Goal: Task Accomplishment & Management: Complete application form

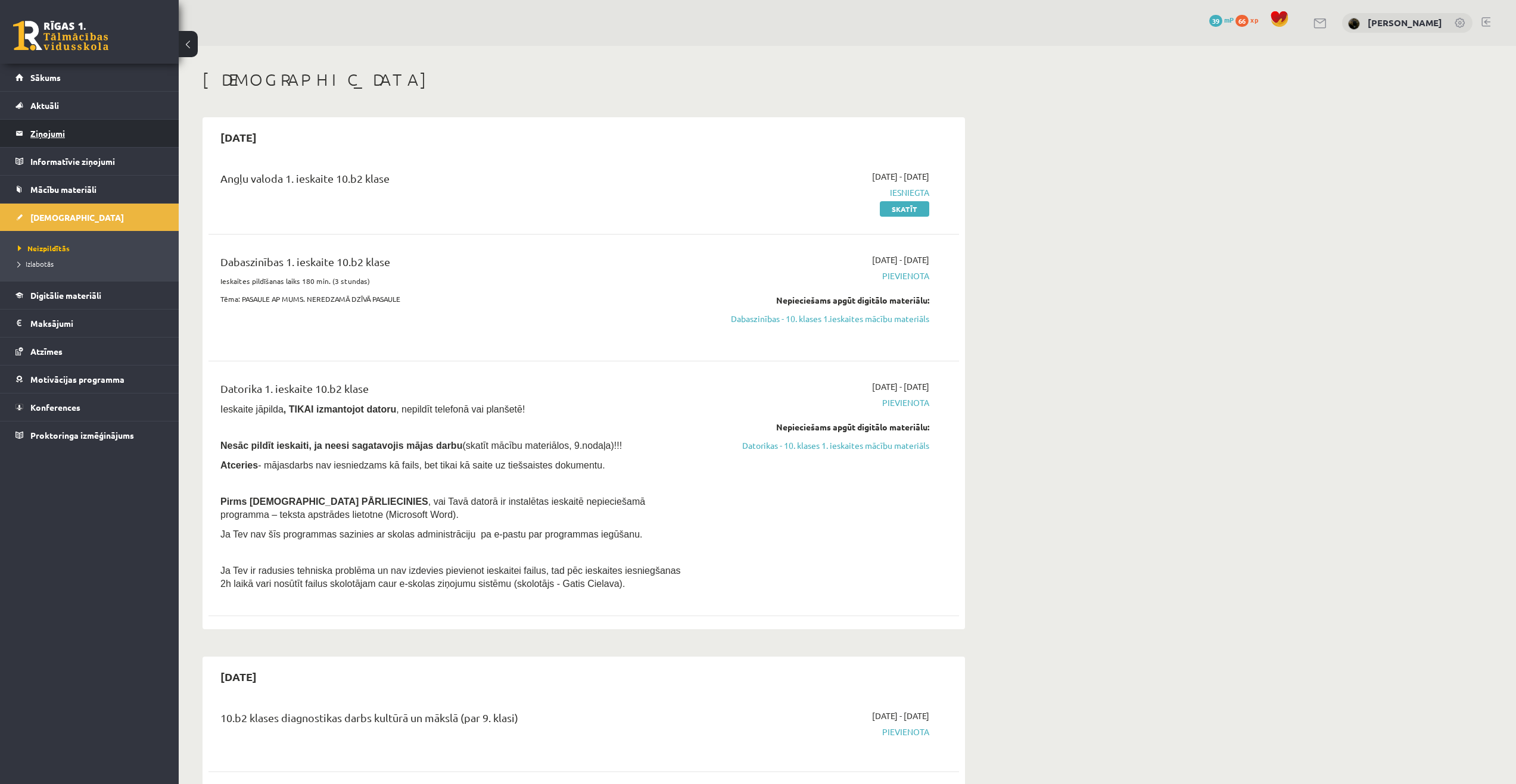
click at [43, 135] on legend "Ziņojumi 0" at bounding box center [97, 133] width 133 height 27
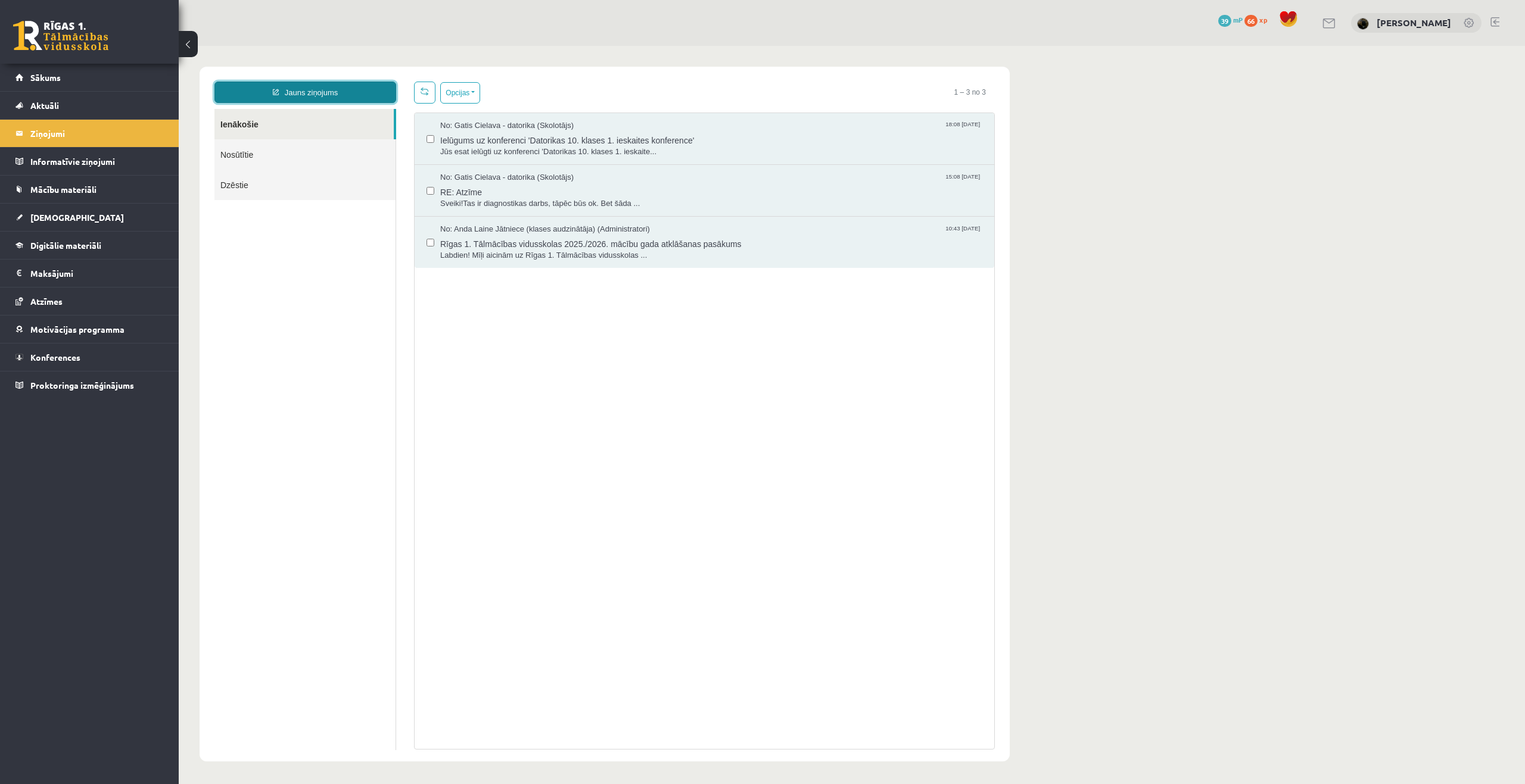
click at [345, 97] on link "Jauns ziņojums" at bounding box center [305, 92] width 181 height 21
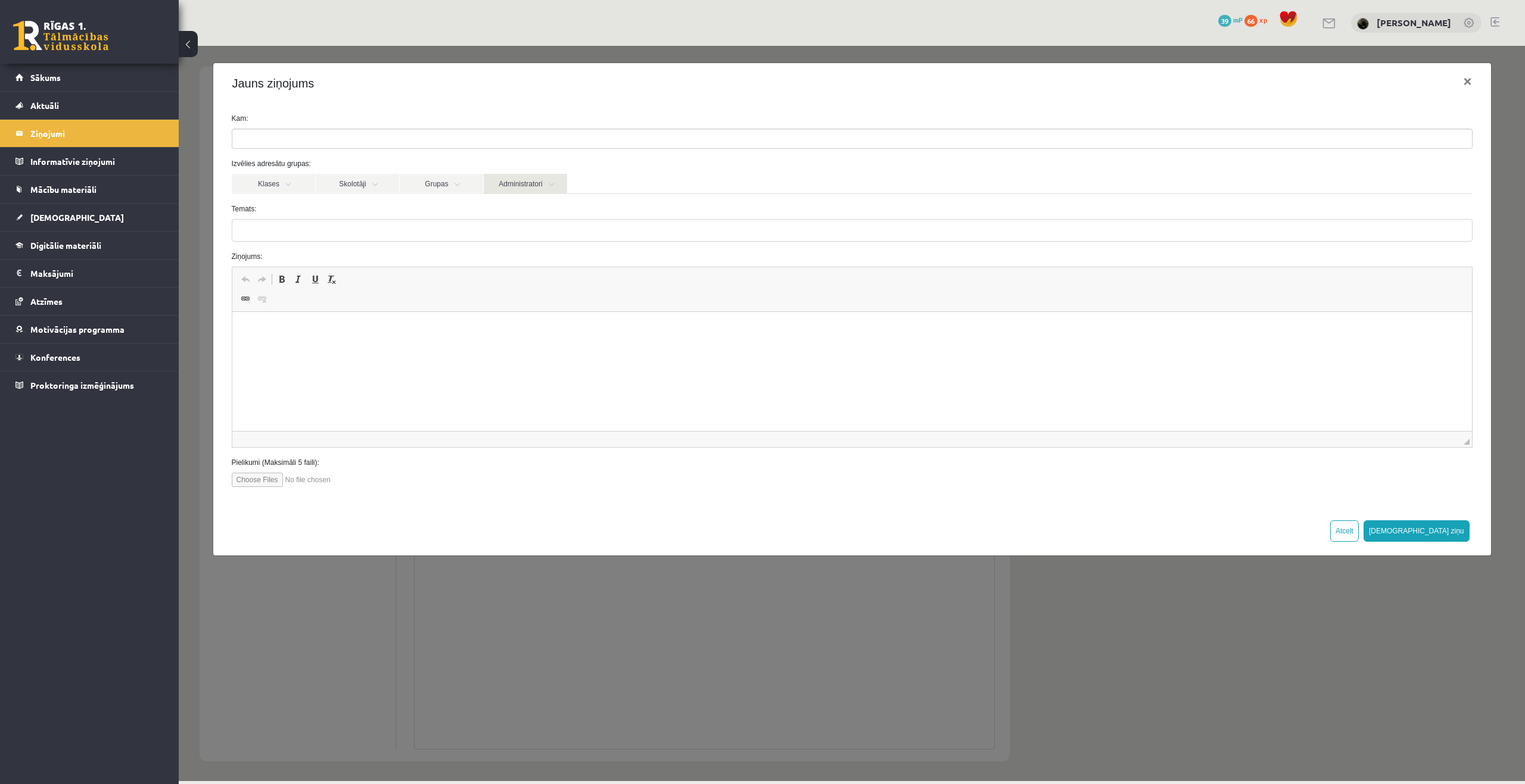
click at [555, 184] on link "Administratori" at bounding box center [525, 184] width 83 height 20
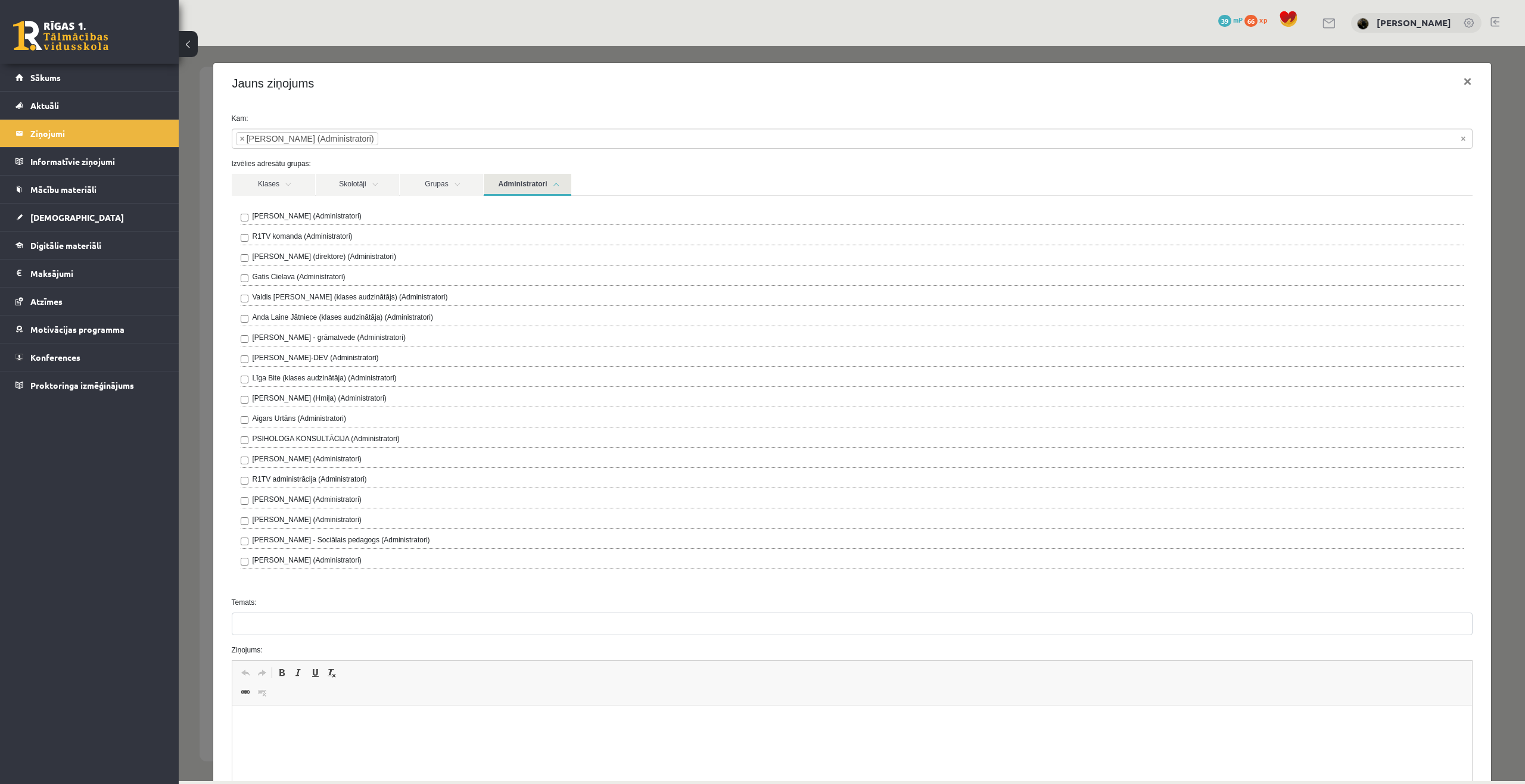
click at [470, 99] on div "Jauns ziņojums ×" at bounding box center [852, 83] width 1278 height 41
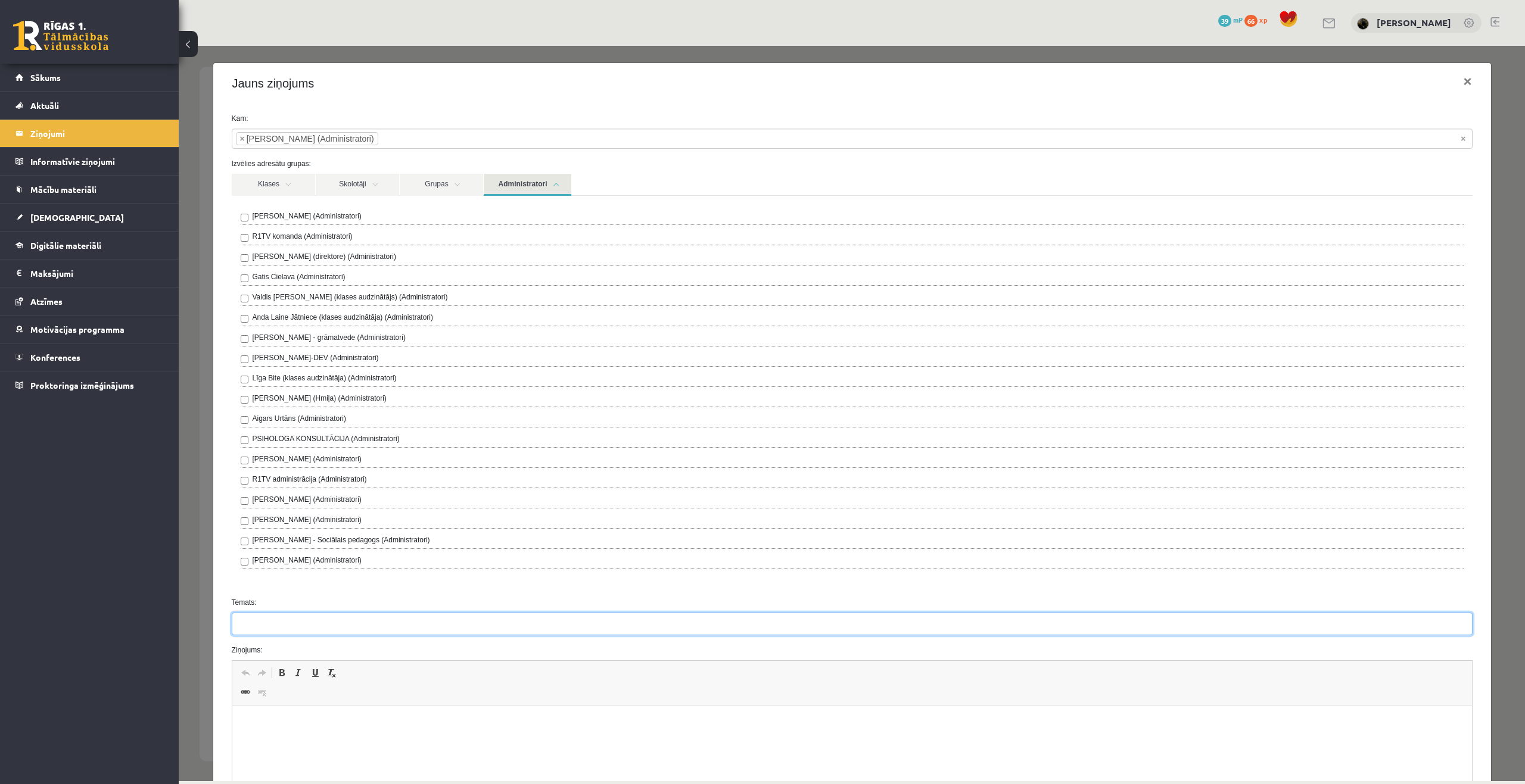
click at [306, 629] on input "Temats:" at bounding box center [852, 624] width 1241 height 23
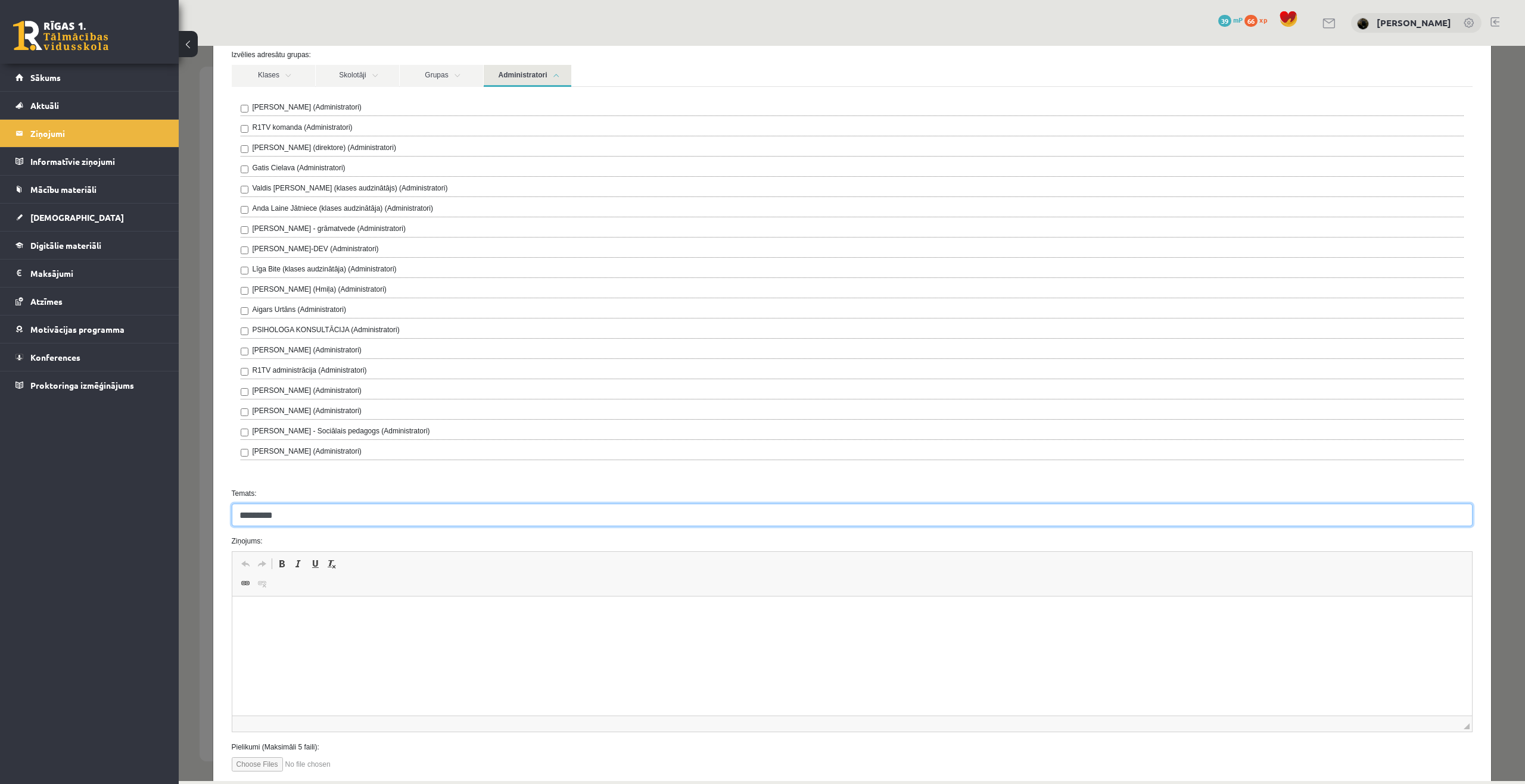
scroll to position [119, 0]
type input "*********"
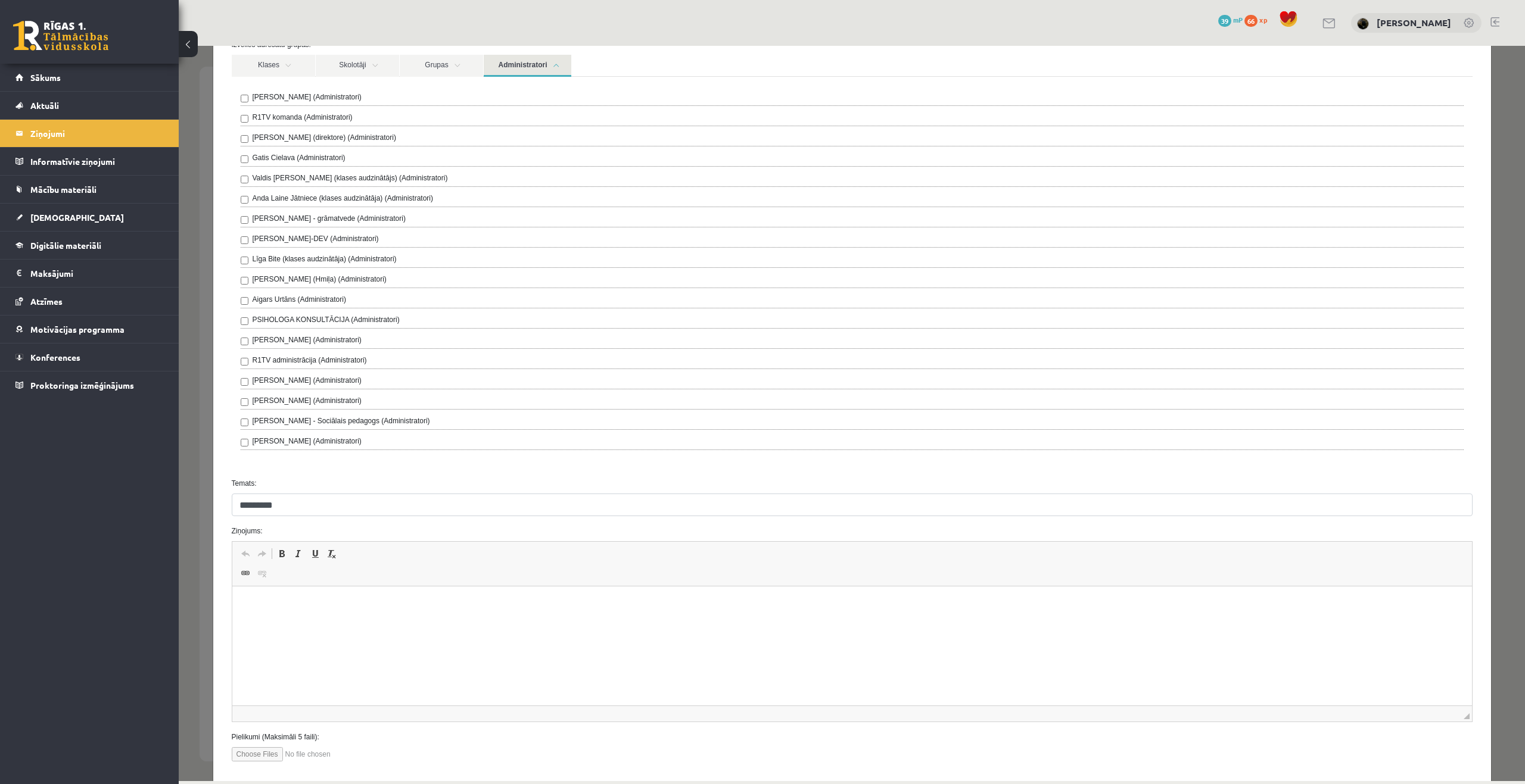
click at [349, 623] on html at bounding box center [852, 605] width 1239 height 37
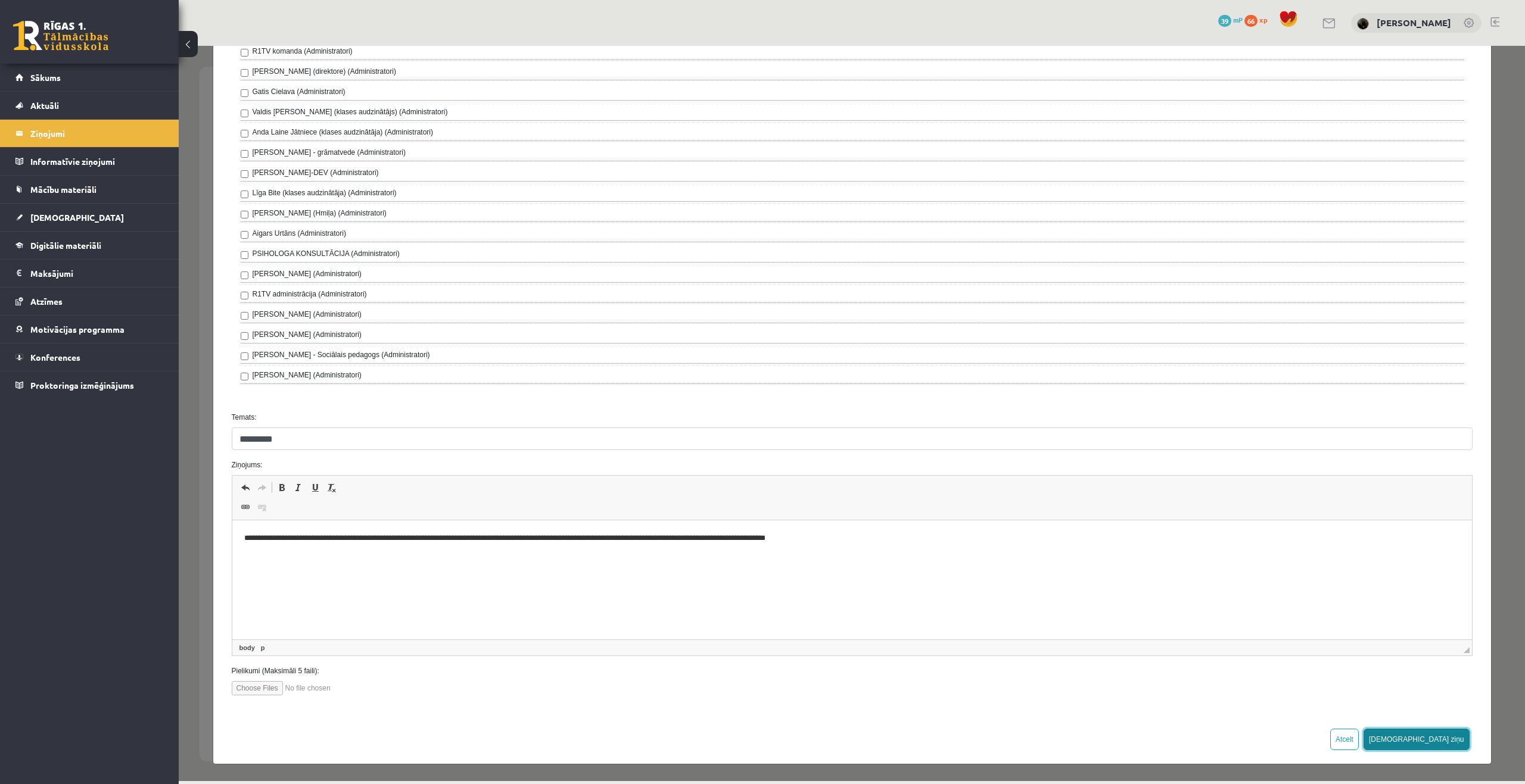
click at [1450, 741] on button "Sūtīt ziņu" at bounding box center [1416, 739] width 106 height 21
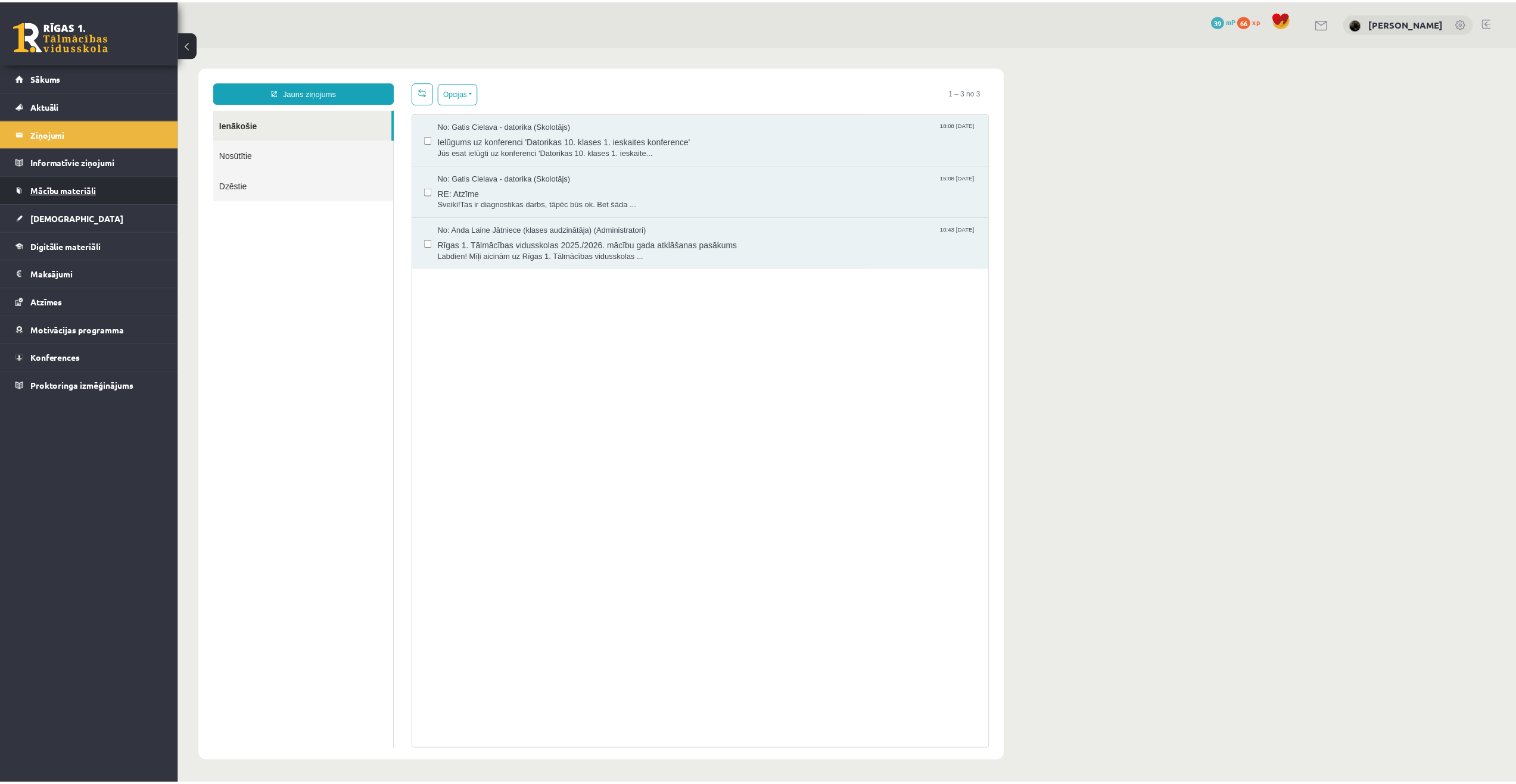
scroll to position [0, 0]
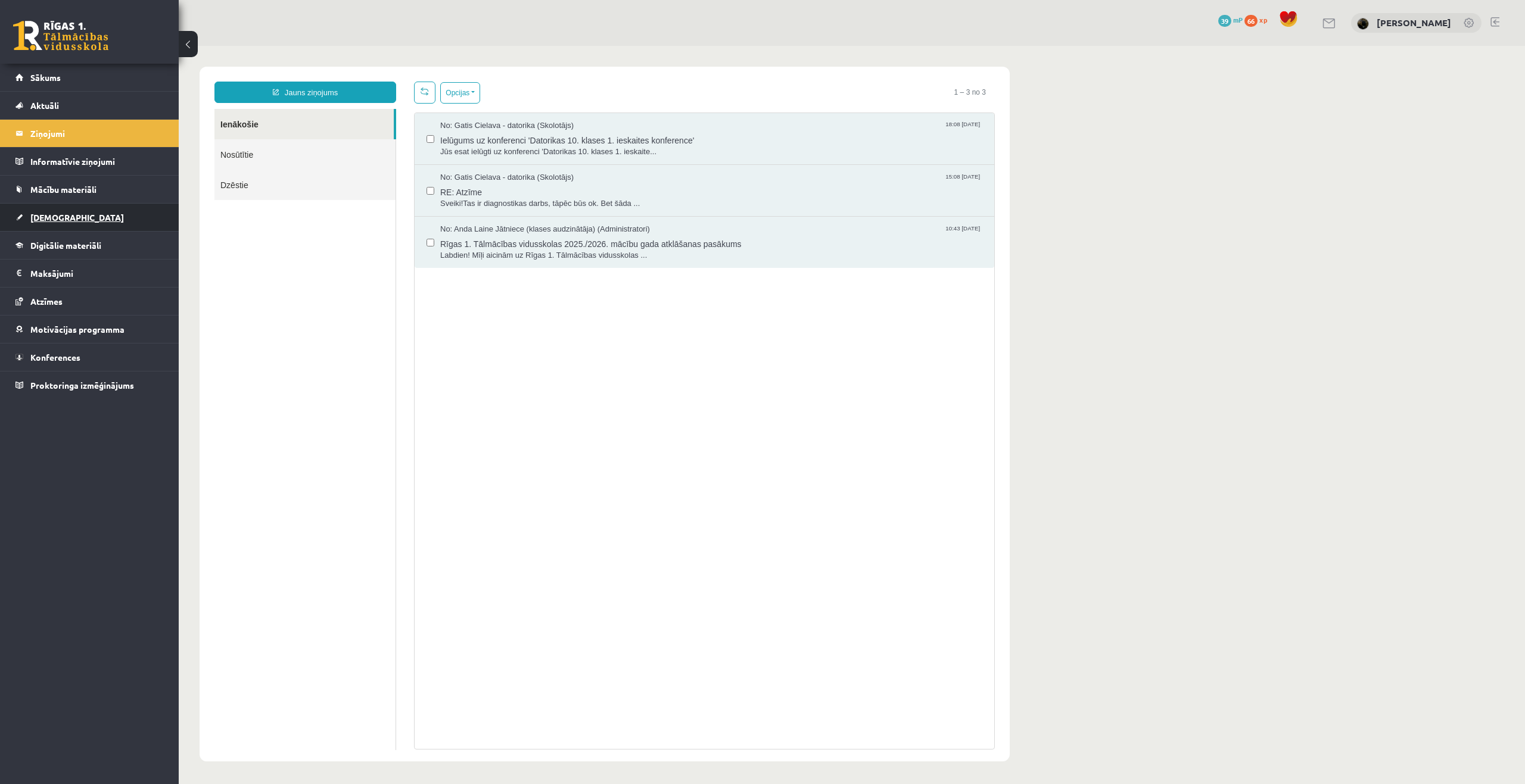
click at [45, 215] on span "[DEMOGRAPHIC_DATA]" at bounding box center [77, 217] width 94 height 11
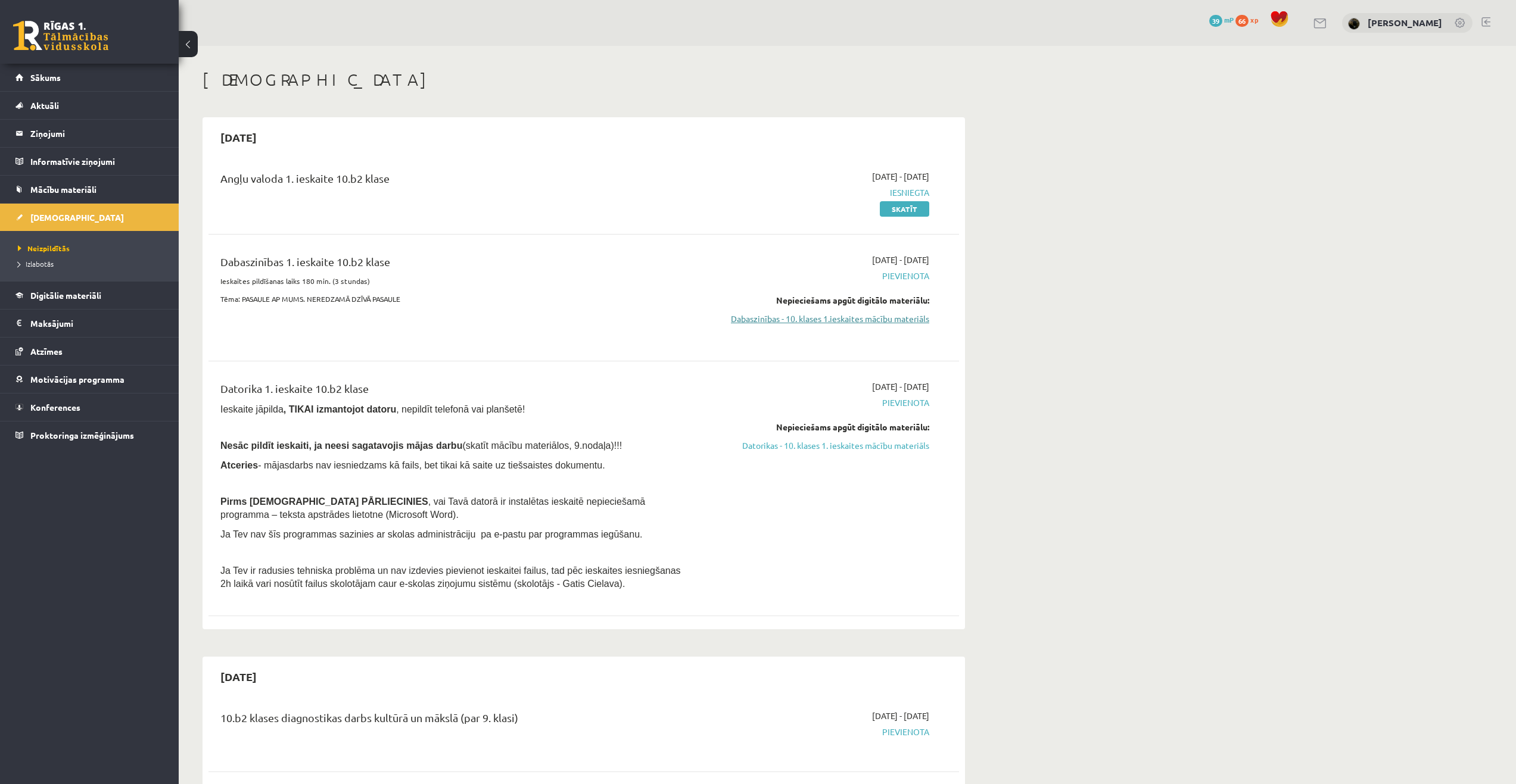
click at [870, 316] on link "Dabaszinības - 10. klases 1.ieskaites mācību materiāls" at bounding box center [816, 319] width 225 height 13
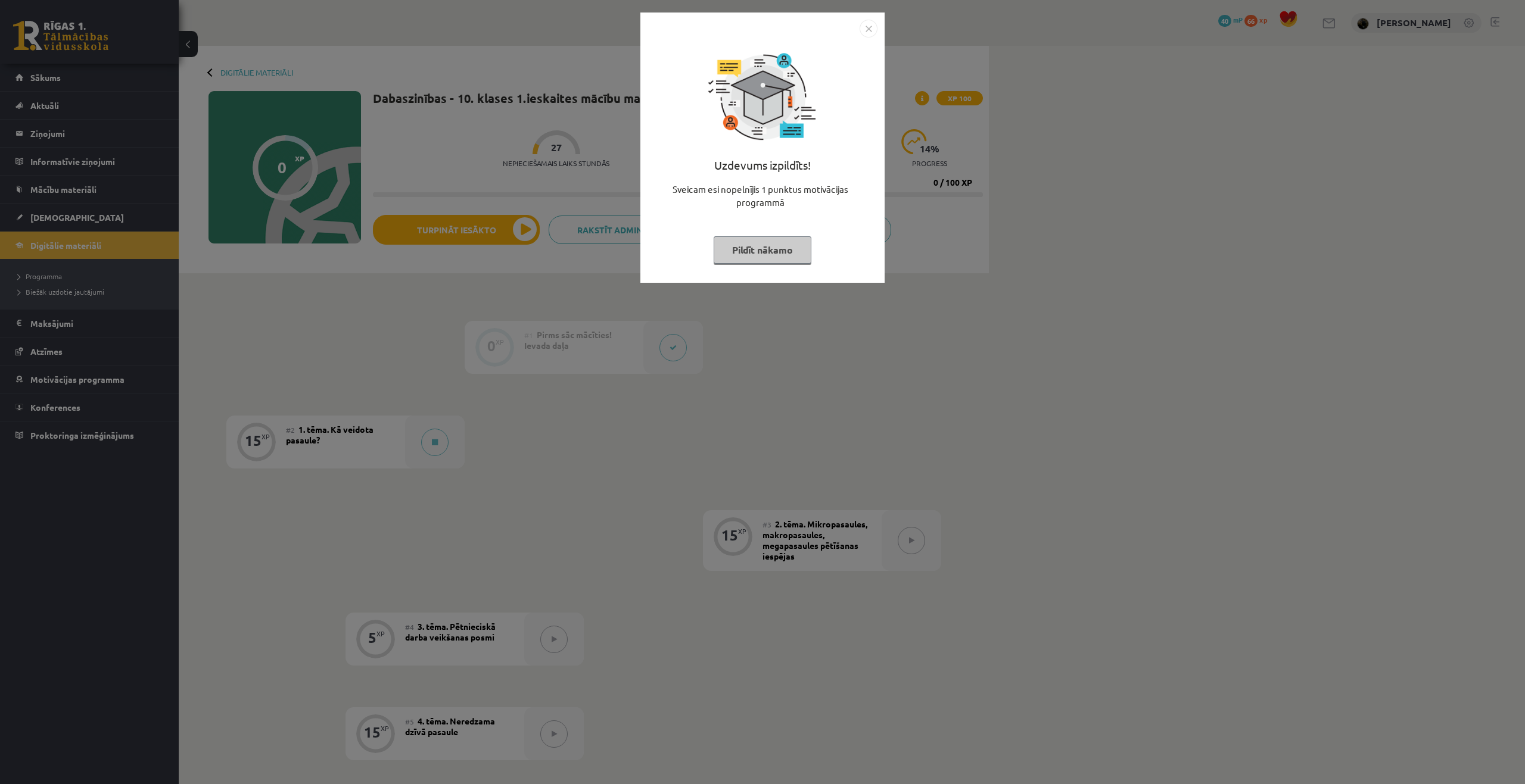
click at [779, 238] on button "Pildīt nākamo" at bounding box center [762, 250] width 97 height 27
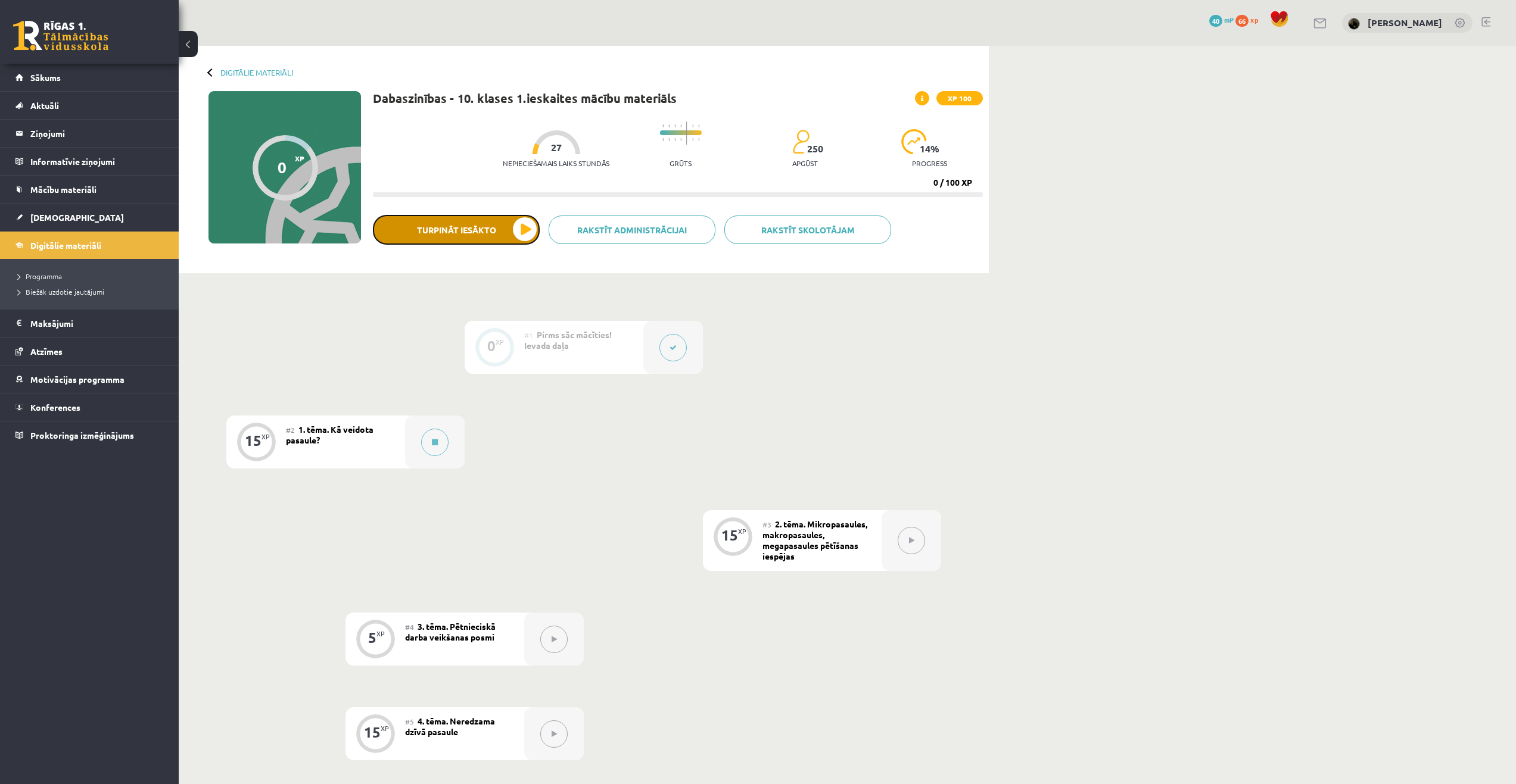
click at [479, 234] on button "Turpināt iesākto" at bounding box center [456, 229] width 167 height 30
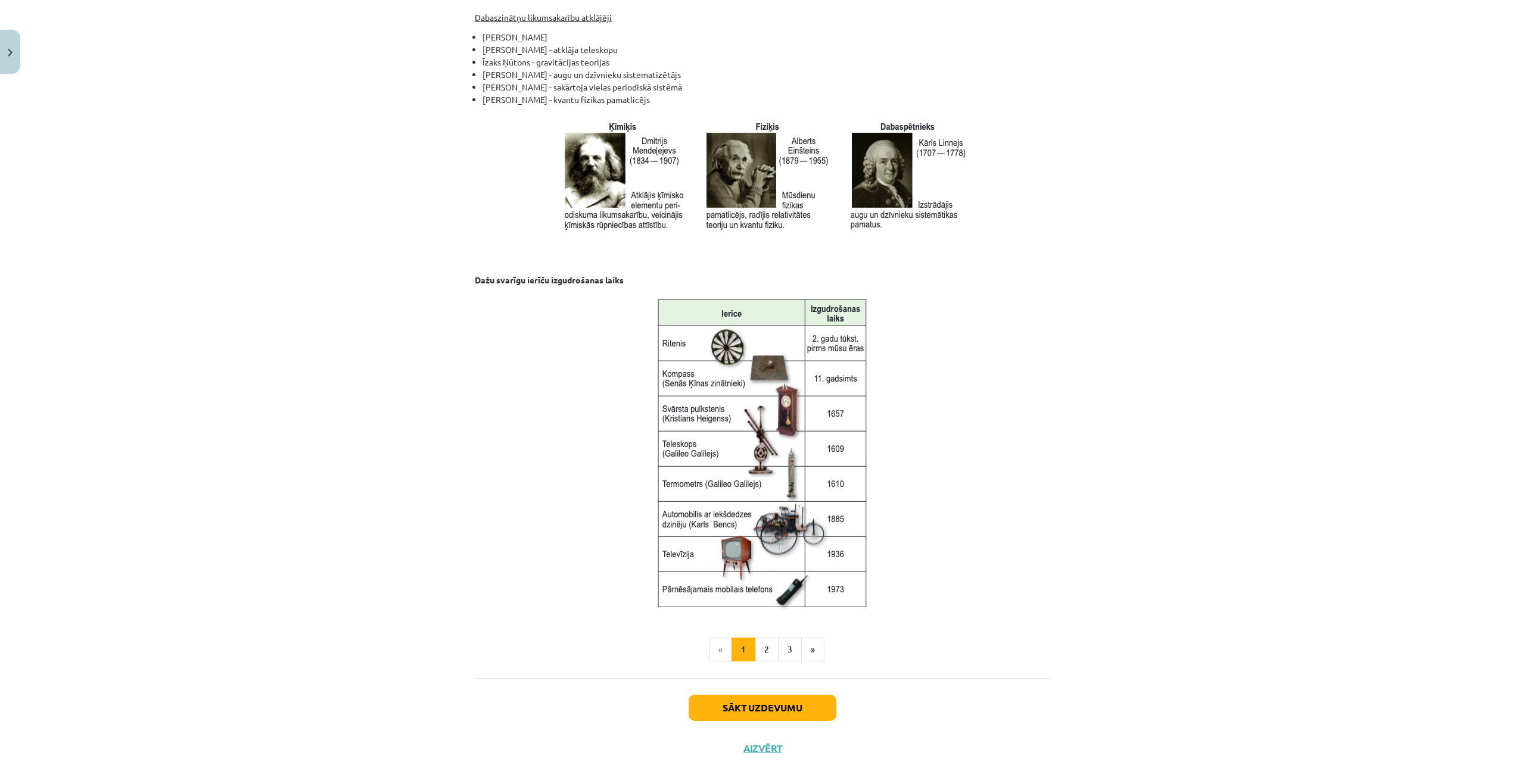
scroll to position [1256, 0]
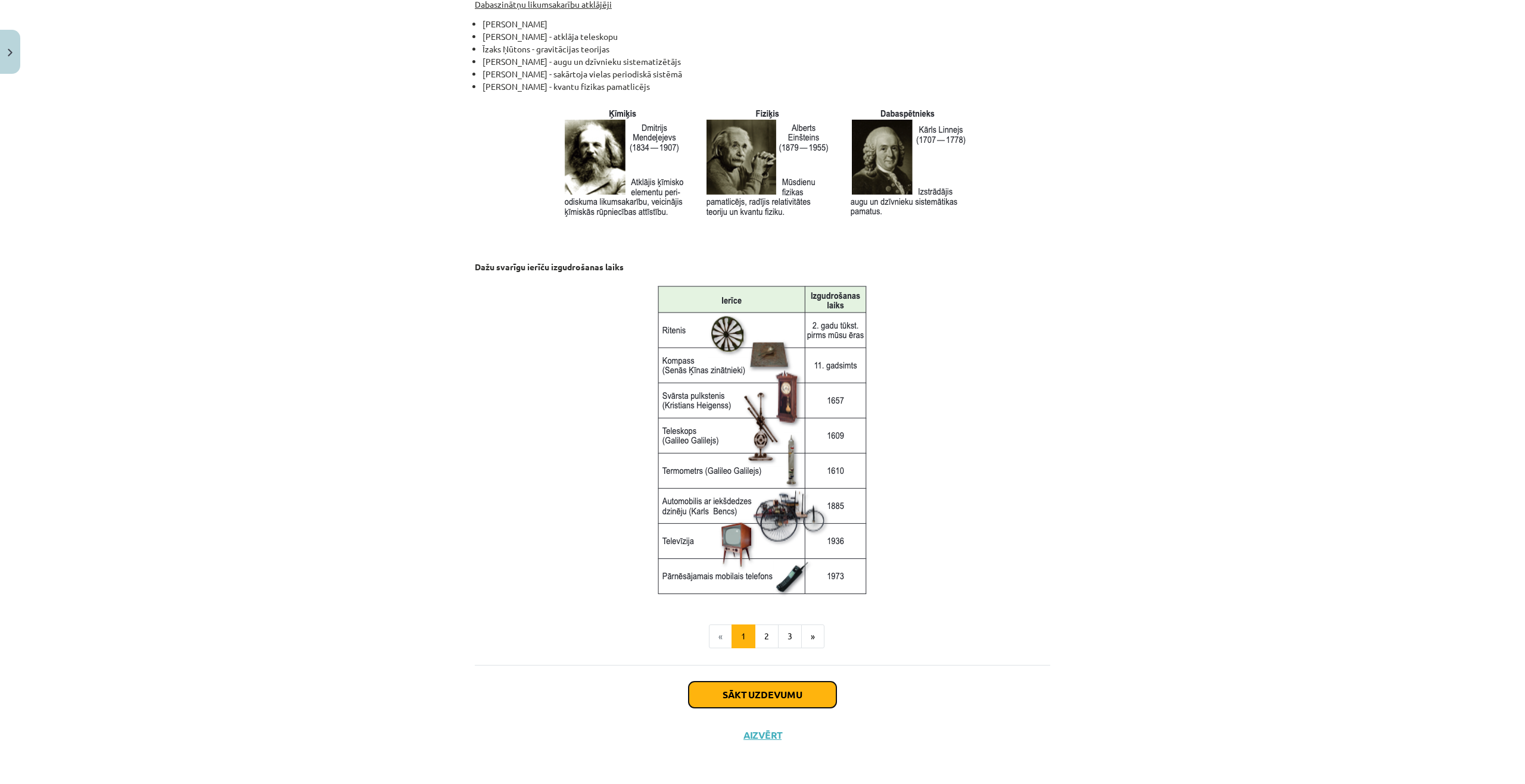
click at [785, 693] on button "Sākt uzdevumu" at bounding box center [762, 695] width 148 height 26
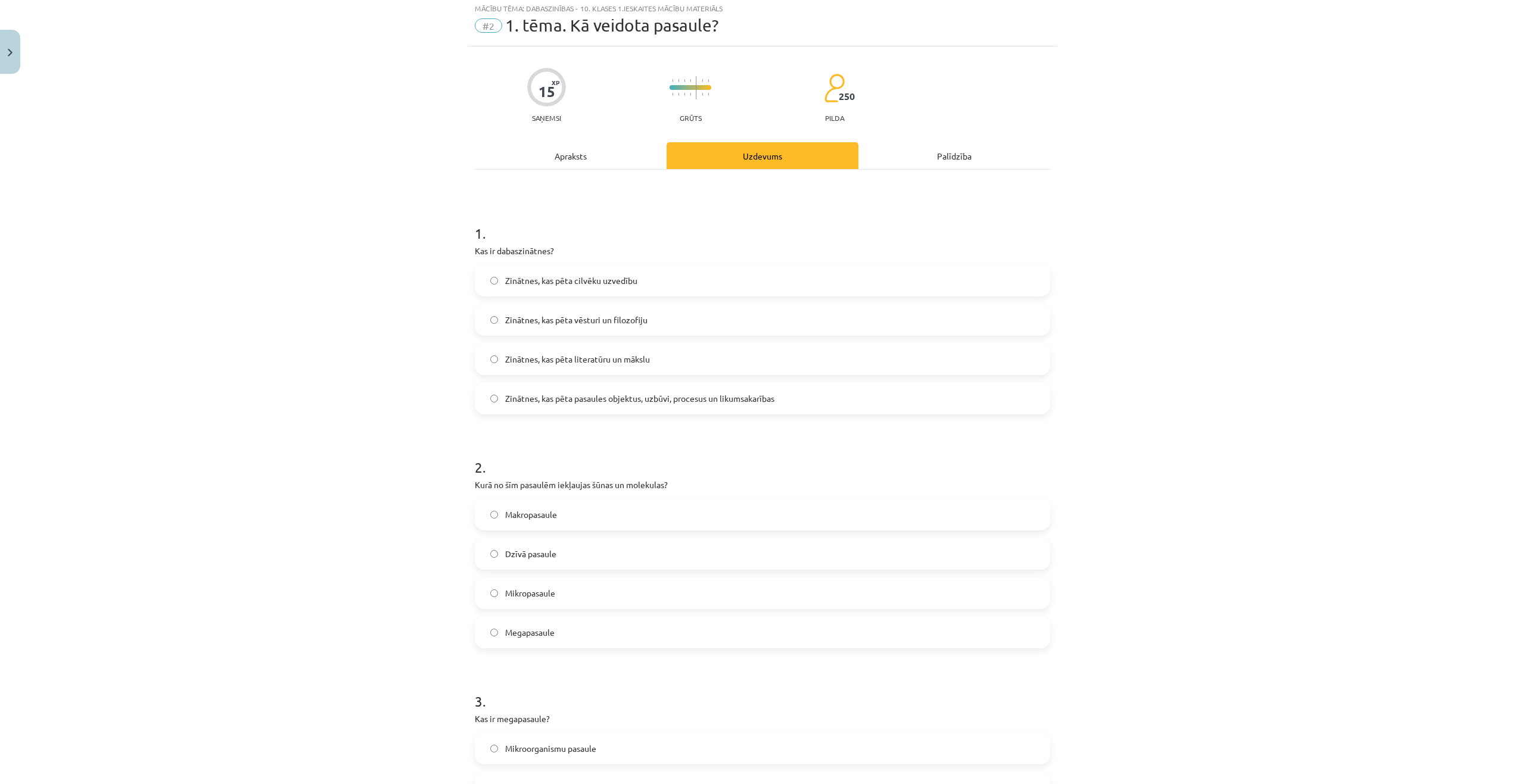
scroll to position [30, 0]
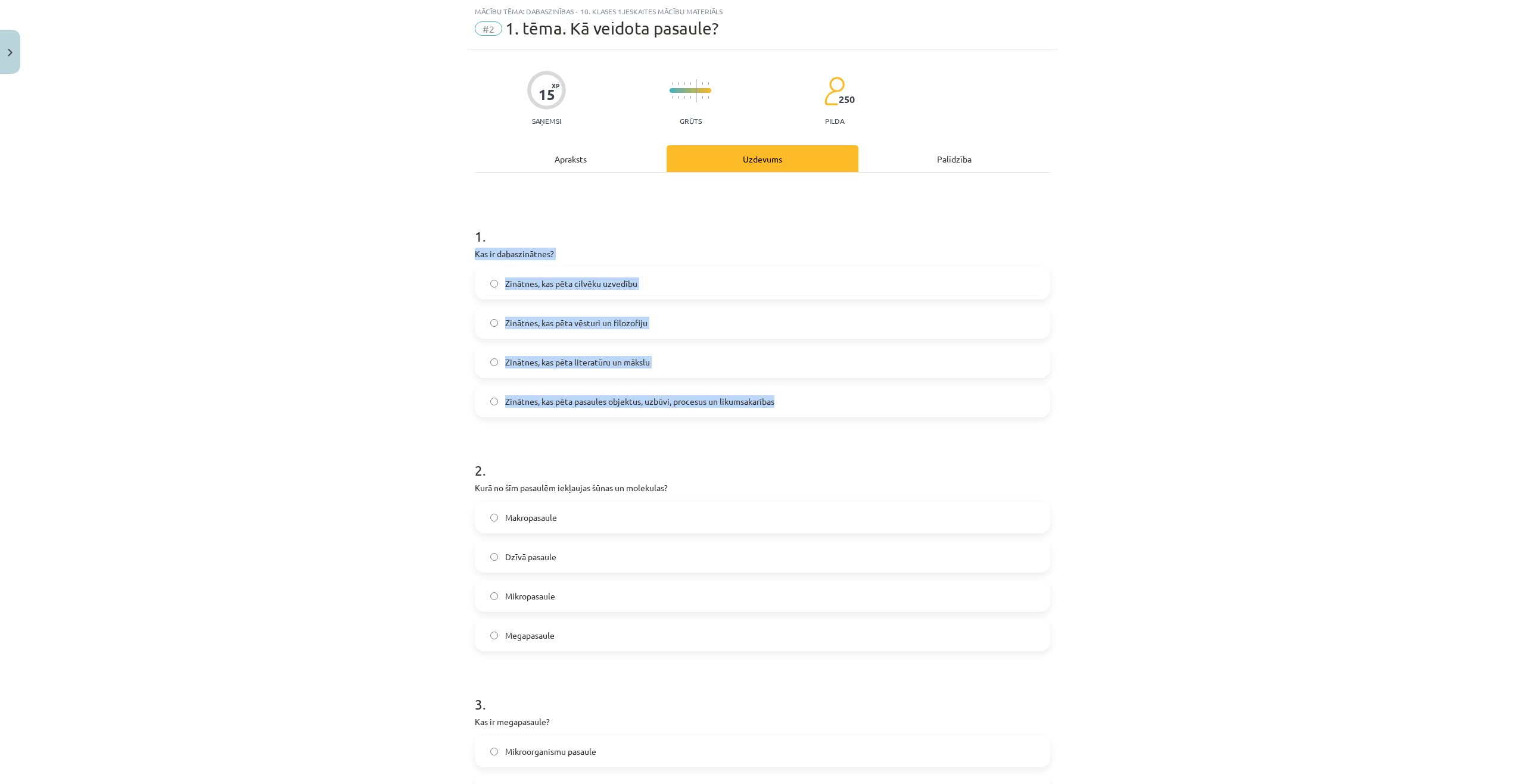
drag, startPoint x: 466, startPoint y: 250, endPoint x: 823, endPoint y: 403, distance: 388.4
click at [823, 403] on div "15 XP Saņemsi Grūts 250 pilda Apraksts Uzdevums Palīdzība 1 . Kas ir dabaszināt…" at bounding box center [762, 755] width 590 height 1413
copy div "Kas ir dabaszinātnes? Zinātnes, kas pēta cilvēku uzvedību Zinātnes, kas pēta vē…"
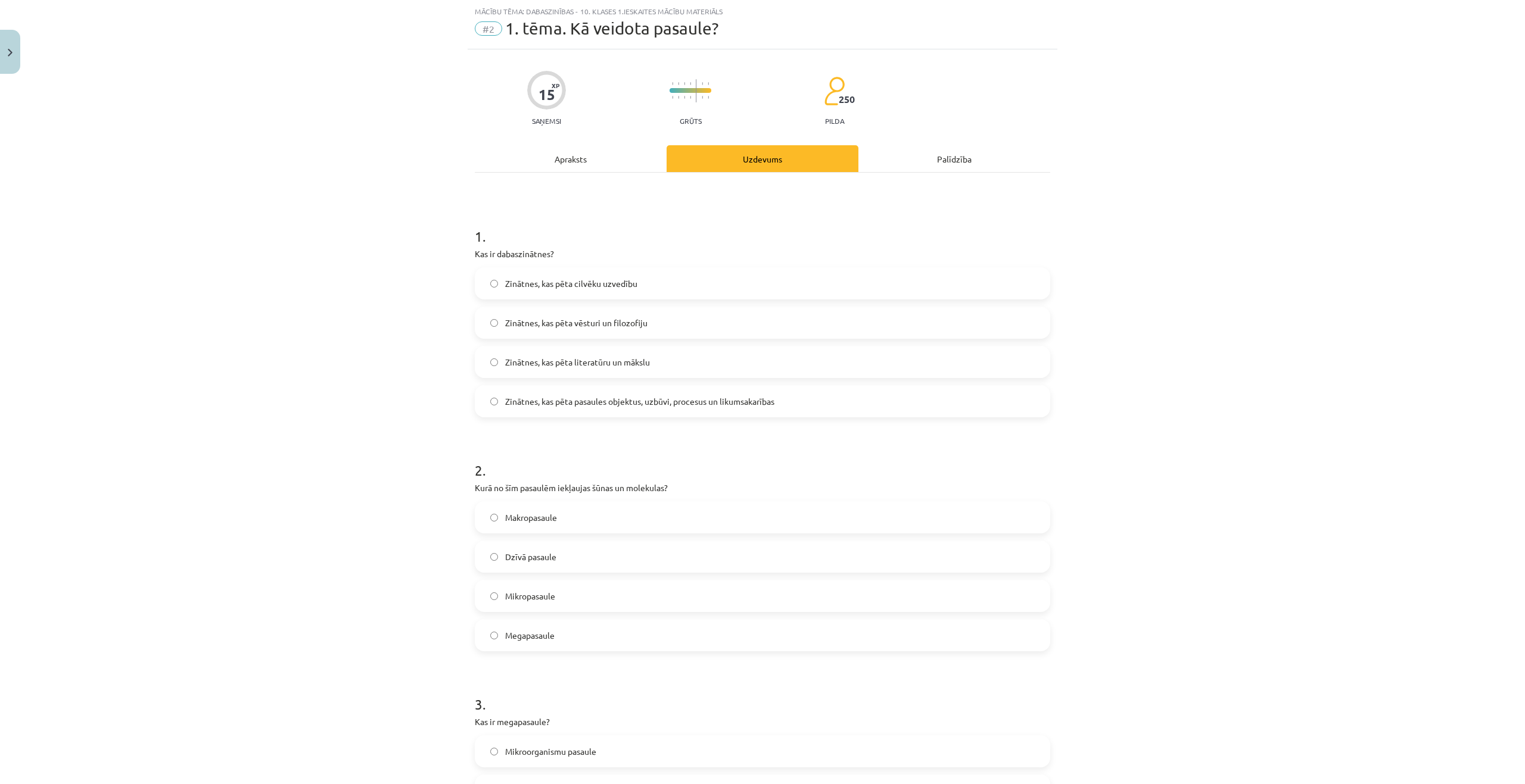
click at [737, 458] on h1 "2 ." at bounding box center [762, 460] width 575 height 37
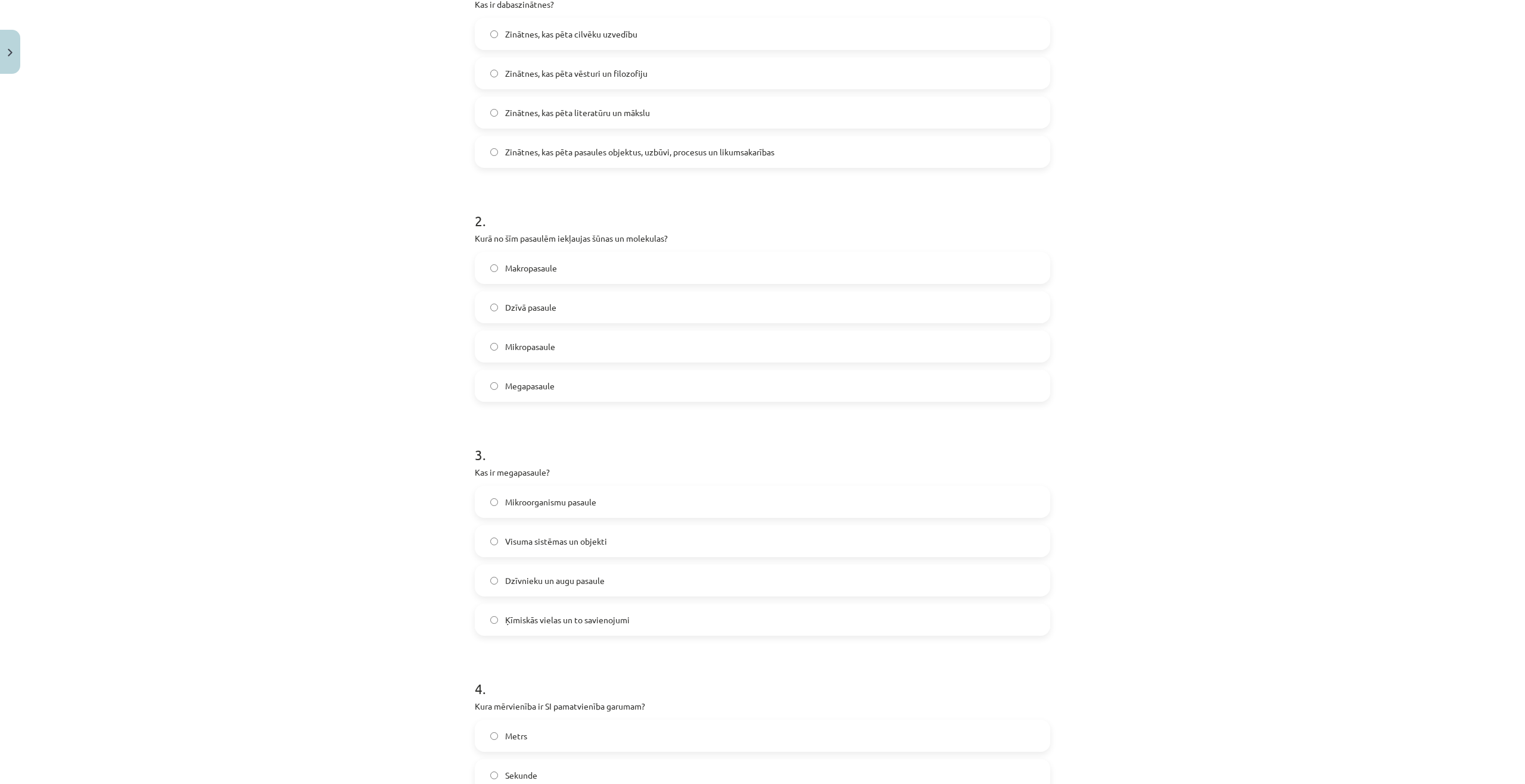
scroll to position [82, 0]
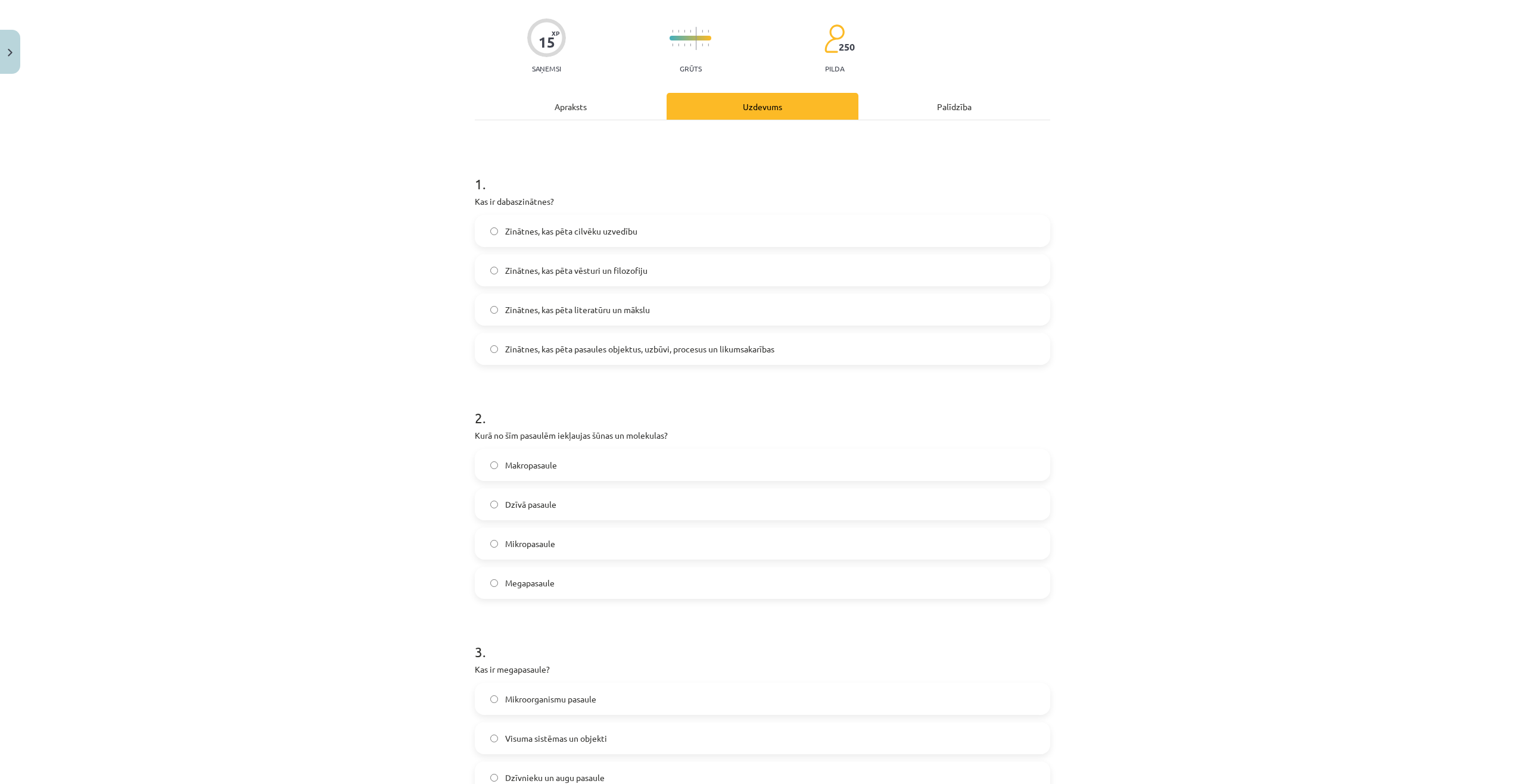
click at [547, 343] on span "Zinātnes, kas pēta pasaules objektus, uzbūvi, procesus un likumsakarības" at bounding box center [640, 349] width 269 height 13
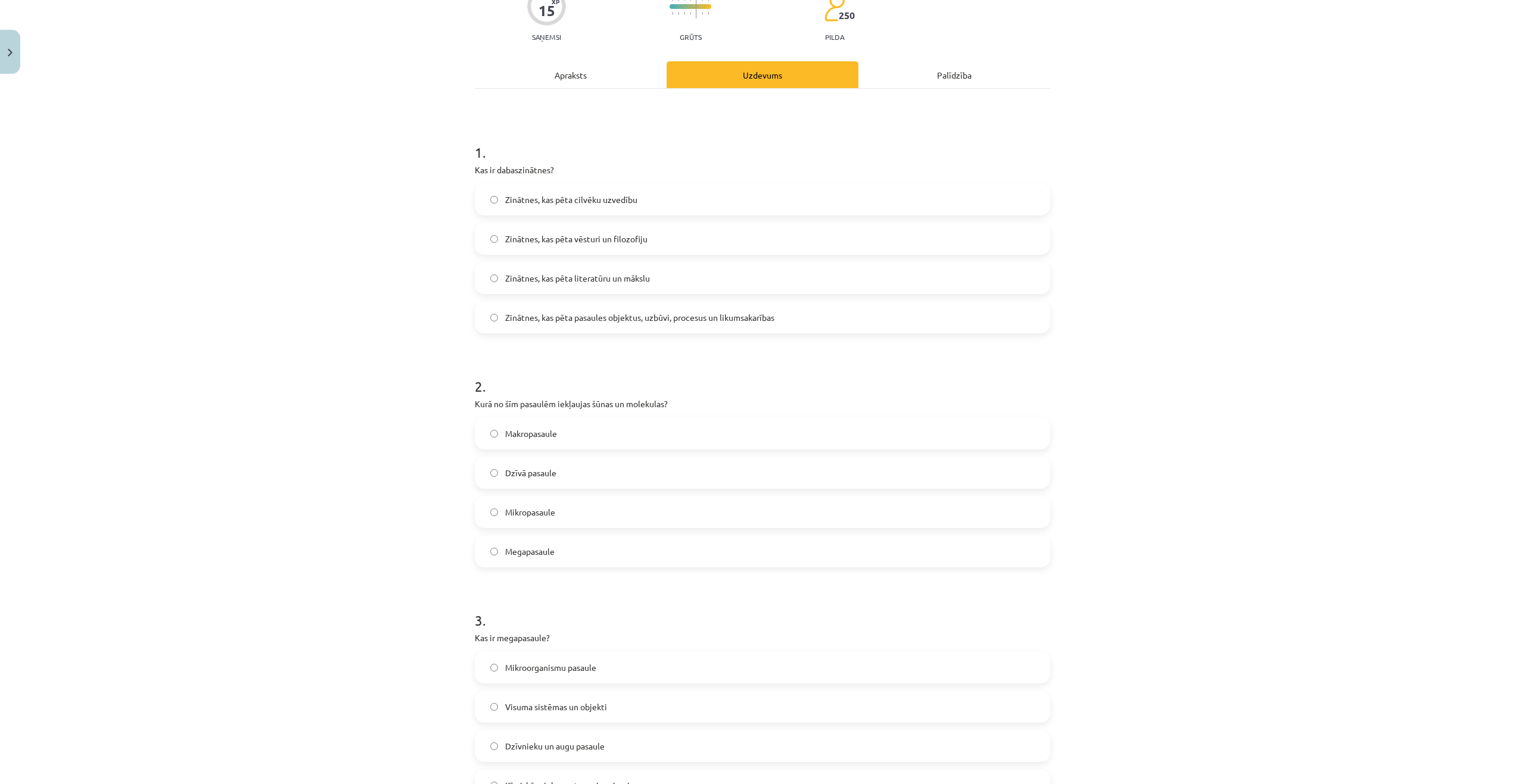
scroll to position [201, 0]
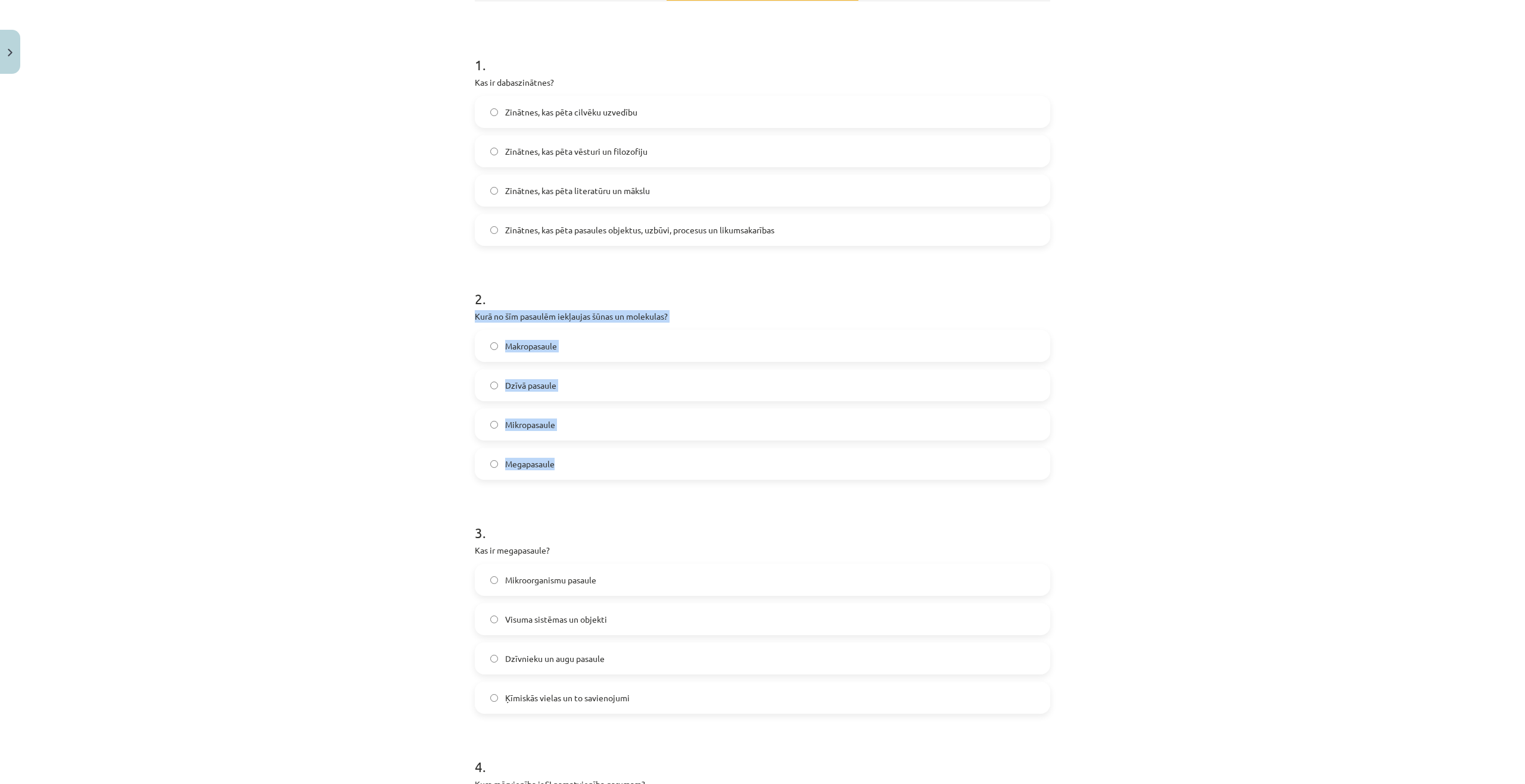
drag, startPoint x: 471, startPoint y: 317, endPoint x: 627, endPoint y: 467, distance: 216.4
click at [627, 467] on div "2 . Kurā no šīm pasaulēm iekļaujas šūnas un molekulas? Makropasaule Dzīvā pasau…" at bounding box center [762, 374] width 575 height 210
copy div "Kurā no šīm pasaulēm iekļaujas šūnas un molekulas? Makropasaule Dzīvā pasaule M…"
click at [302, 456] on div "Mācību tēma: Dabaszinības - 10. klases 1.ieskaites mācību materiāls #2 1. tēma.…" at bounding box center [762, 392] width 1525 height 784
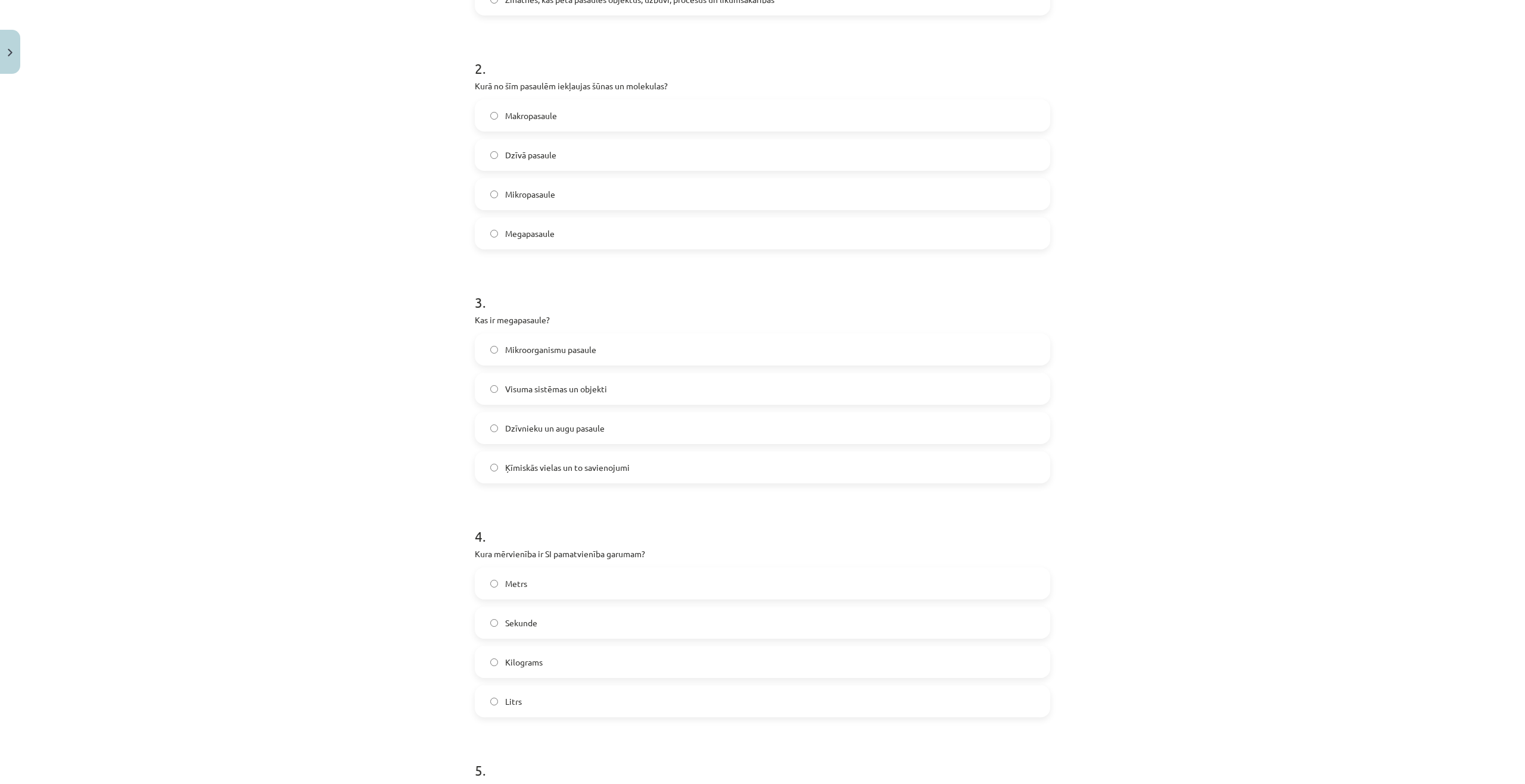
scroll to position [439, 0]
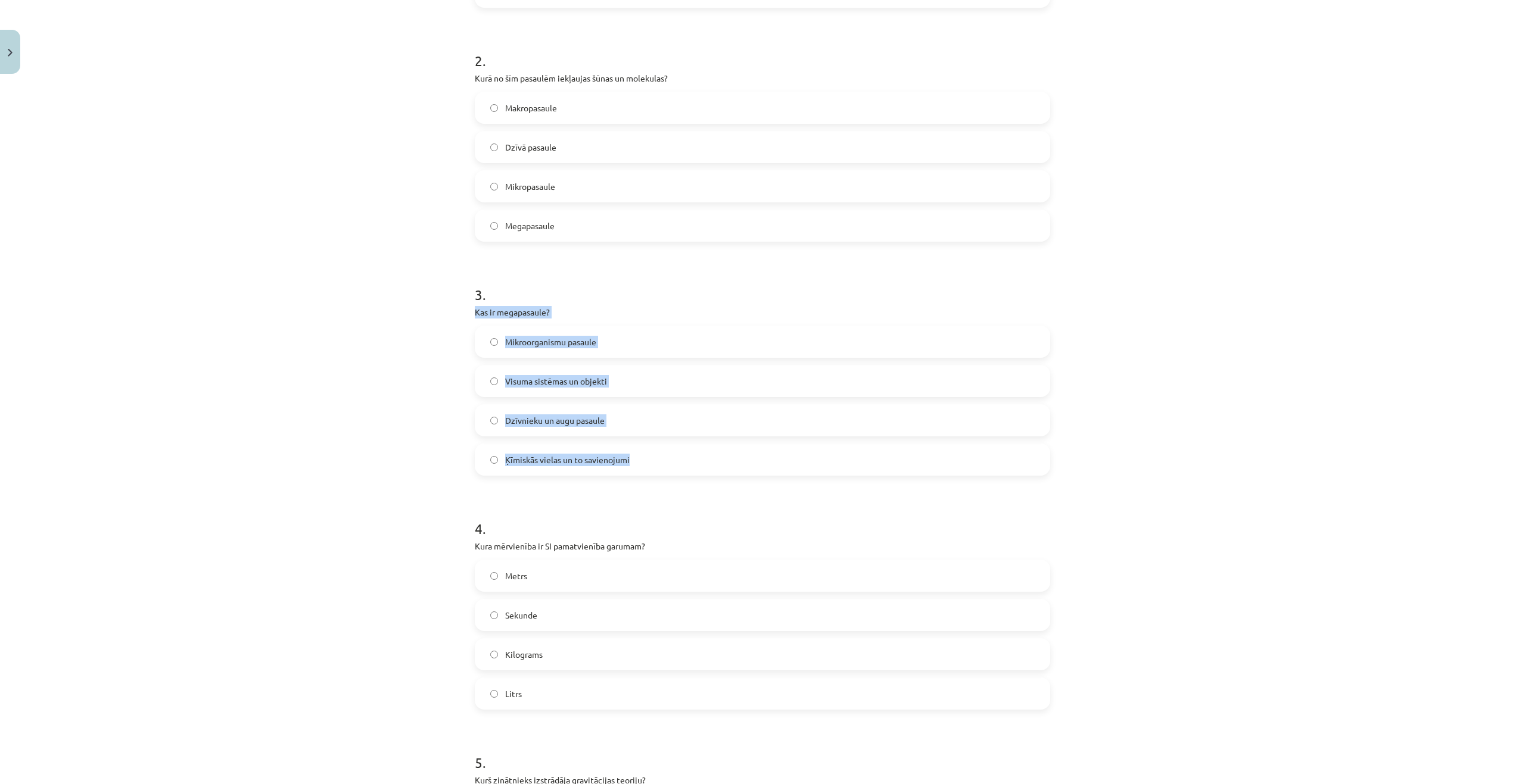
drag, startPoint x: 486, startPoint y: 310, endPoint x: 671, endPoint y: 455, distance: 235.1
click at [693, 464] on div "15 XP Saņemsi Grūts 250 pilda Apraksts Uzdevums Palīdzība 1 . Kas ir dabaszināt…" at bounding box center [762, 346] width 590 height 1413
copy div "Kas ir megapasaule? Mikroorganismu pasaule Visuma sistēmas un objekti Dzīvnieku…"
click at [581, 287] on h1 "3 ." at bounding box center [762, 284] width 575 height 37
click at [565, 379] on span "Visuma sistēmas un objekti" at bounding box center [556, 381] width 102 height 13
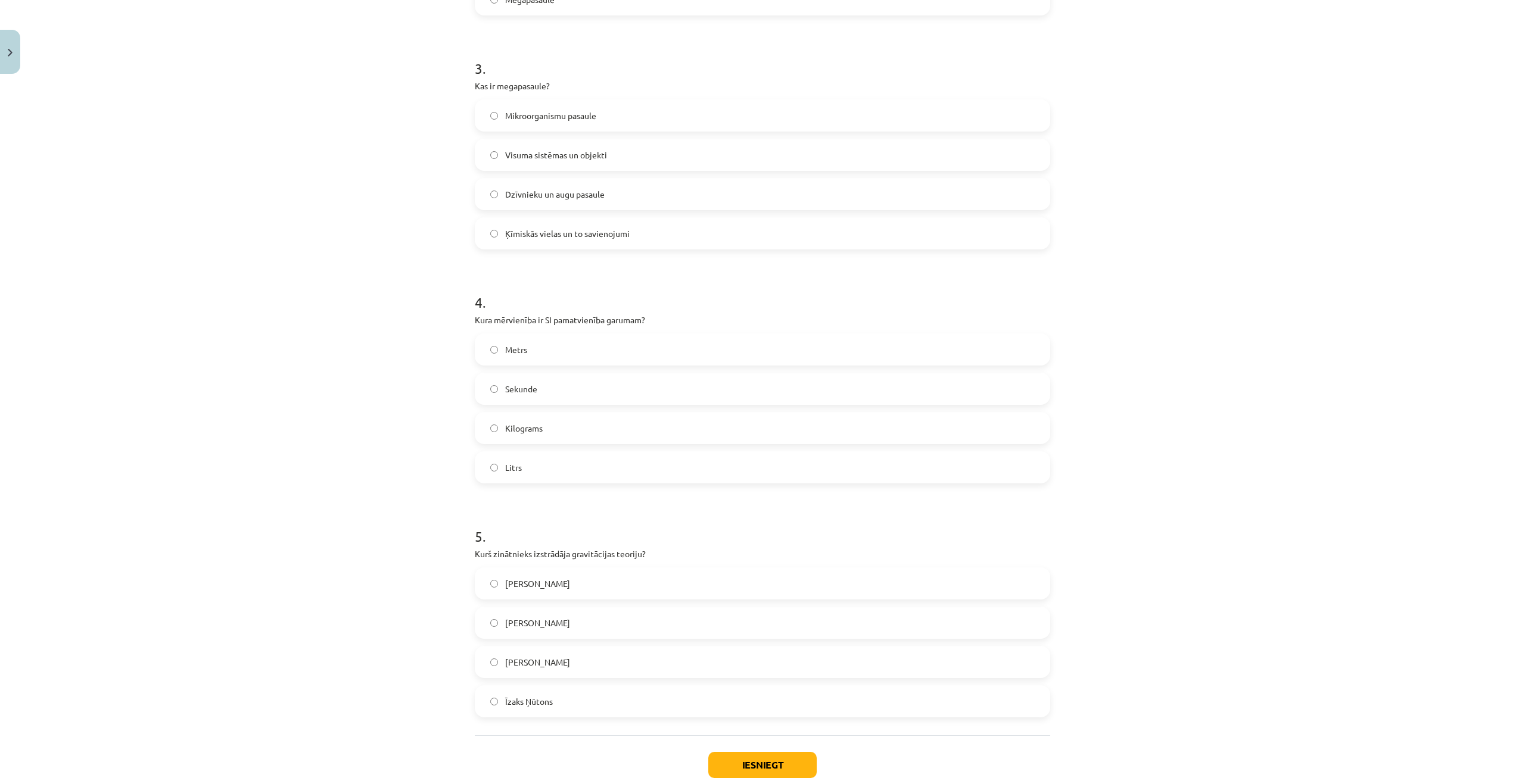
scroll to position [677, 0]
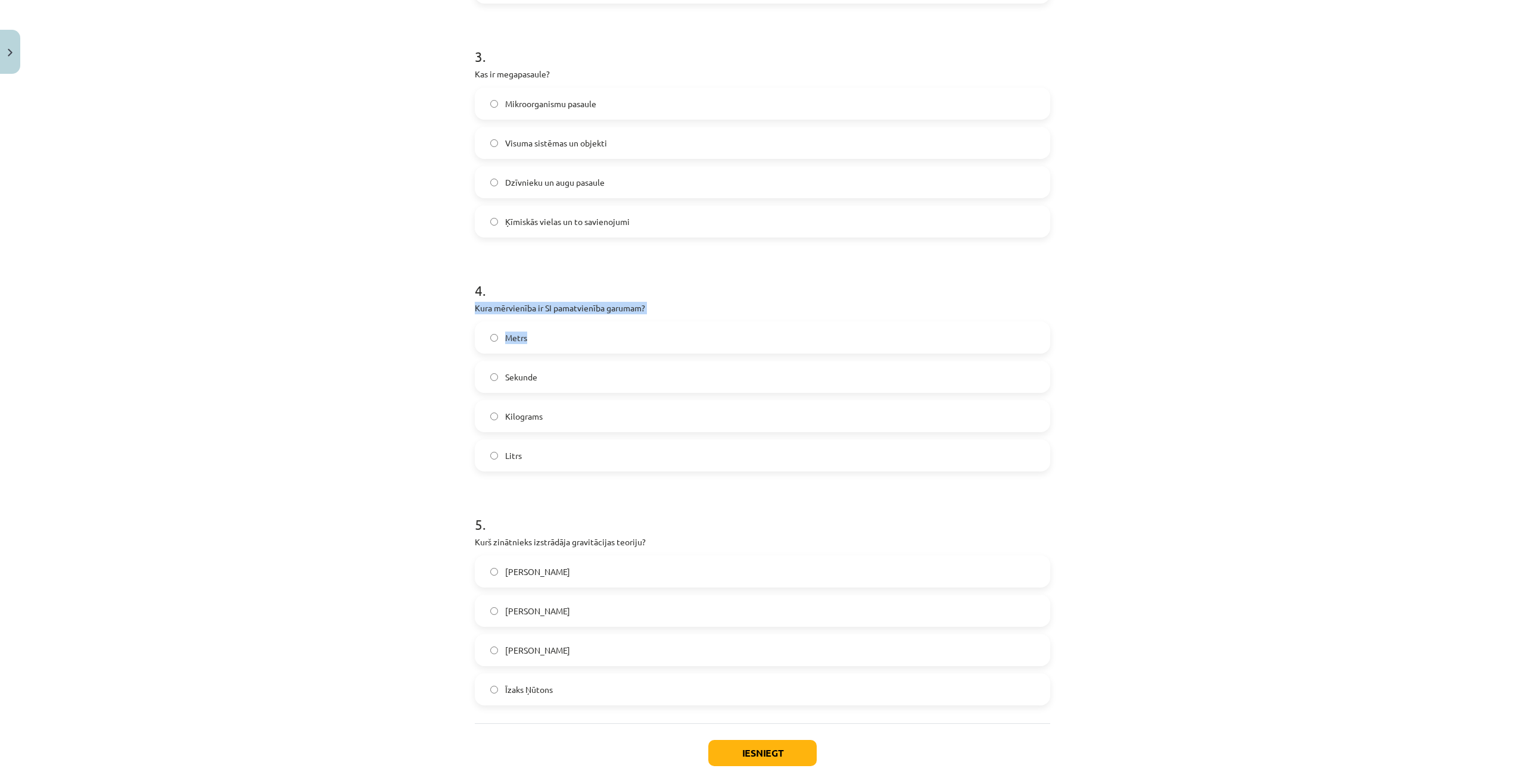
drag, startPoint x: 462, startPoint y: 307, endPoint x: 676, endPoint y: 319, distance: 214.3
click at [676, 319] on div "Mācību tēma: Dabaszinības - 10. klases 1.ieskaites mācību materiāls #2 1. tēma.…" at bounding box center [762, 392] width 1525 height 784
click at [688, 296] on h1 "4 ." at bounding box center [762, 279] width 575 height 37
drag, startPoint x: 657, startPoint y: 301, endPoint x: 457, endPoint y: 306, distance: 200.1
click at [457, 306] on div "Mācību tēma: Dabaszinības - 10. klases 1.ieskaites mācību materiāls #2 1. tēma.…" at bounding box center [762, 392] width 1525 height 784
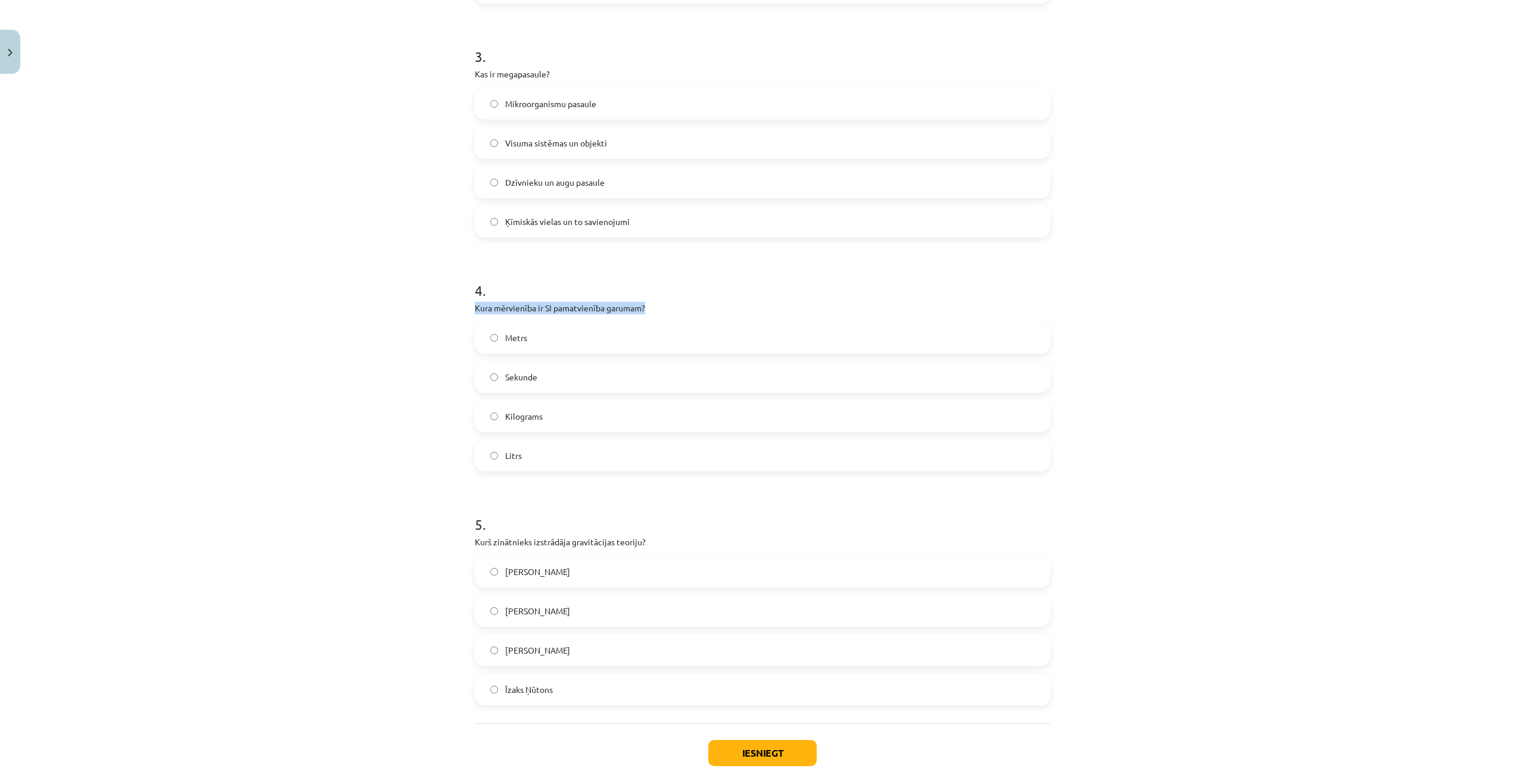
copy p "Kura mērvienība ir SI pamatvienība garumam?"
click at [349, 337] on div "Mācību tēma: Dabaszinības - 10. klases 1.ieskaites mācību materiāls #2 1. tēma.…" at bounding box center [762, 392] width 1525 height 784
click at [497, 341] on label "Metrs" at bounding box center [762, 337] width 573 height 30
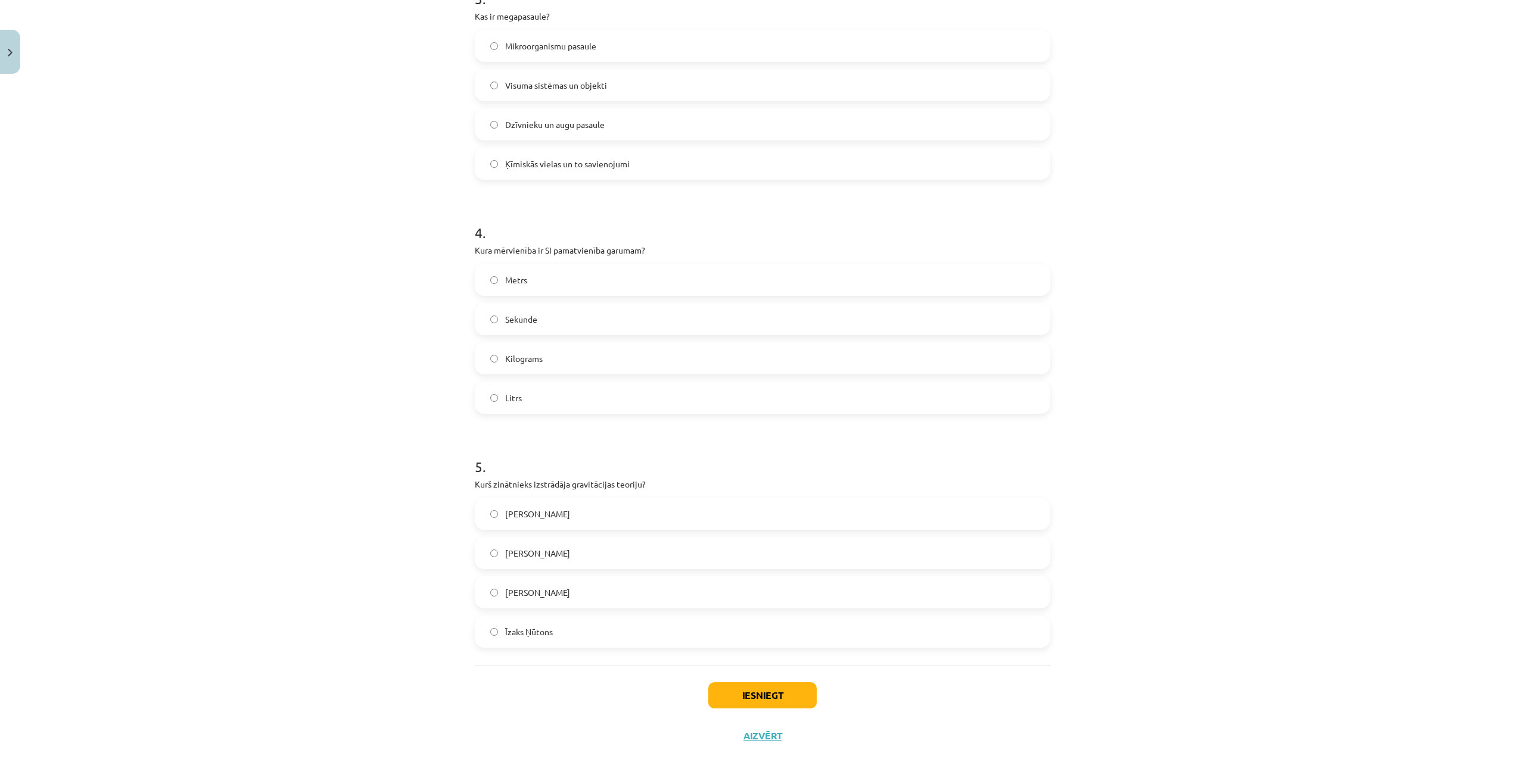
scroll to position [737, 0]
drag, startPoint x: 460, startPoint y: 480, endPoint x: 611, endPoint y: 631, distance: 213.5
click at [611, 631] on div "Mācību tēma: Dabaszinības - 10. klases 1.ieskaites mācību materiāls #2 1. tēma.…" at bounding box center [762, 392] width 1525 height 784
copy div "Kurš zinātnieks izstrādāja gravitācijas teoriju? Alberts Einšteins Nikolajs Kop…"
drag, startPoint x: 398, startPoint y: 600, endPoint x: 404, endPoint y: 601, distance: 6.1
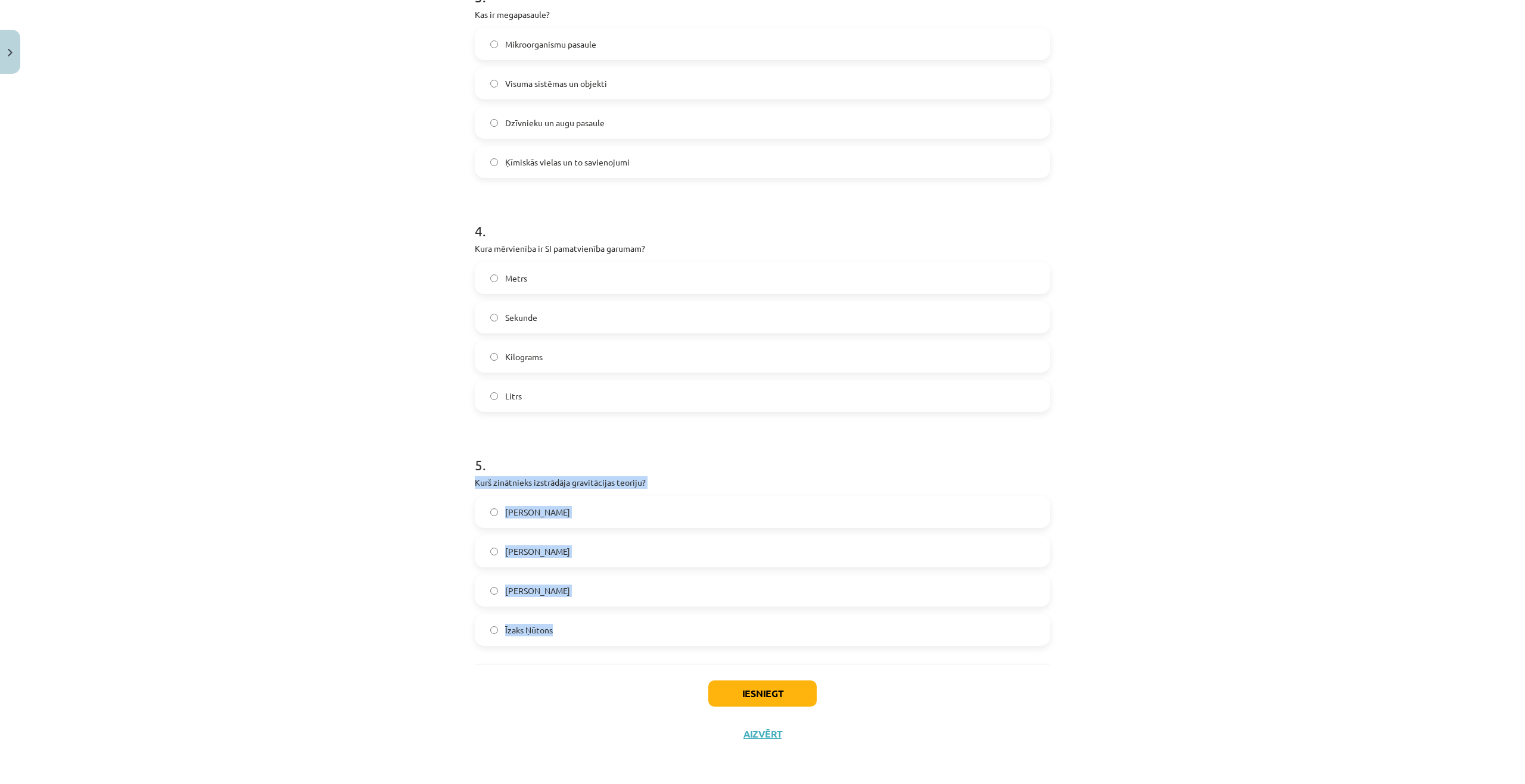
click at [397, 600] on div "Mācību tēma: Dabaszinības - 10. klases 1.ieskaites mācību materiāls #2 1. tēma.…" at bounding box center [762, 392] width 1525 height 784
click at [737, 701] on button "Iesniegt" at bounding box center [762, 693] width 108 height 26
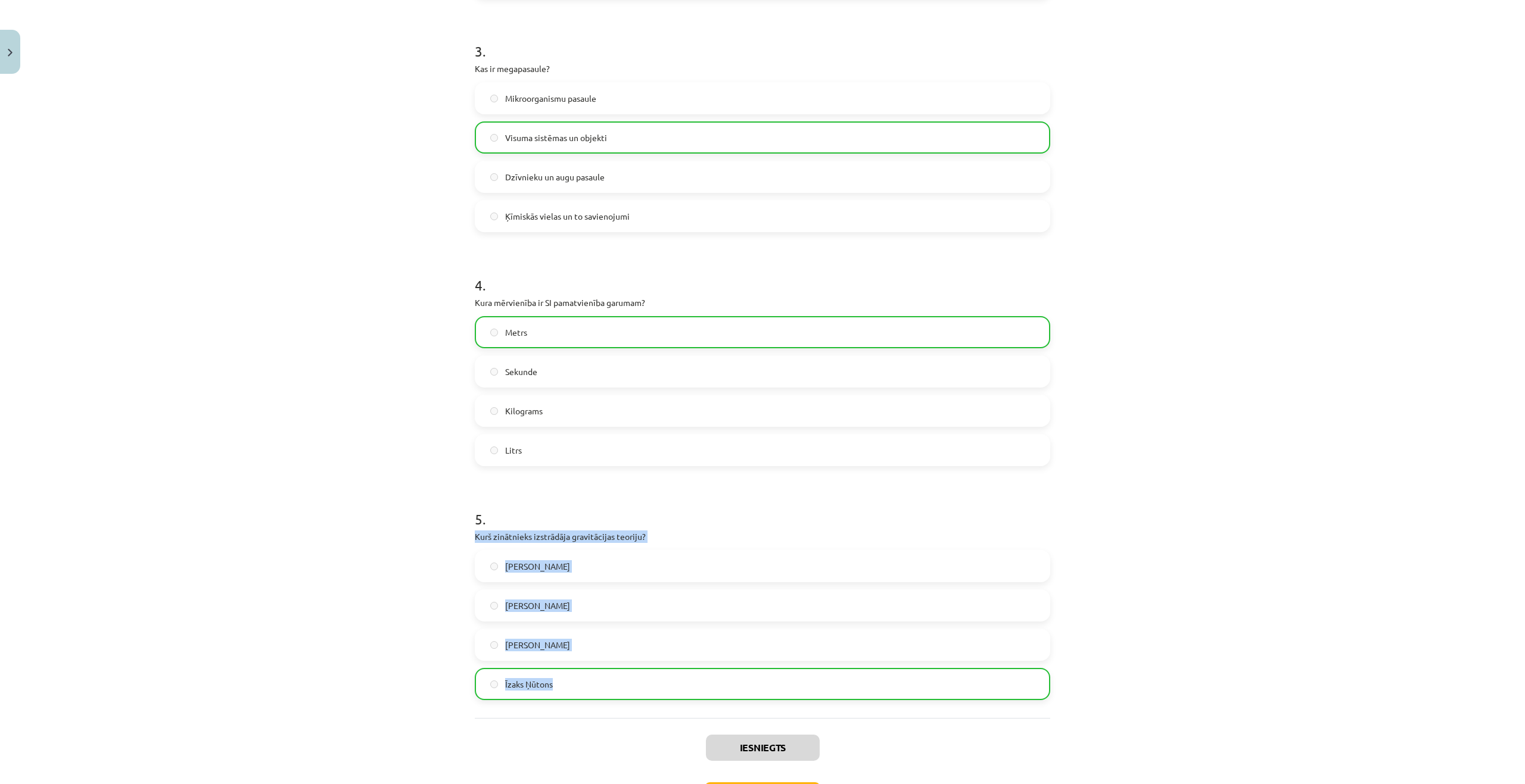
scroll to position [775, 0]
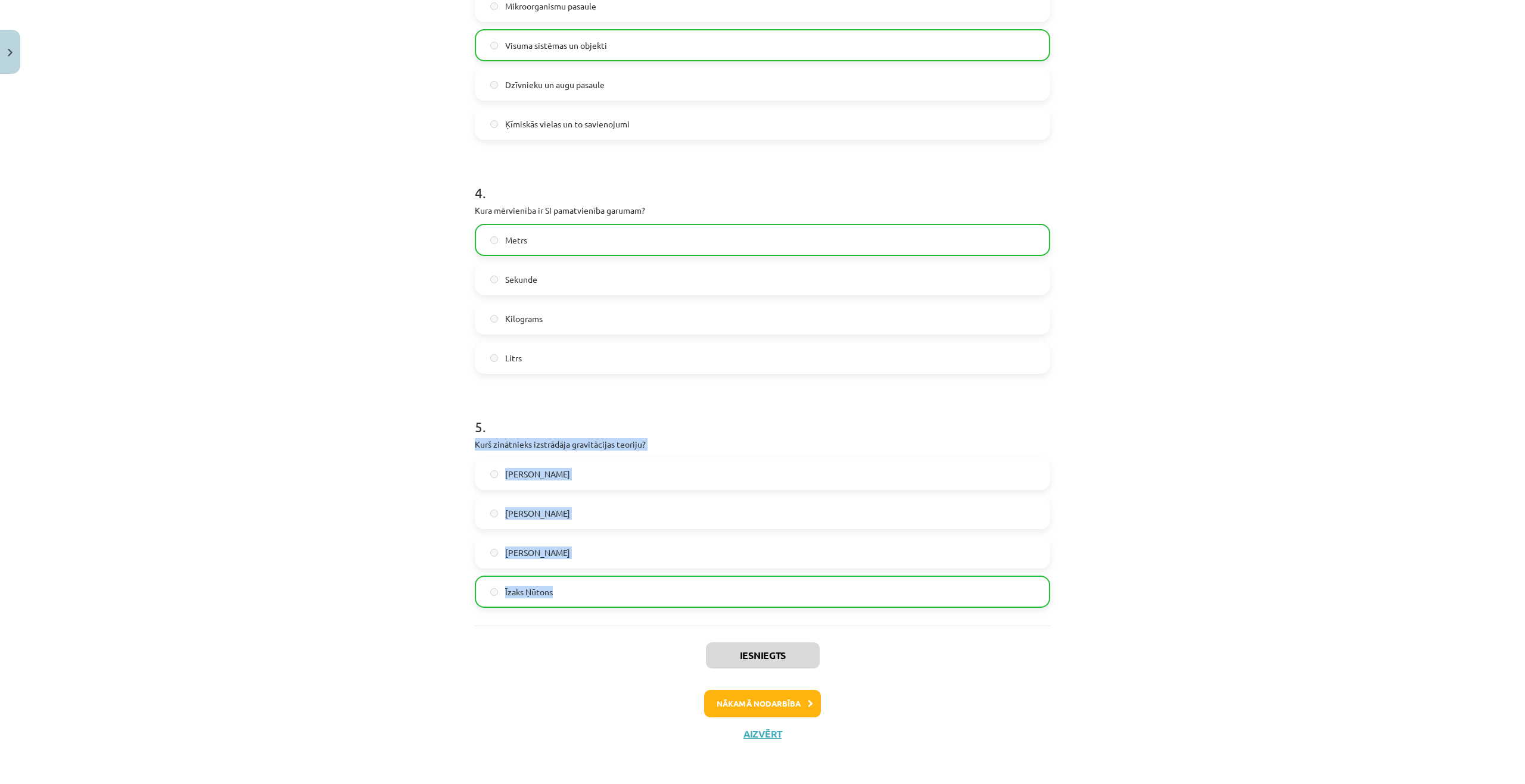
click at [396, 525] on div "Mācību tēma: Dabaszinības - 10. klases 1.ieskaites mācību materiāls #2 1. tēma.…" at bounding box center [762, 392] width 1525 height 784
click at [787, 704] on button "Nākamā nodarbība" at bounding box center [762, 704] width 117 height 27
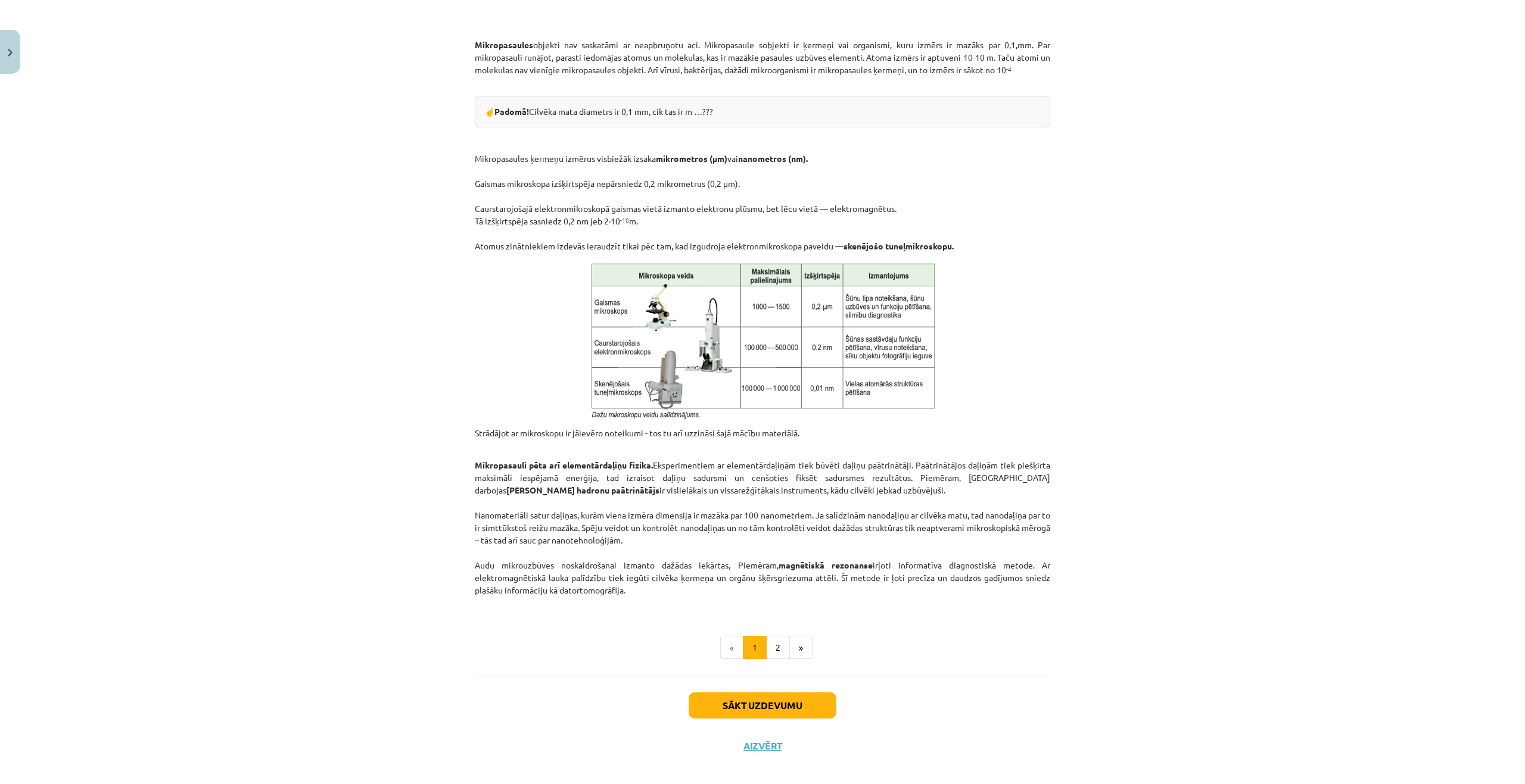
scroll to position [670, 0]
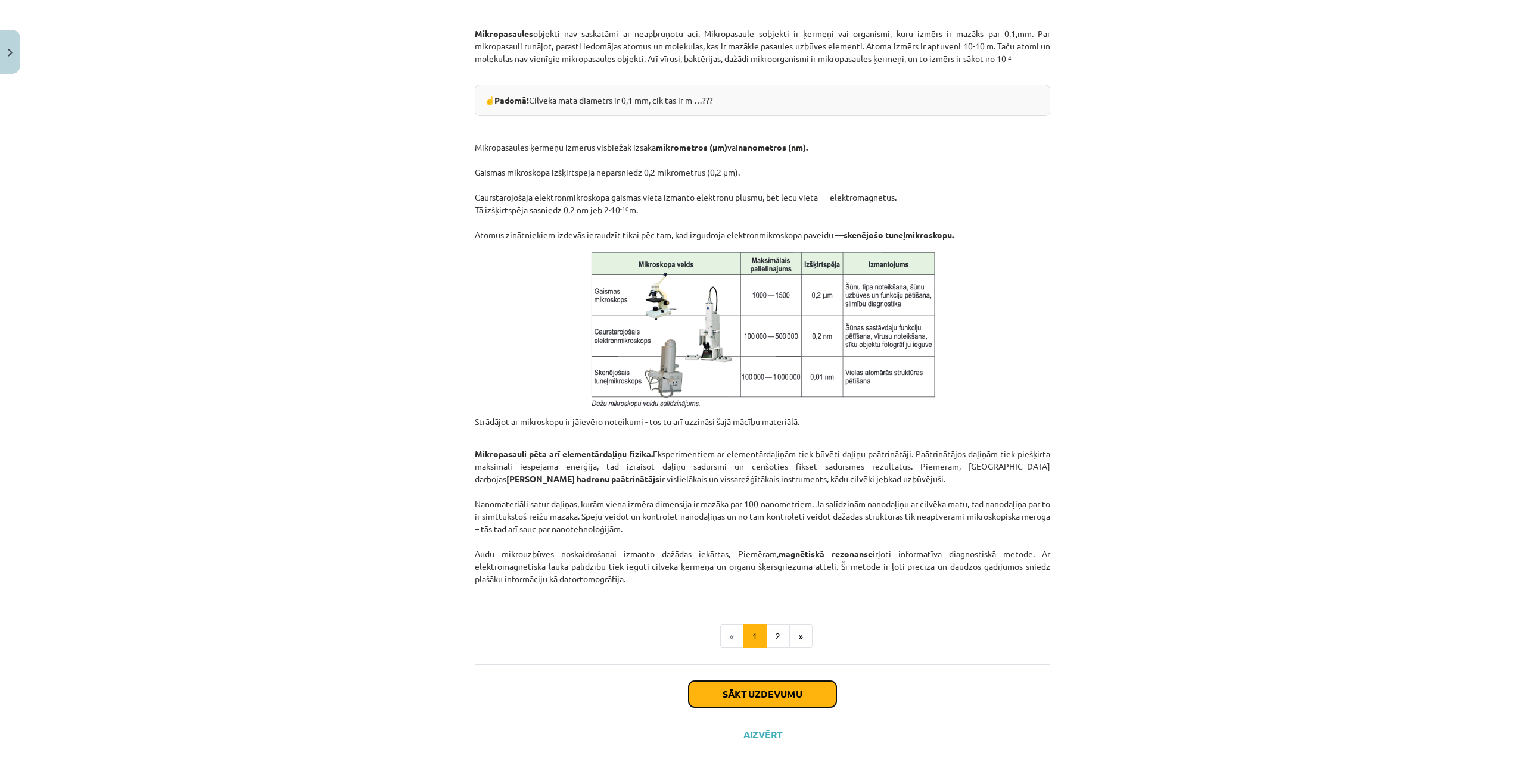
click at [788, 691] on button "Sākt uzdevumu" at bounding box center [762, 694] width 148 height 26
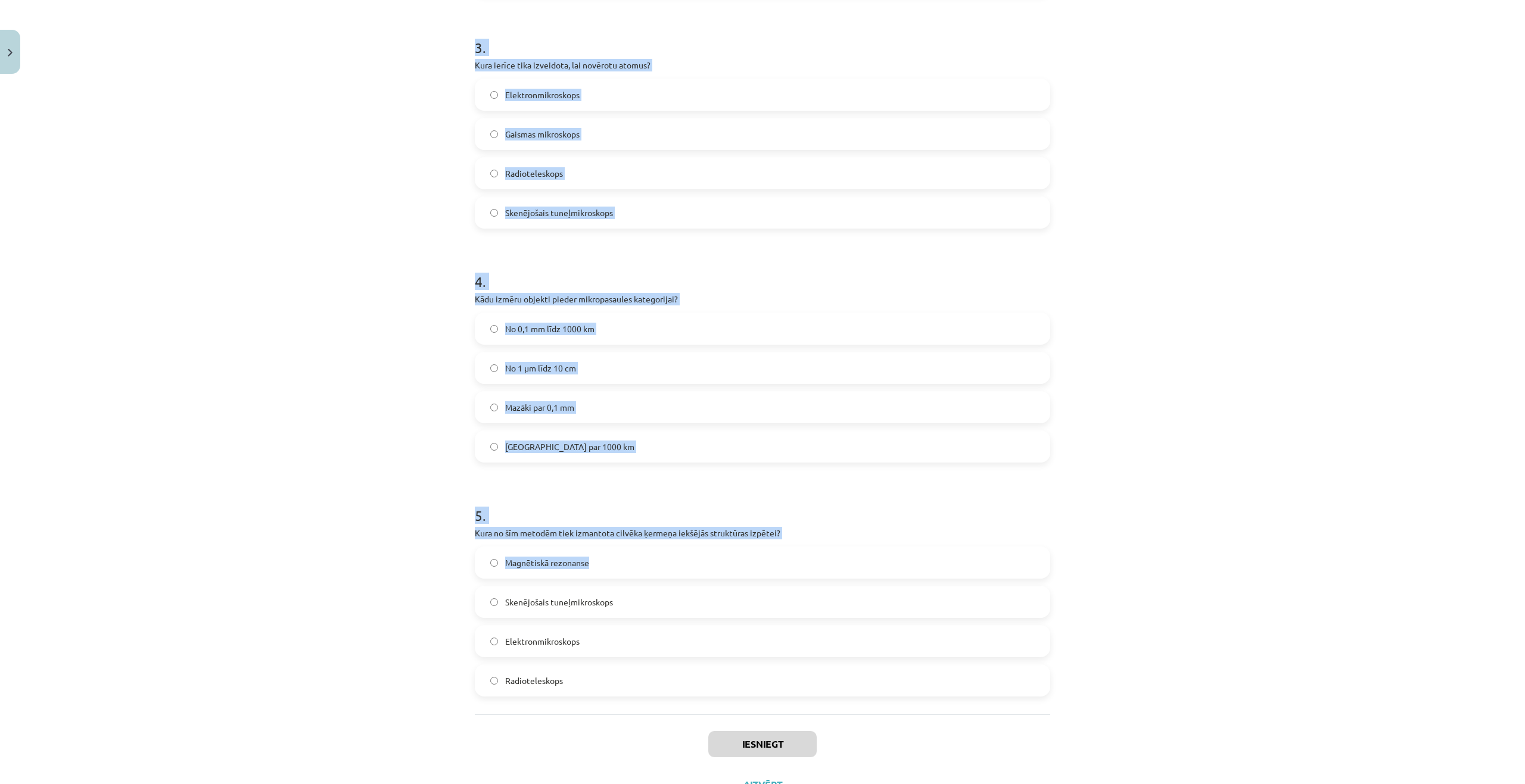
scroll to position [756, 0]
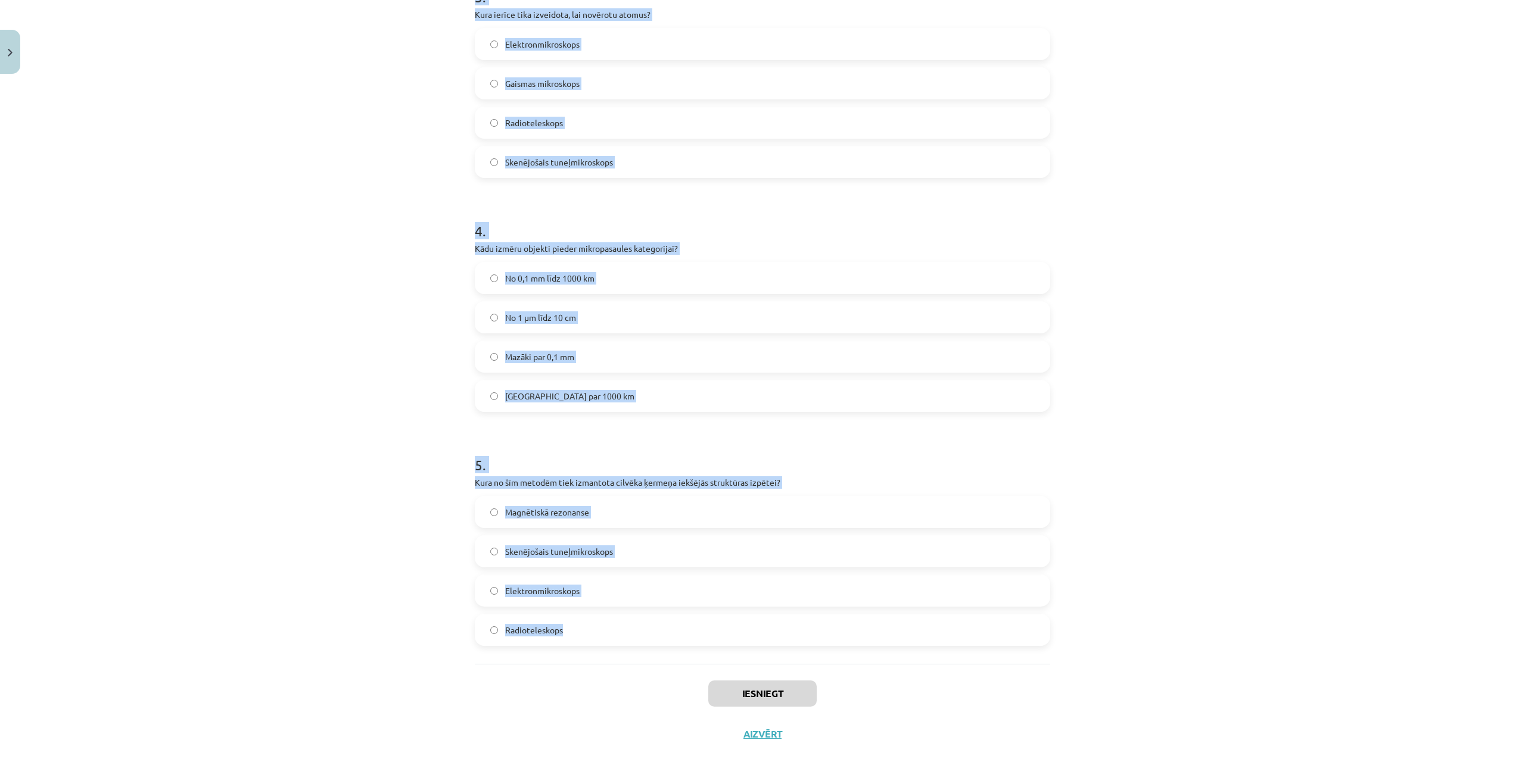
drag, startPoint x: 466, startPoint y: 275, endPoint x: 781, endPoint y: 659, distance: 496.7
click at [785, 662] on div "15 XP Saņemsi Ļoti grūts 249 pilda Apraksts Uzdevums Palīdzība 1 . Kura no šīm …" at bounding box center [762, 48] width 590 height 1413
copy form "Kura no šīm iekārtām spēj izšķirt objektus, kuru izmērs ir mazāks par 0,2 mikro…"
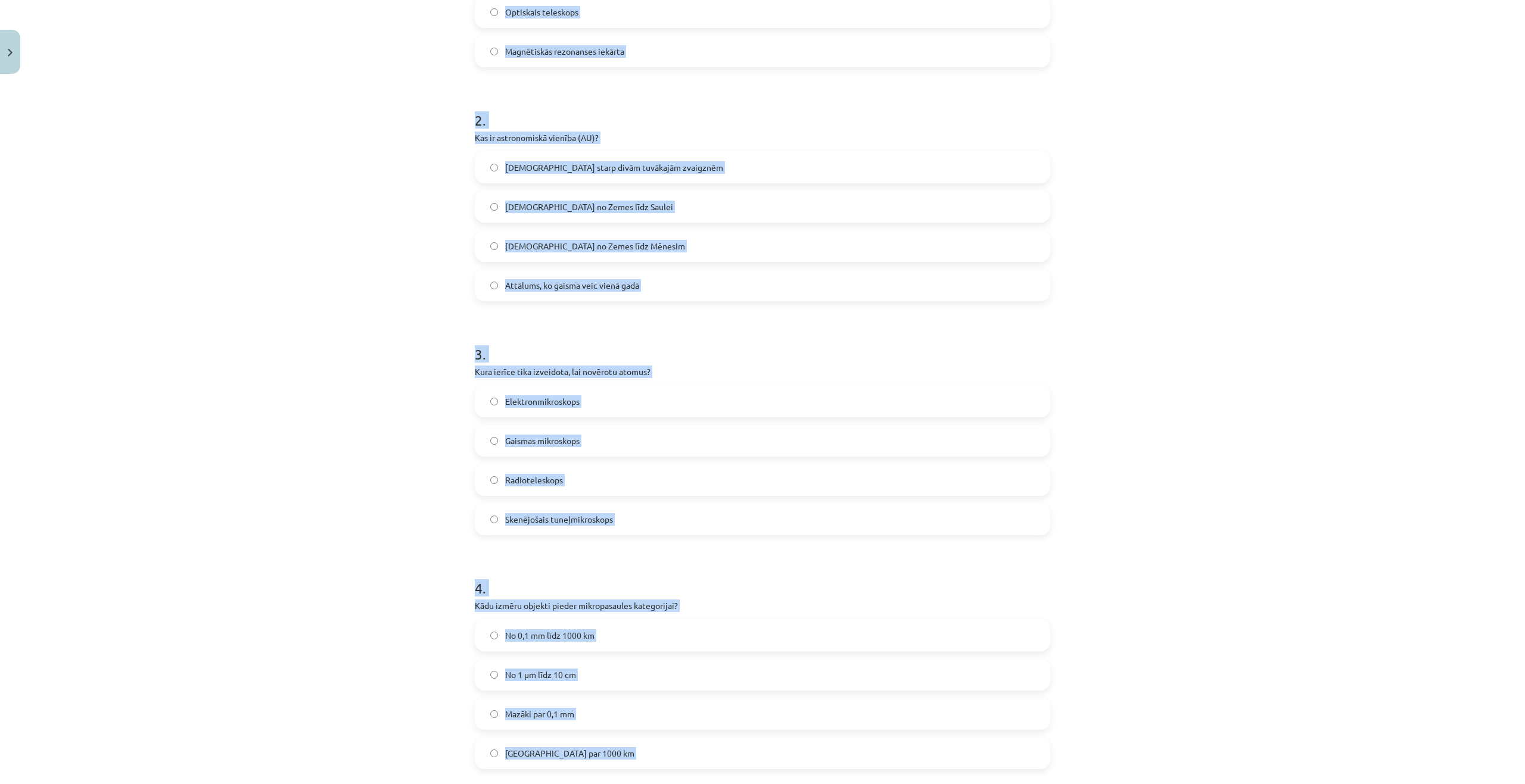
click at [172, 371] on div "Mācību tēma: Dabaszinības - 10. klases 1.ieskaites mācību materiāls #3 2. tēma.…" at bounding box center [762, 392] width 1525 height 784
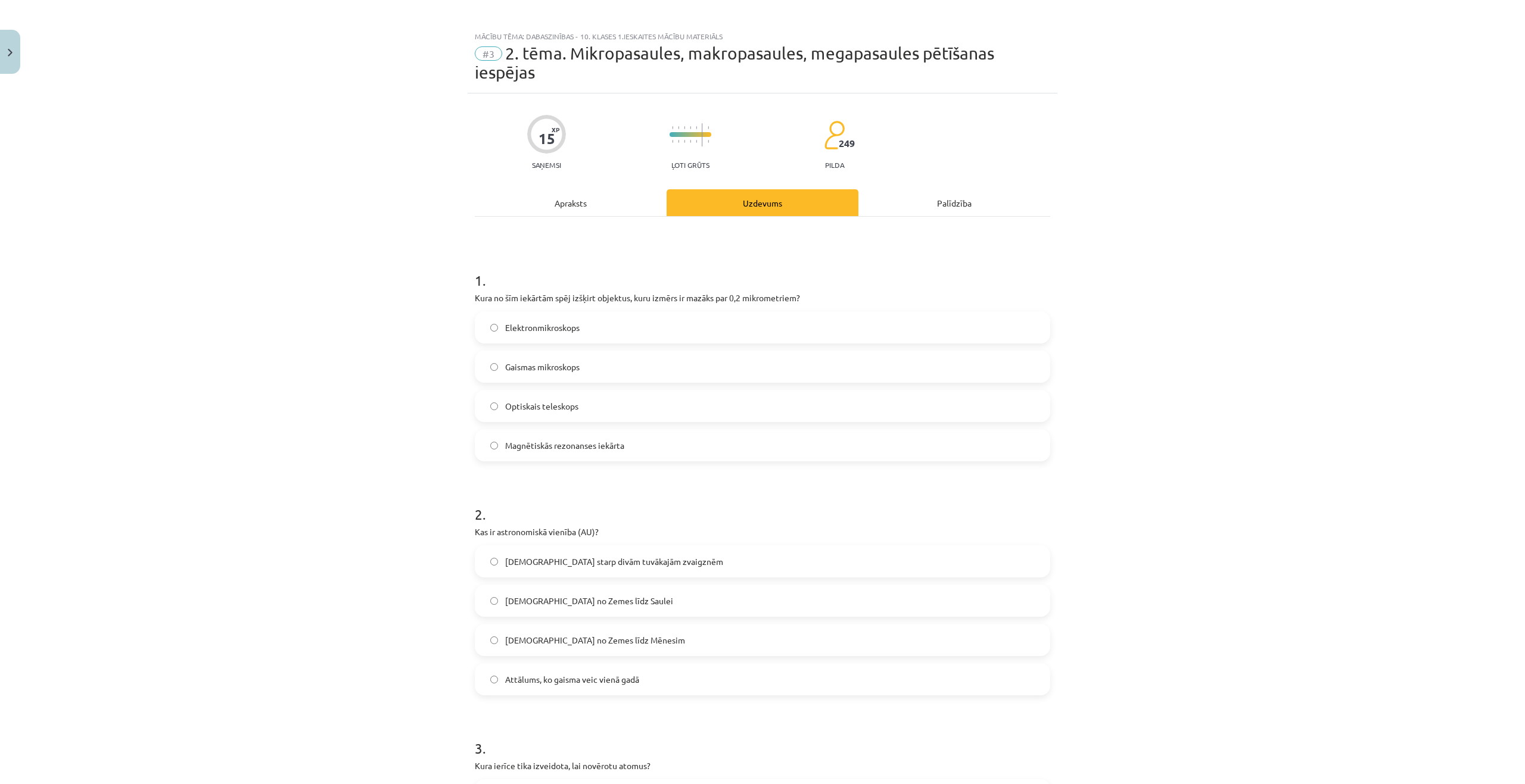
scroll to position [0, 0]
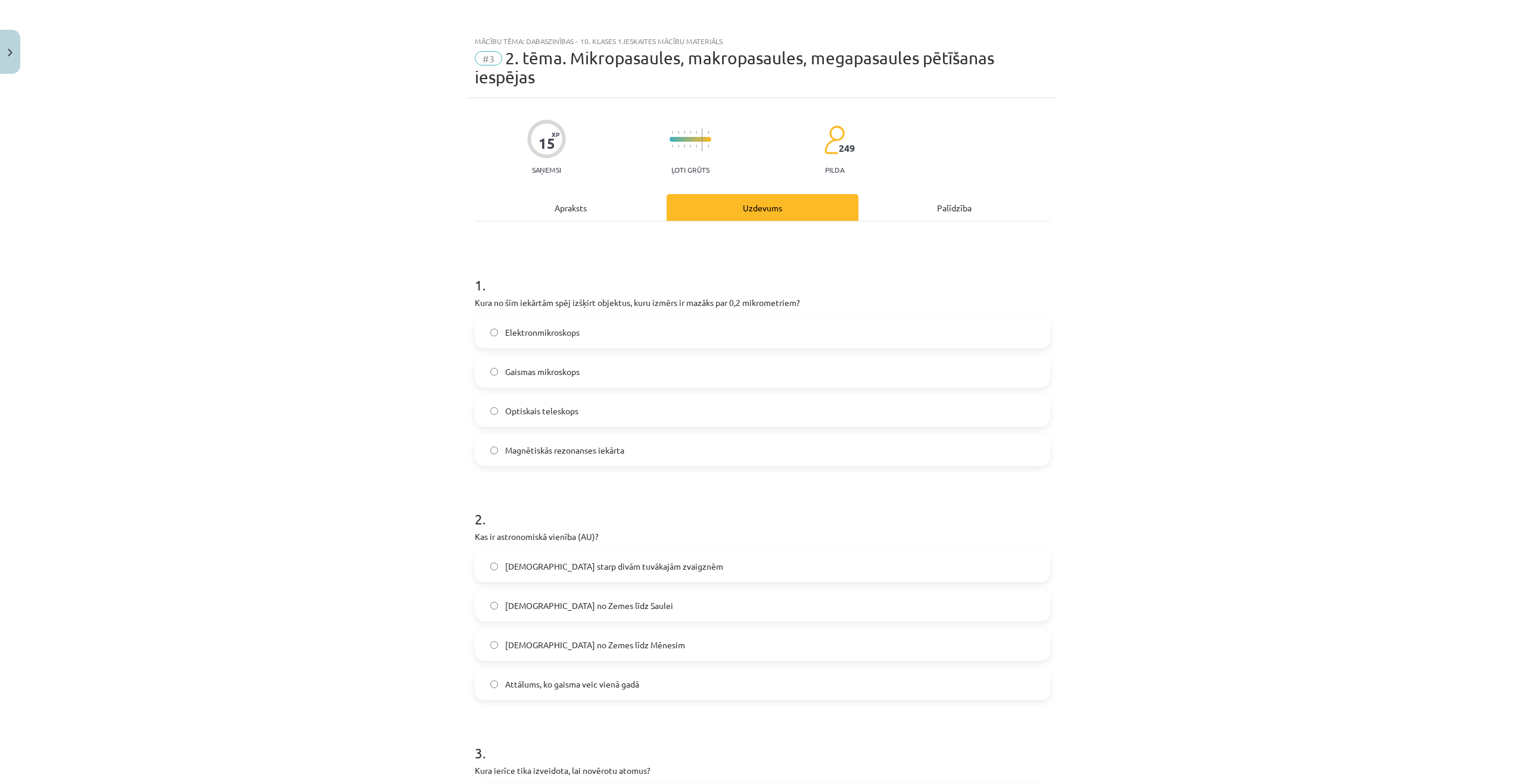
click at [525, 331] on span "Elektronmikroskops" at bounding box center [542, 332] width 74 height 13
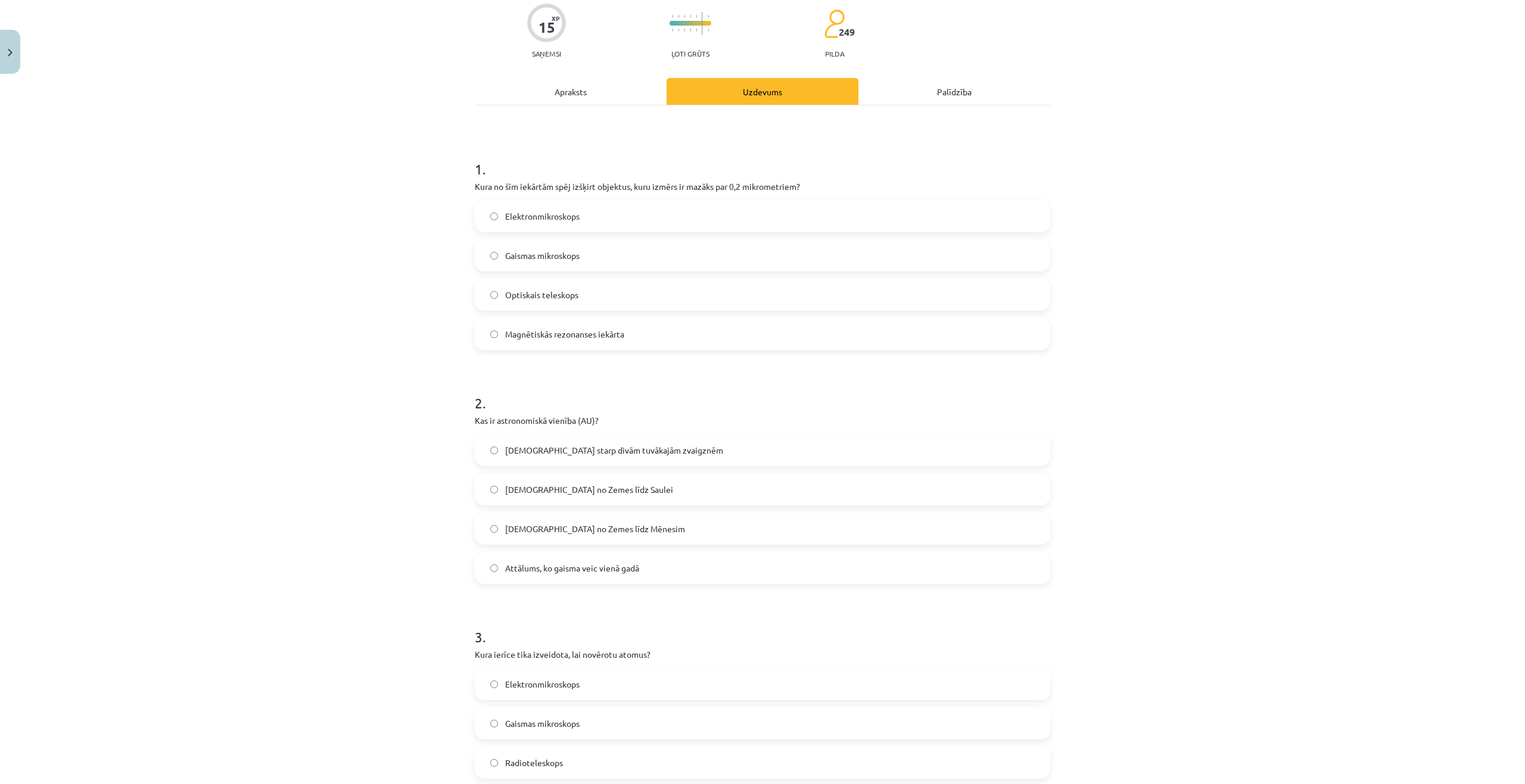
scroll to position [119, 0]
click at [557, 488] on span "Attālums no Zemes līdz Saulei" at bounding box center [589, 487] width 168 height 13
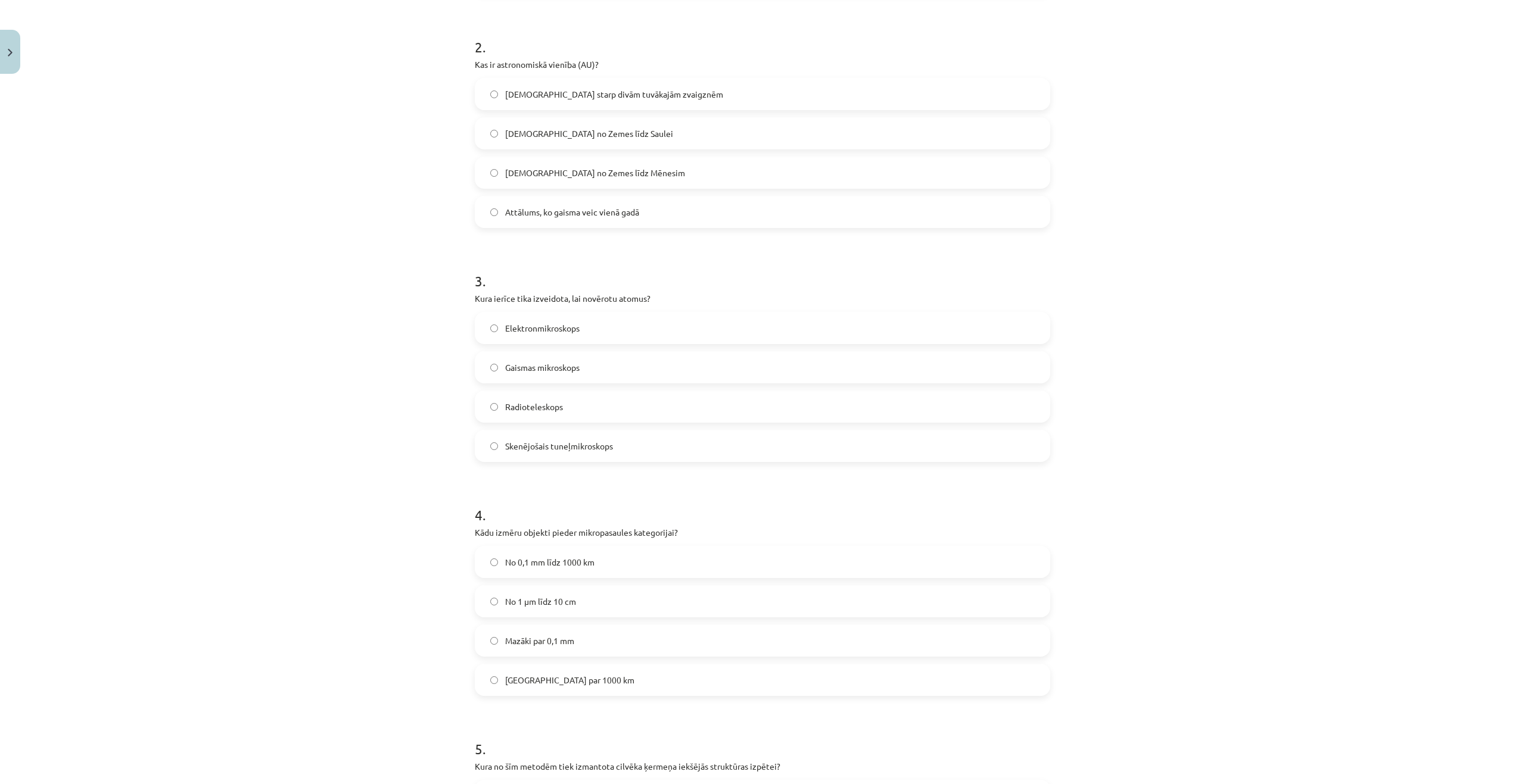
scroll to position [477, 0]
click at [548, 435] on label "Skenējošais tuneļmikroskops" at bounding box center [762, 441] width 573 height 30
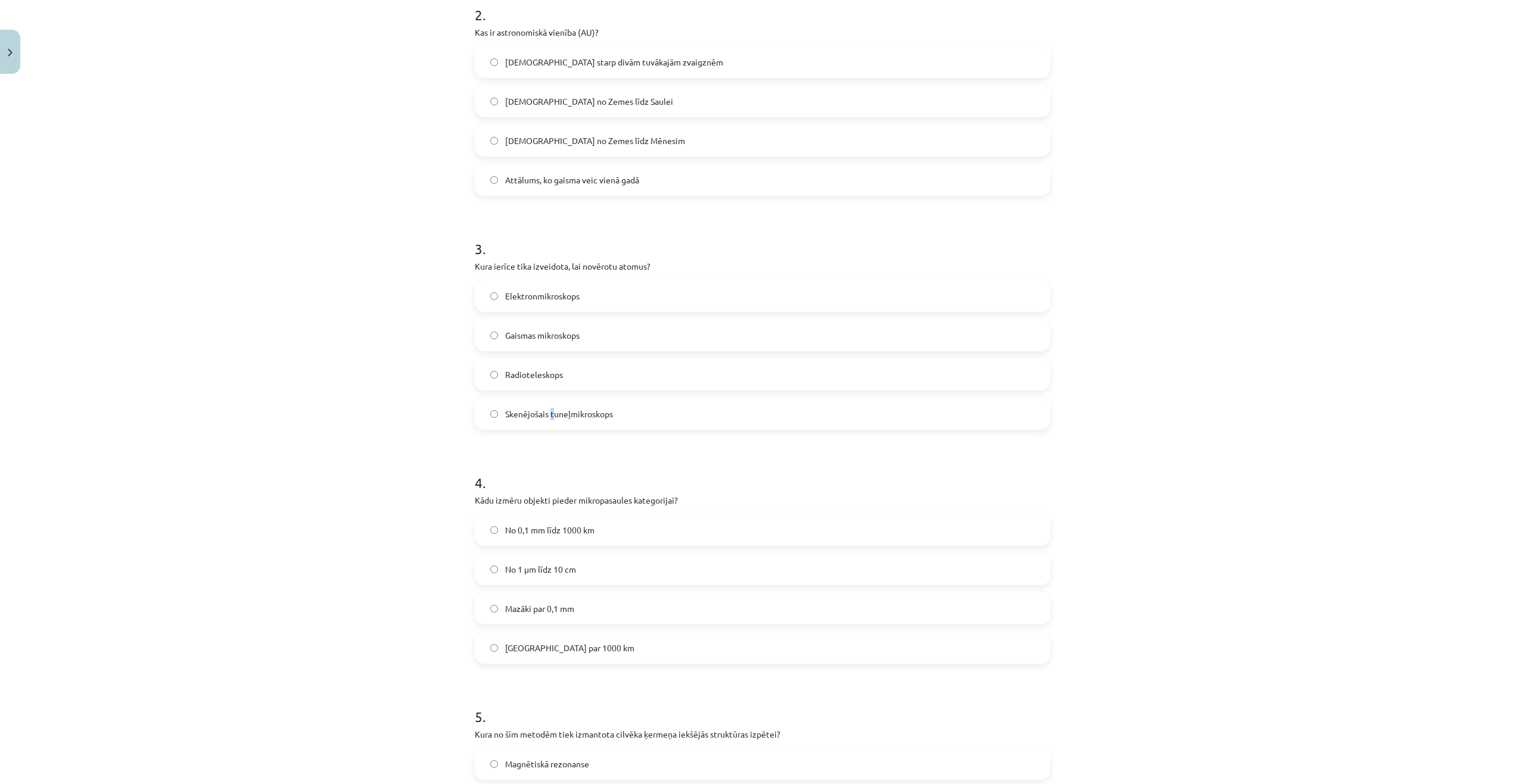
scroll to position [655, 0]
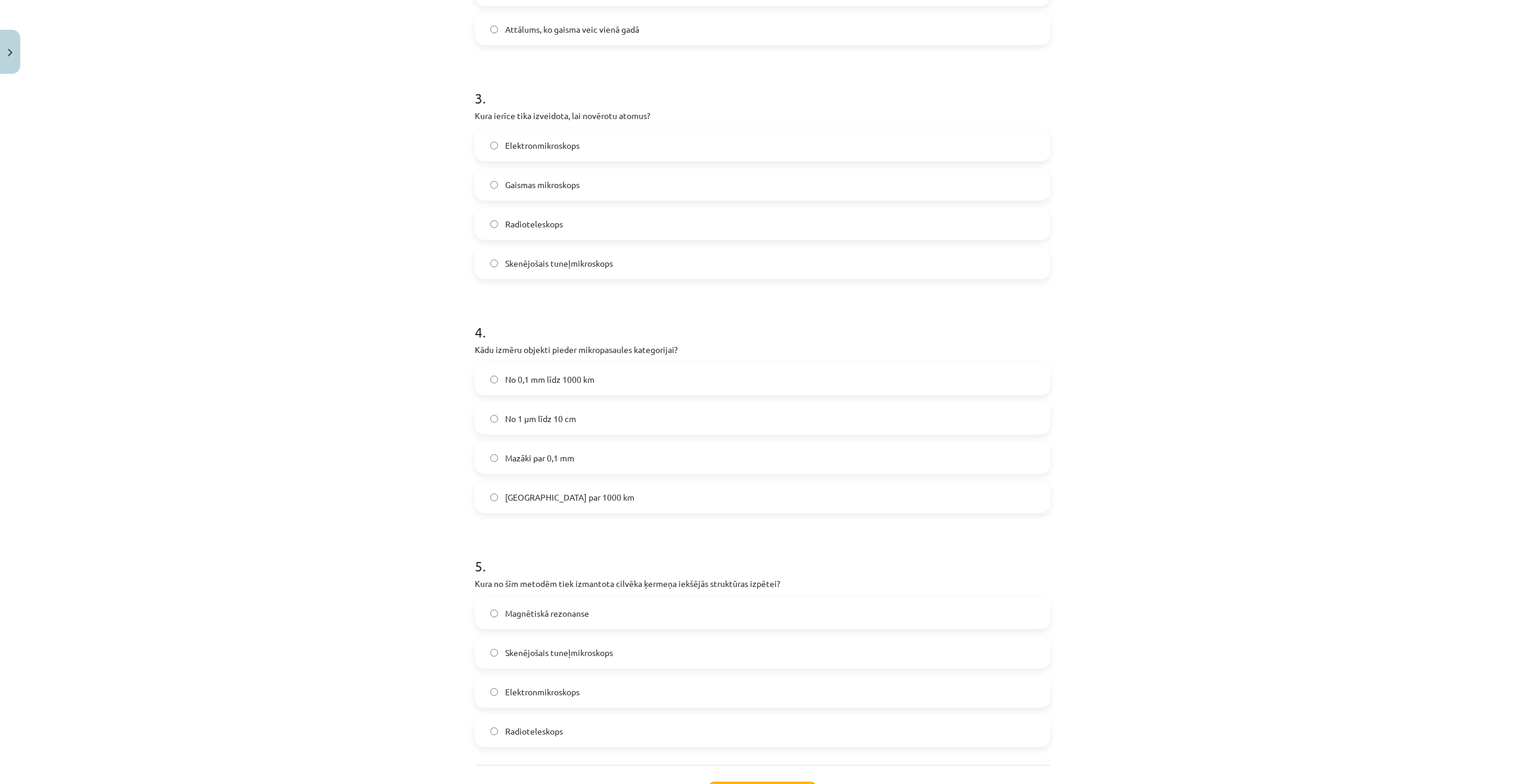
click at [483, 266] on label "Skenējošais tuneļmikroskops" at bounding box center [762, 263] width 573 height 30
click at [528, 462] on span "Mazāki par 0,1 mm" at bounding box center [539, 458] width 69 height 13
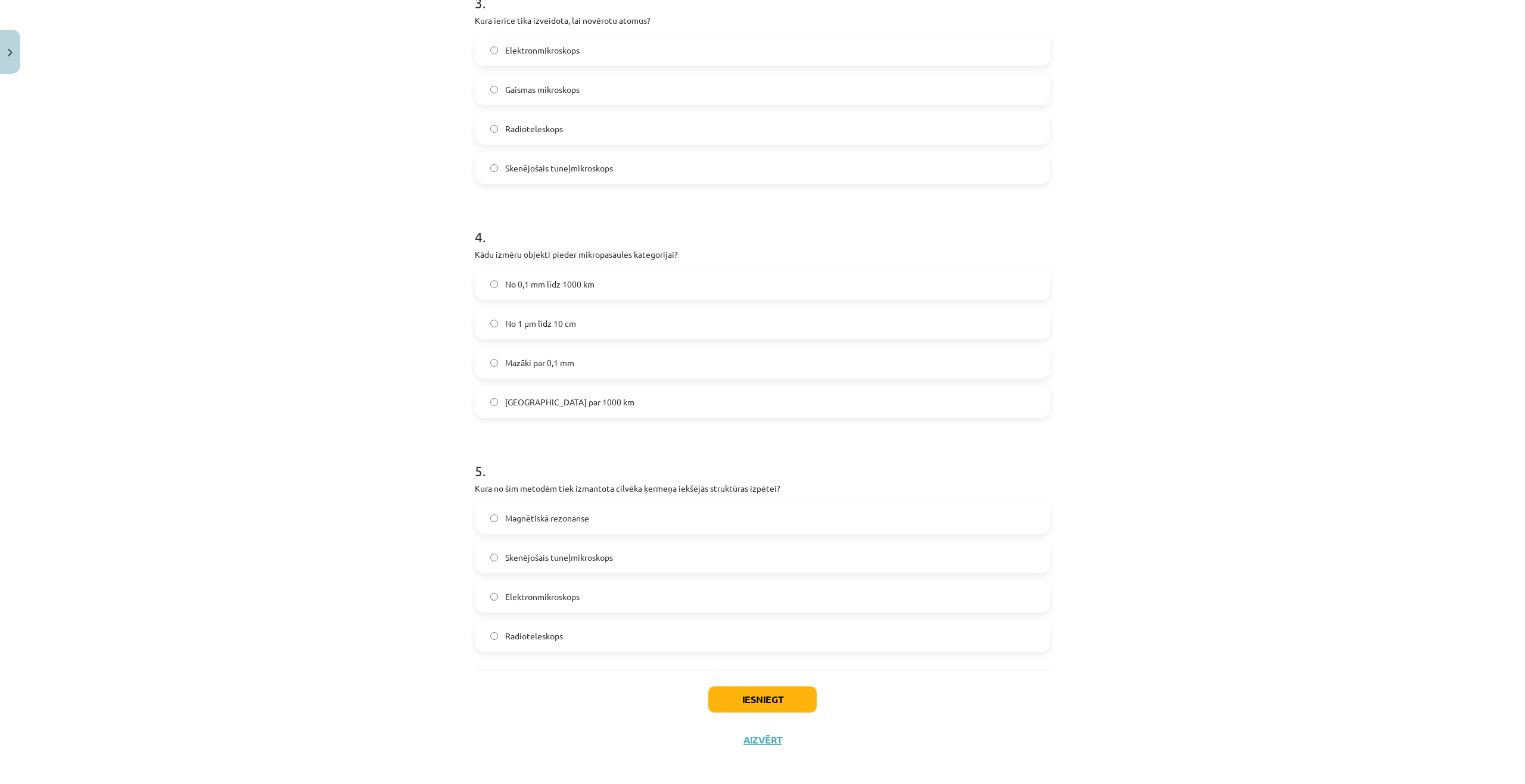
scroll to position [756, 0]
click at [545, 518] on span "Magnētiskā rezonanse" at bounding box center [547, 513] width 84 height 13
click at [788, 690] on button "Iesniegt" at bounding box center [762, 693] width 108 height 26
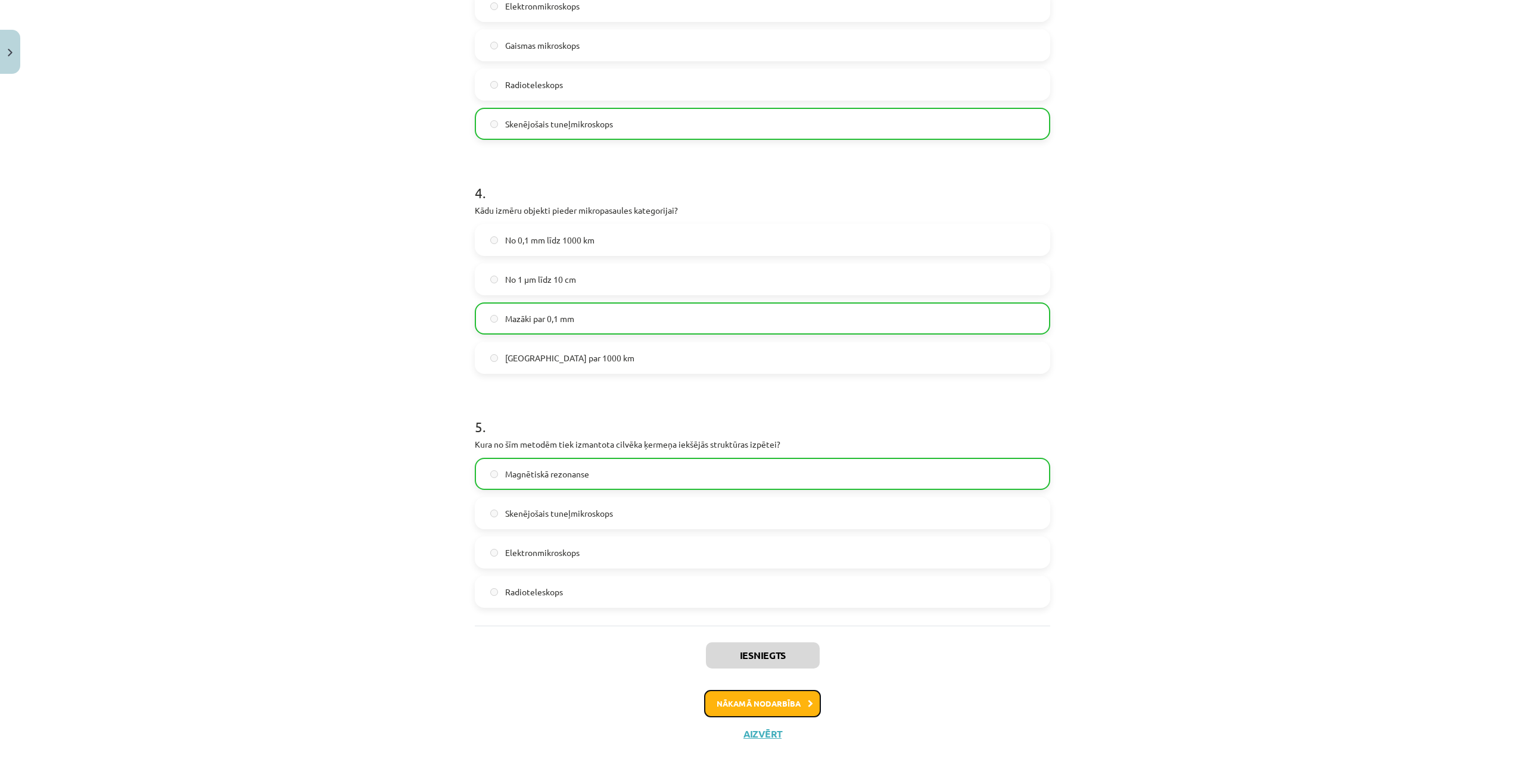
click at [780, 704] on button "Nākamā nodarbība" at bounding box center [762, 704] width 117 height 27
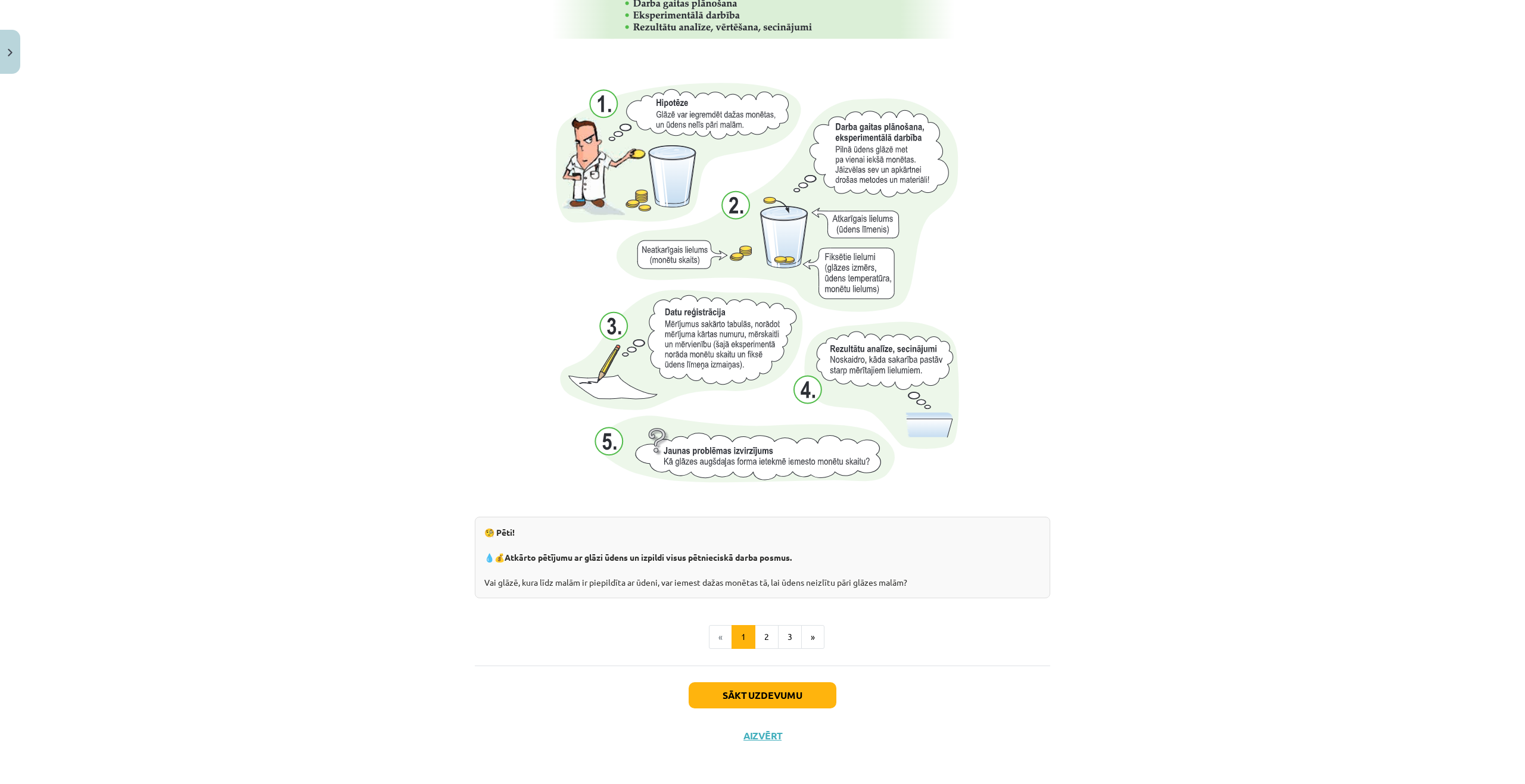
scroll to position [926, 0]
click at [741, 690] on button "Sākt uzdevumu" at bounding box center [762, 693] width 148 height 26
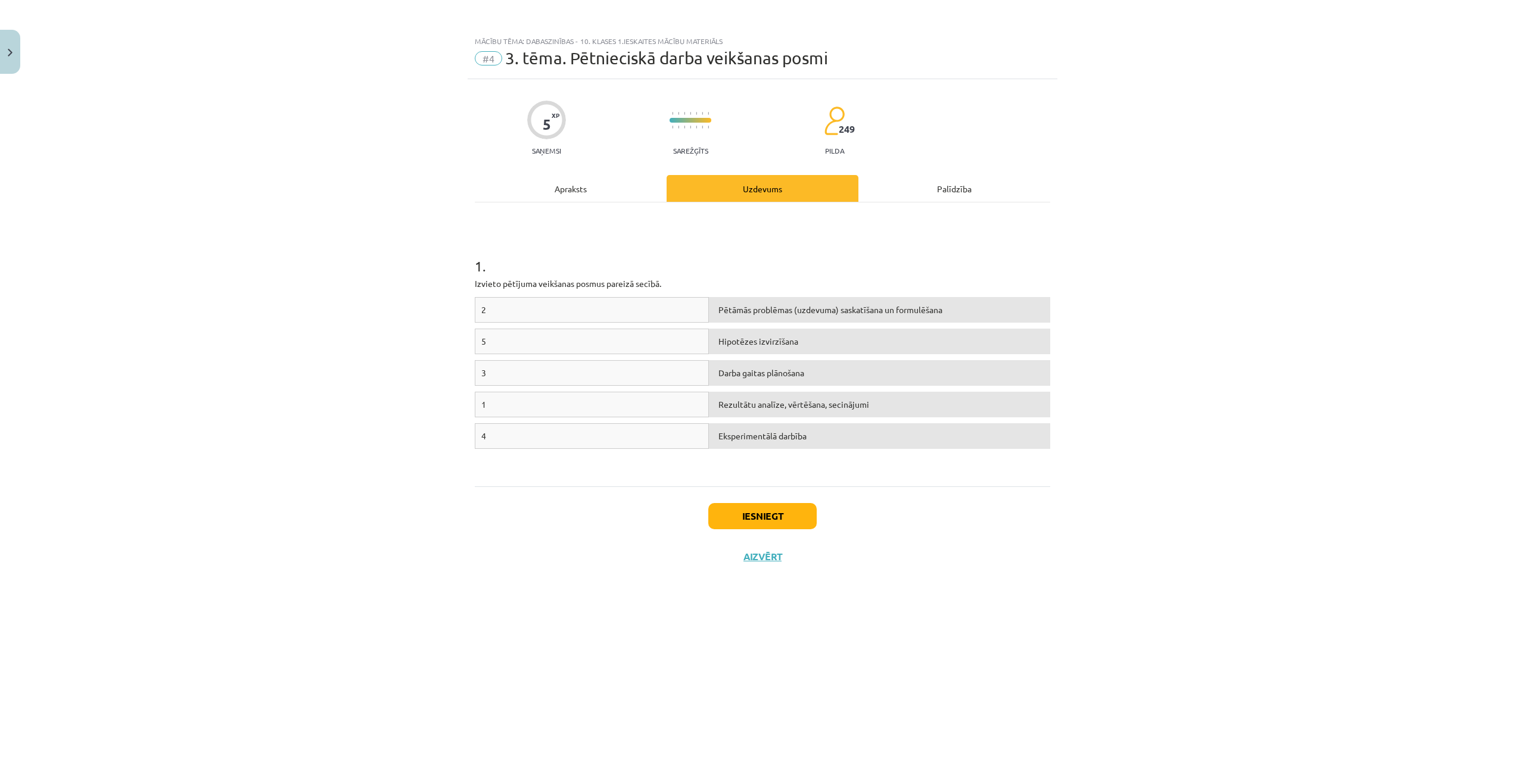
scroll to position [0, 0]
click at [529, 305] on div "2" at bounding box center [592, 310] width 234 height 26
click at [639, 313] on div "2" at bounding box center [592, 310] width 234 height 26
click at [740, 377] on div "Darba gaitas plānošana" at bounding box center [879, 373] width 342 height 26
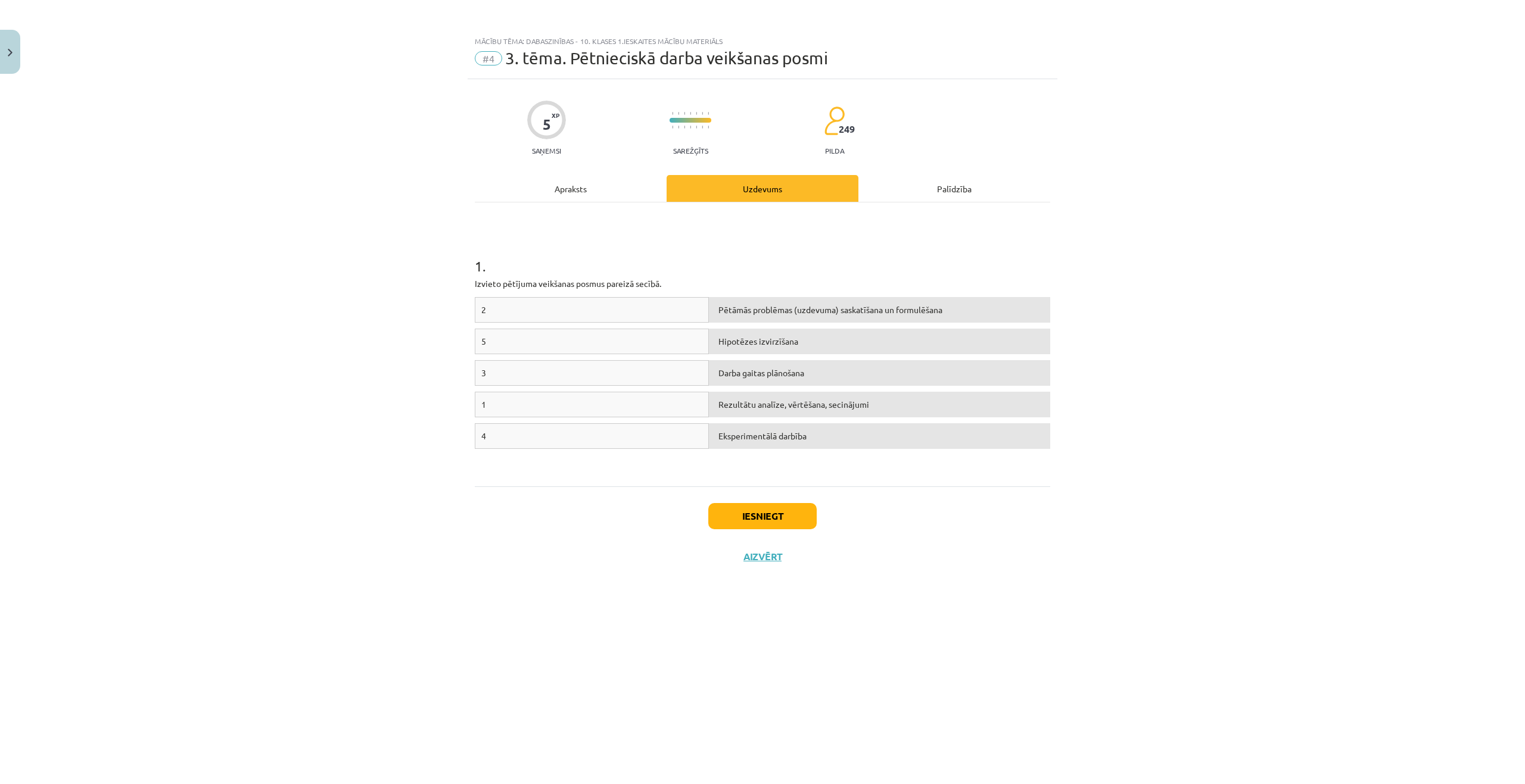
click at [784, 374] on div "Darba gaitas plānošana" at bounding box center [879, 373] width 342 height 26
click at [770, 324] on div "2 Pētāmās problēmas (uzdevuma) saskatīšana un formulēšana" at bounding box center [762, 313] width 575 height 32
click at [961, 192] on div "Palīdzība" at bounding box center [954, 189] width 192 height 27
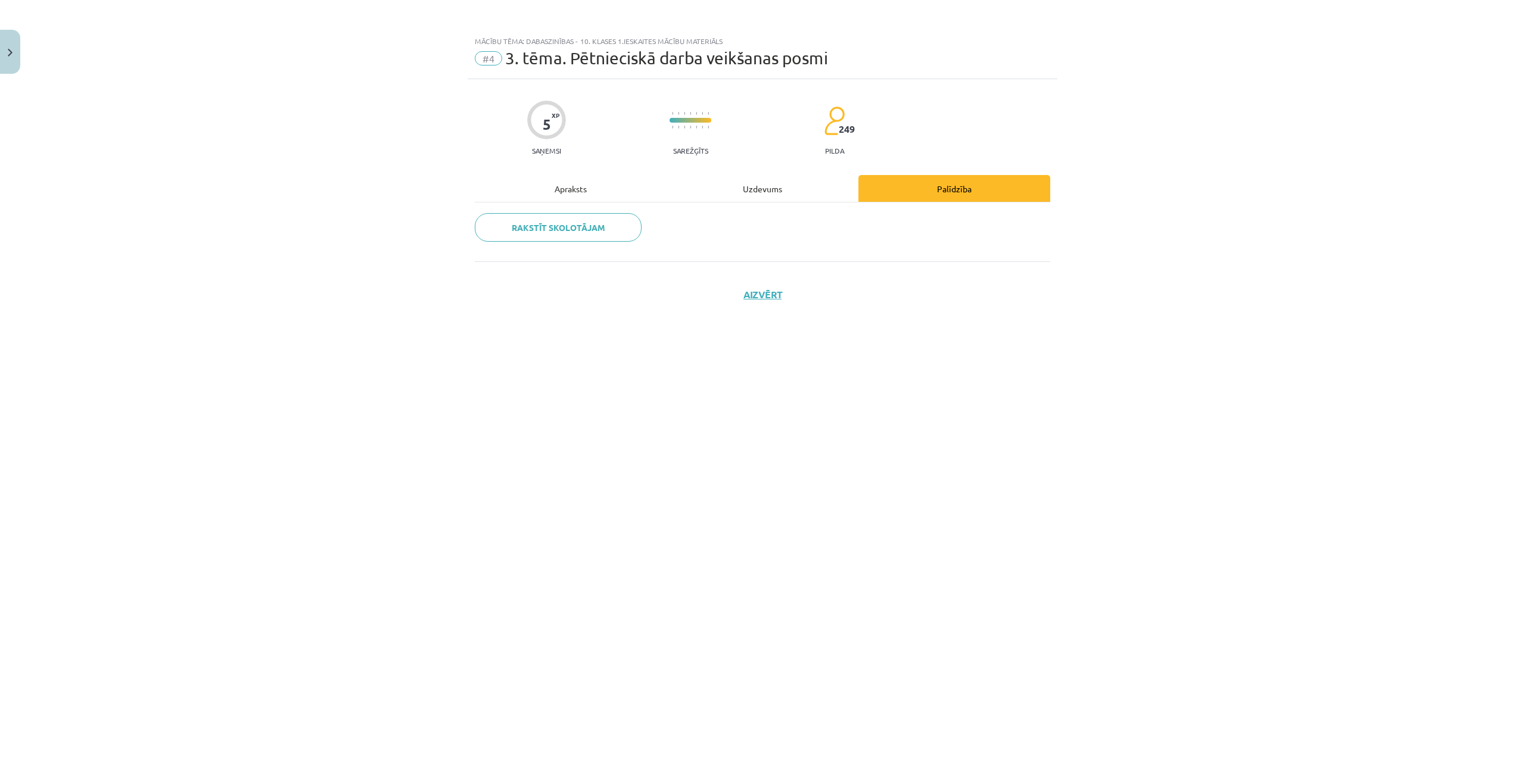
click at [765, 188] on div "Uzdevums" at bounding box center [762, 189] width 192 height 27
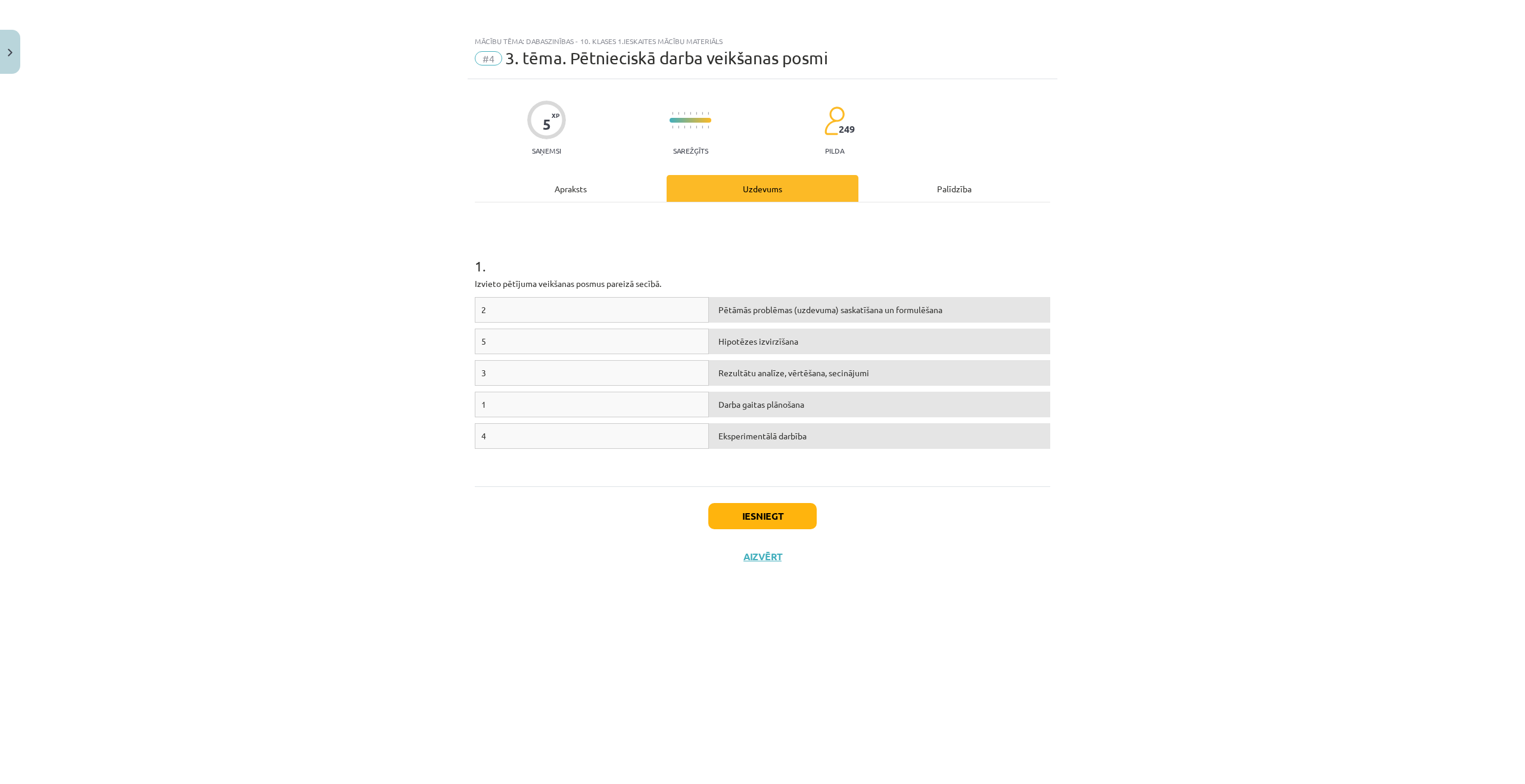
click at [558, 396] on div "1" at bounding box center [592, 405] width 234 height 26
click at [771, 514] on button "Iesniegt" at bounding box center [762, 516] width 108 height 26
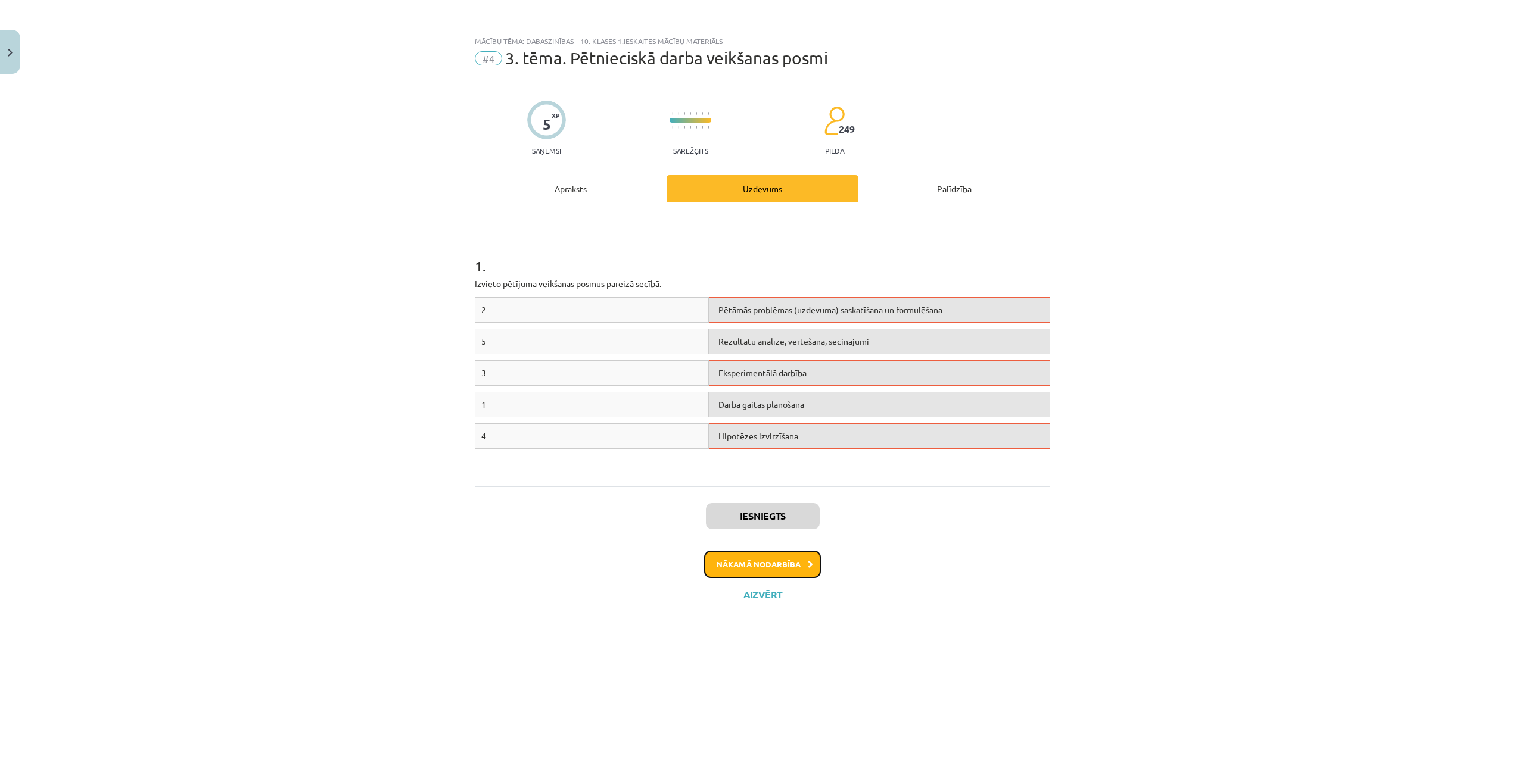
click at [745, 558] on button "Nākamā nodarbība" at bounding box center [762, 564] width 117 height 27
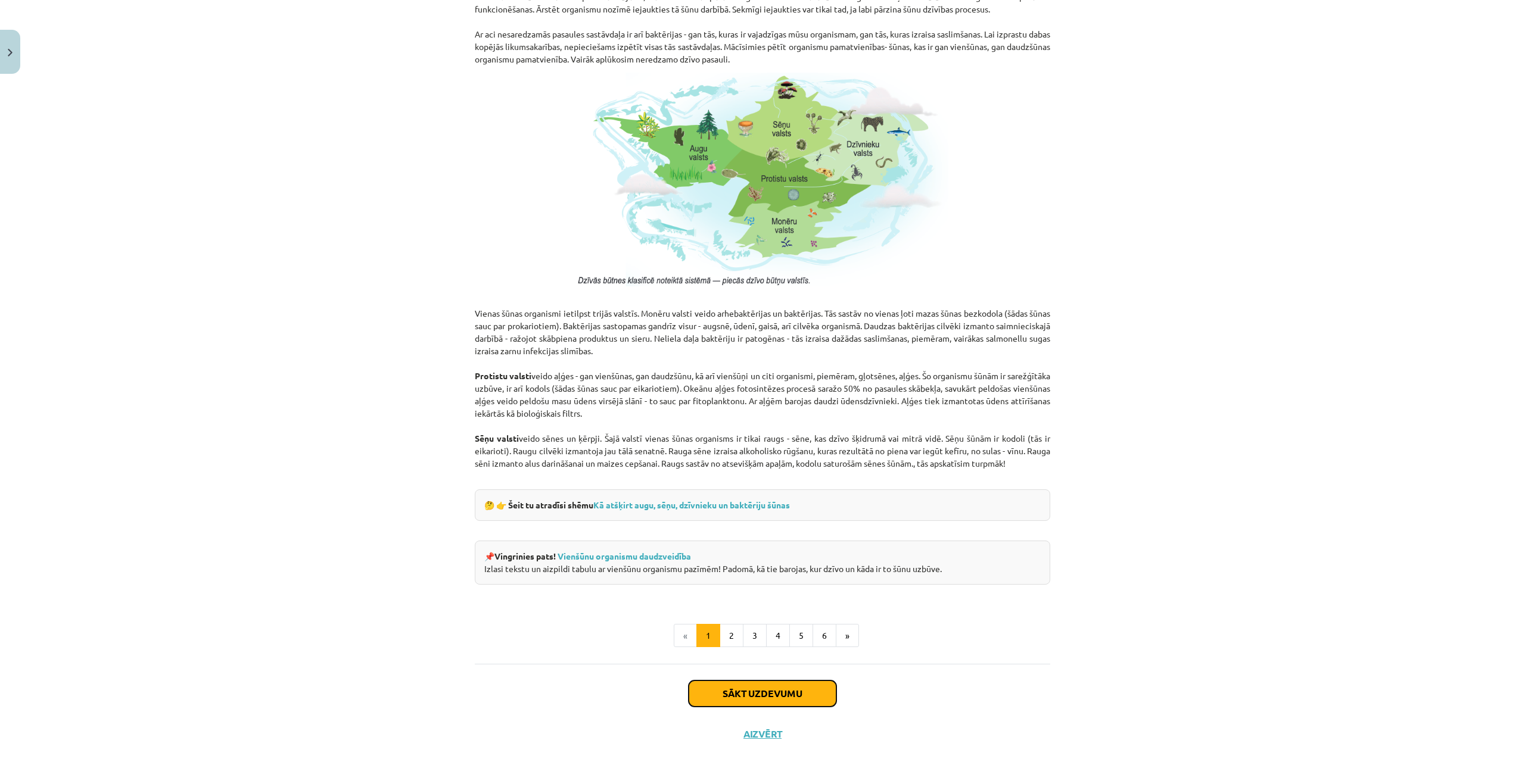
click at [806, 684] on button "Sākt uzdevumu" at bounding box center [762, 693] width 148 height 26
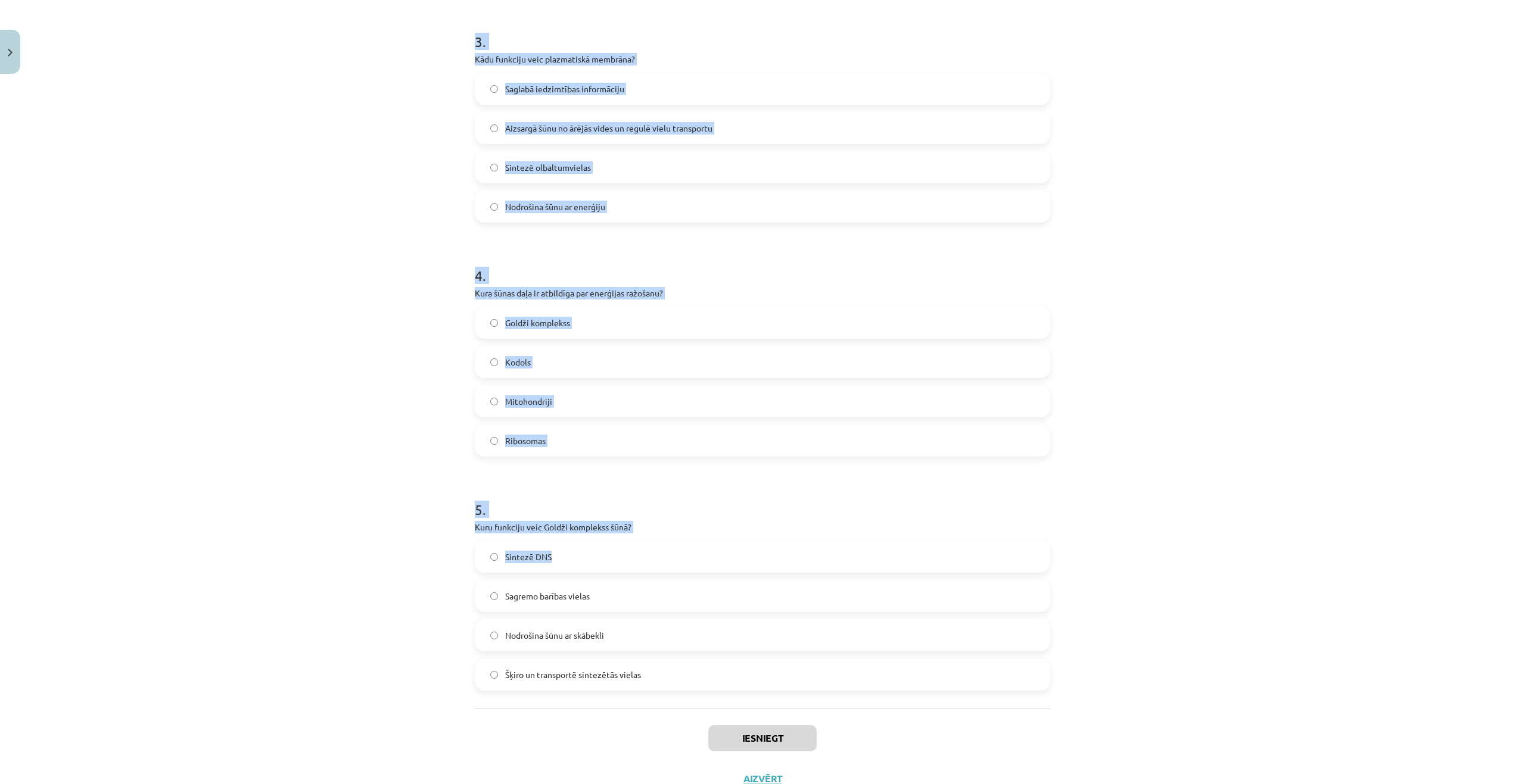
scroll to position [715, 0]
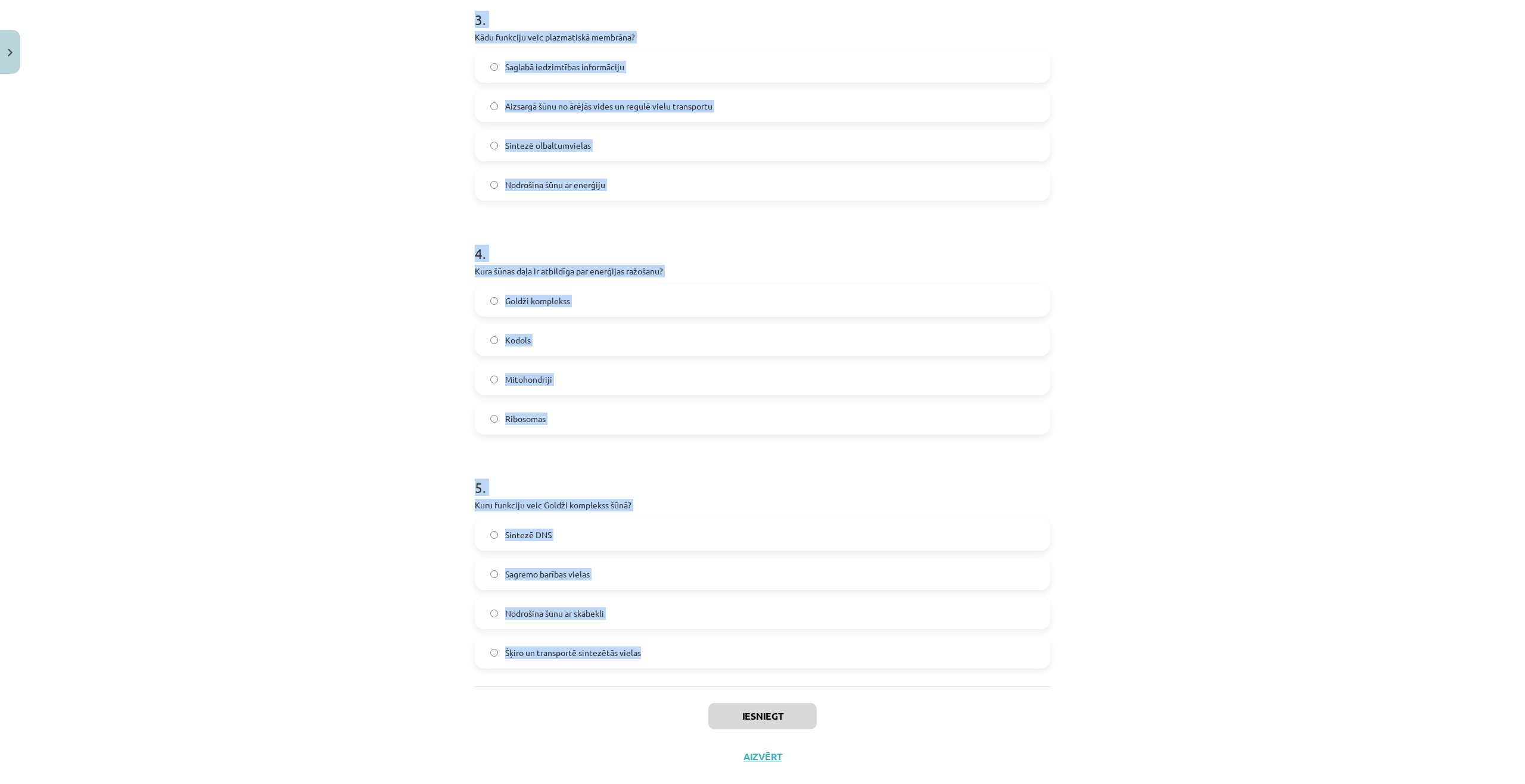
drag, startPoint x: 622, startPoint y: 295, endPoint x: 791, endPoint y: 648, distance: 391.4
click at [791, 648] on div "15 XP Saņemsi Grūts 249 pilda Apraksts Uzdevums Palīdzība 1 . Kura no šūnu vals…" at bounding box center [762, 71] width 590 height 1413
copy form "Kura no šūnu valstīm sastāv no šūnām, kurām nav kodola? Sēņu valsts Protistu va…"
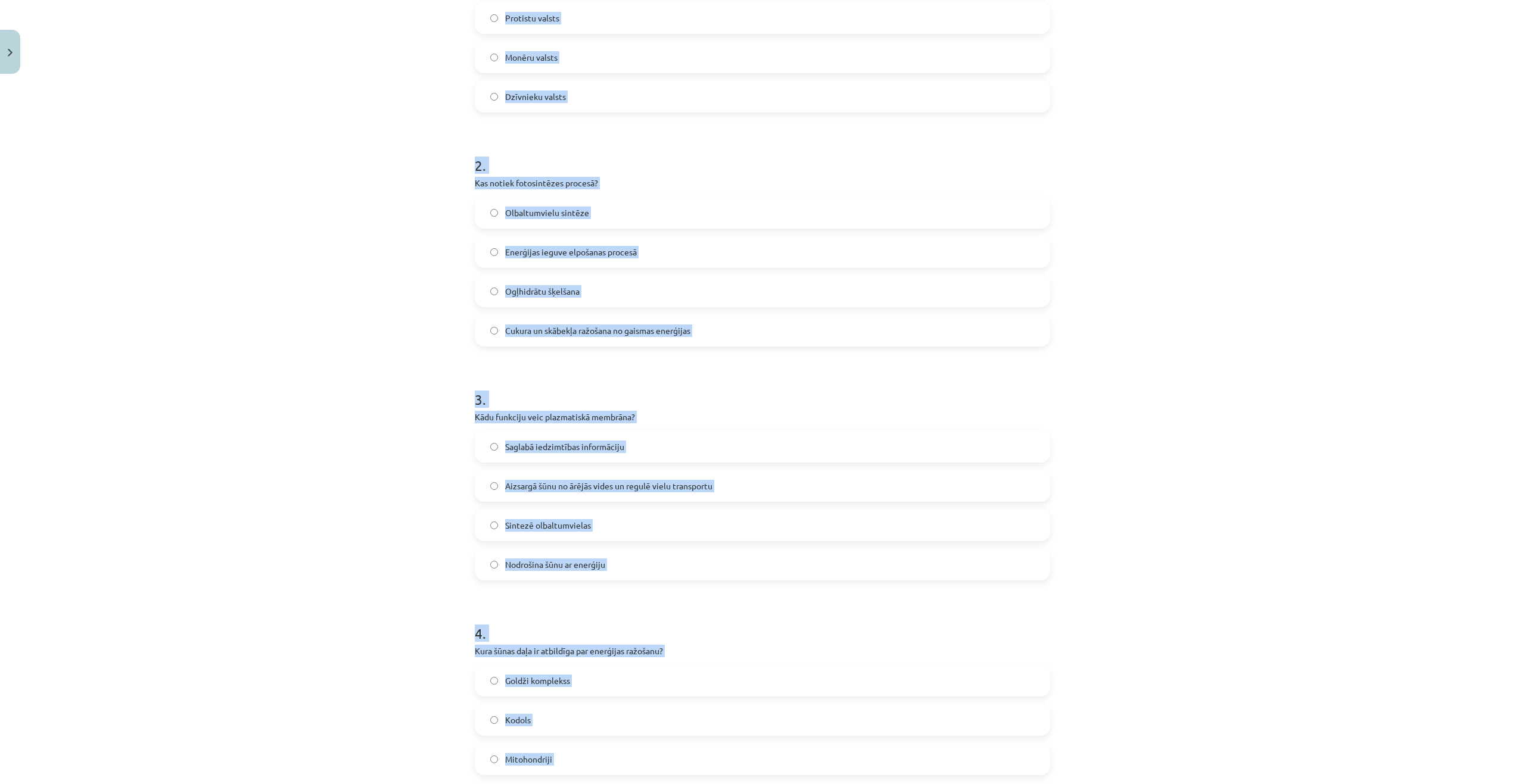
scroll to position [119, 0]
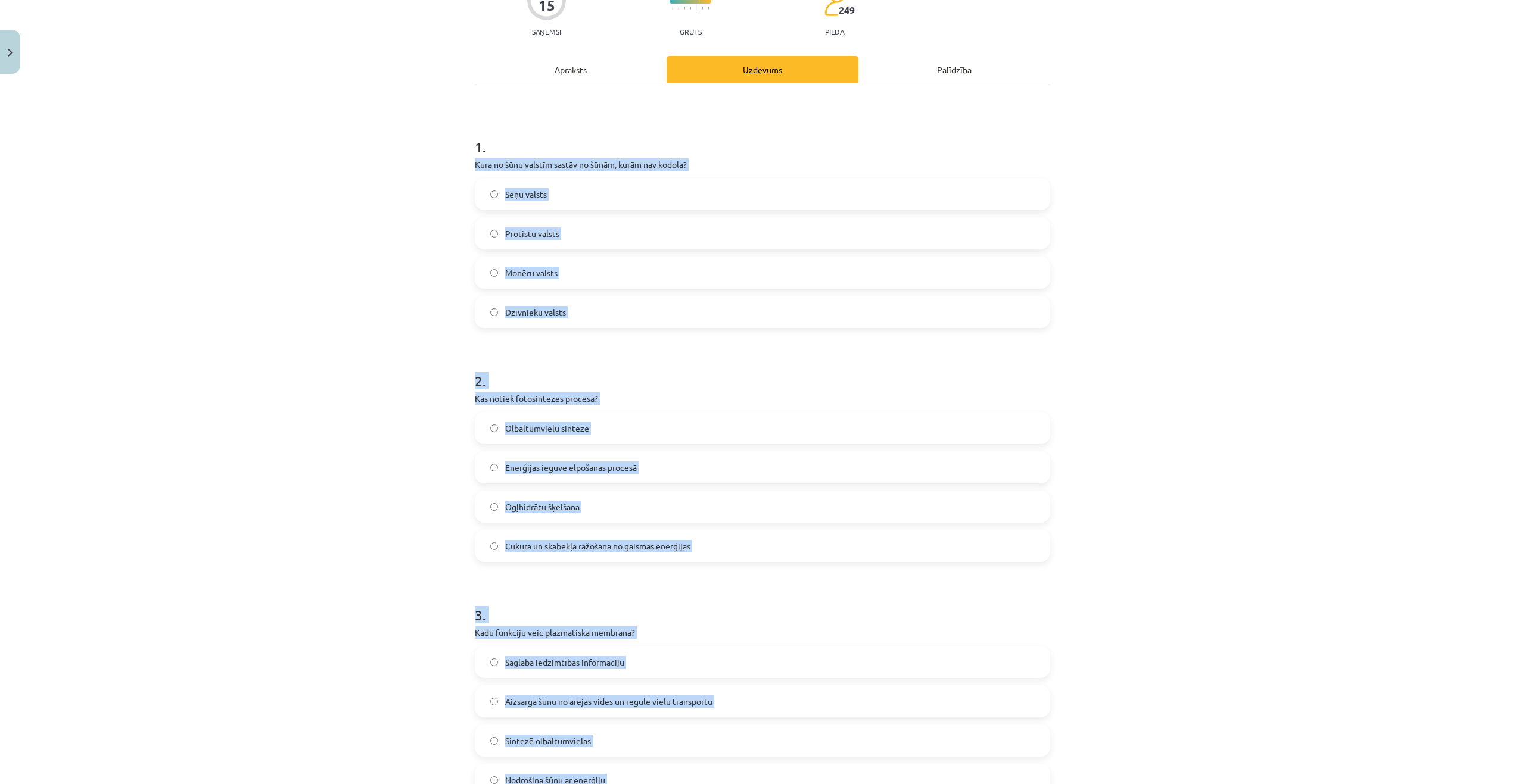
click at [285, 294] on div "Mācību tēma: Dabaszinības - 10. klases 1.ieskaites mācību materiāls #5 4. tēma.…" at bounding box center [762, 392] width 1525 height 784
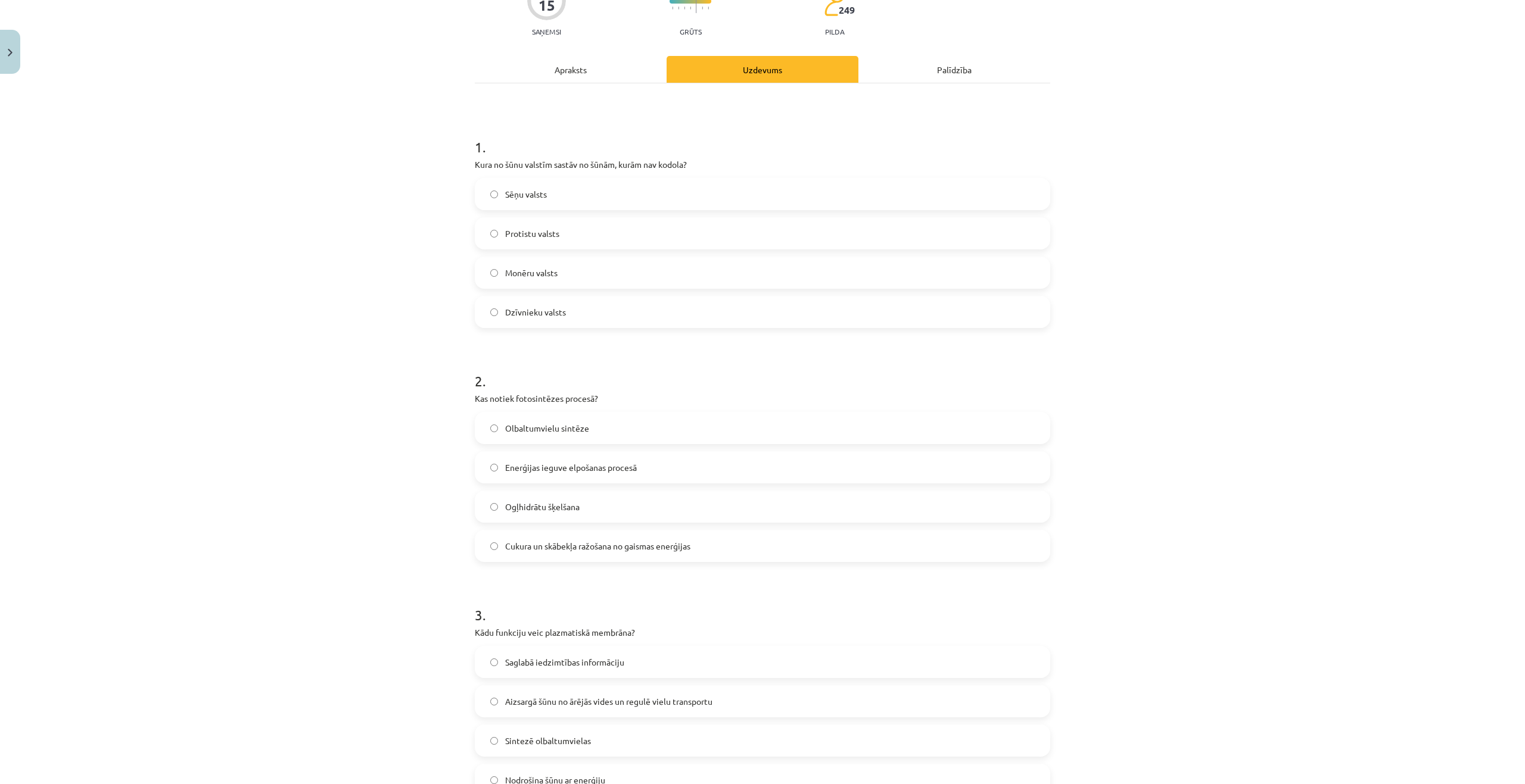
click at [494, 270] on label "Monēru valsts" at bounding box center [762, 273] width 573 height 30
click at [546, 540] on span "Cukura un skābekļa ražošana no gaismas enerģijas" at bounding box center [598, 546] width 185 height 13
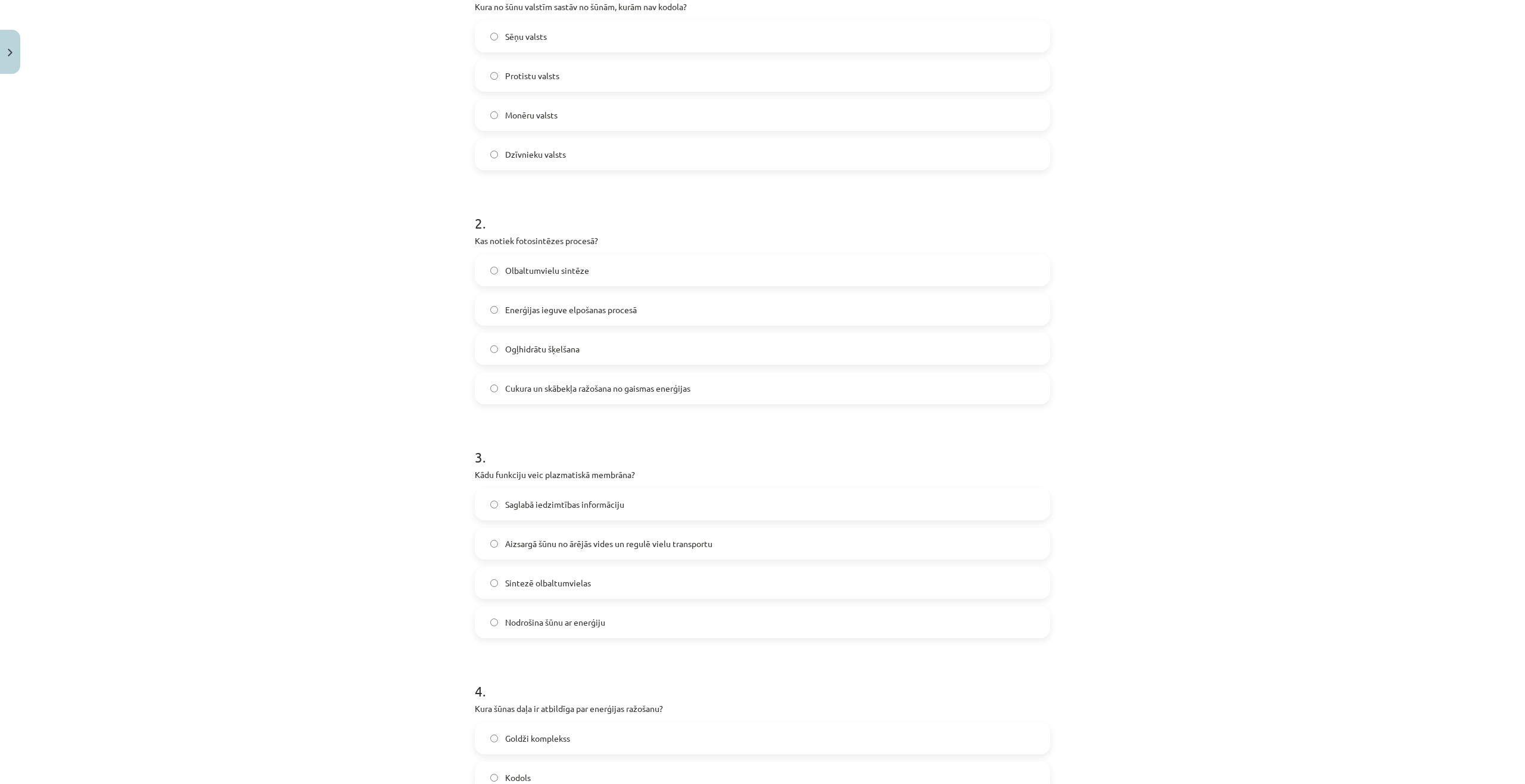
scroll to position [298, 0]
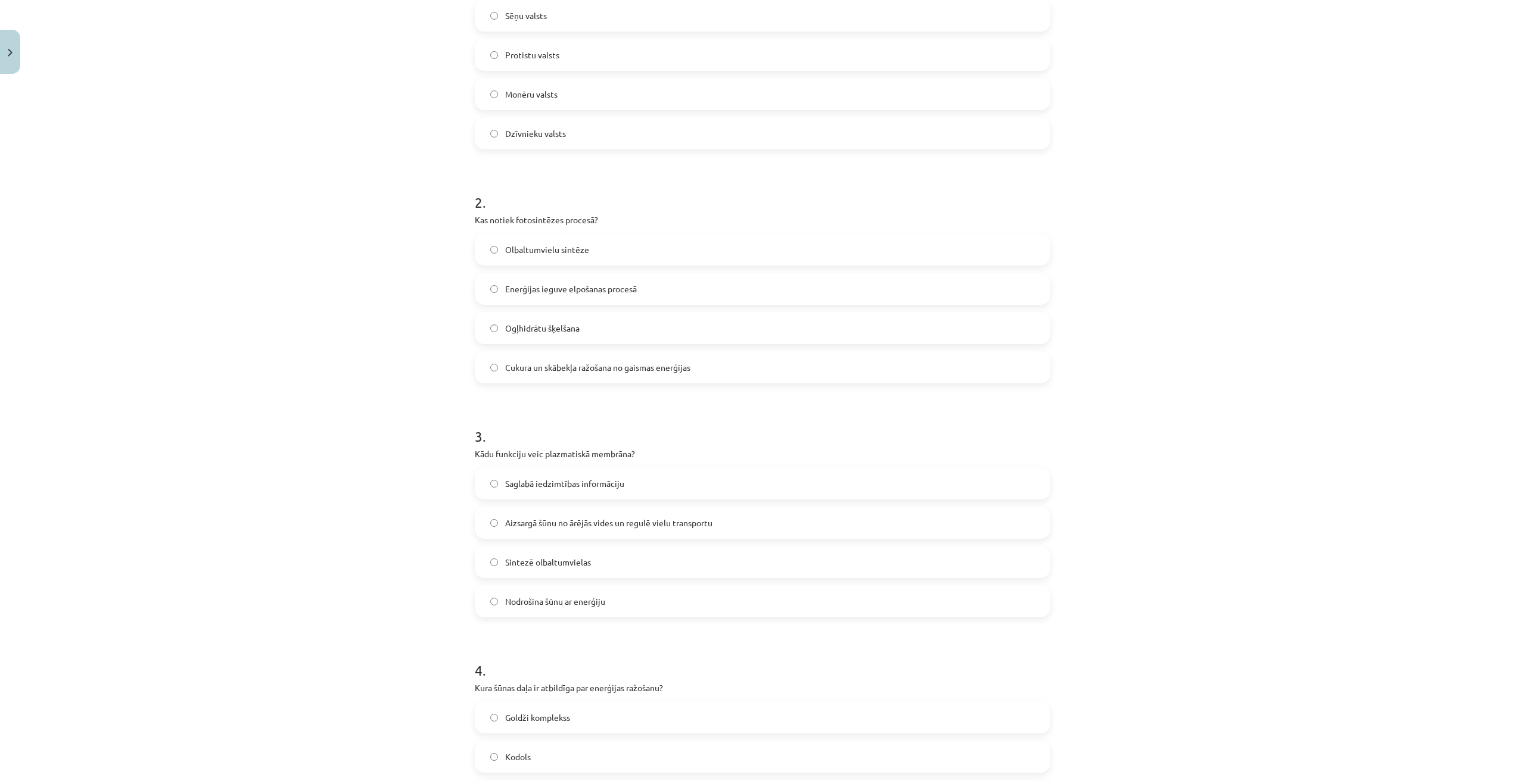
click at [545, 525] on span "Aizsargā šūnu no ārējās vides un regulē vielu transportu" at bounding box center [609, 523] width 207 height 13
click at [545, 561] on span "Mitohondriji" at bounding box center [528, 558] width 47 height 13
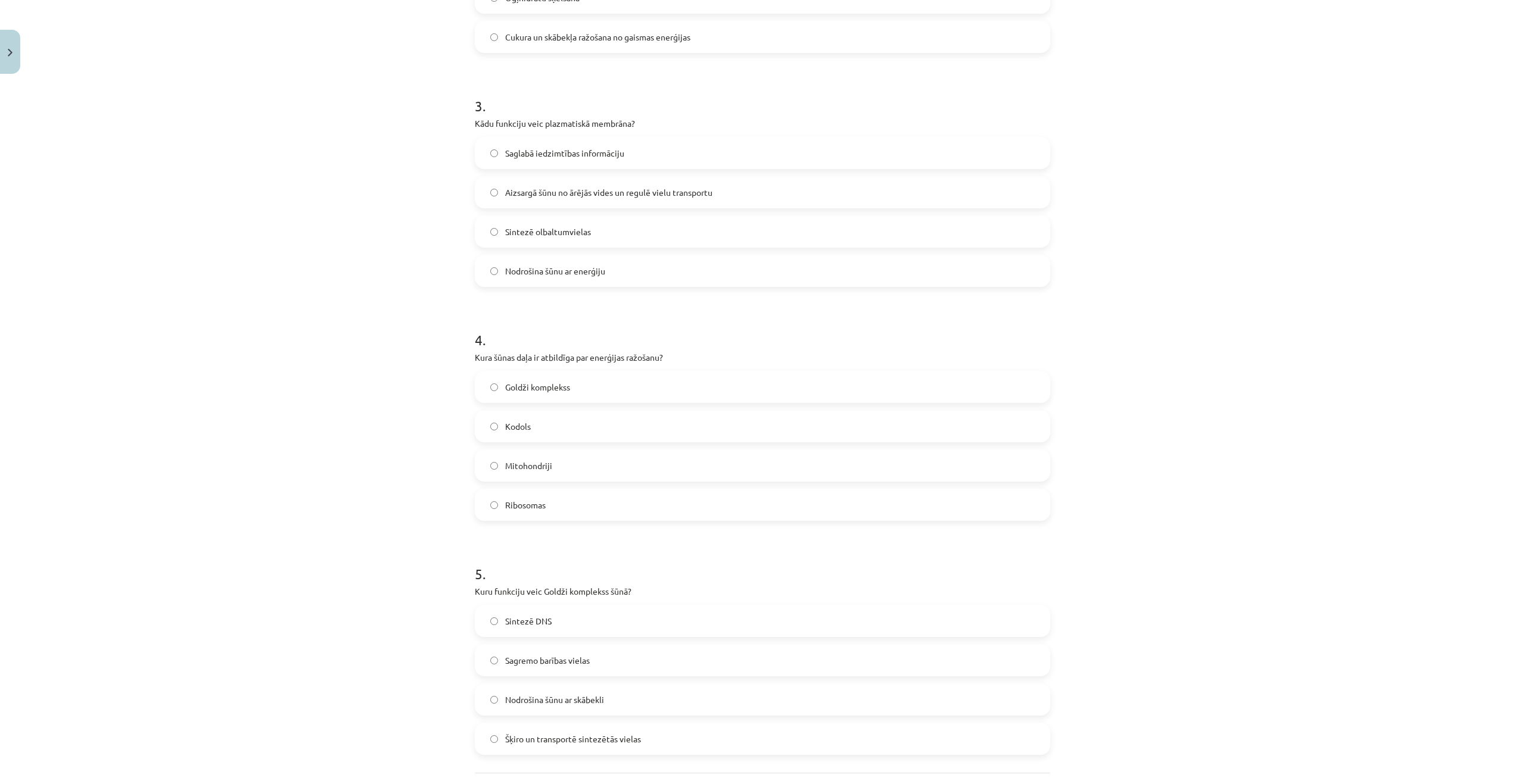
scroll to position [655, 0]
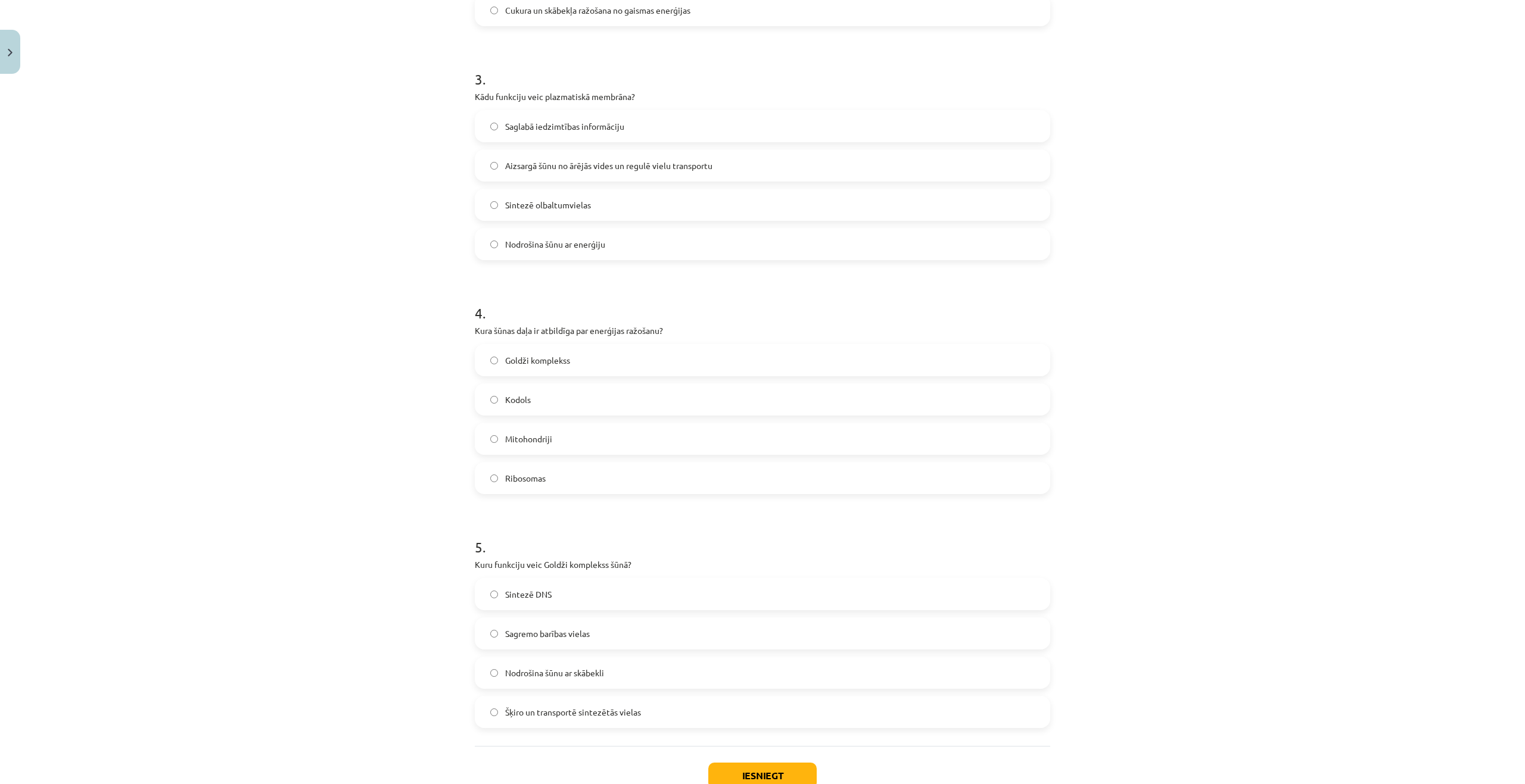
click at [569, 706] on span "Šķiro un transportē sintezētās vielas" at bounding box center [573, 712] width 136 height 13
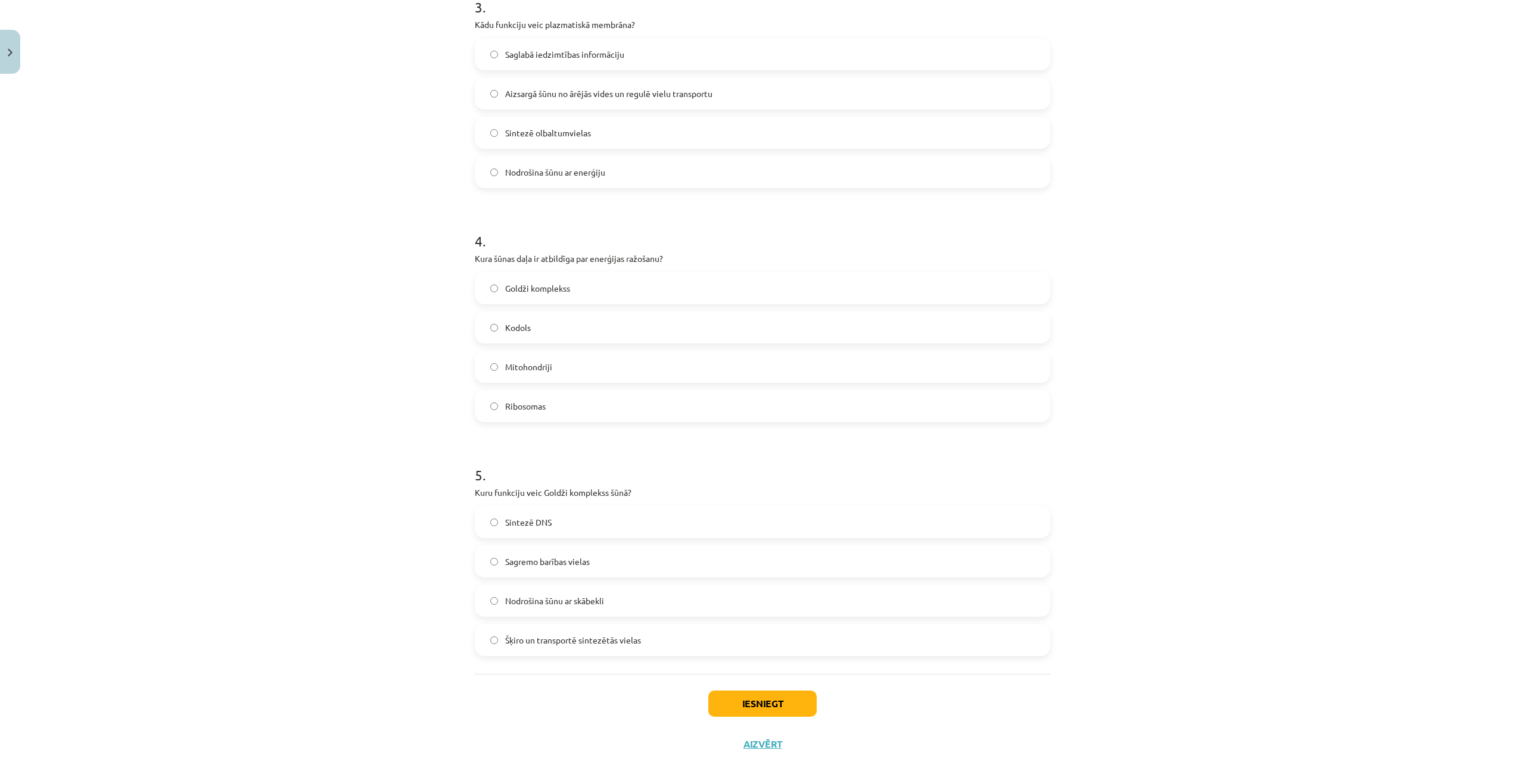
scroll to position [737, 0]
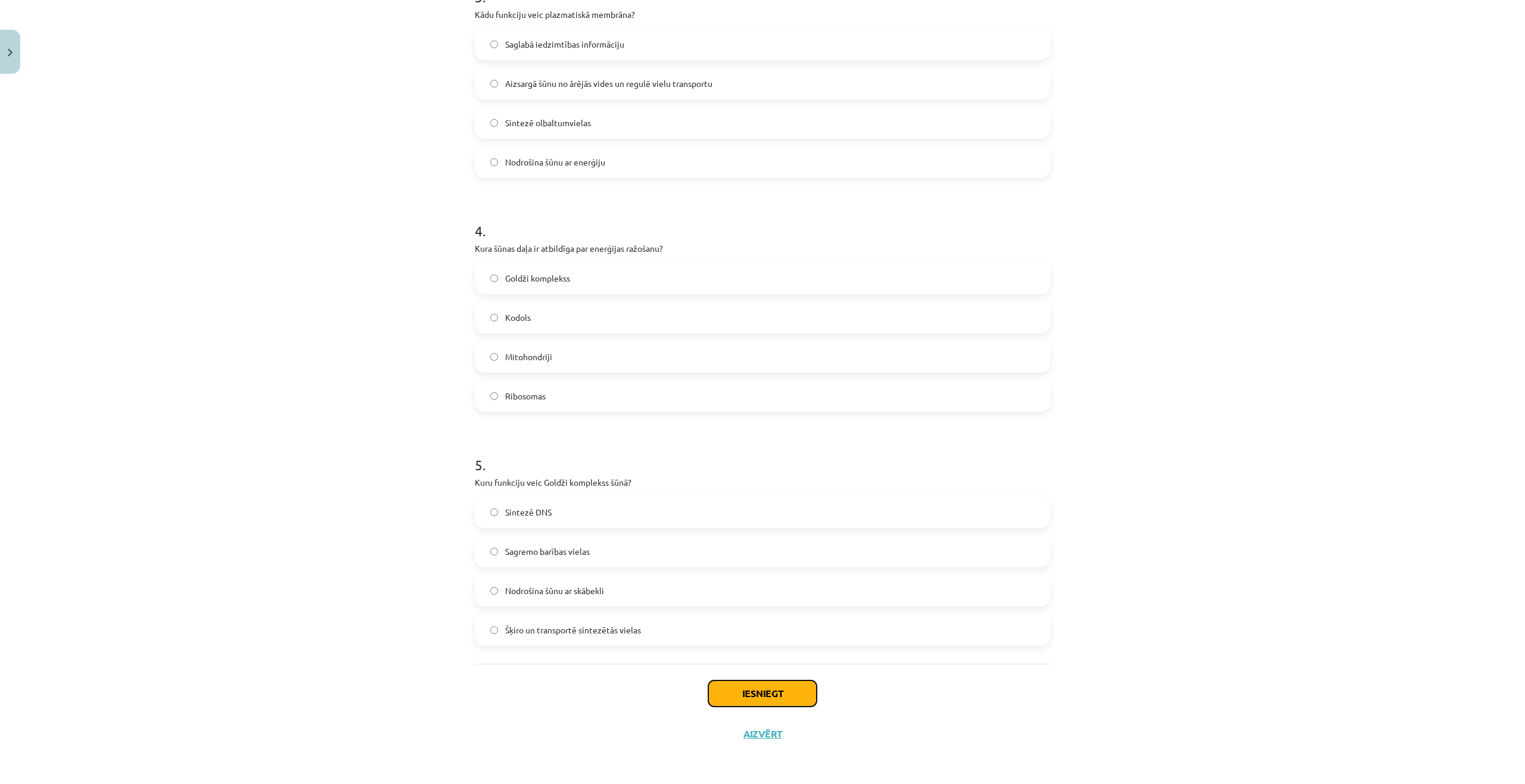
click at [760, 695] on button "Iesniegt" at bounding box center [762, 693] width 108 height 26
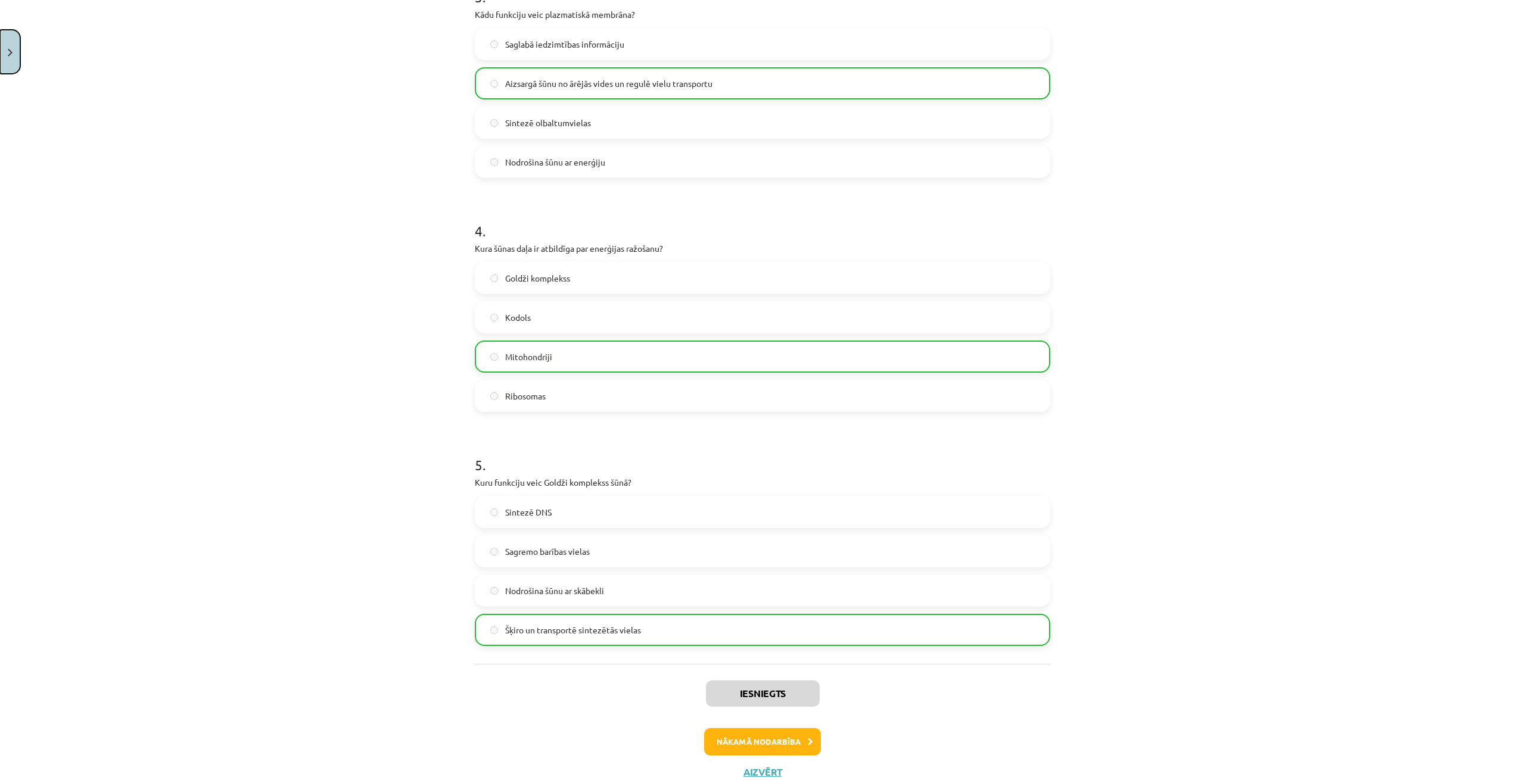
click at [7, 57] on button "Close" at bounding box center [10, 52] width 20 height 44
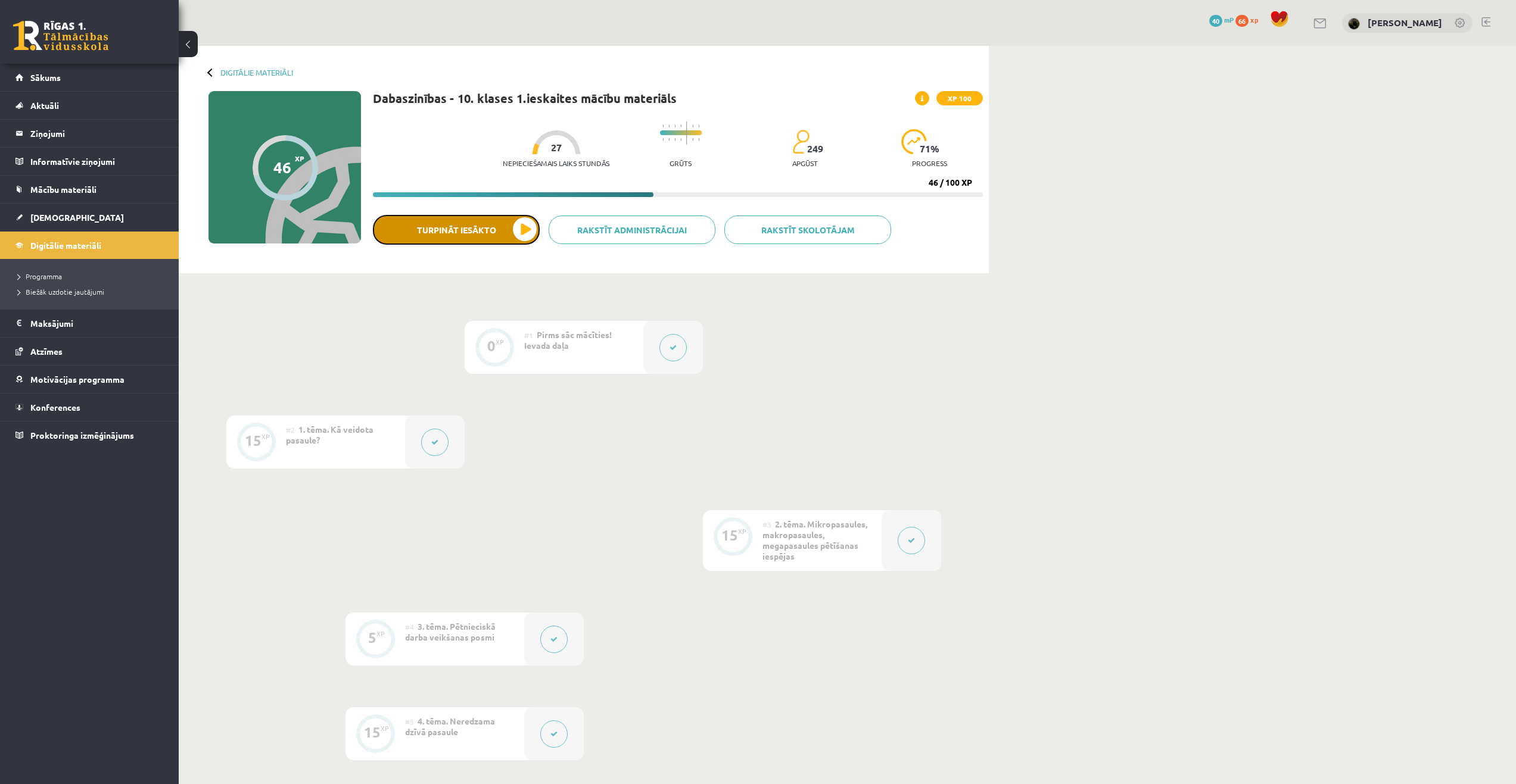
click at [472, 231] on button "Turpināt iesākto" at bounding box center [456, 229] width 167 height 30
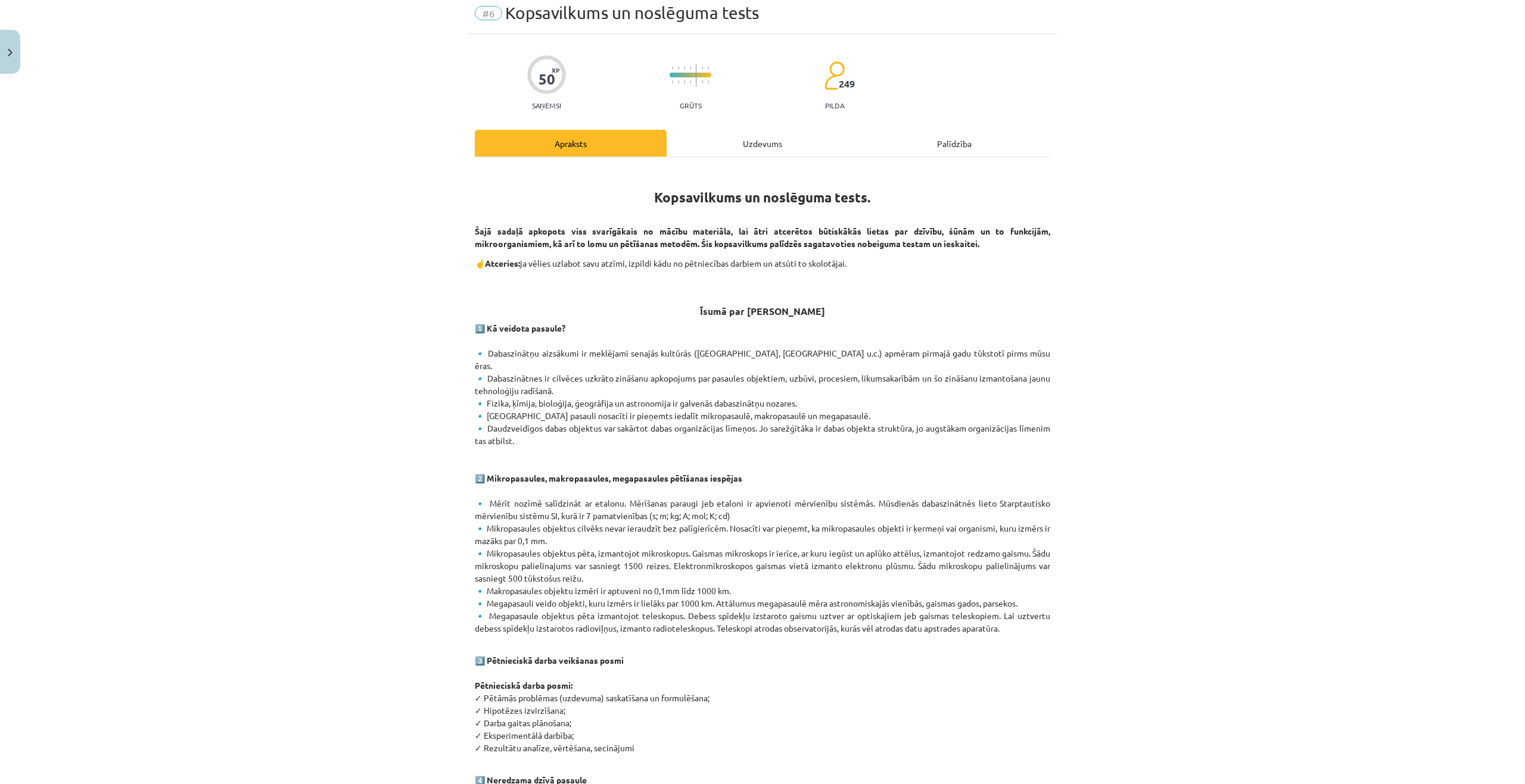
scroll to position [0, 0]
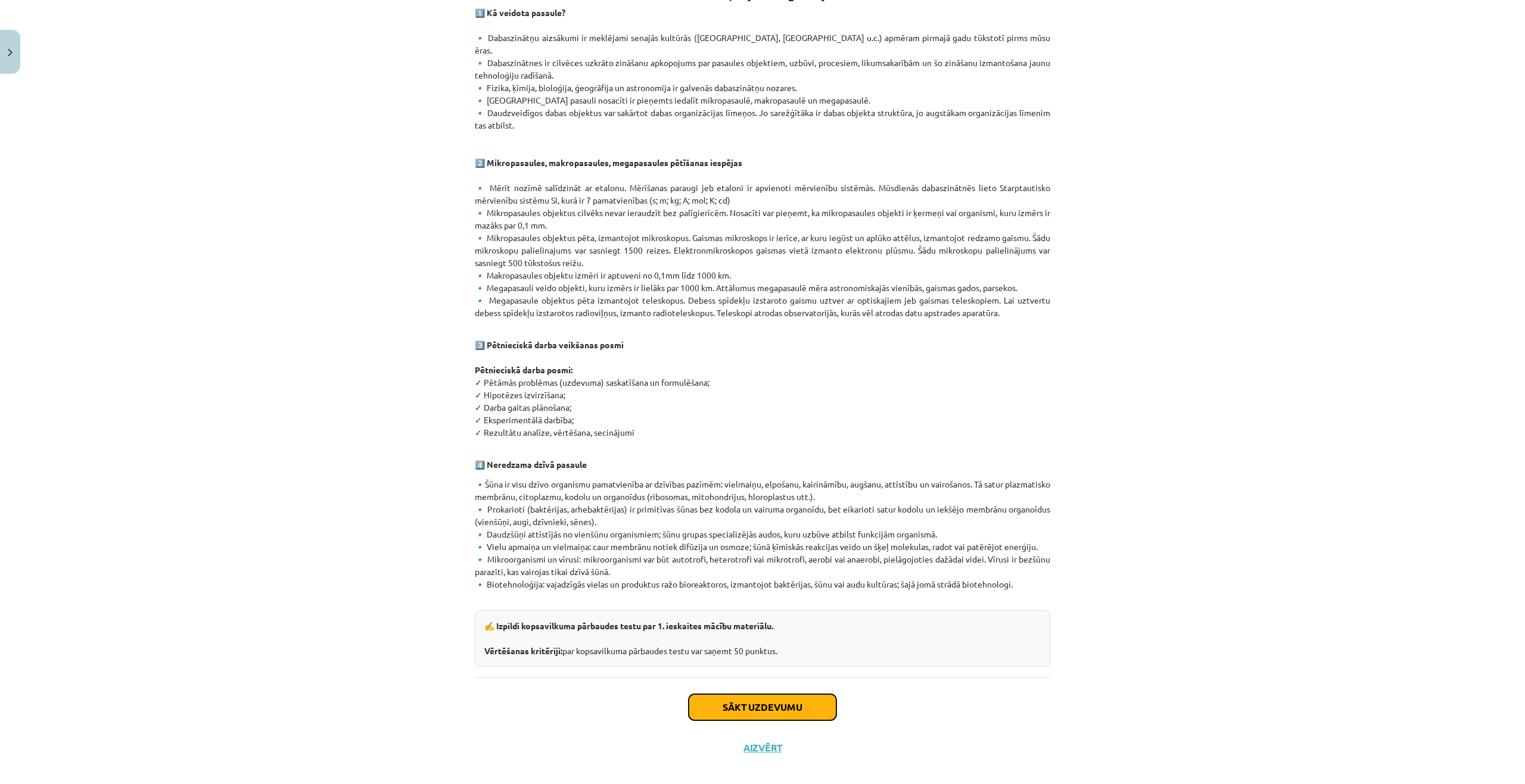
click at [807, 695] on button "Sākt uzdevumu" at bounding box center [762, 707] width 148 height 26
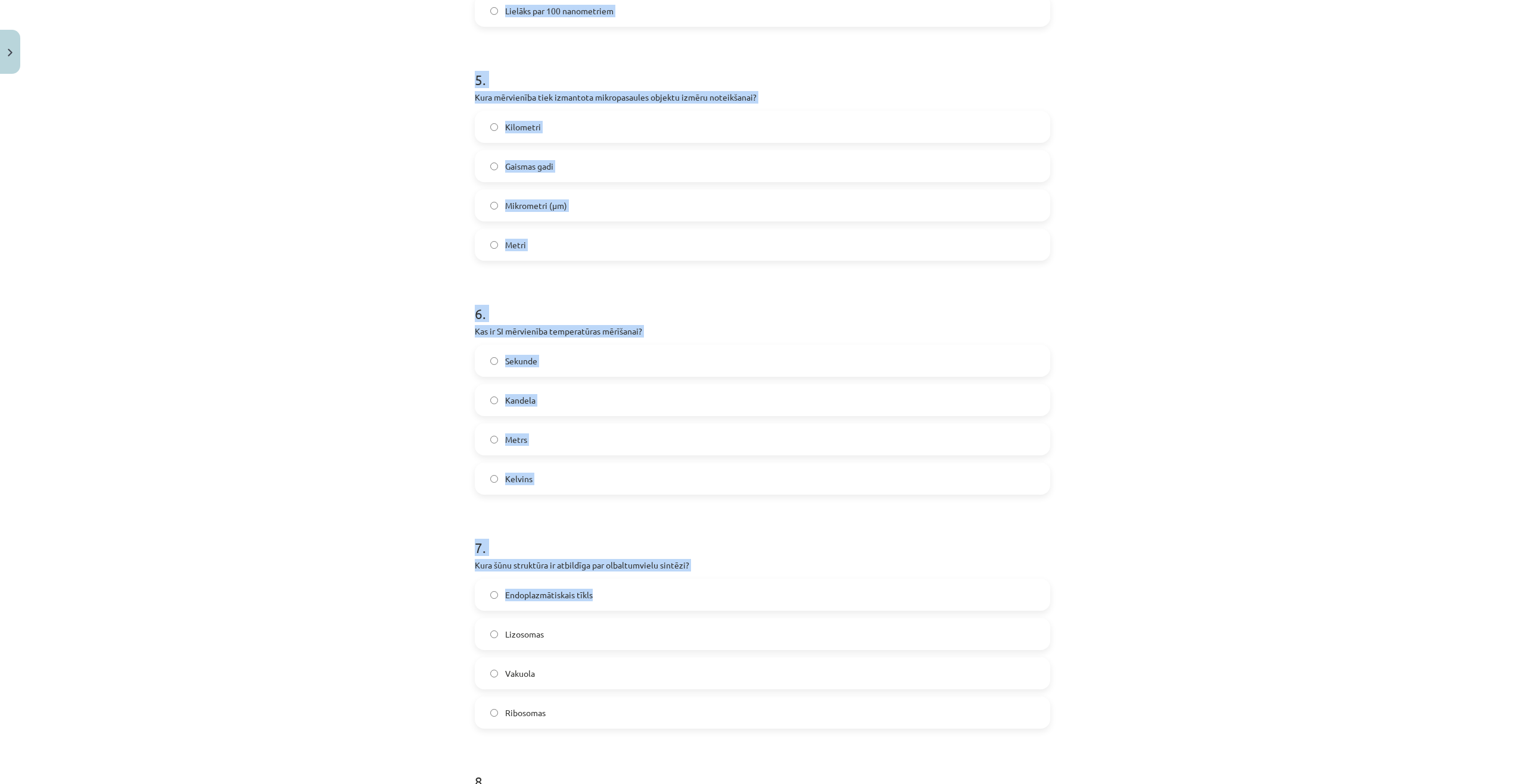
drag, startPoint x: 469, startPoint y: 278, endPoint x: 759, endPoint y: 600, distance: 433.3
click at [759, 599] on div "50 XP Saņemsi Grūts 249 pilda Apraksts Uzdevums Palīdzība 1 . Kurš no šiem inst…" at bounding box center [762, 248] width 590 height 2583
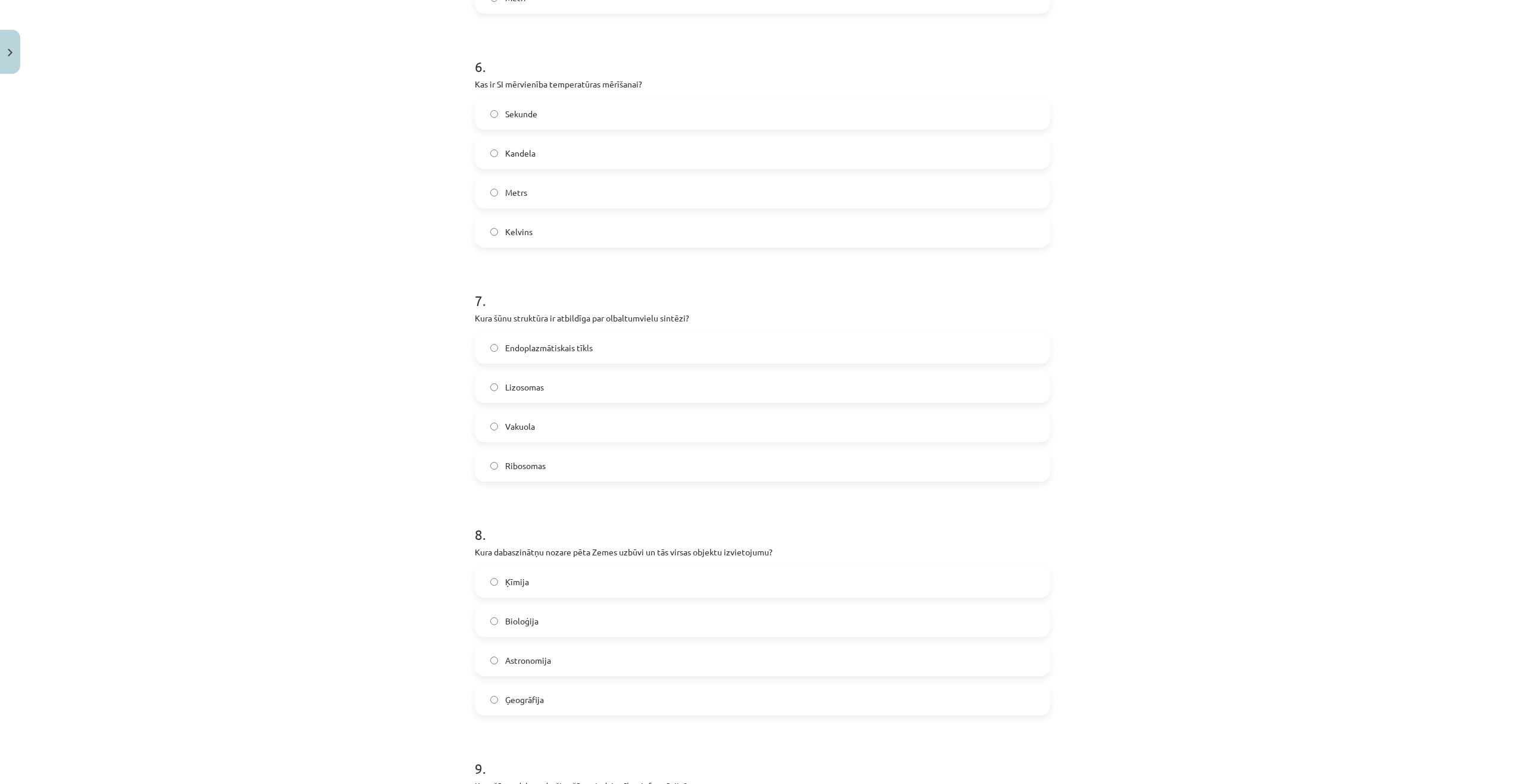
drag, startPoint x: 762, startPoint y: 605, endPoint x: 748, endPoint y: 591, distance: 19.8
click at [762, 606] on div "Ķīmija Bioloģija Astronomija Ģeogrāfija" at bounding box center [762, 640] width 575 height 150
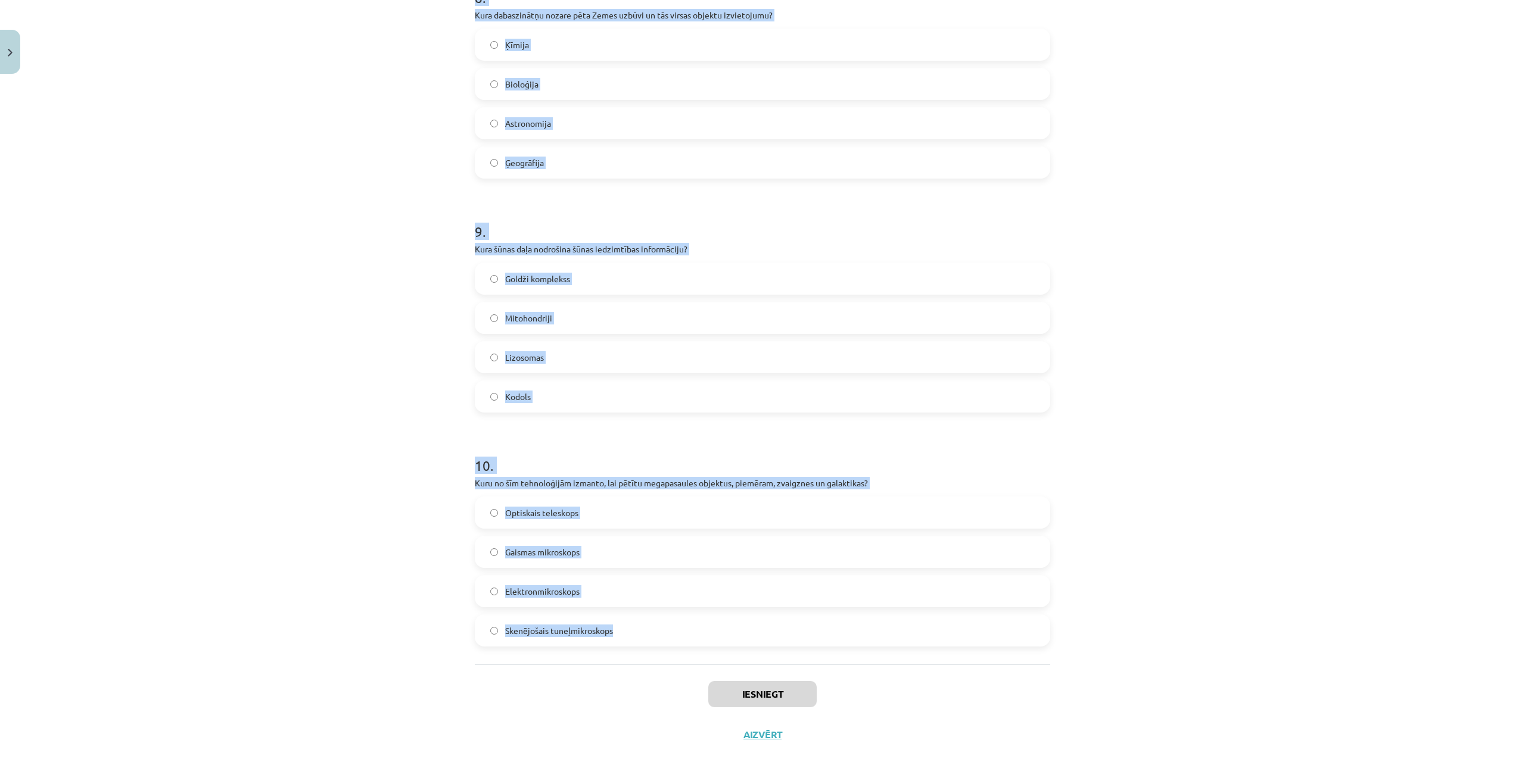
scroll to position [1908, 0]
drag, startPoint x: 460, startPoint y: 267, endPoint x: 696, endPoint y: 625, distance: 428.8
click at [696, 625] on div "Mācību tēma: Dabaszinības - 10. klases 1.ieskaites mācību materiāls #6 Kopsavil…" at bounding box center [762, 392] width 1525 height 784
copy form "1 . Kurš no šiem instrumentiem darbojas kosmosā kopš 1990. gada un ir devusi da…"
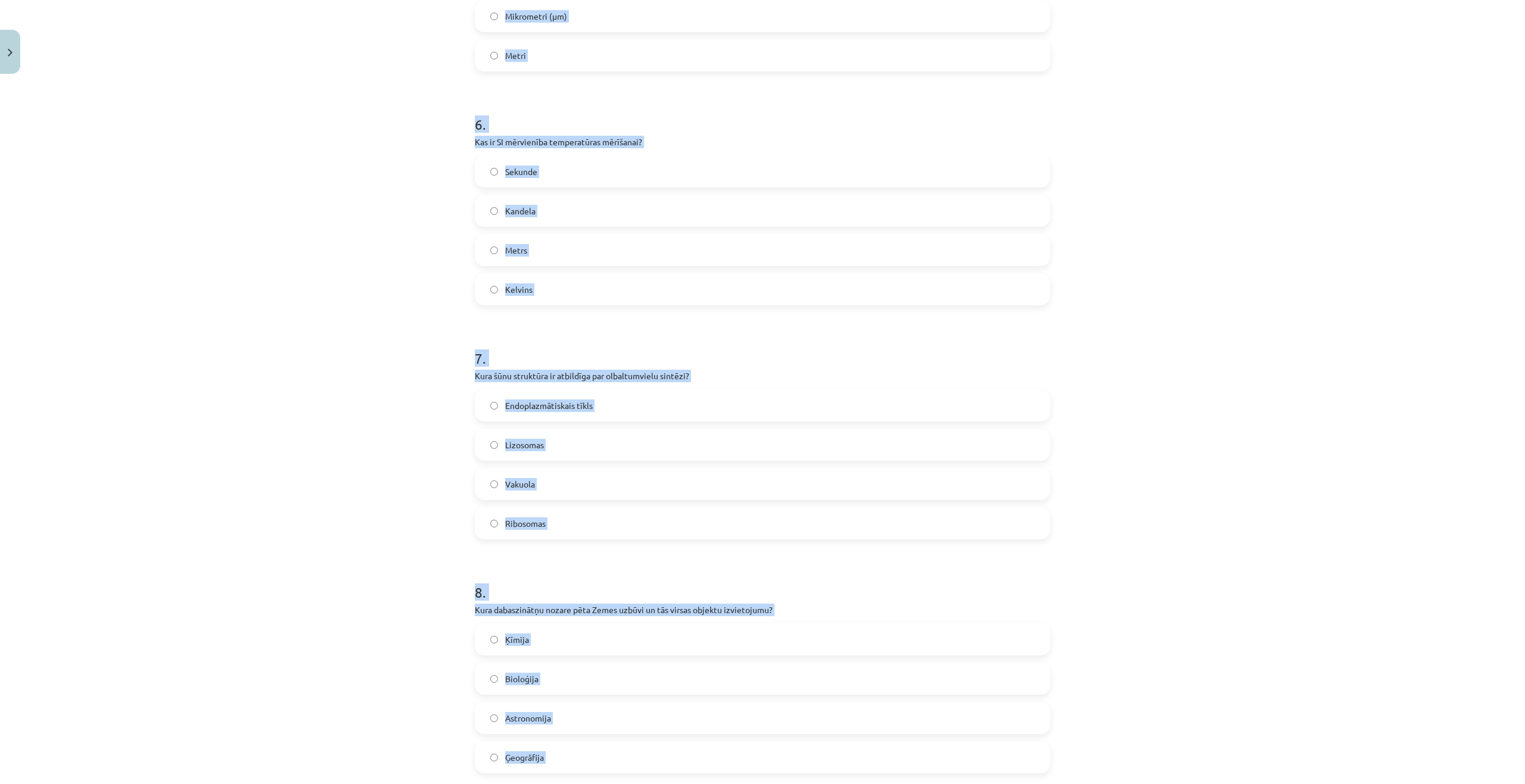
click at [249, 291] on div "Mācību tēma: Dabaszinības - 10. klases 1.ieskaites mācību materiāls #6 Kopsavil…" at bounding box center [762, 392] width 1525 height 784
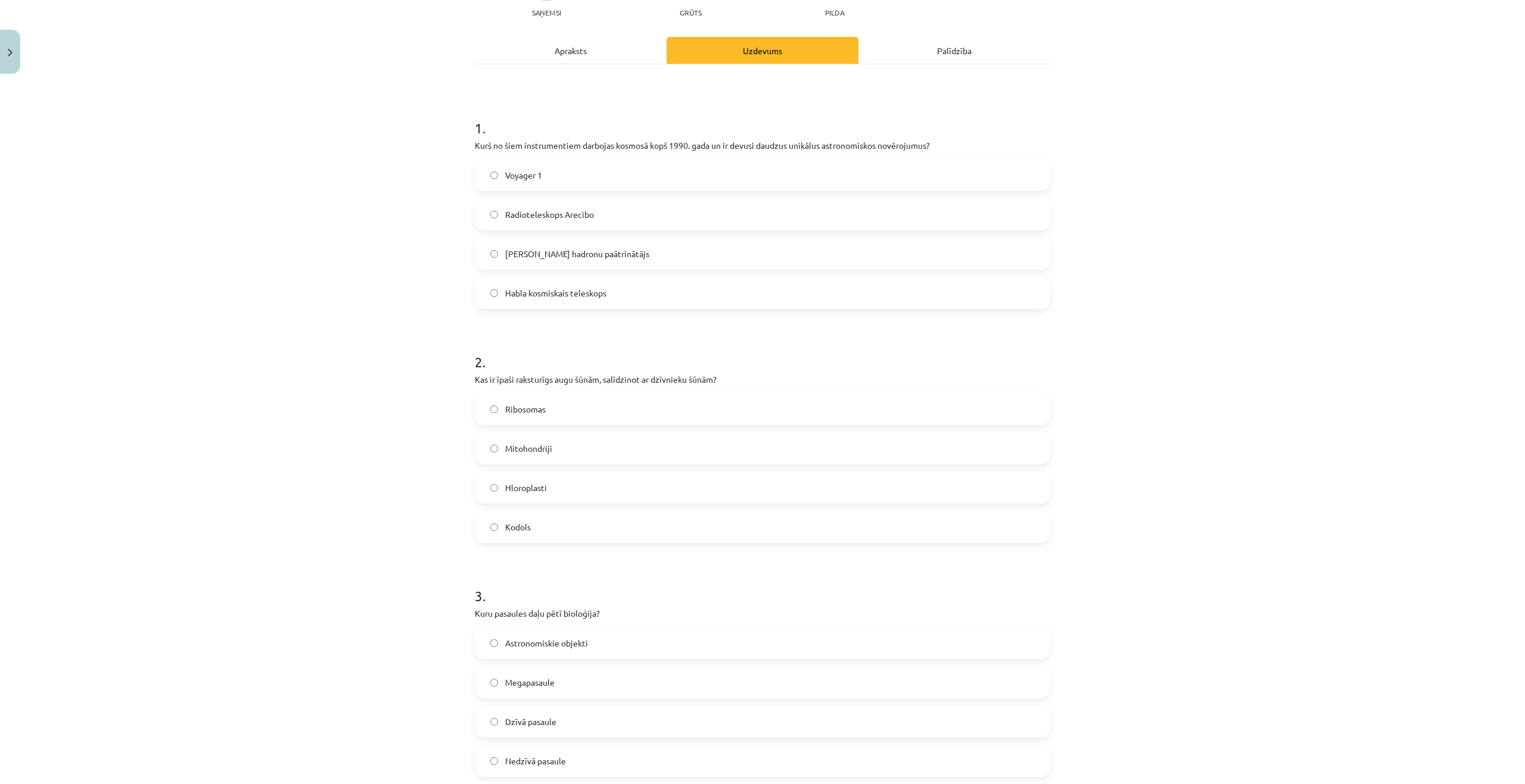
scroll to position [0, 0]
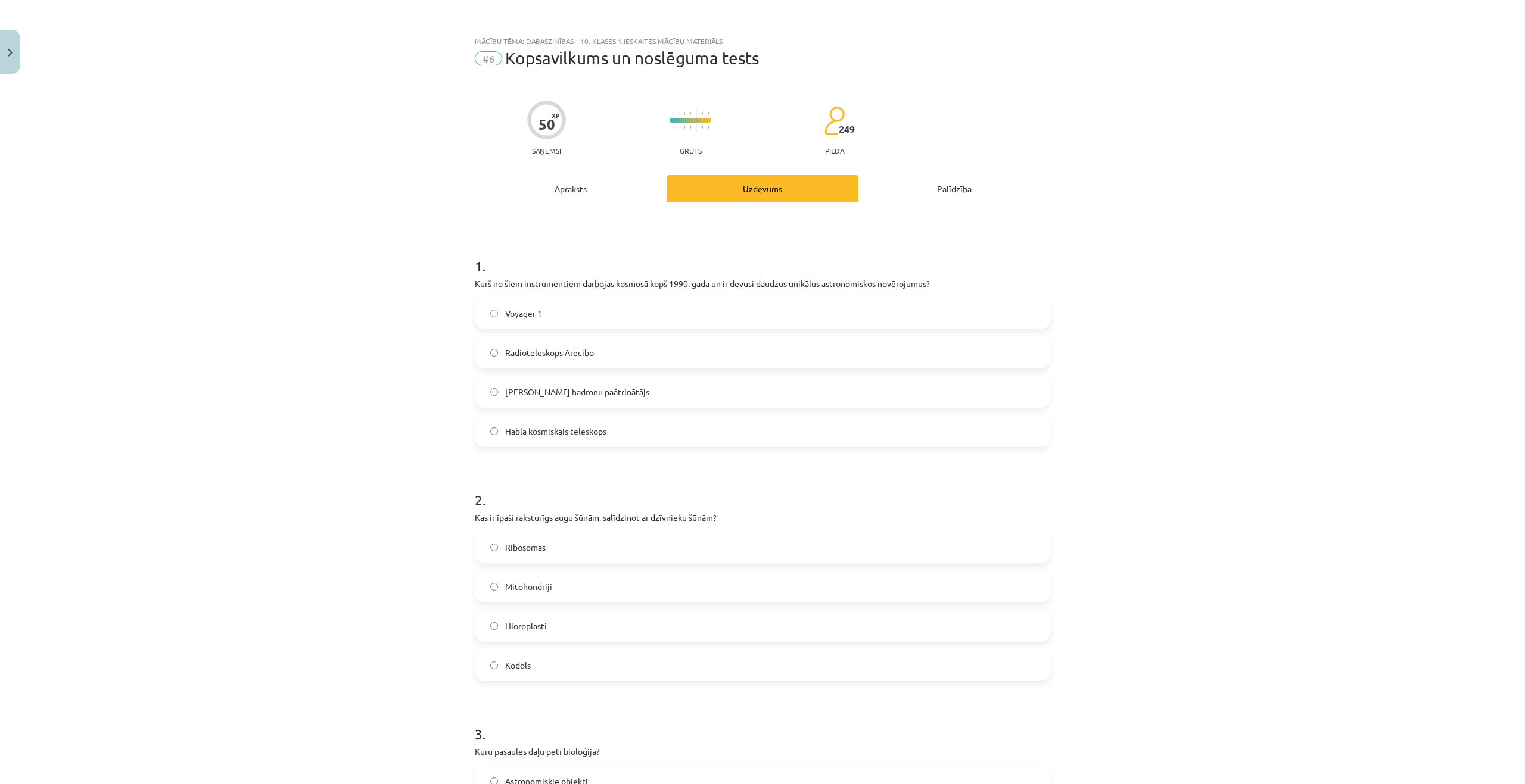
click at [558, 434] on span "Habla kosmiskais teleskops" at bounding box center [556, 432] width 101 height 13
click at [549, 625] on label "Hloroplasti" at bounding box center [762, 626] width 573 height 30
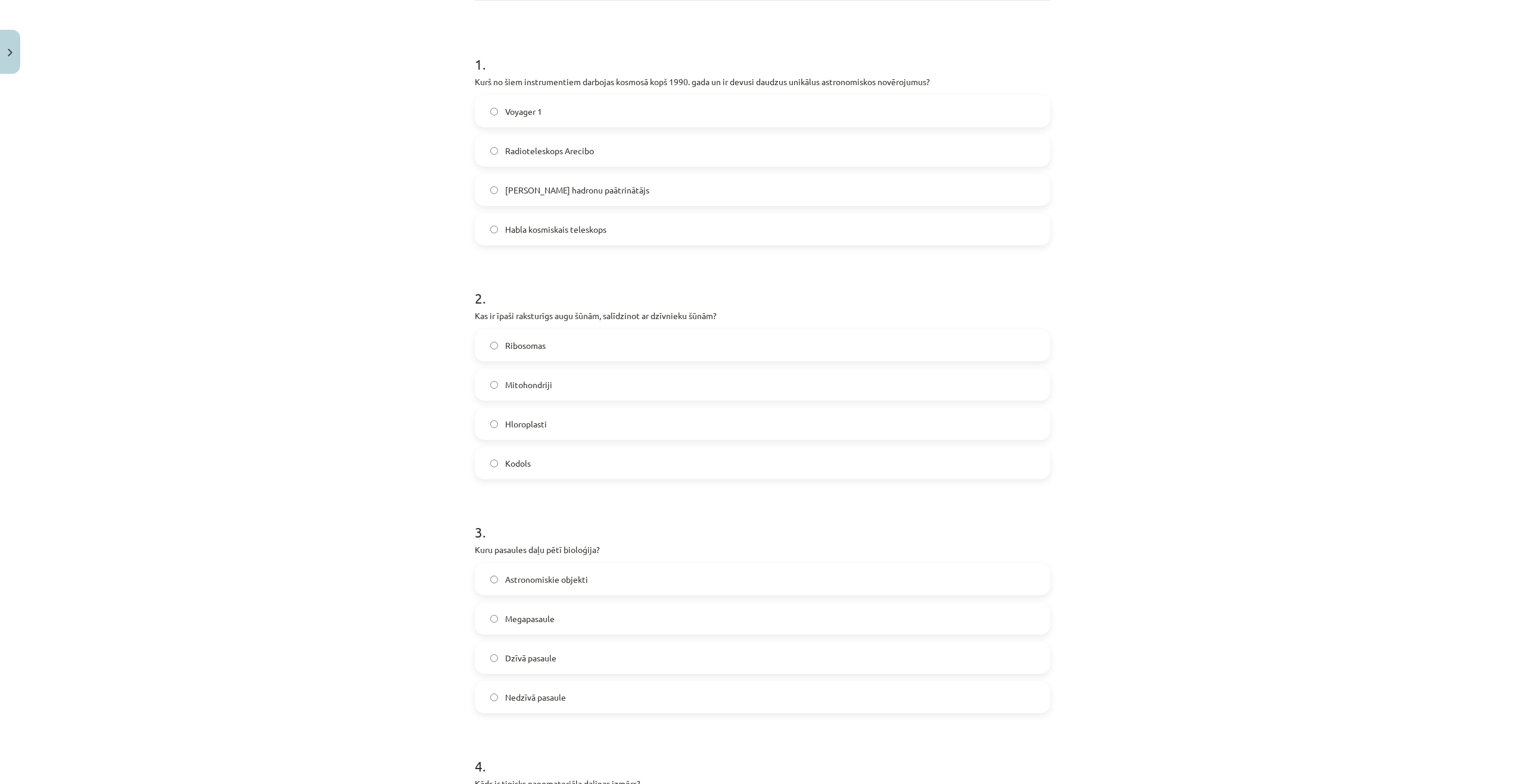
scroll to position [238, 0]
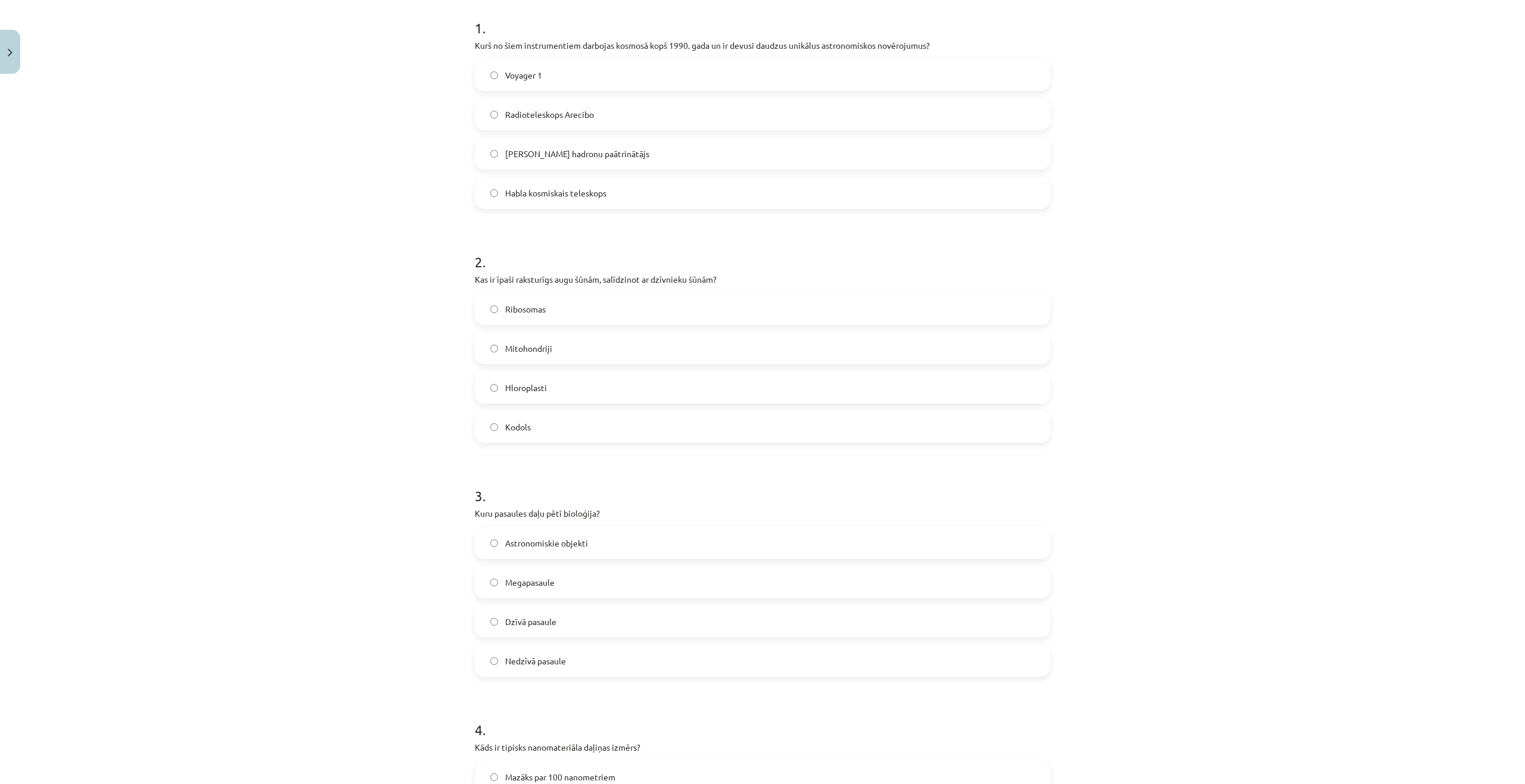
click at [591, 623] on label "Dzīvā pasaule" at bounding box center [762, 621] width 573 height 30
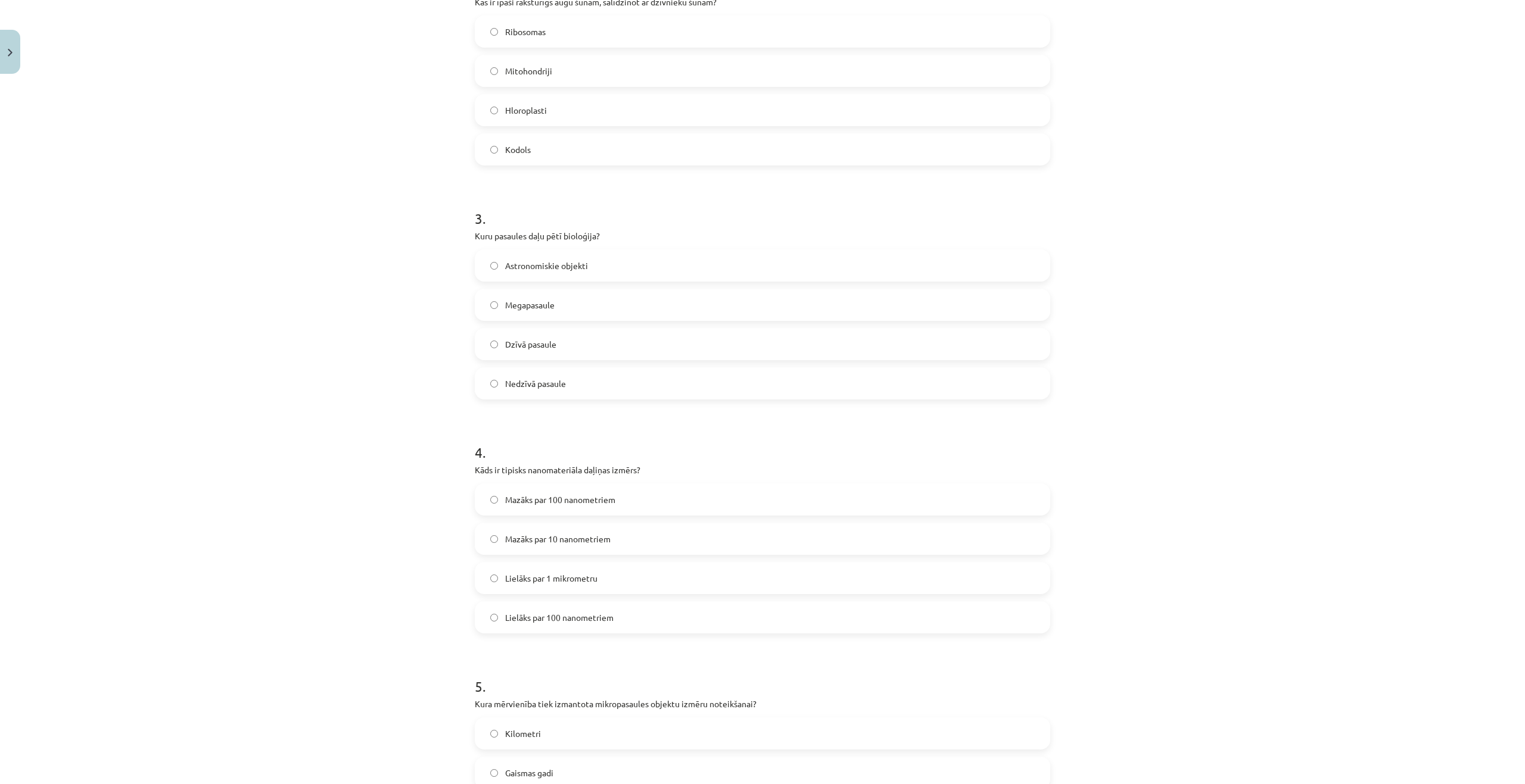
scroll to position [536, 0]
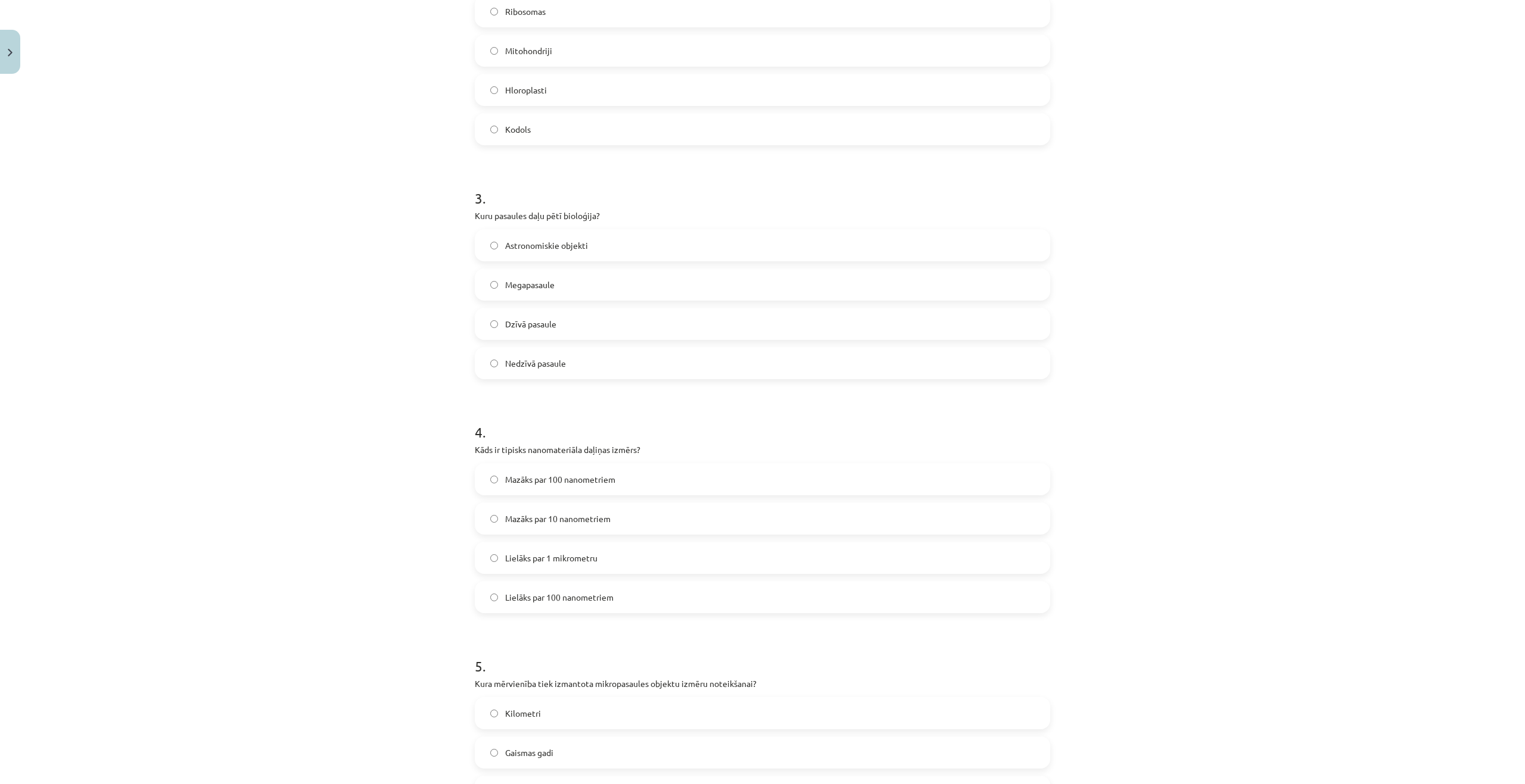
click at [581, 597] on span "Lielāks par 100 nanometriem" at bounding box center [559, 597] width 108 height 13
click at [587, 517] on span "Mazāks par 10 nanometriem" at bounding box center [558, 519] width 105 height 13
click at [587, 487] on label "Mazāks par 100 nanometriem" at bounding box center [762, 479] width 573 height 30
click at [555, 548] on span "Mikrometri (μm)" at bounding box center [536, 554] width 62 height 13
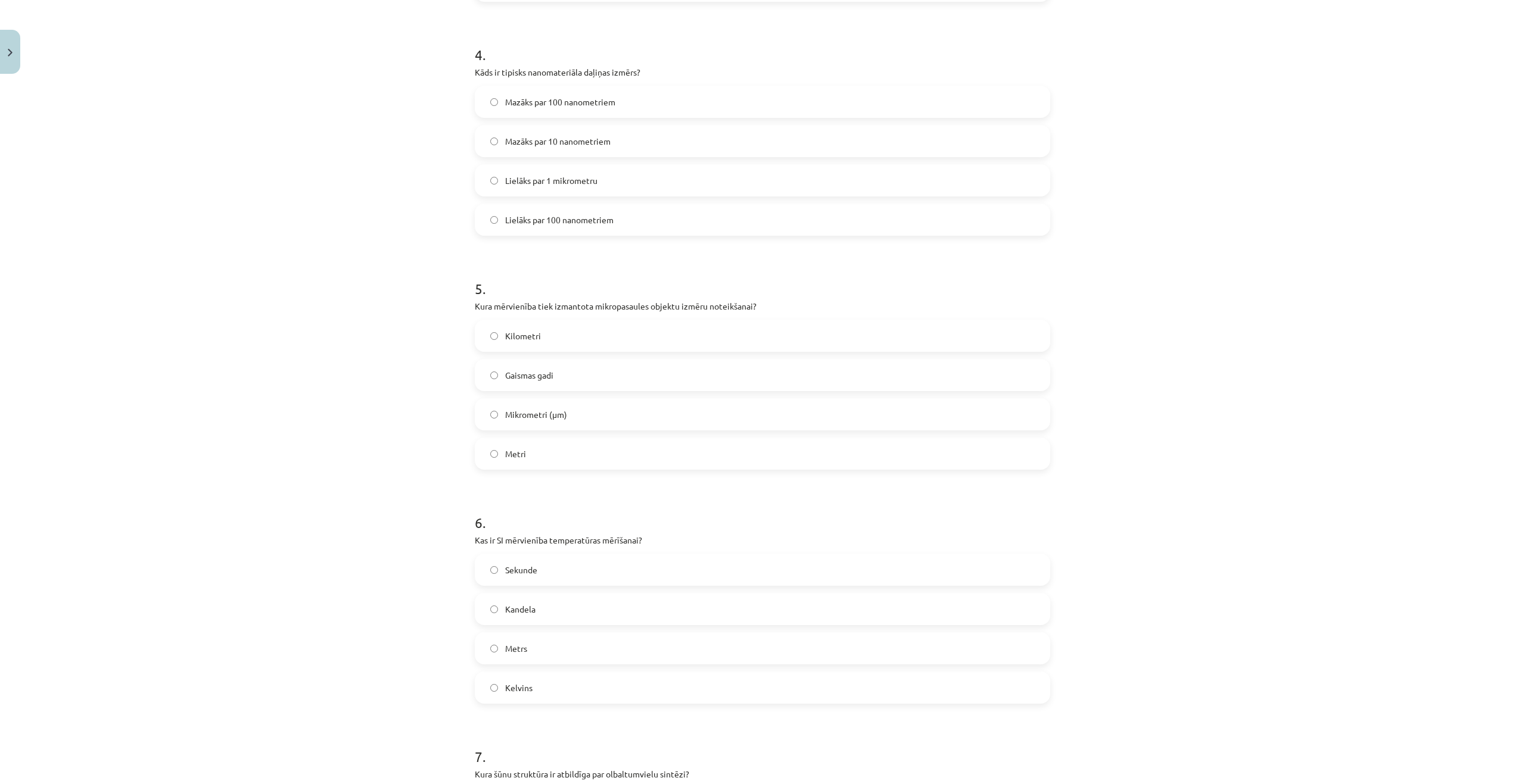
scroll to position [953, 0]
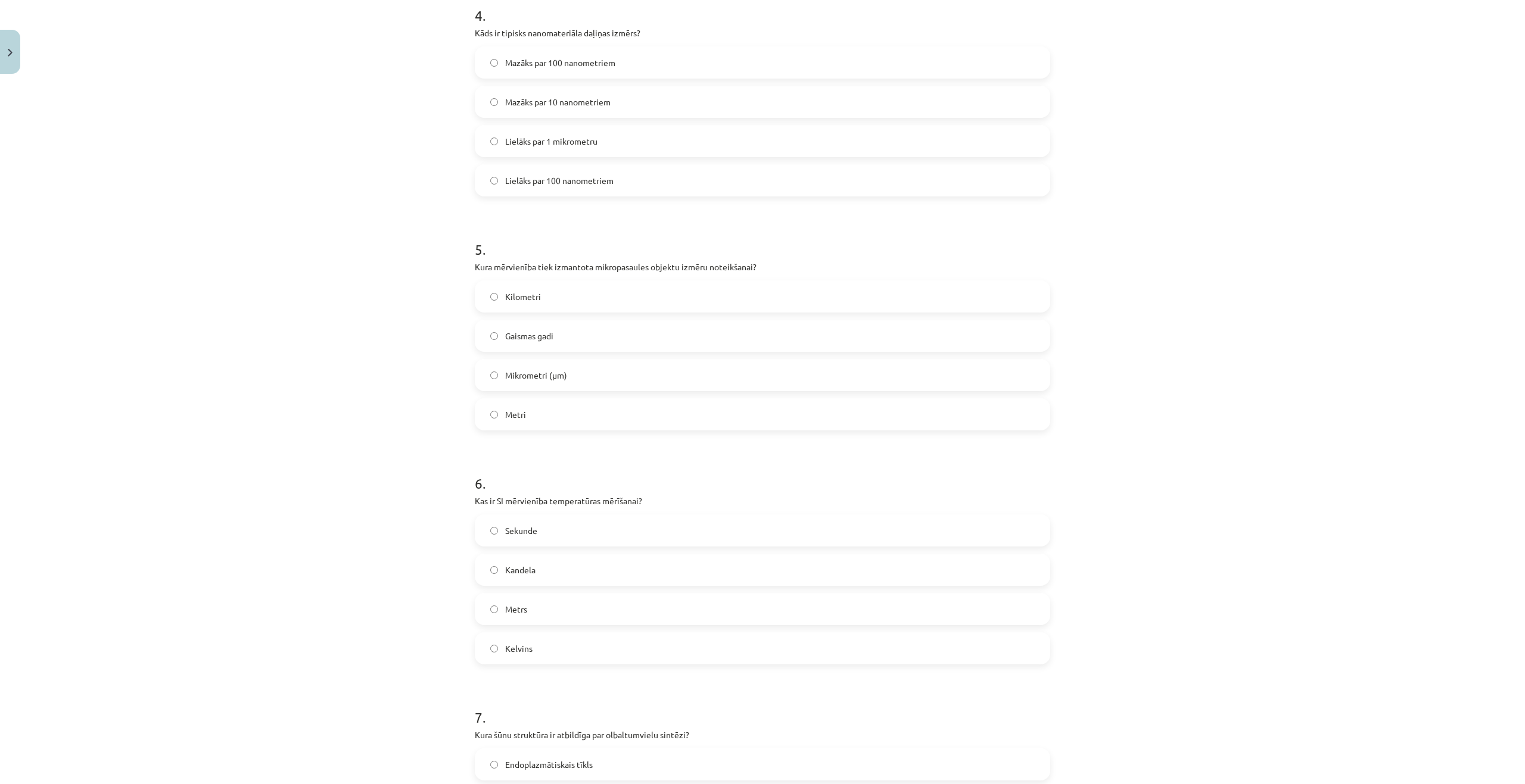
click at [595, 646] on label "Kelvins" at bounding box center [762, 648] width 573 height 30
click at [597, 650] on label "Ribosomas" at bounding box center [762, 644] width 573 height 30
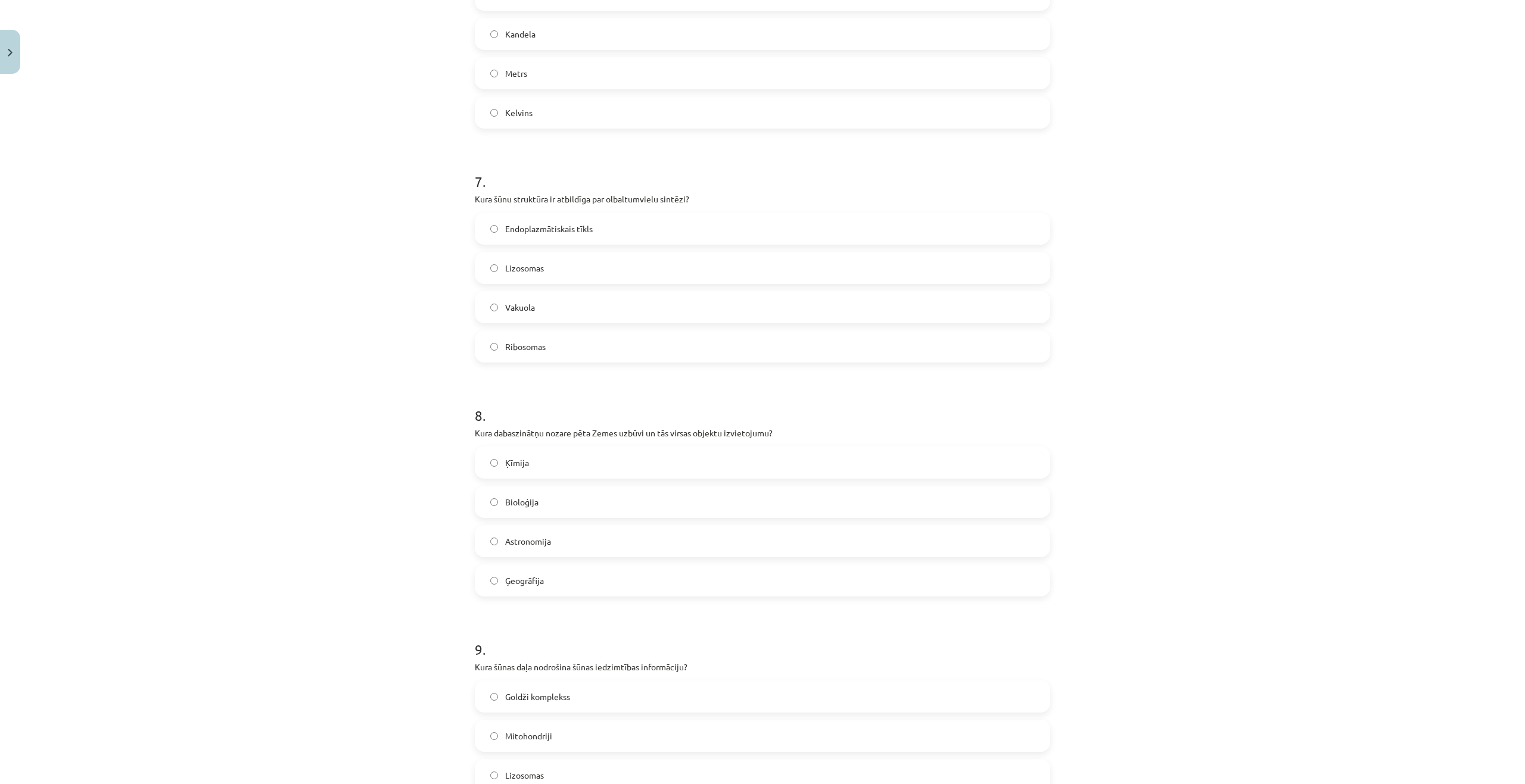
click at [563, 588] on label "Ģeogrāfija" at bounding box center [762, 580] width 573 height 30
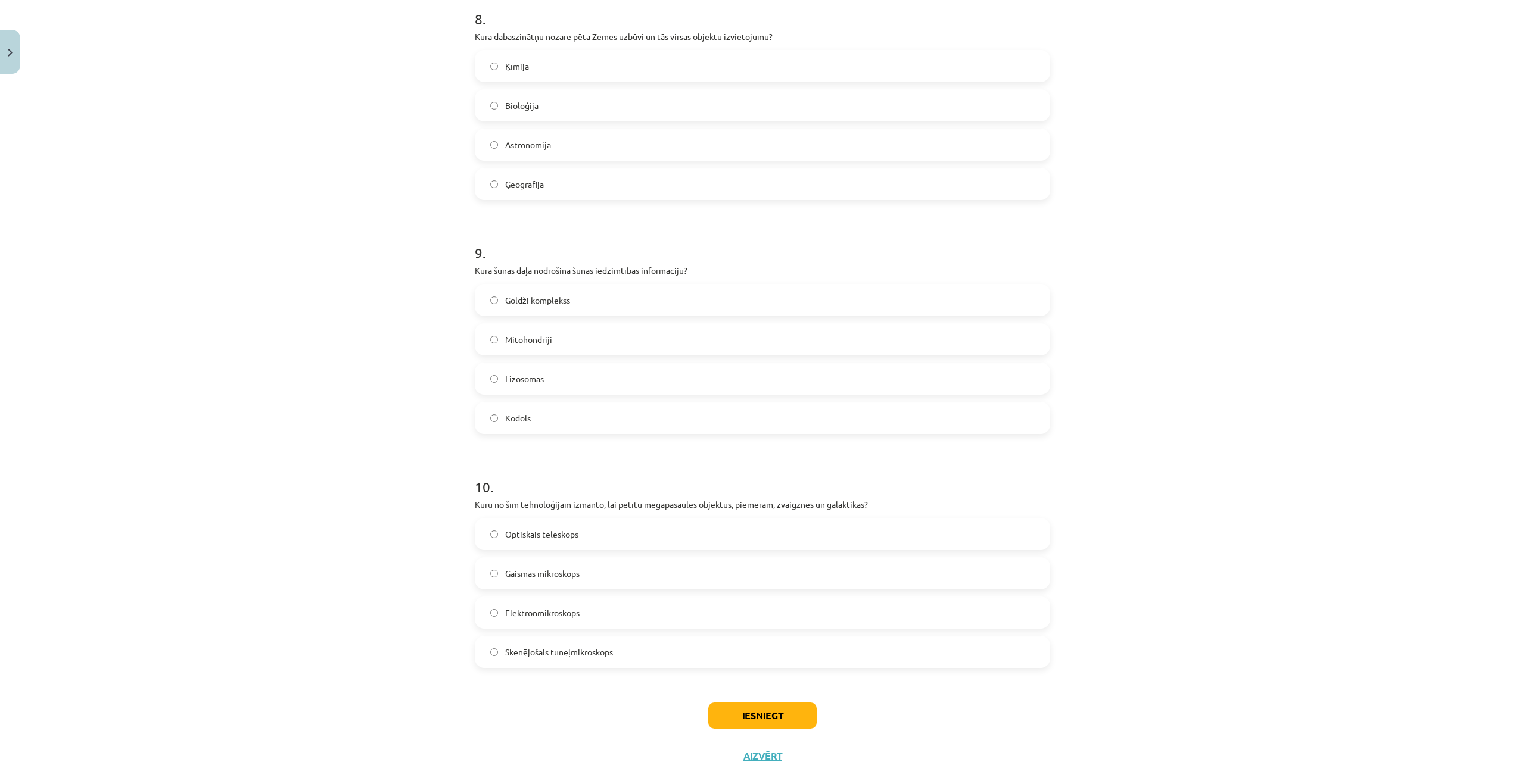
scroll to position [1908, 0]
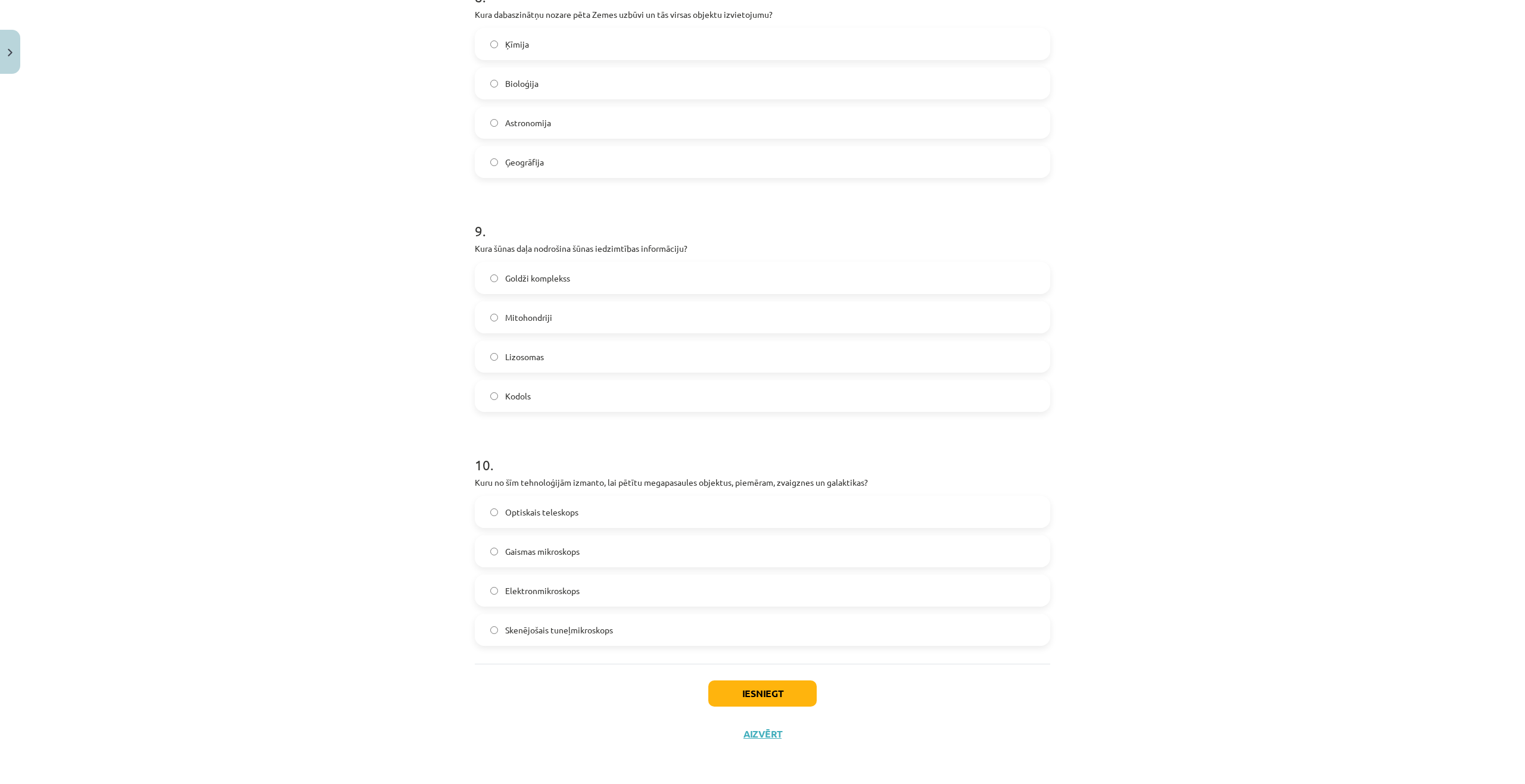
click at [548, 399] on label "Kodols" at bounding box center [762, 396] width 573 height 30
click at [542, 514] on span "Optiskais teleskops" at bounding box center [542, 513] width 73 height 13
click at [740, 691] on button "Iesniegt" at bounding box center [762, 693] width 108 height 26
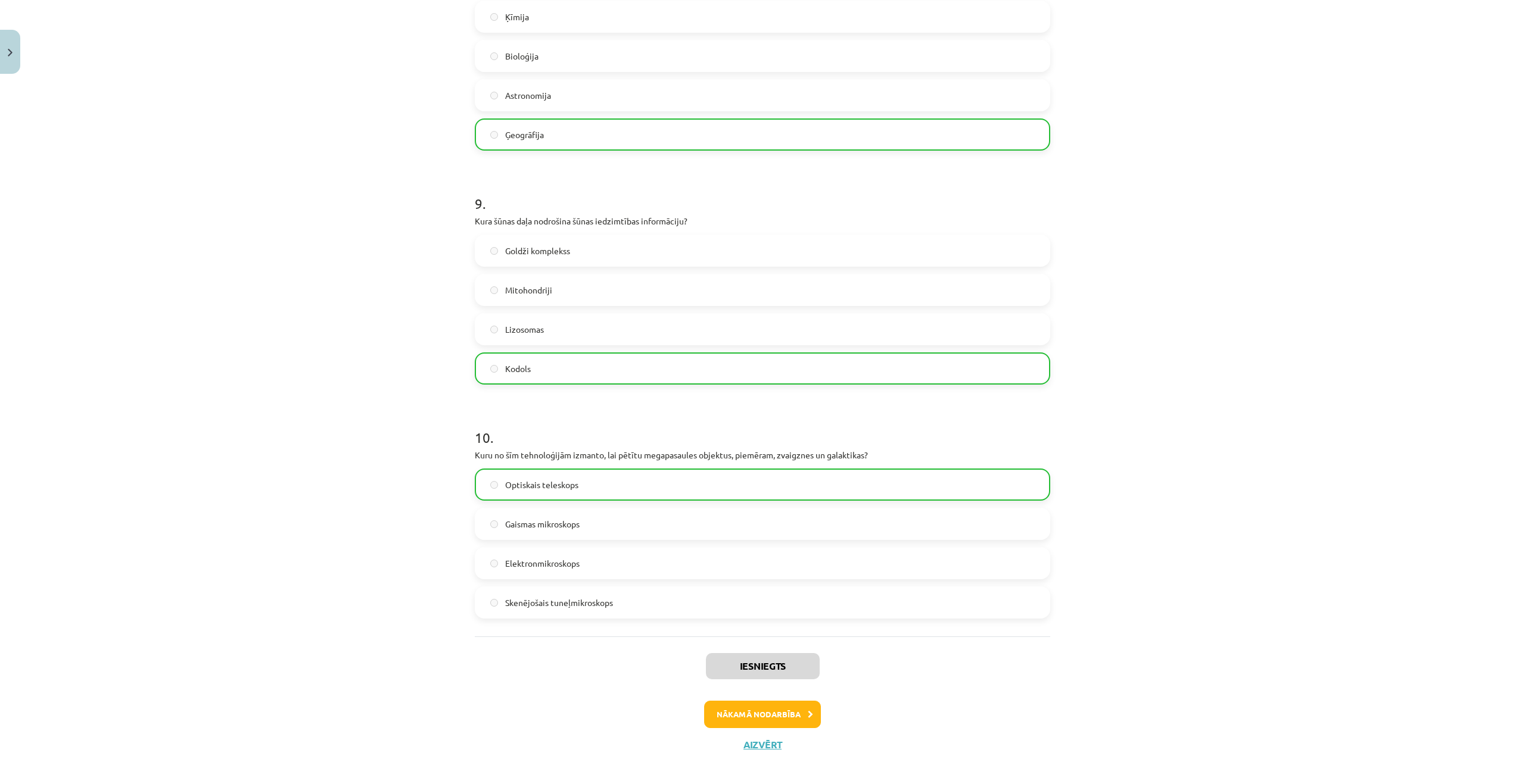
scroll to position [1945, 0]
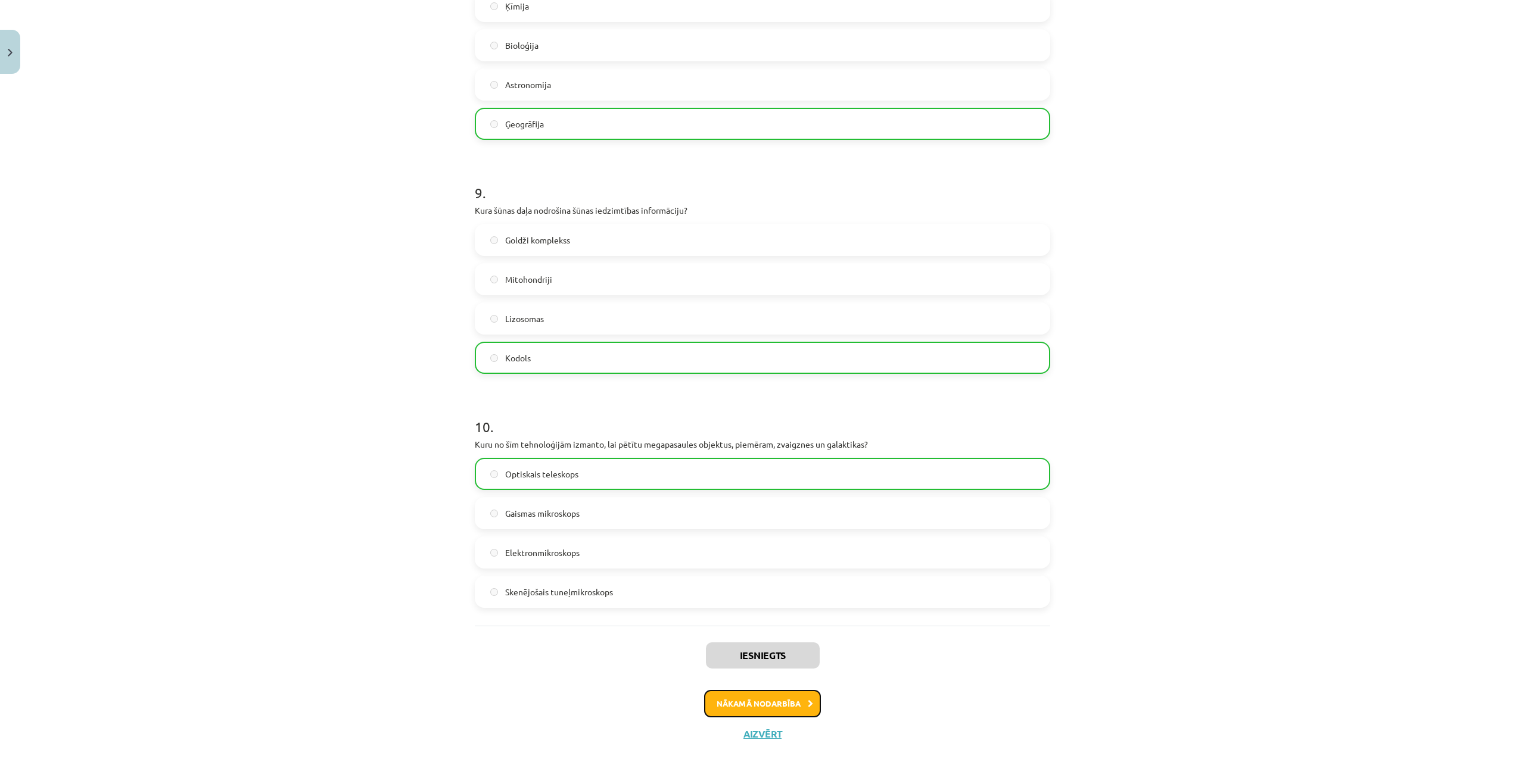
click at [777, 704] on button "Nākamā nodarbība" at bounding box center [762, 704] width 117 height 27
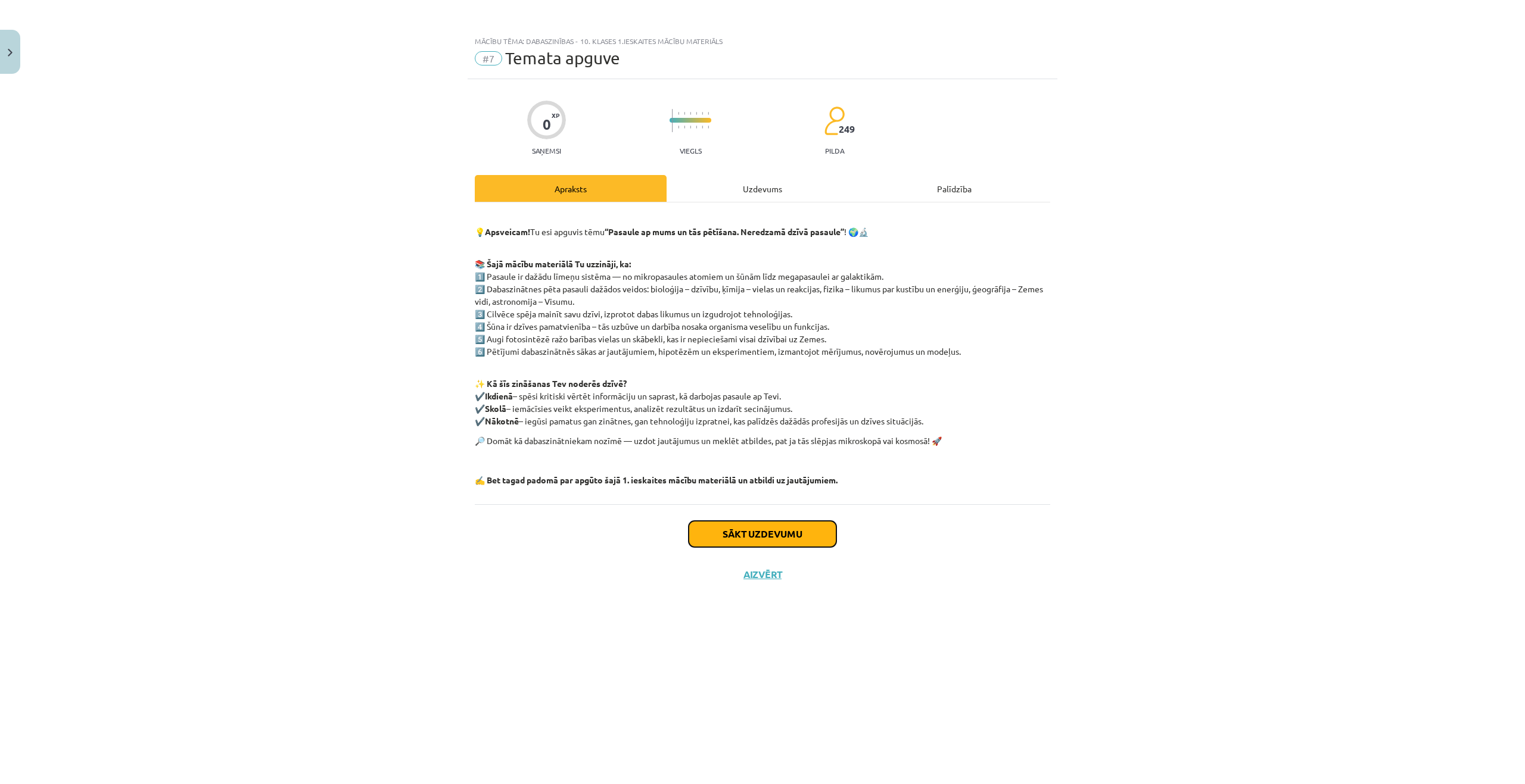
click at [776, 530] on button "Sākt uzdevumu" at bounding box center [762, 534] width 148 height 26
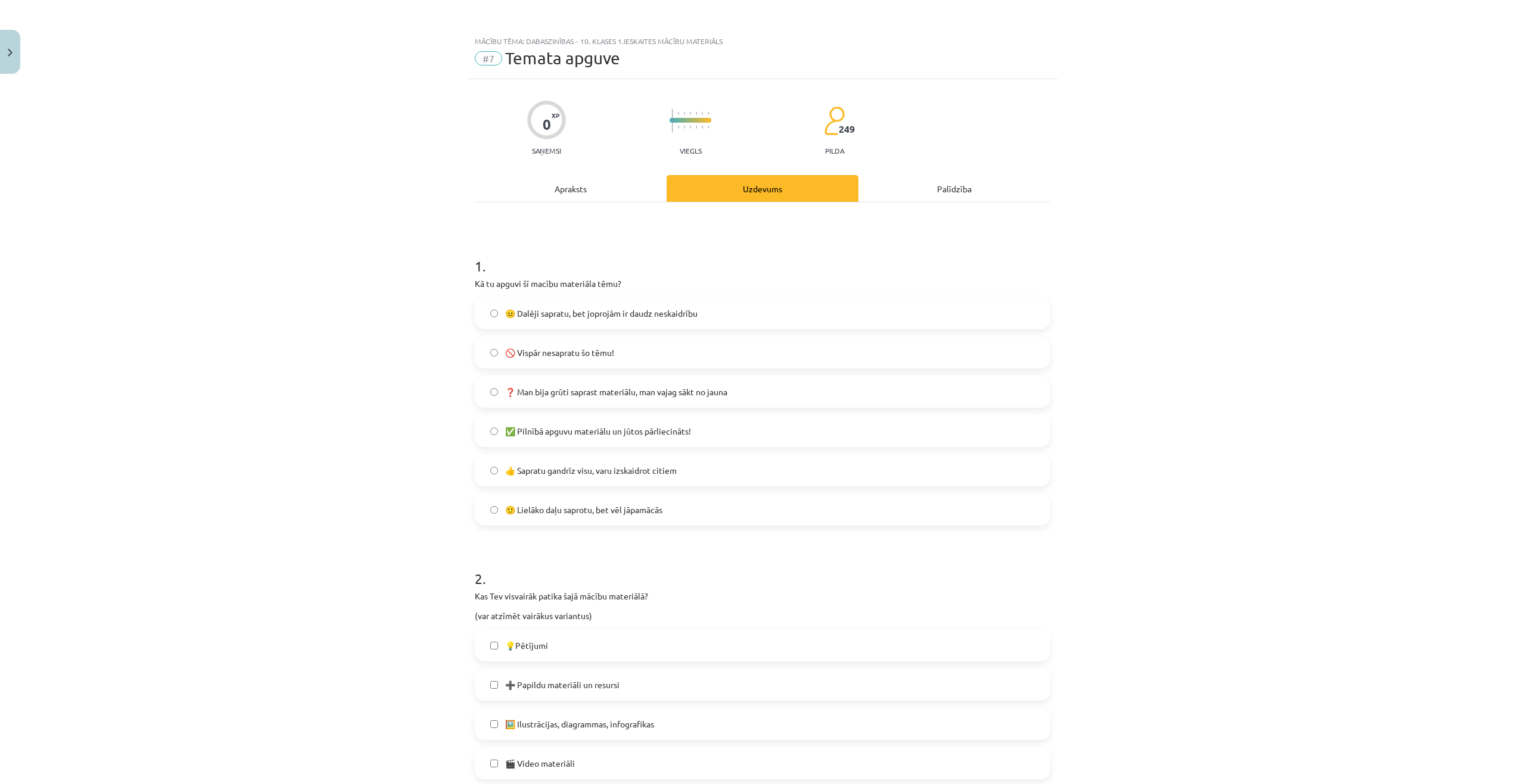
click at [602, 314] on span "😐 Dalēji sapratu, bet joprojām ir daudz neskaidrību" at bounding box center [601, 313] width 192 height 13
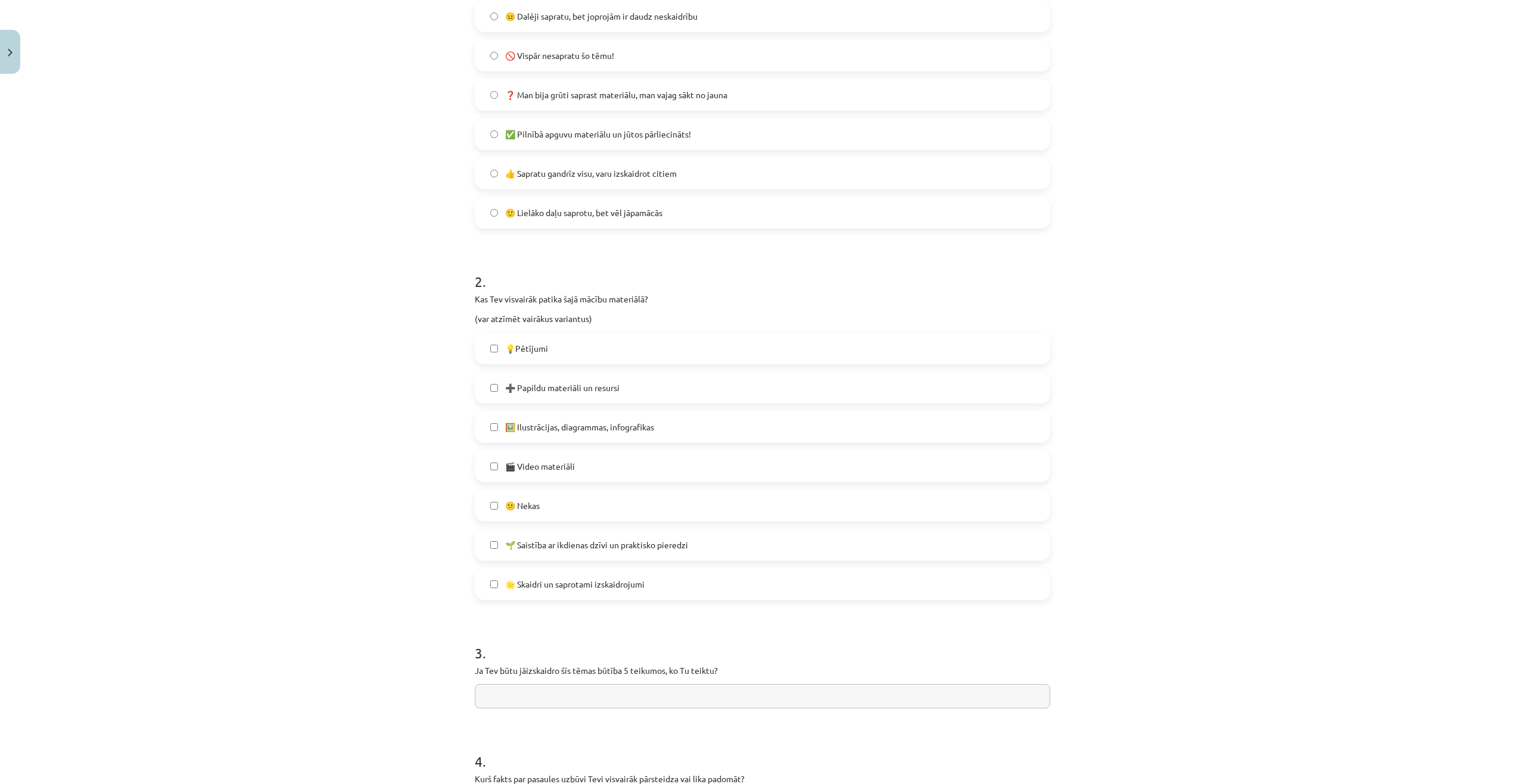
scroll to position [298, 0]
click at [562, 347] on label "💡Pētījumi" at bounding box center [762, 348] width 573 height 30
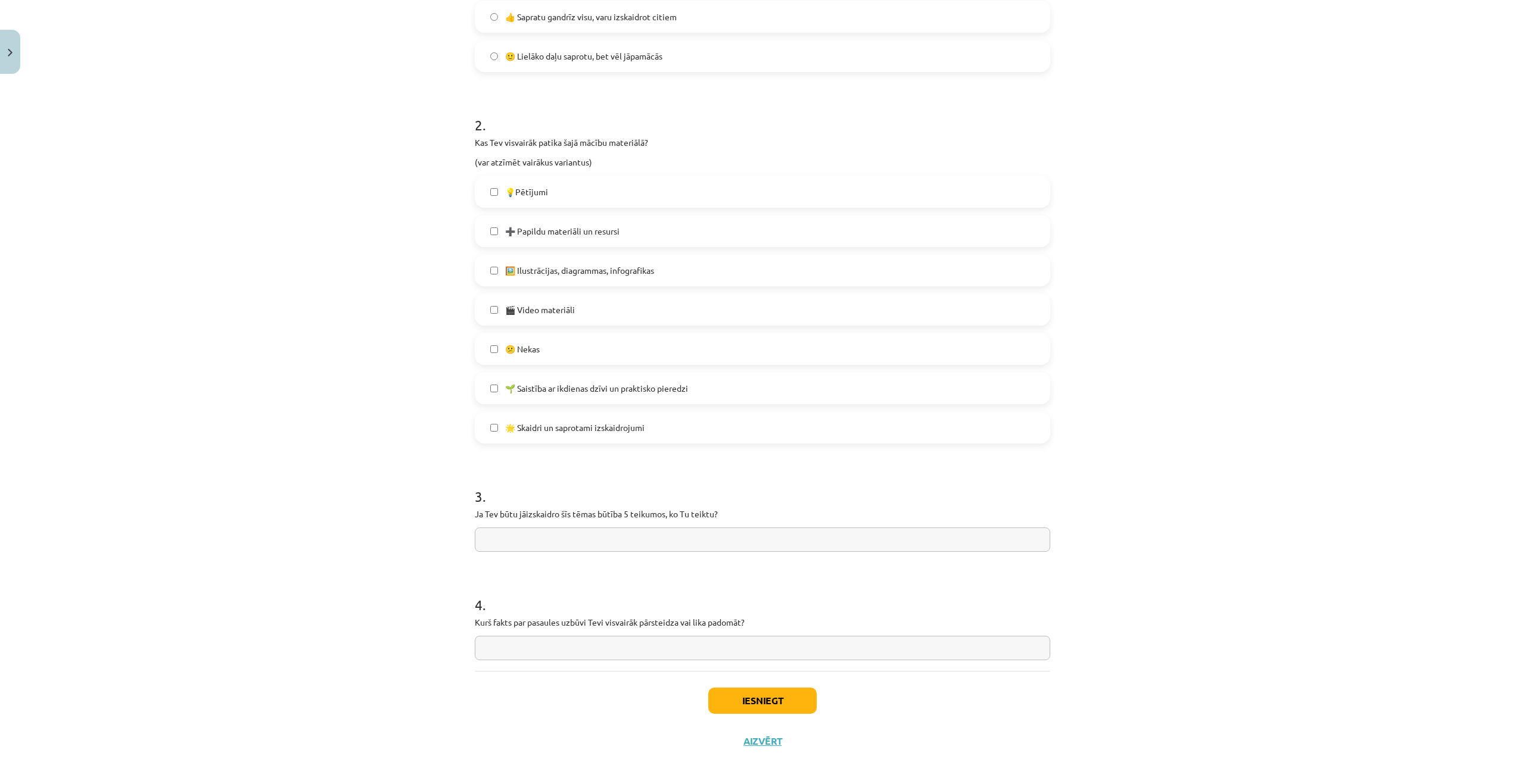
scroll to position [461, 0]
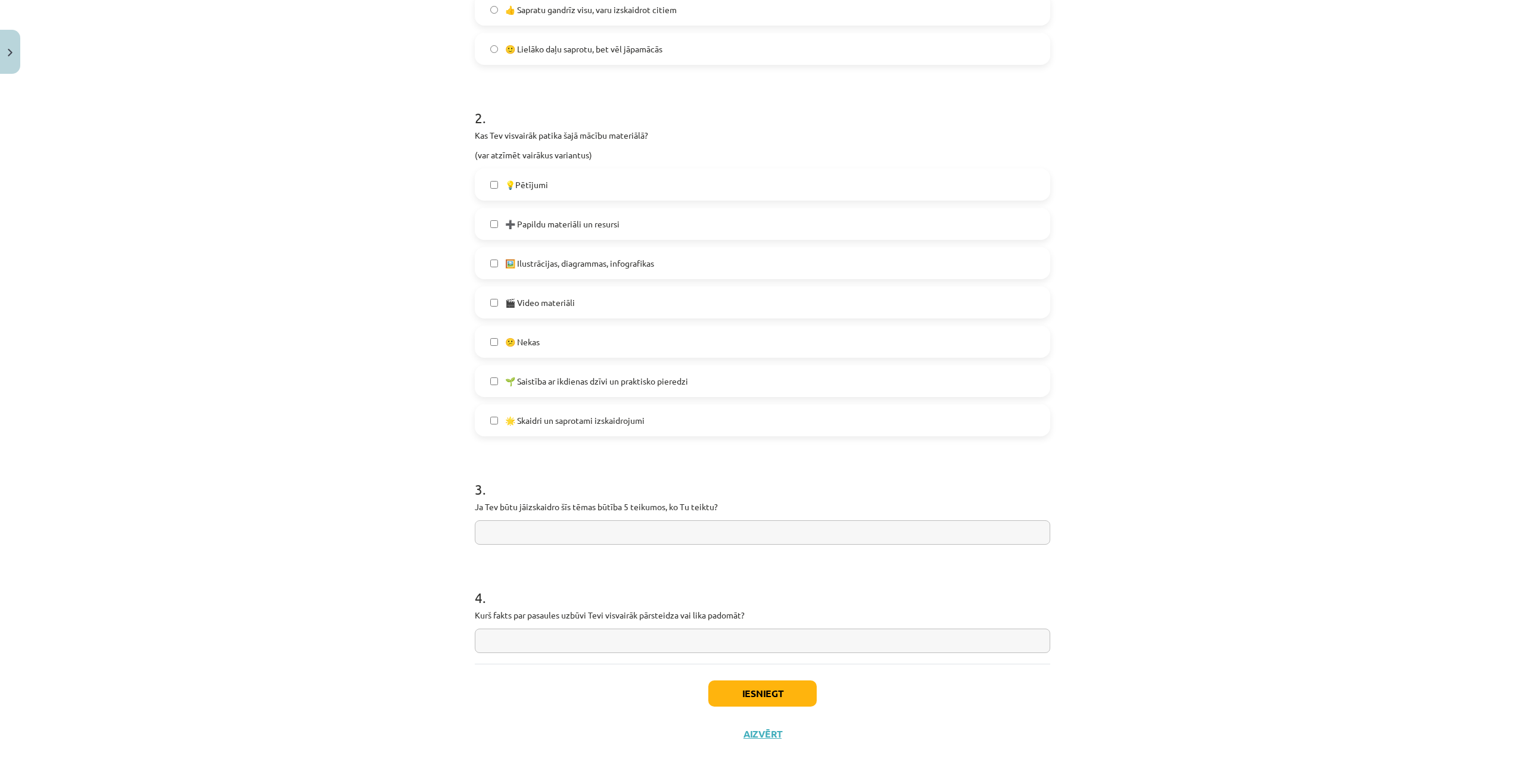
click at [542, 302] on span "🎬 Video materiāli" at bounding box center [540, 303] width 69 height 13
click at [718, 691] on button "Iesniegt" at bounding box center [762, 693] width 108 height 26
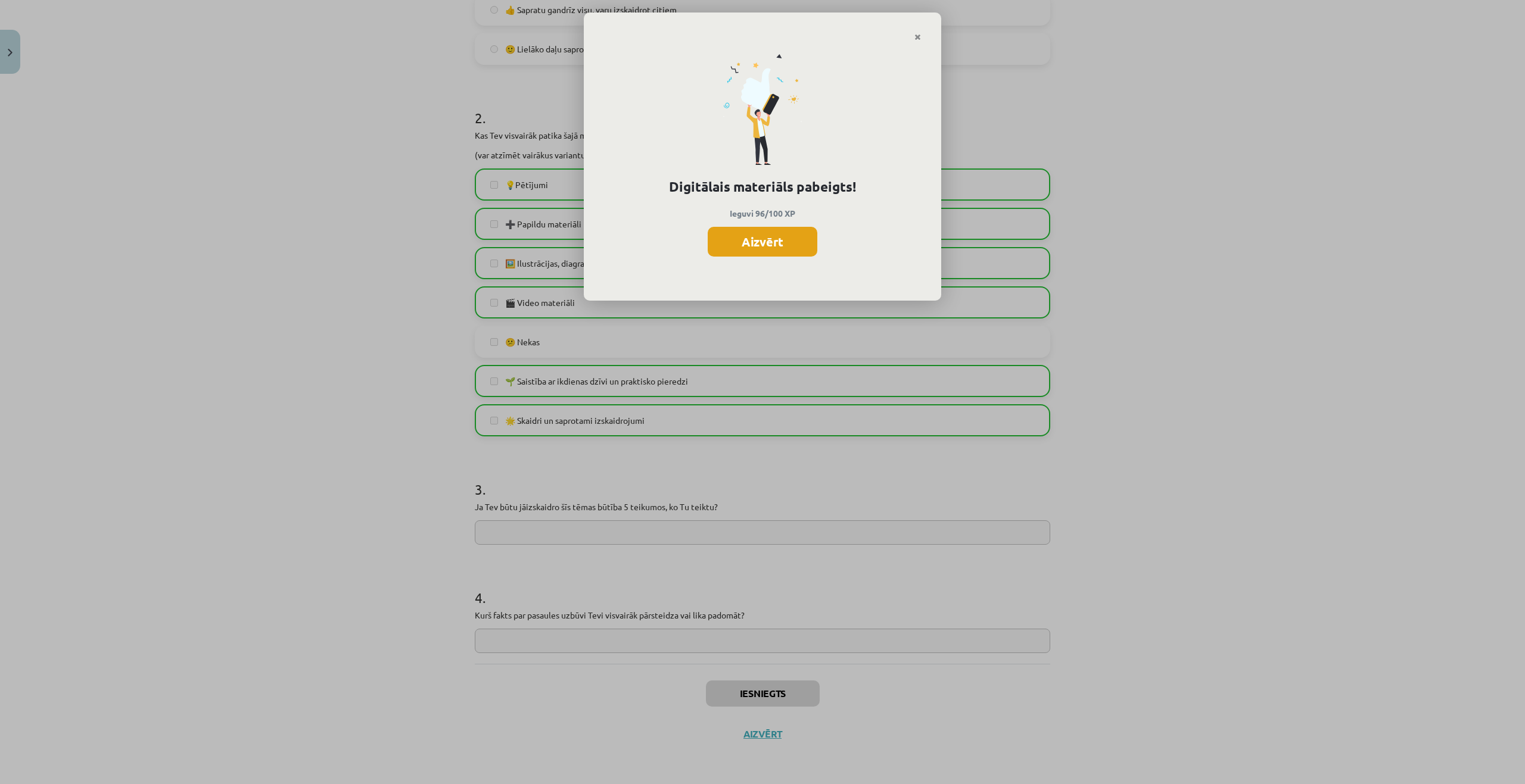
click at [767, 247] on button "Aizvērt" at bounding box center [762, 242] width 110 height 30
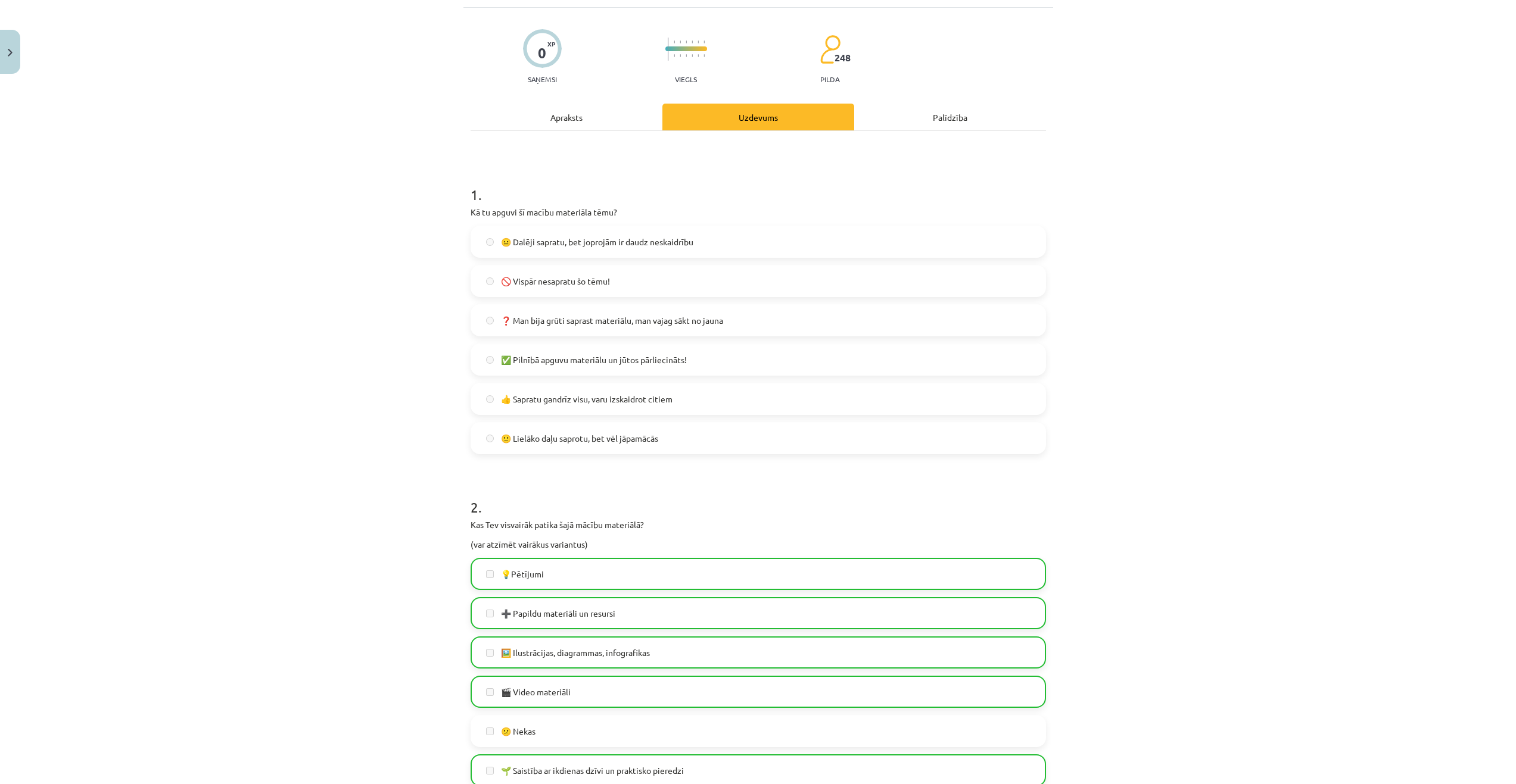
scroll to position [0, 0]
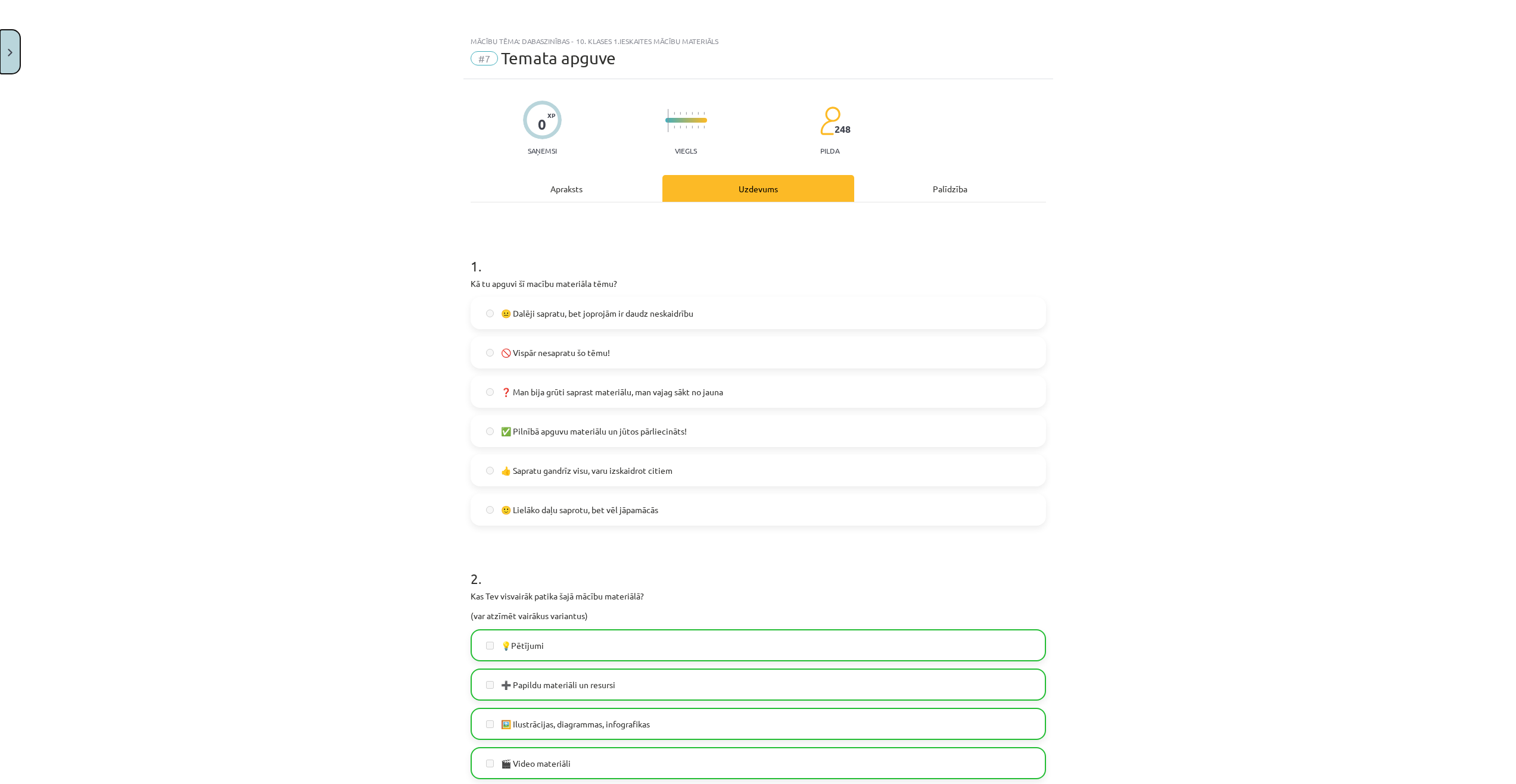
click at [14, 43] on button "Close" at bounding box center [10, 52] width 20 height 44
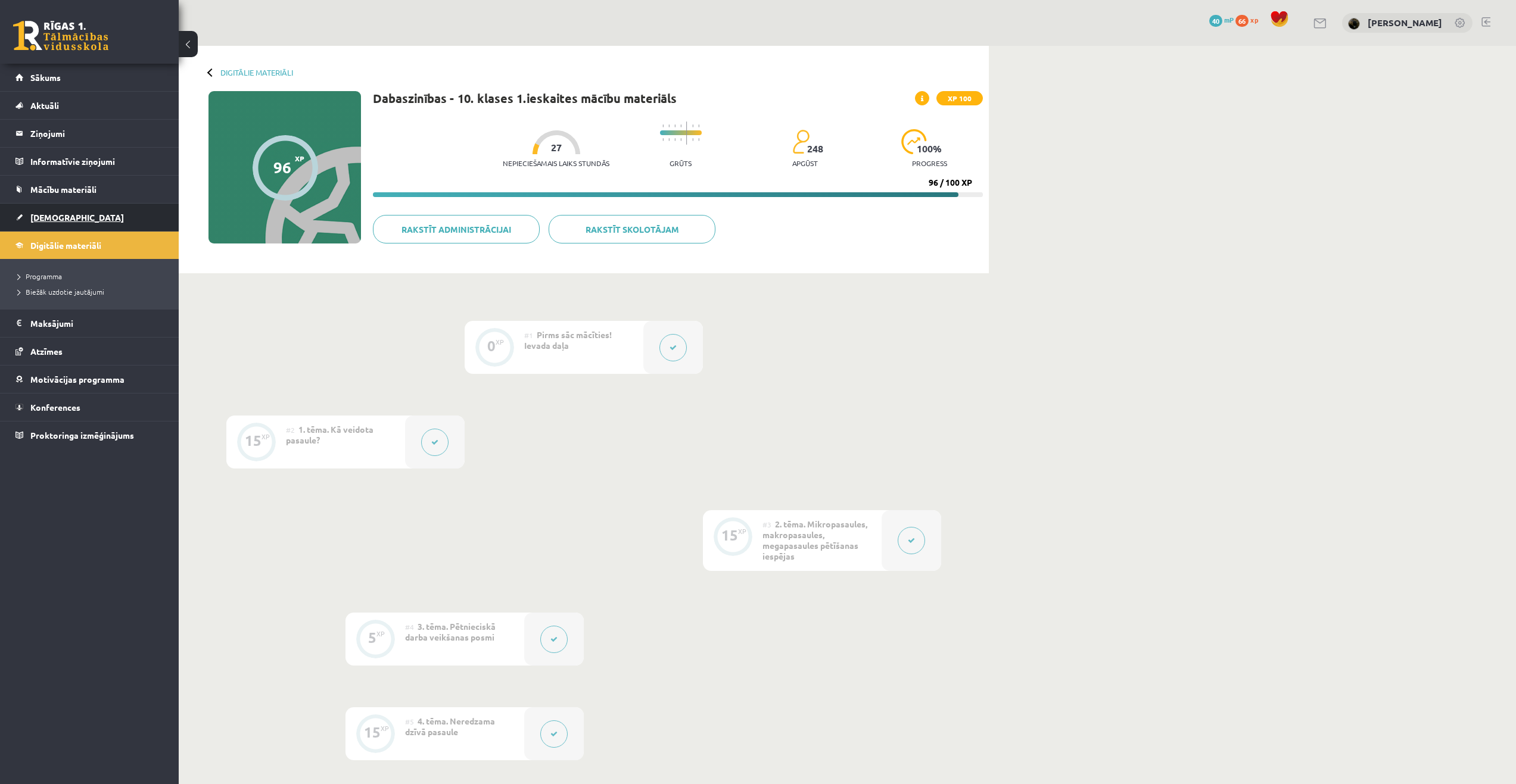
click at [58, 215] on span "[DEMOGRAPHIC_DATA]" at bounding box center [77, 217] width 94 height 11
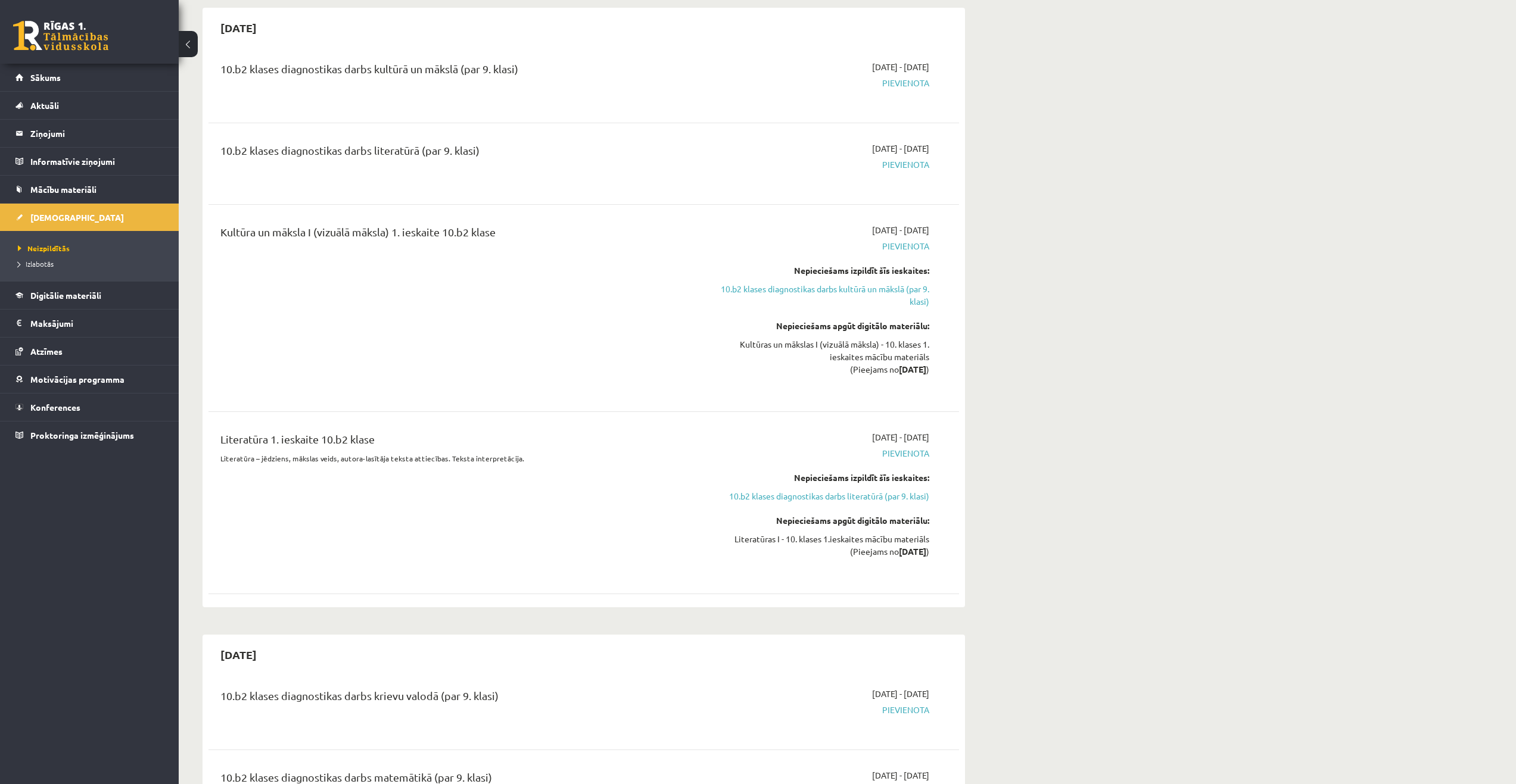
scroll to position [536, 0]
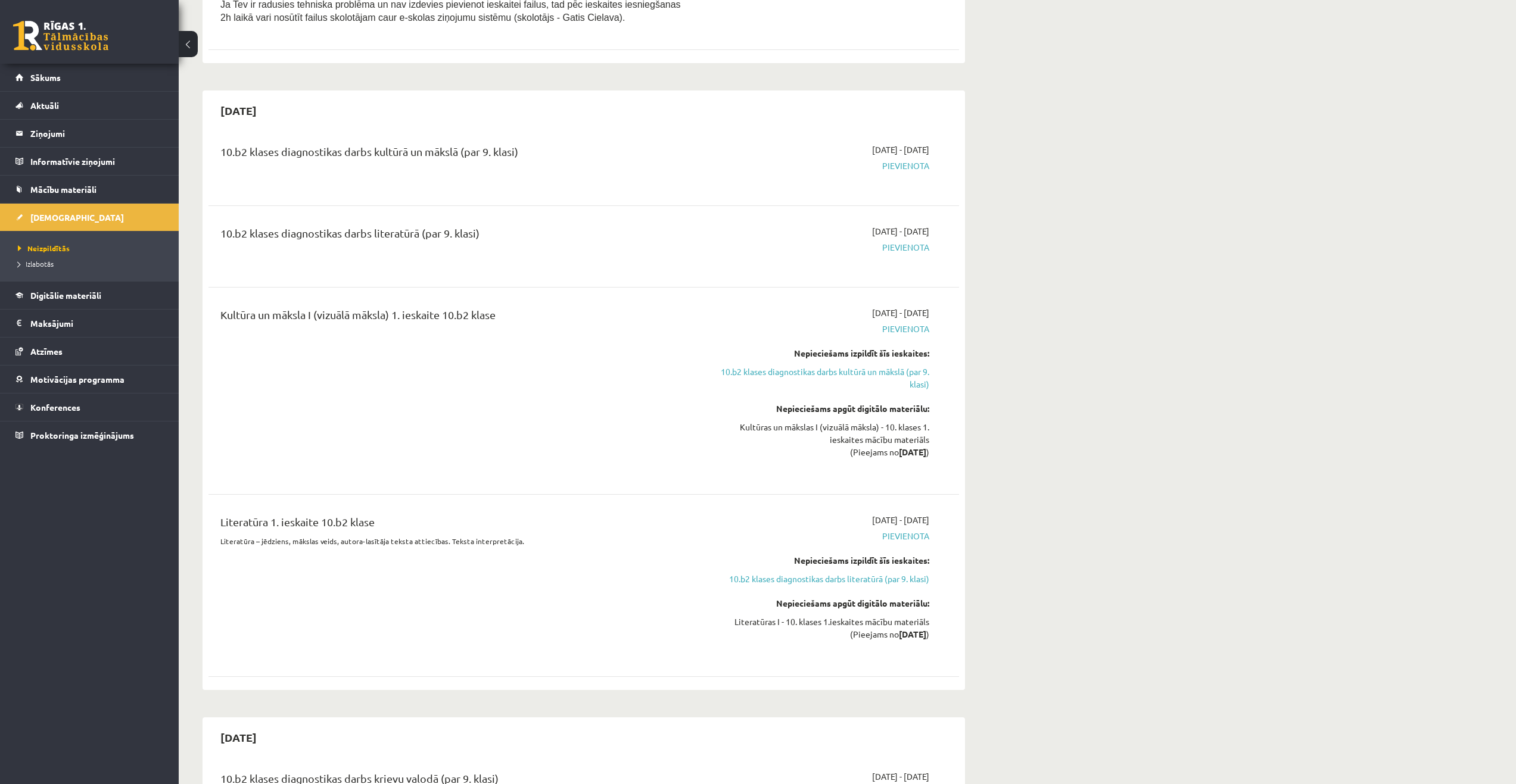
drag, startPoint x: 876, startPoint y: 443, endPoint x: 659, endPoint y: 478, distance: 219.8
click at [659, 477] on div "Kultūra un māksla I (vizuālā māksla) 1. ieskaite 10.b2 klase 2025-09-16 - 2025-…" at bounding box center [583, 391] width 751 height 192
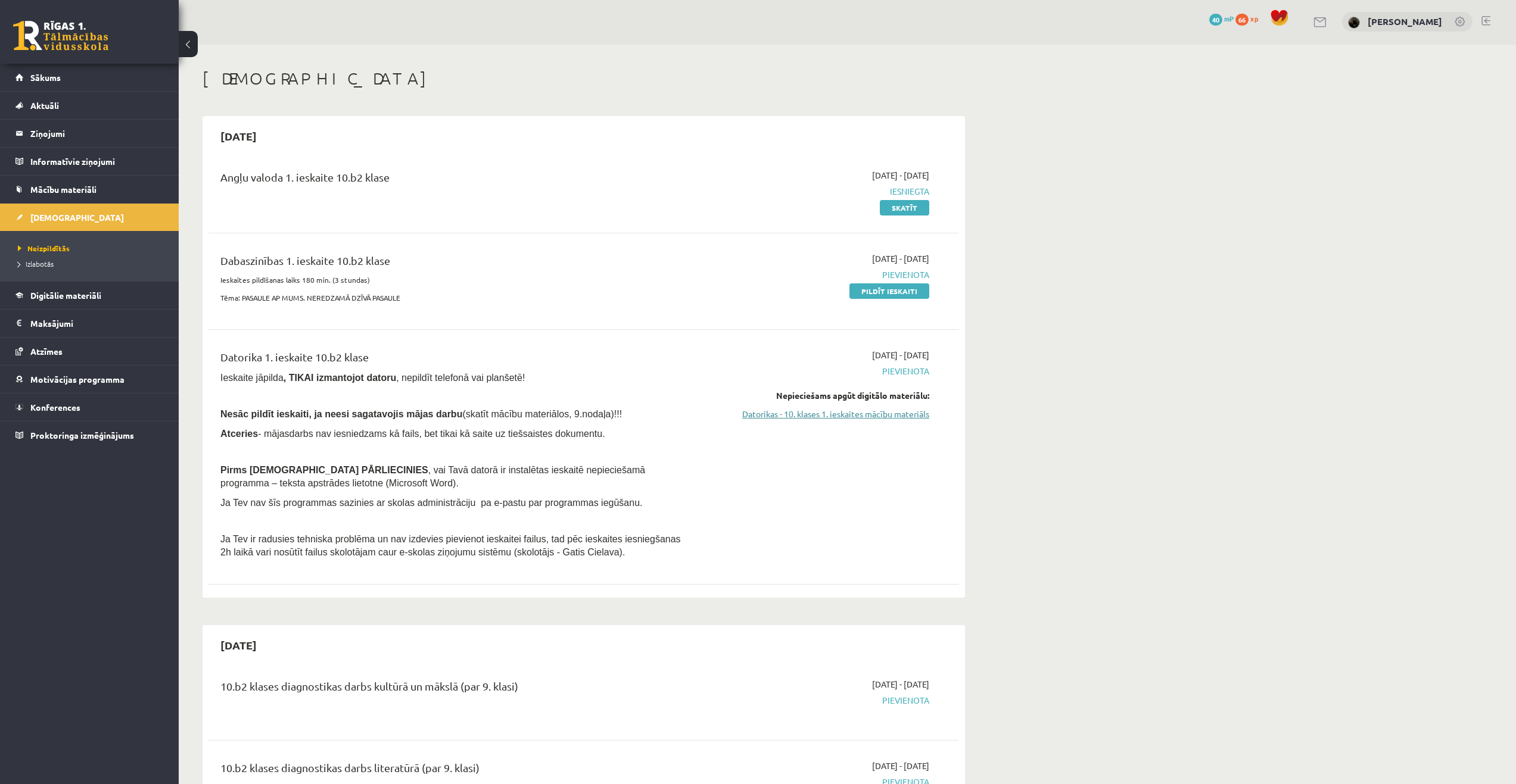
scroll to position [0, 0]
click at [868, 295] on link "Pildīt ieskaiti" at bounding box center [889, 292] width 80 height 15
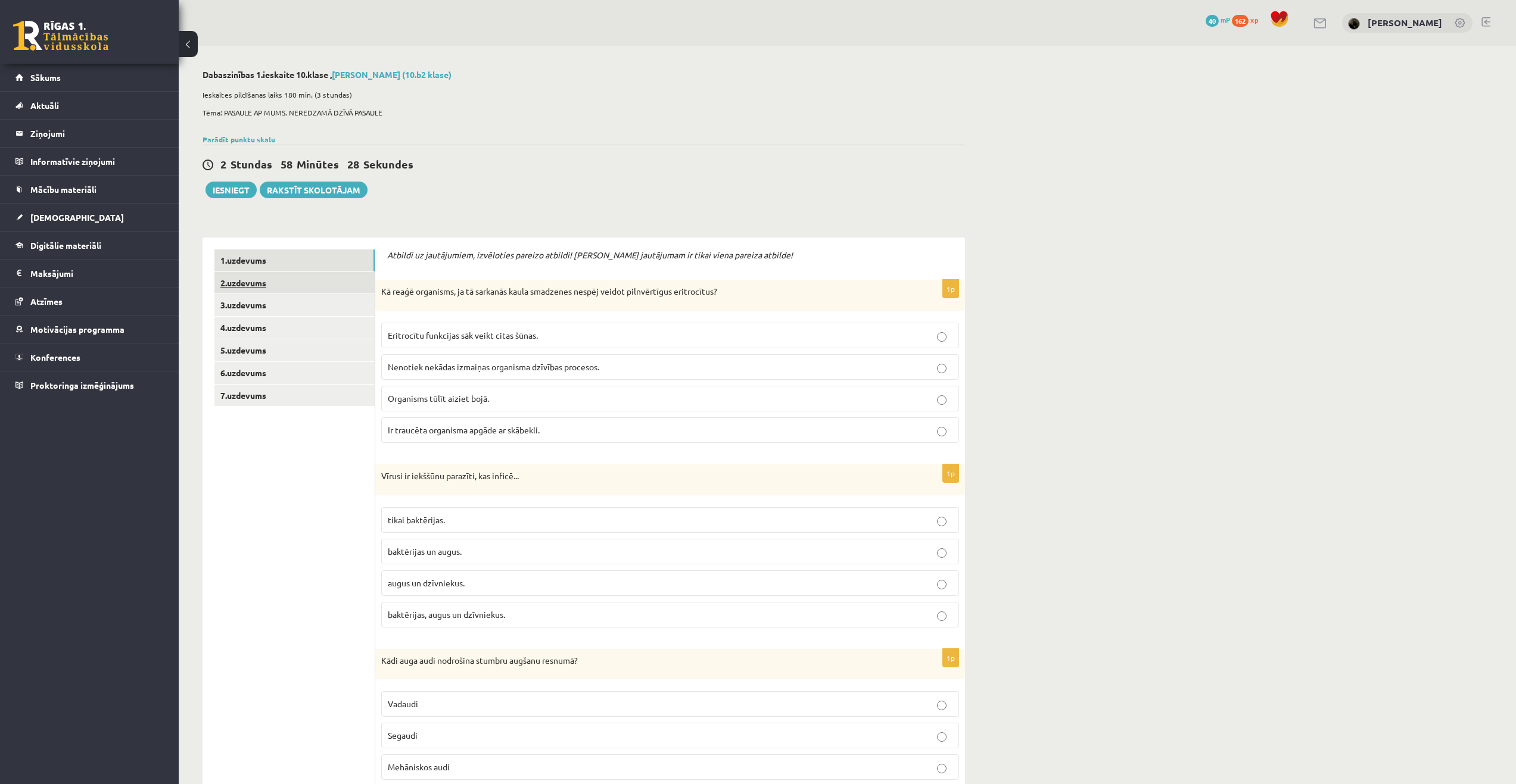
click at [279, 290] on link "2.uzdevums" at bounding box center [294, 283] width 160 height 22
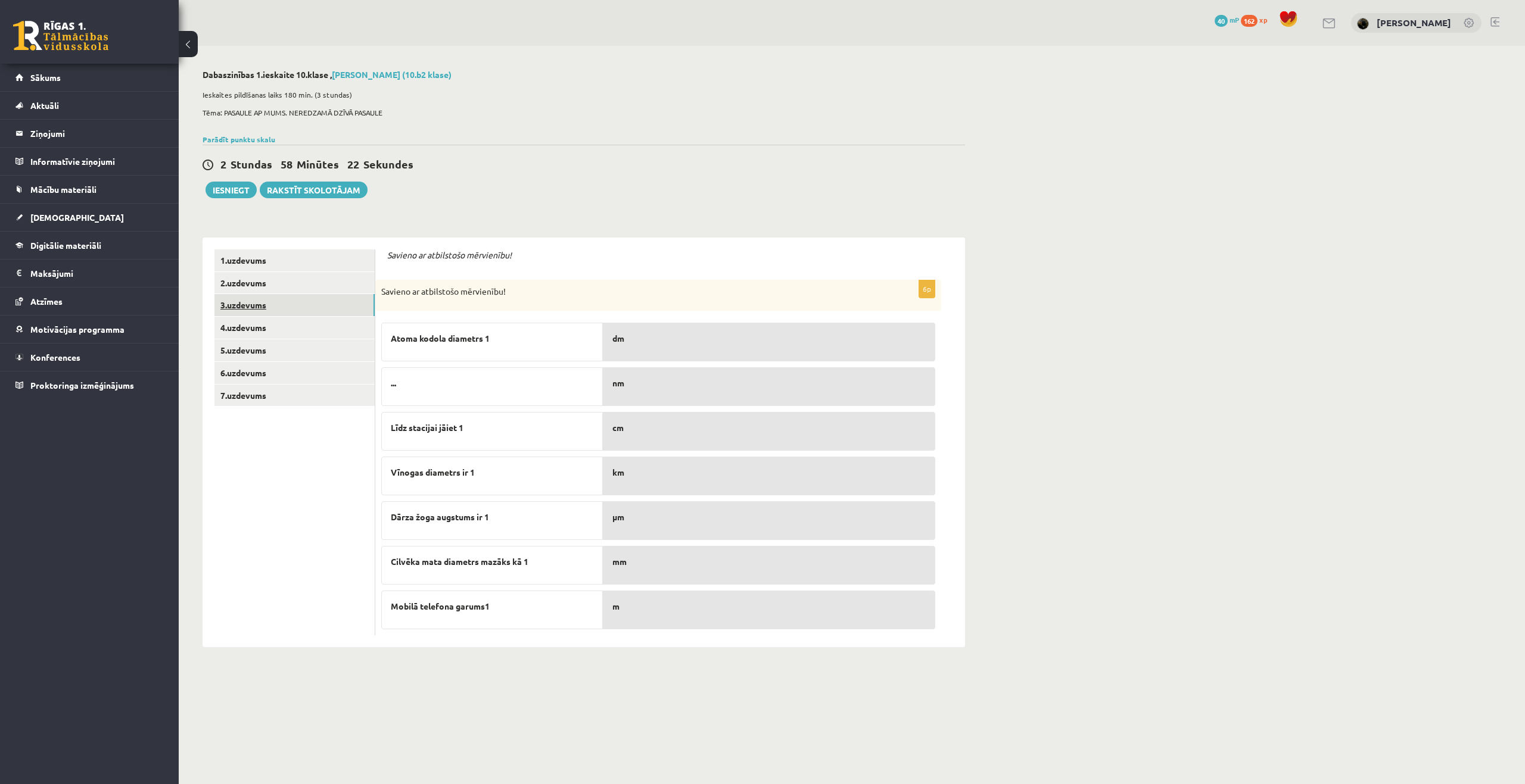
click at [296, 310] on link "3.uzdevums" at bounding box center [294, 305] width 160 height 22
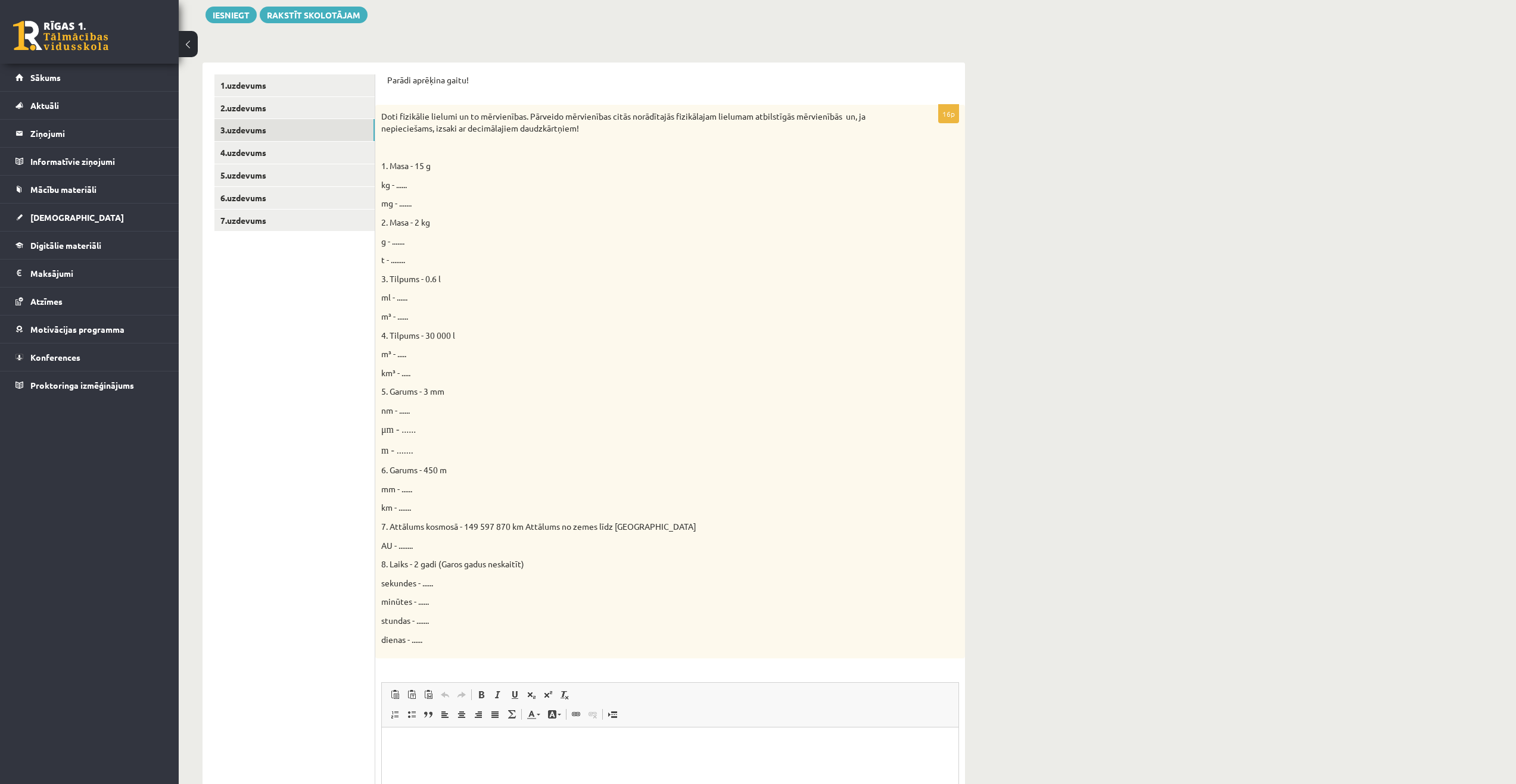
scroll to position [120, 0]
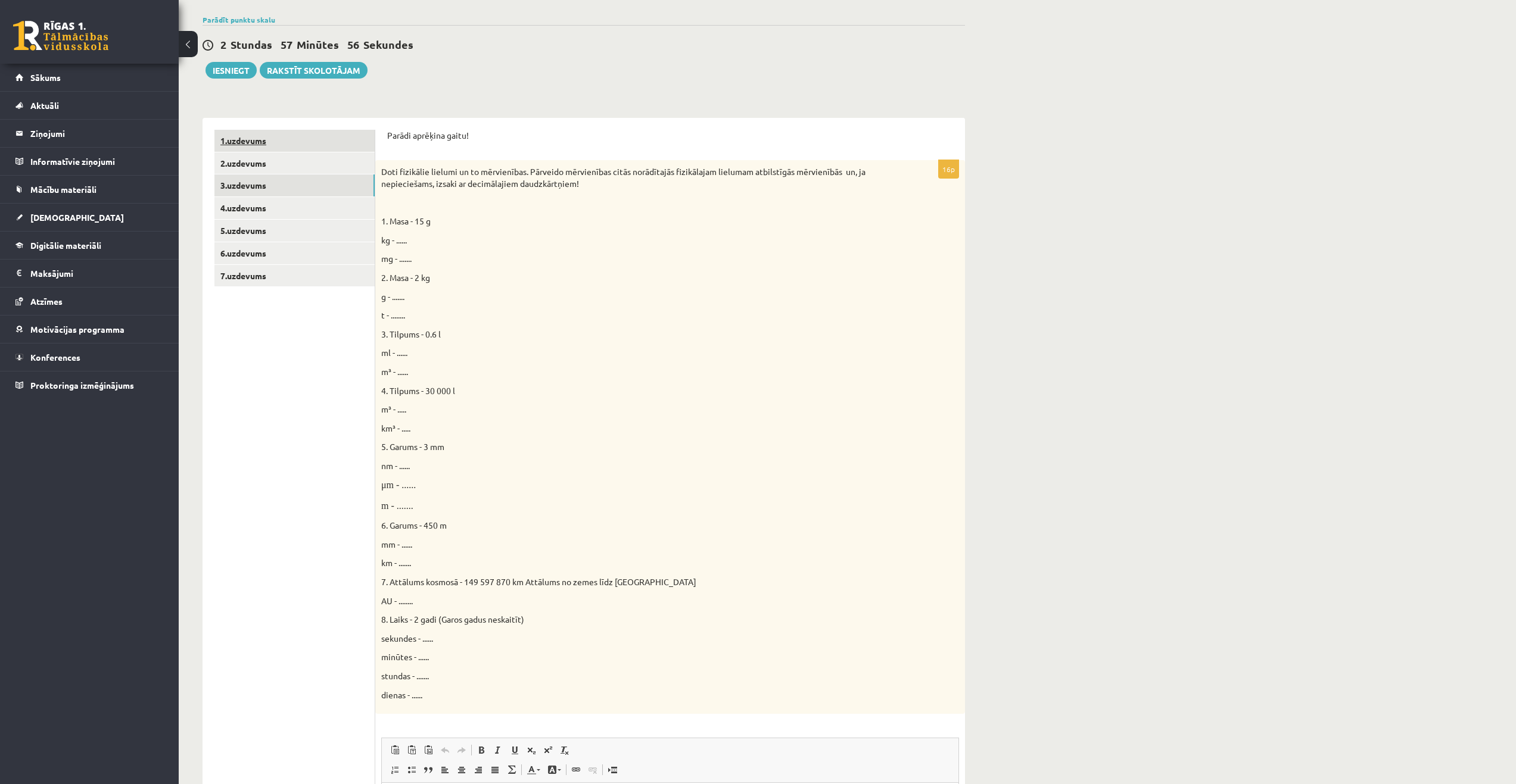
click at [261, 137] on link "1.uzdevums" at bounding box center [294, 141] width 160 height 22
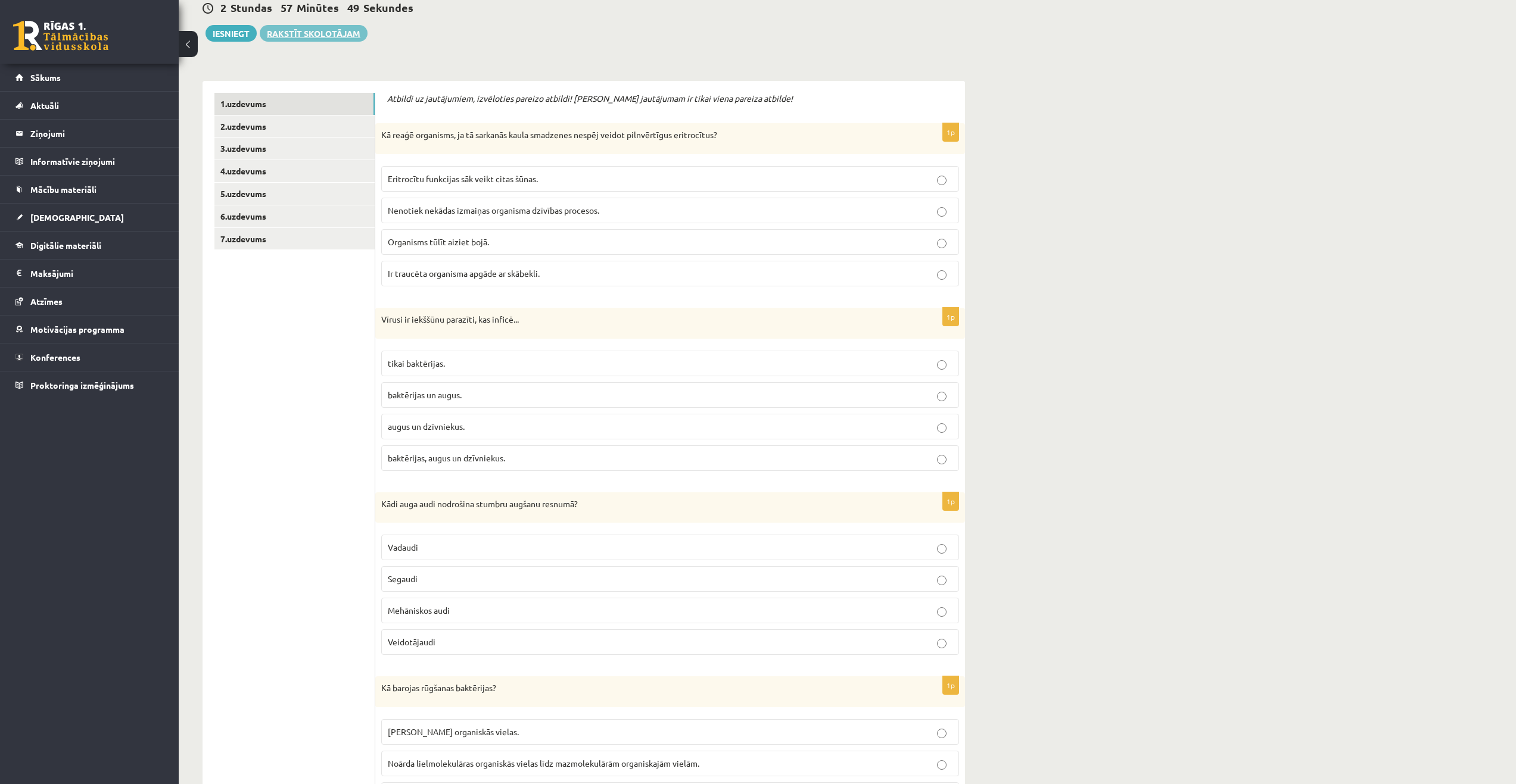
scroll to position [0, 0]
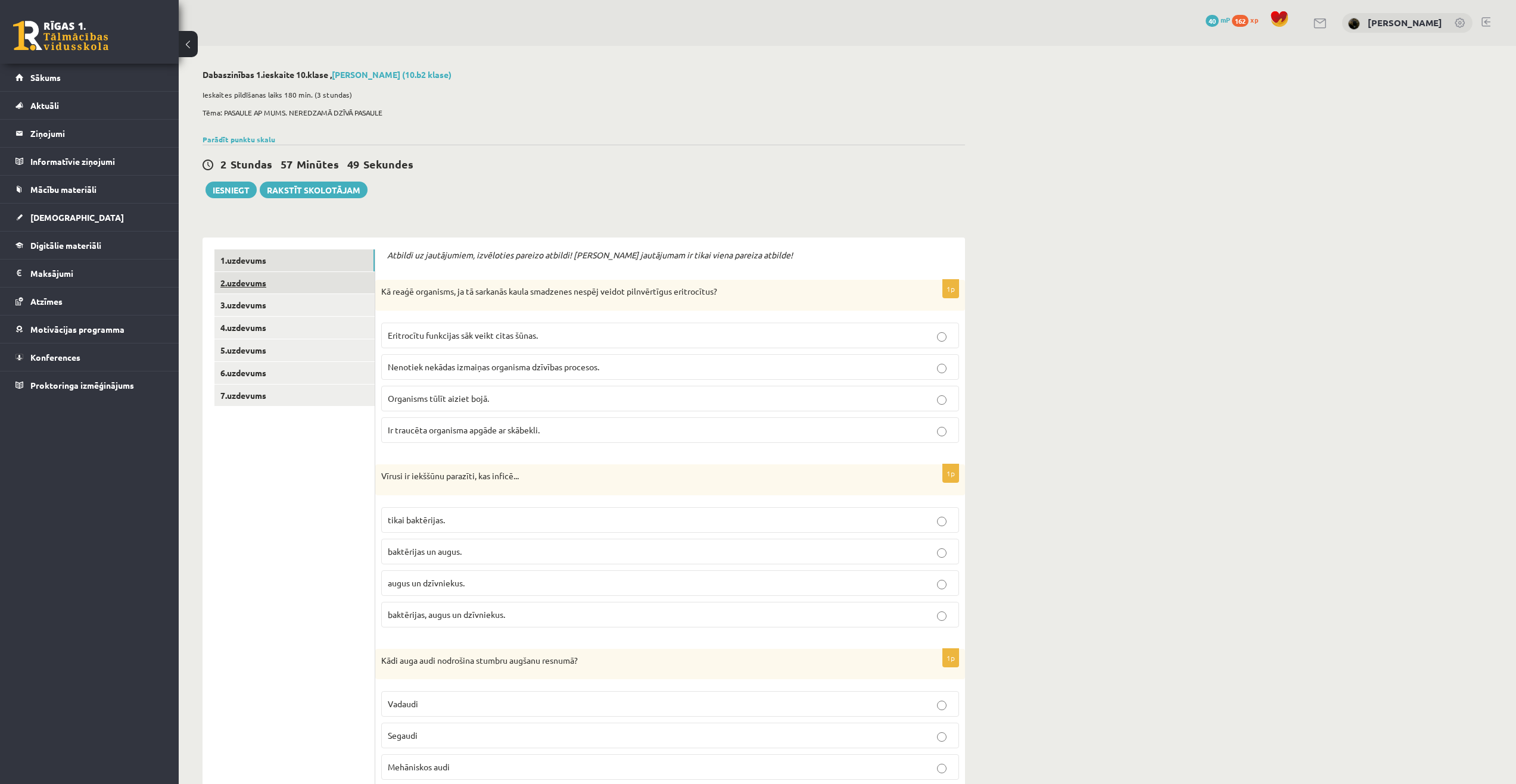
click at [267, 290] on link "2.uzdevums" at bounding box center [294, 283] width 160 height 22
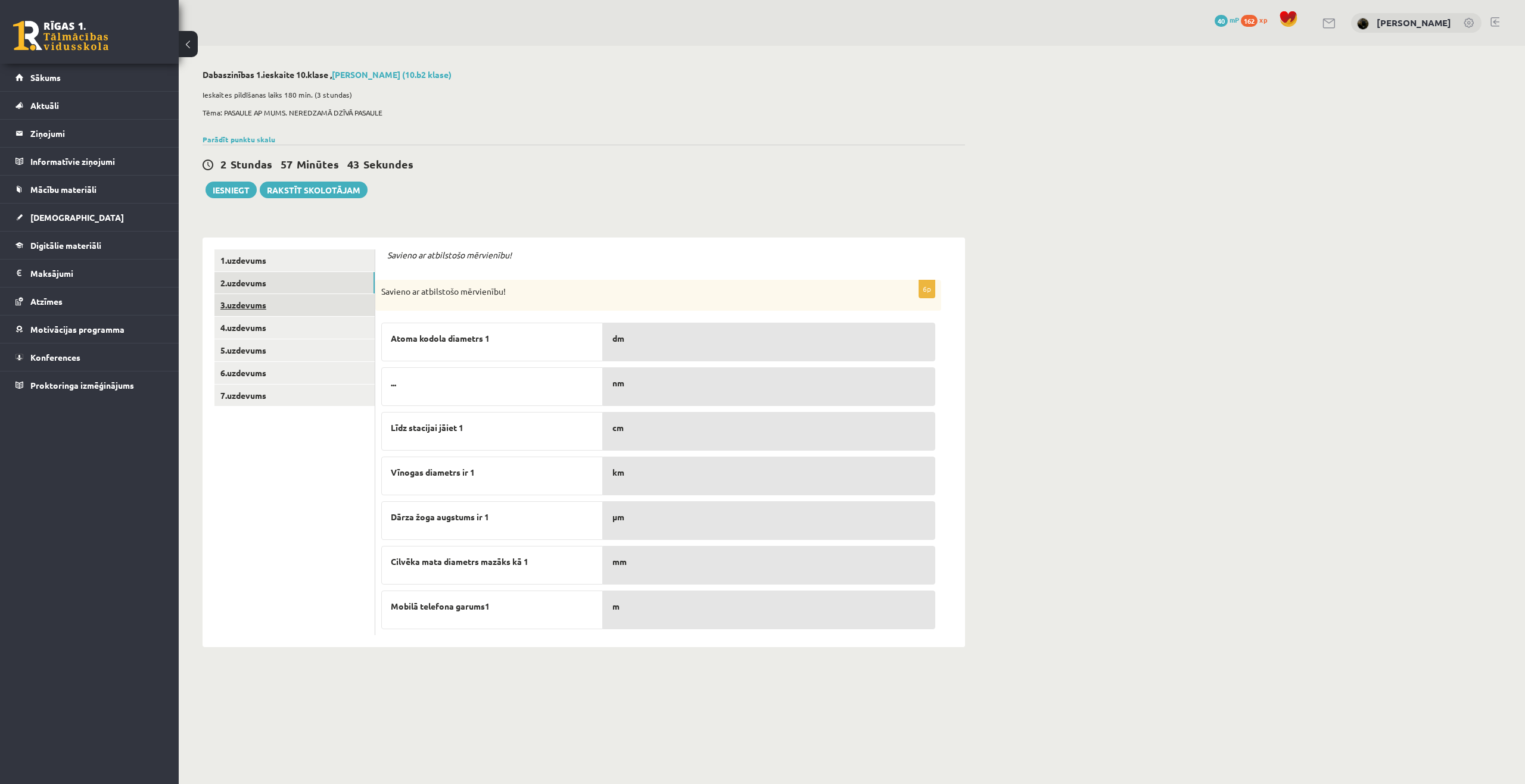
click at [262, 311] on link "3.uzdevums" at bounding box center [294, 305] width 160 height 22
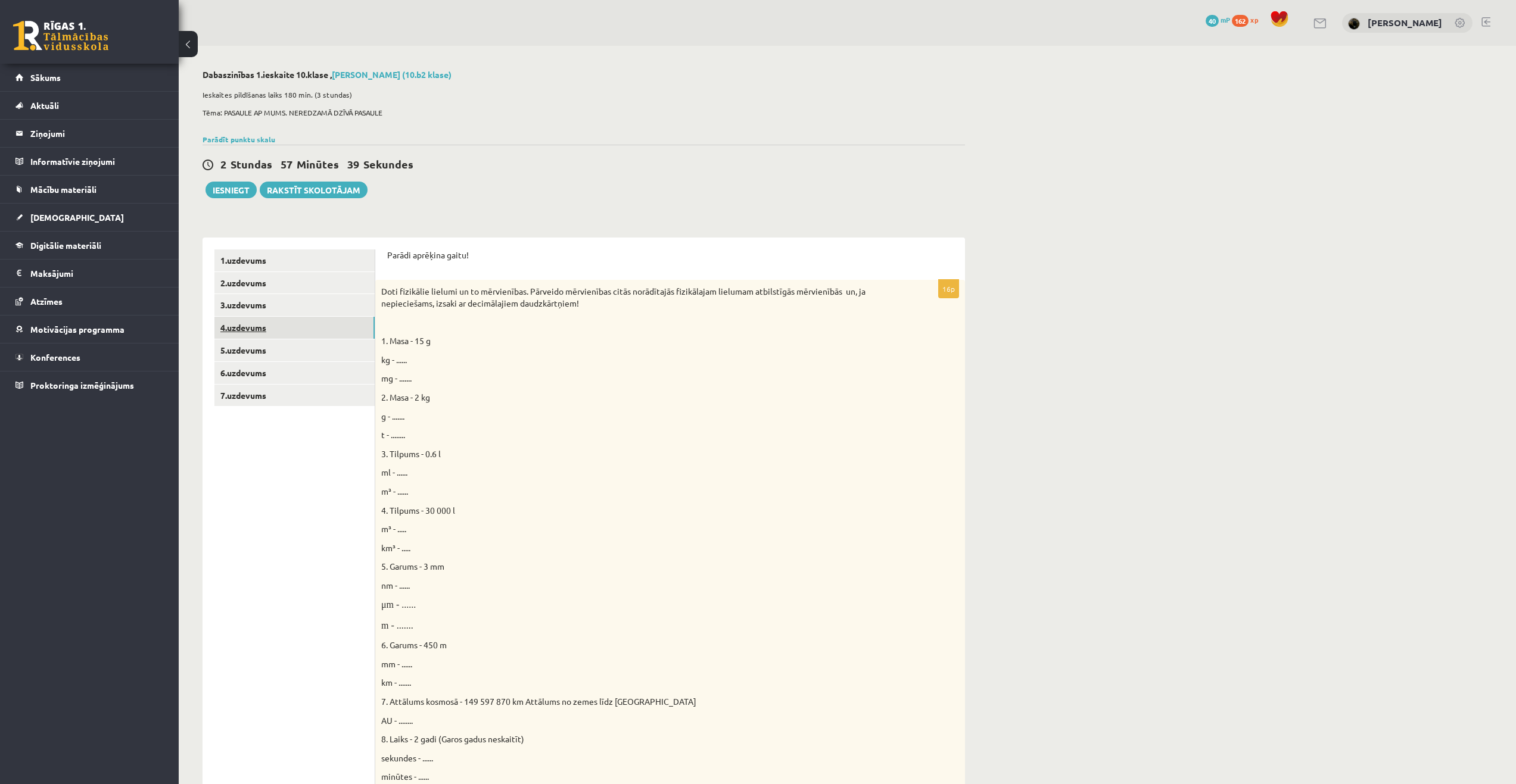
click at [306, 327] on link "4.uzdevums" at bounding box center [294, 327] width 160 height 22
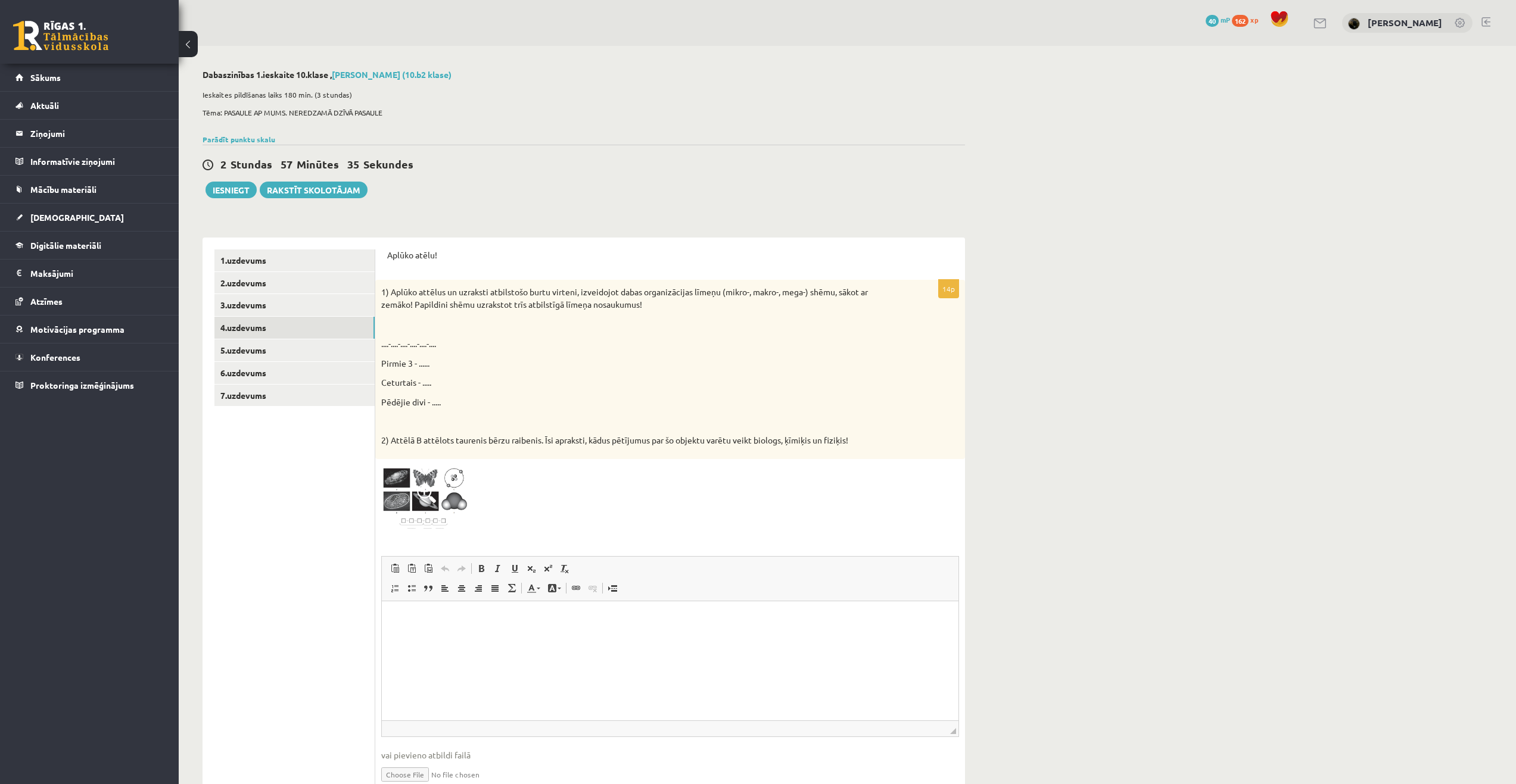
click at [424, 481] on img at bounding box center [426, 499] width 89 height 68
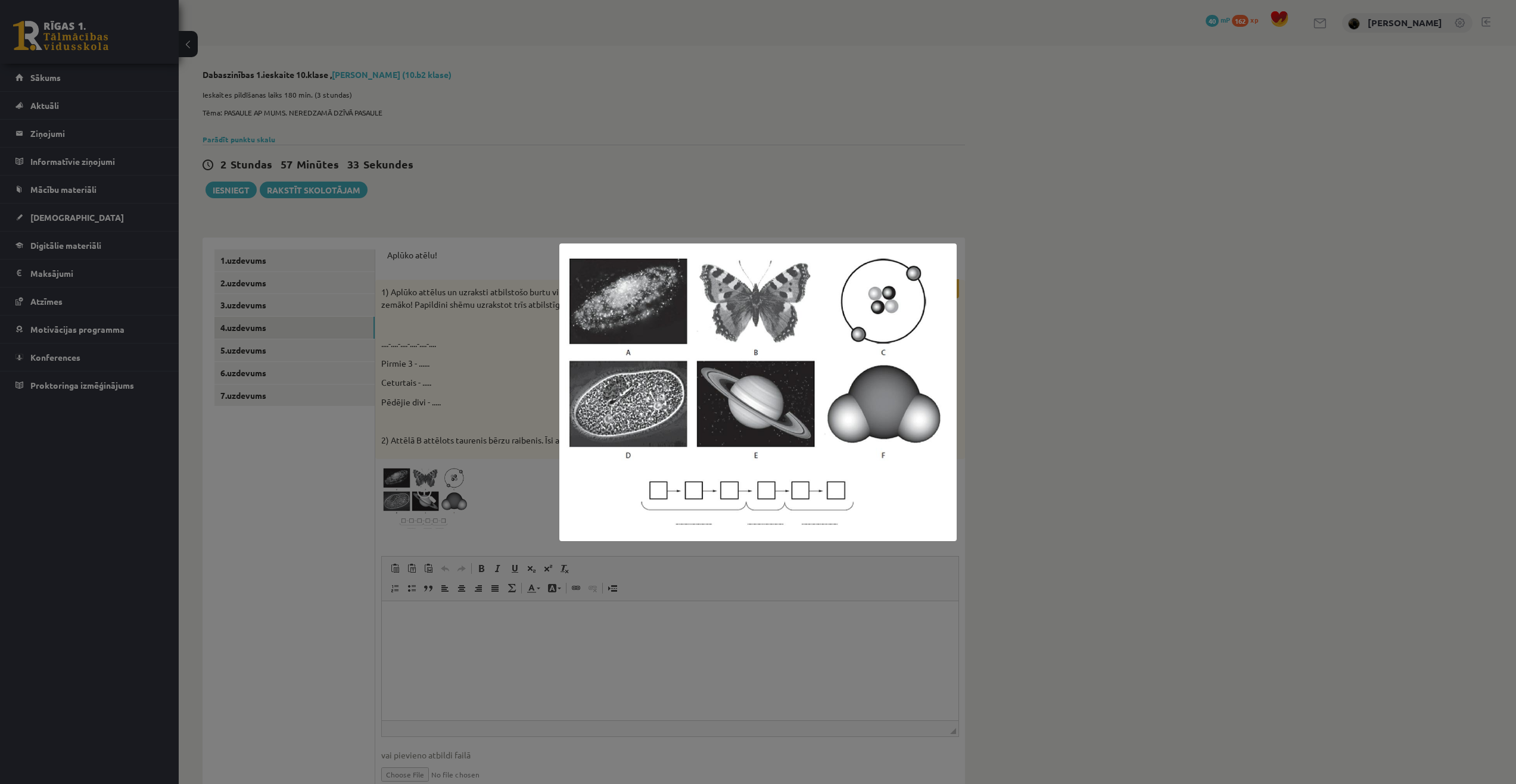
click at [1009, 360] on div at bounding box center [758, 392] width 1516 height 784
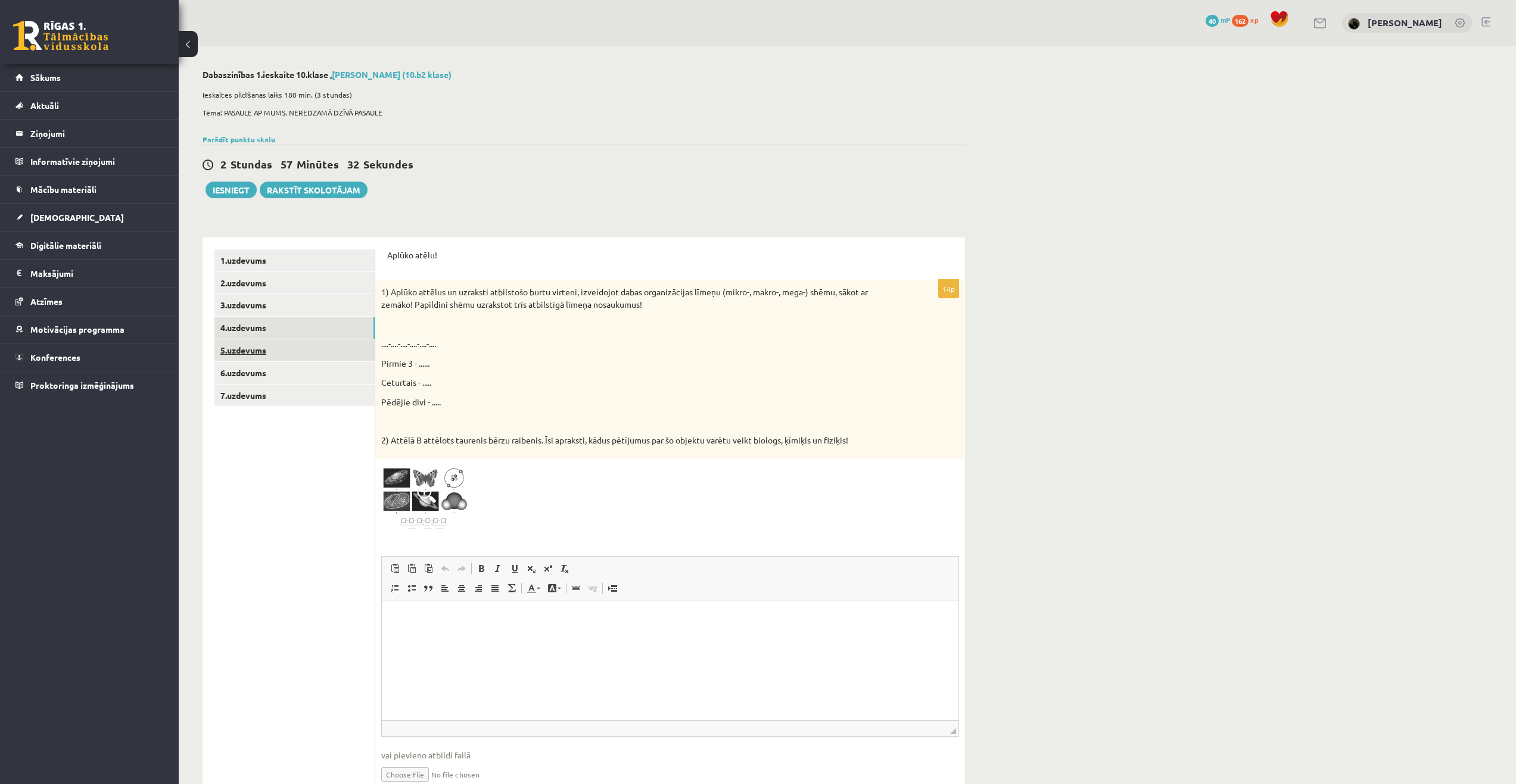
click at [237, 341] on link "5.uzdevums" at bounding box center [294, 351] width 160 height 22
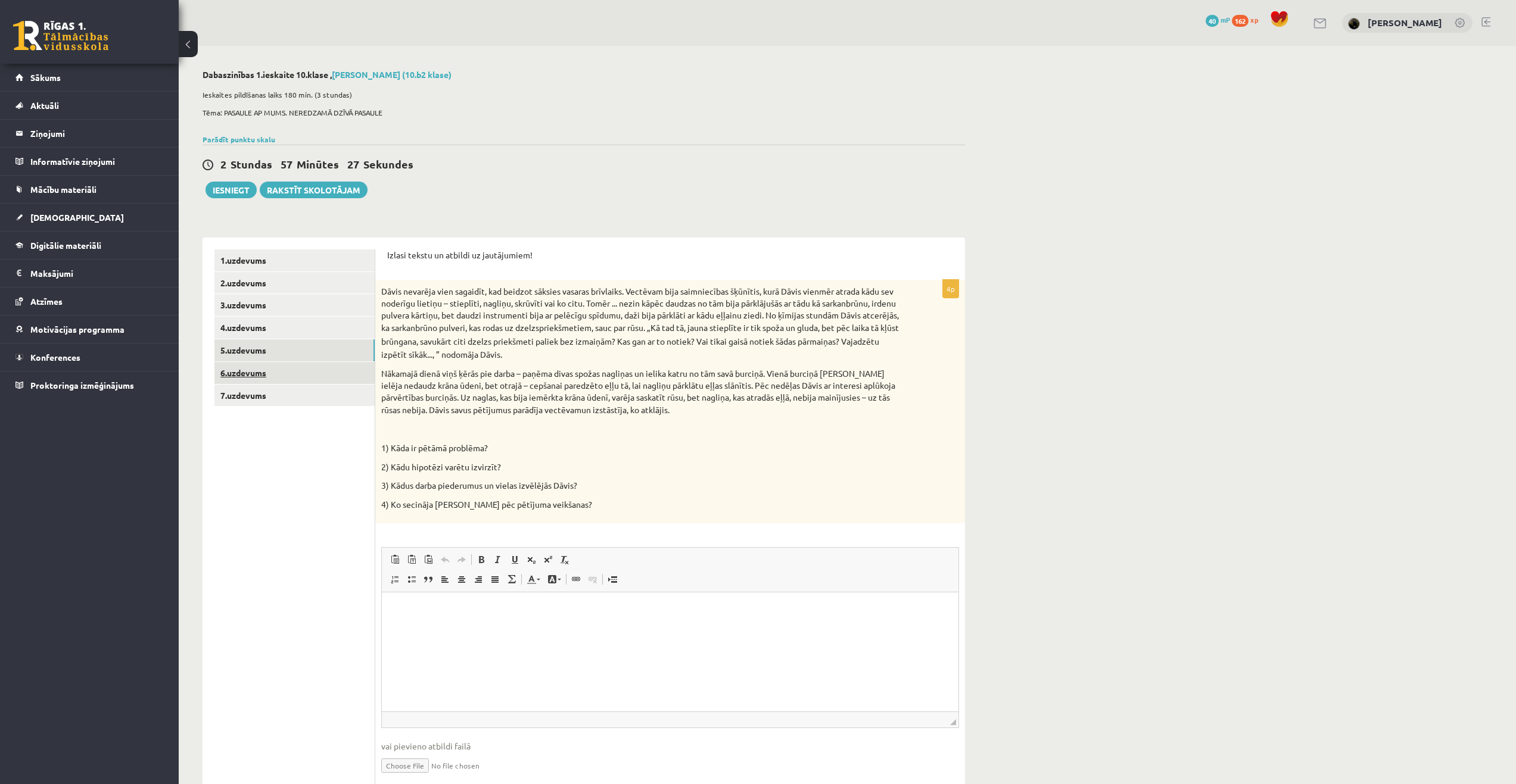
click at [234, 373] on link "6.uzdevums" at bounding box center [294, 373] width 160 height 22
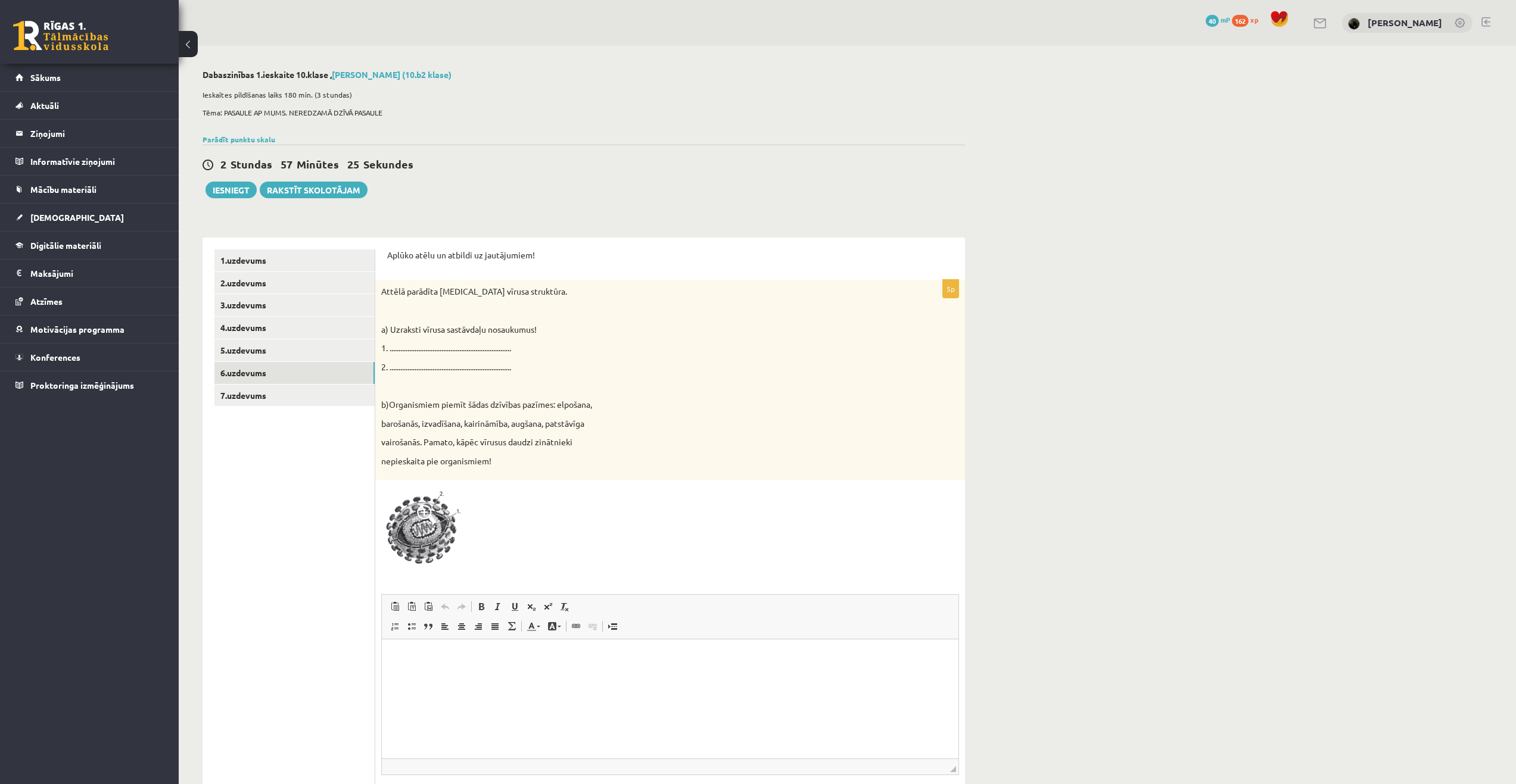
click at [435, 534] on img at bounding box center [426, 528] width 89 height 85
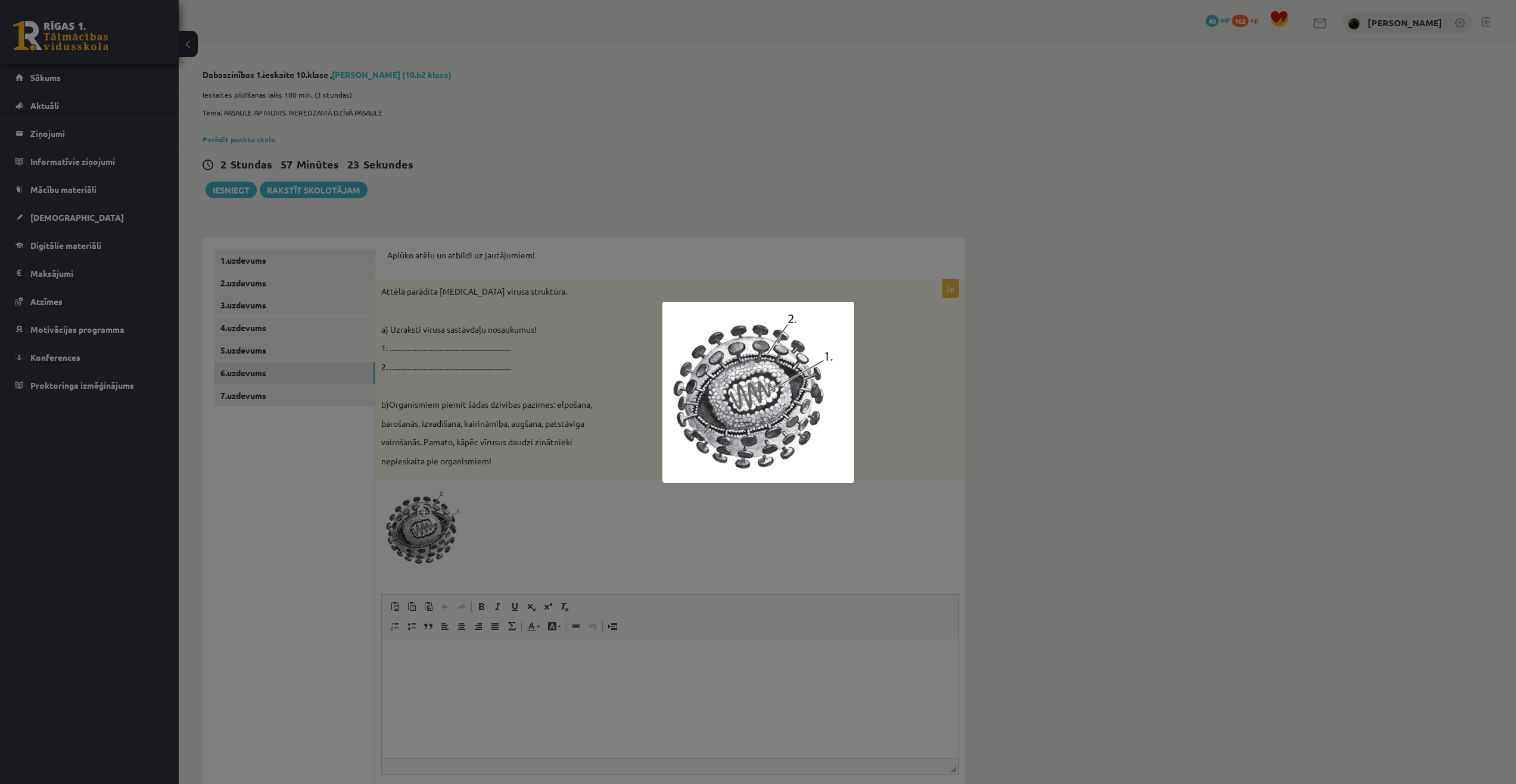
click at [734, 500] on div at bounding box center [758, 392] width 1516 height 784
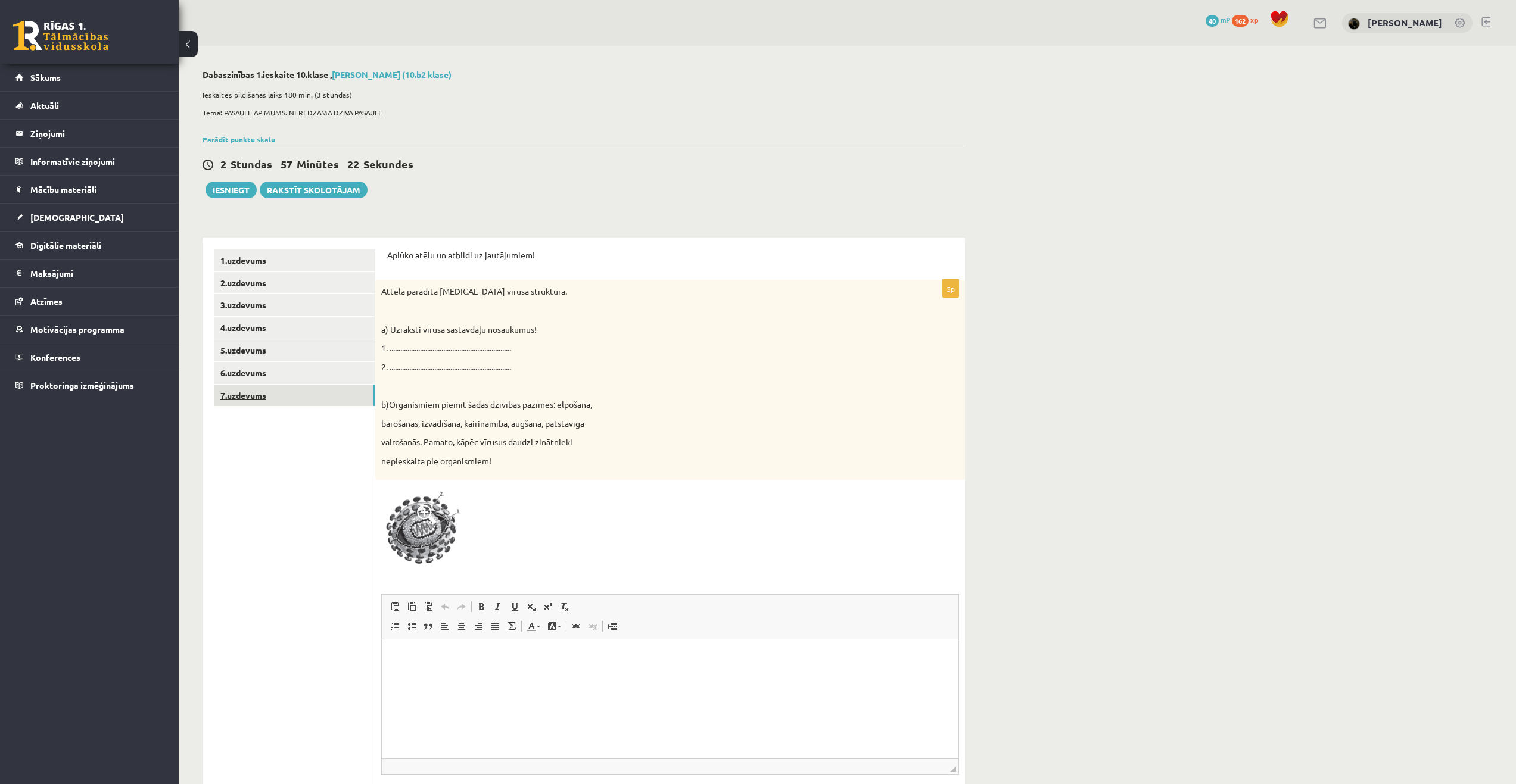
click at [264, 399] on link "7.uzdevums" at bounding box center [294, 396] width 160 height 22
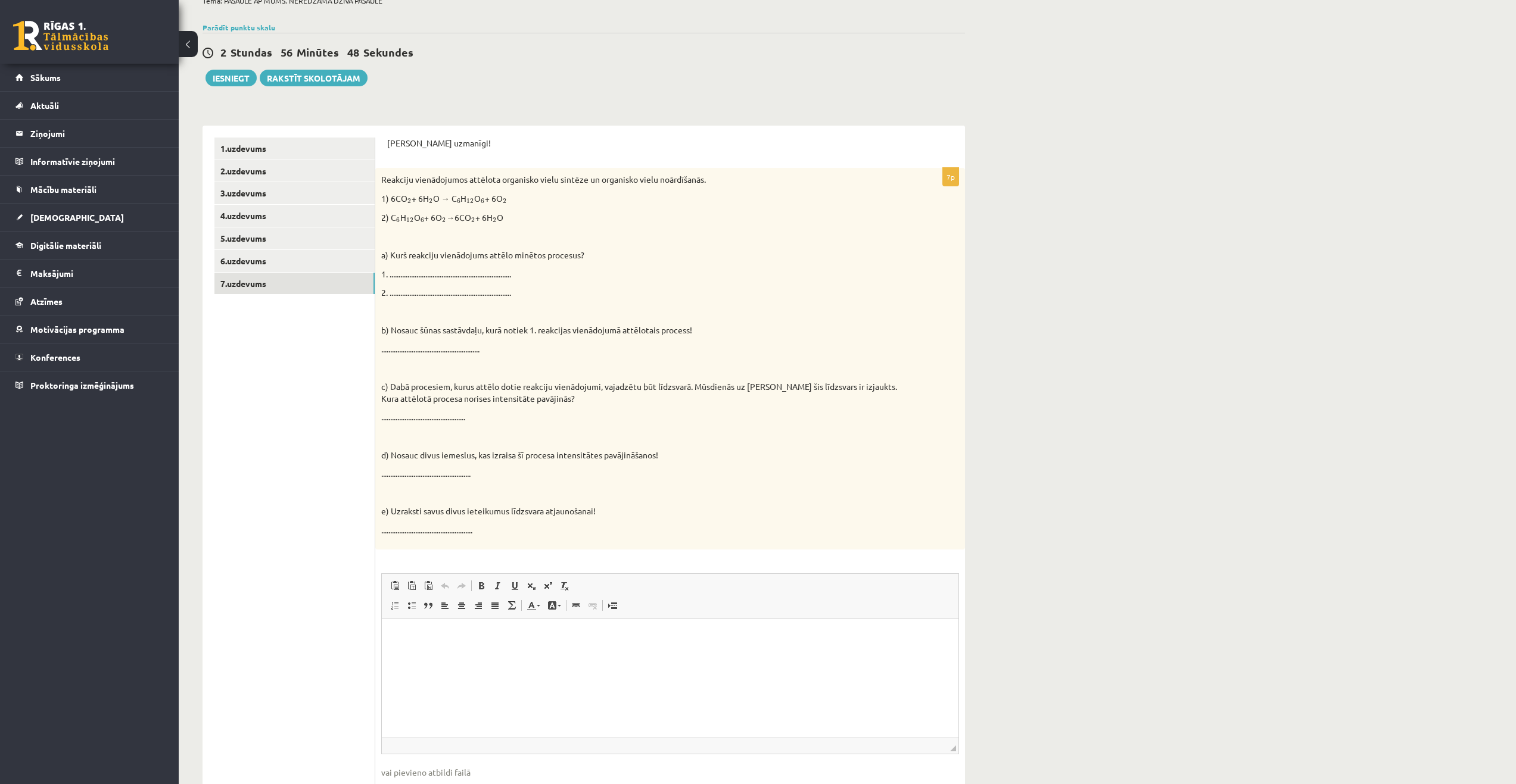
scroll to position [185, 0]
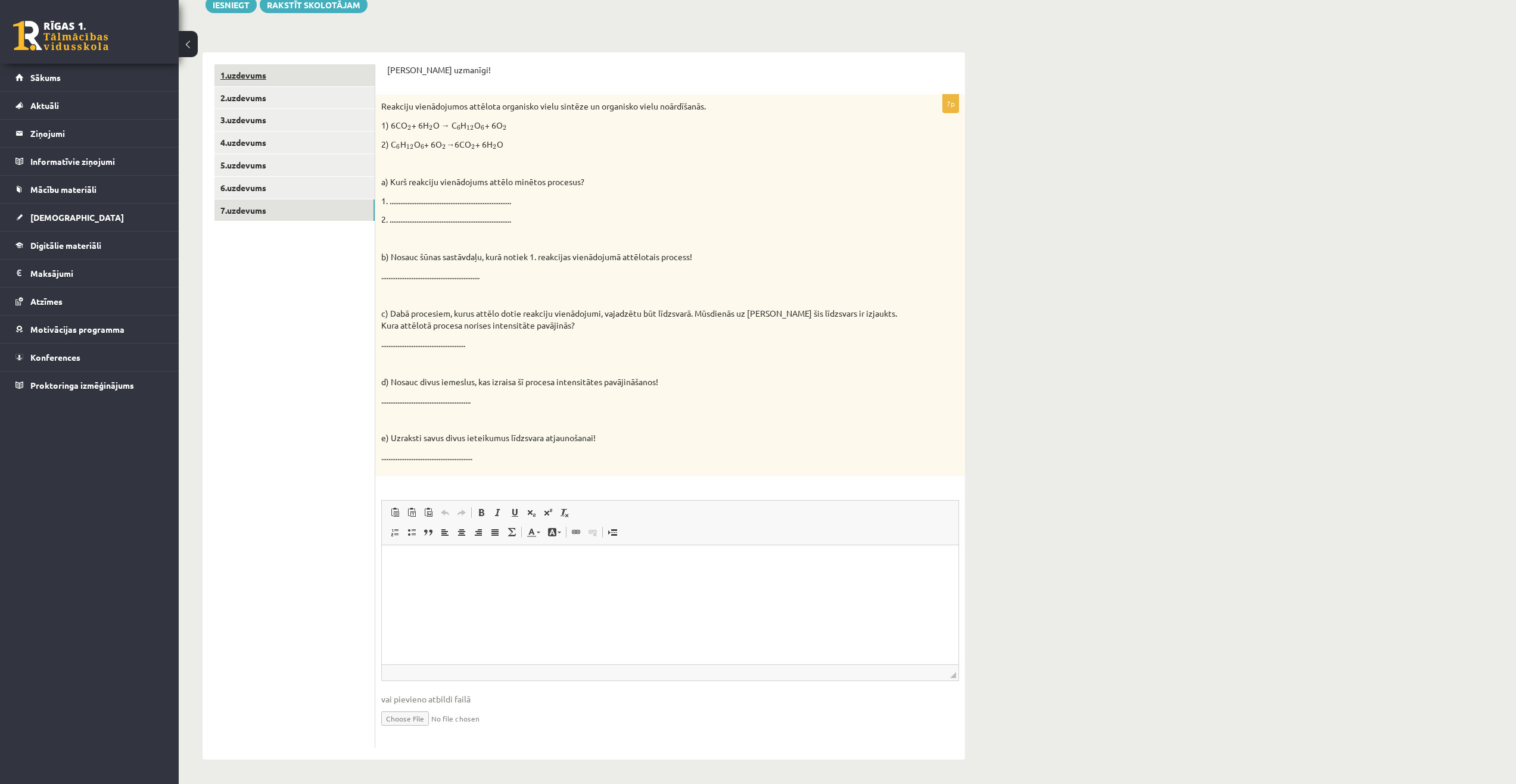
click at [232, 72] on link "1.uzdevums" at bounding box center [294, 75] width 160 height 22
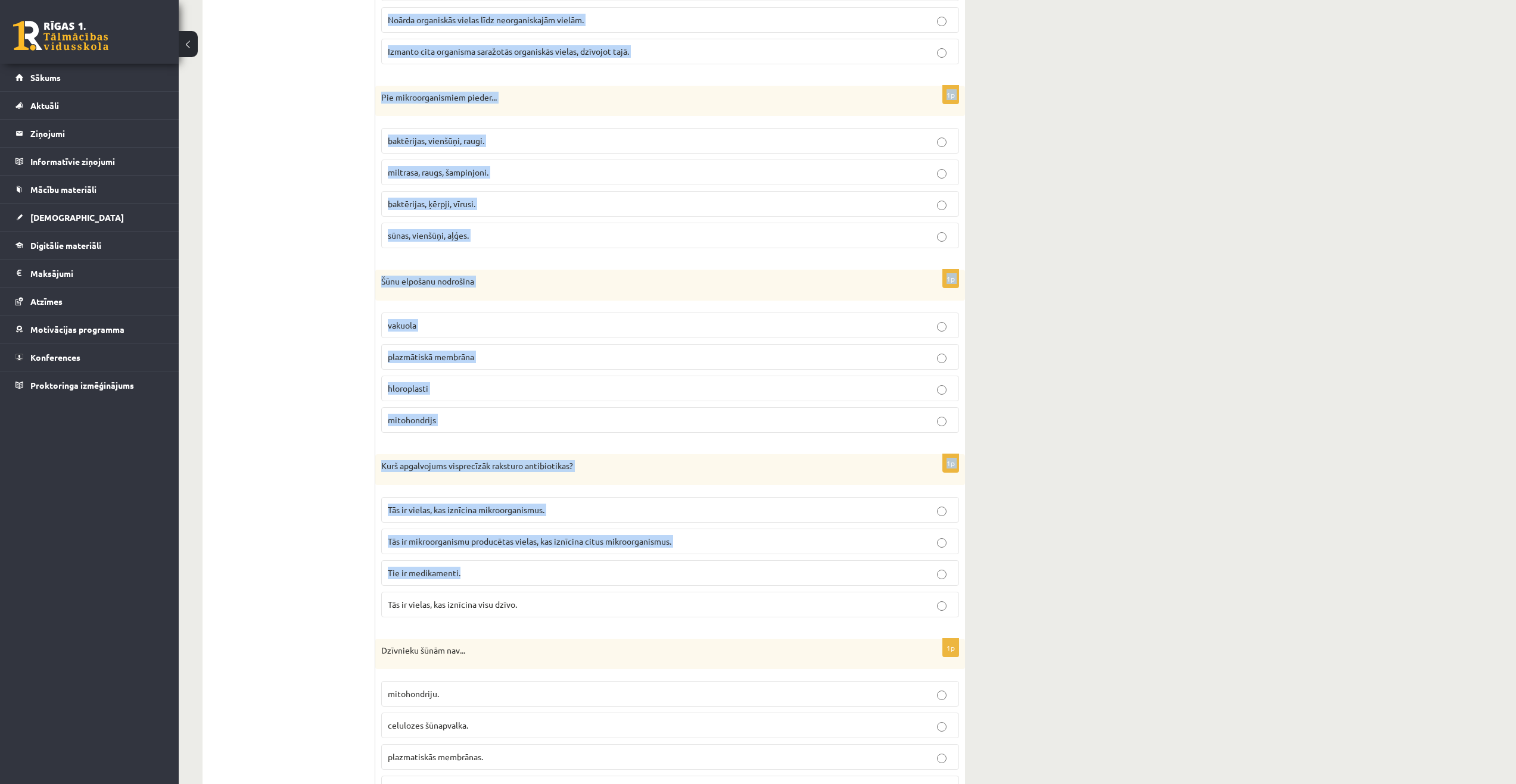
scroll to position [953, 0]
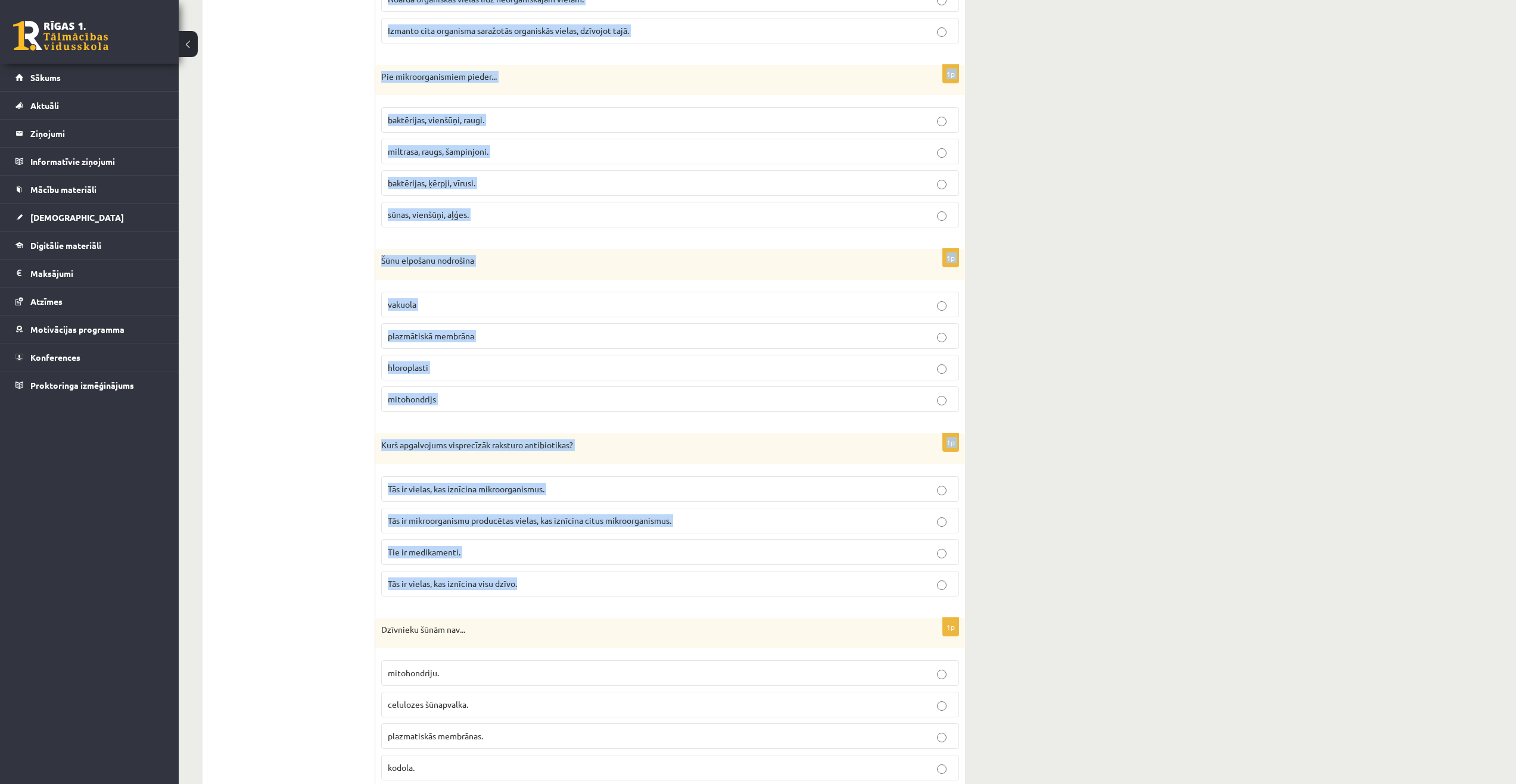
drag, startPoint x: 383, startPoint y: 287, endPoint x: 649, endPoint y: 574, distance: 391.3
copy form "Lo ipsum dolorsita, co ad elitsedd eiusm temporinc utlabo etdolo magnaaliquae a…"
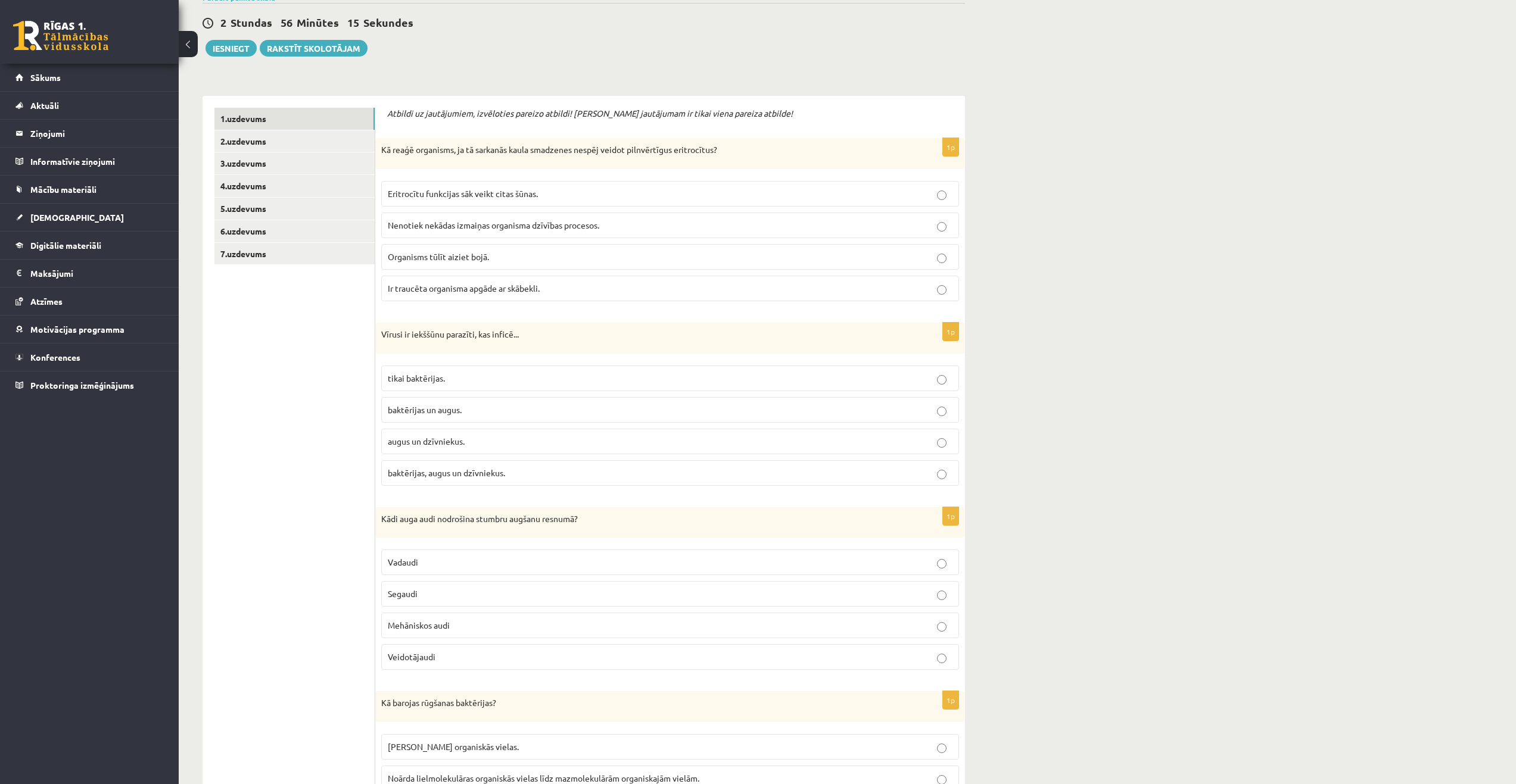
scroll to position [119, 0]
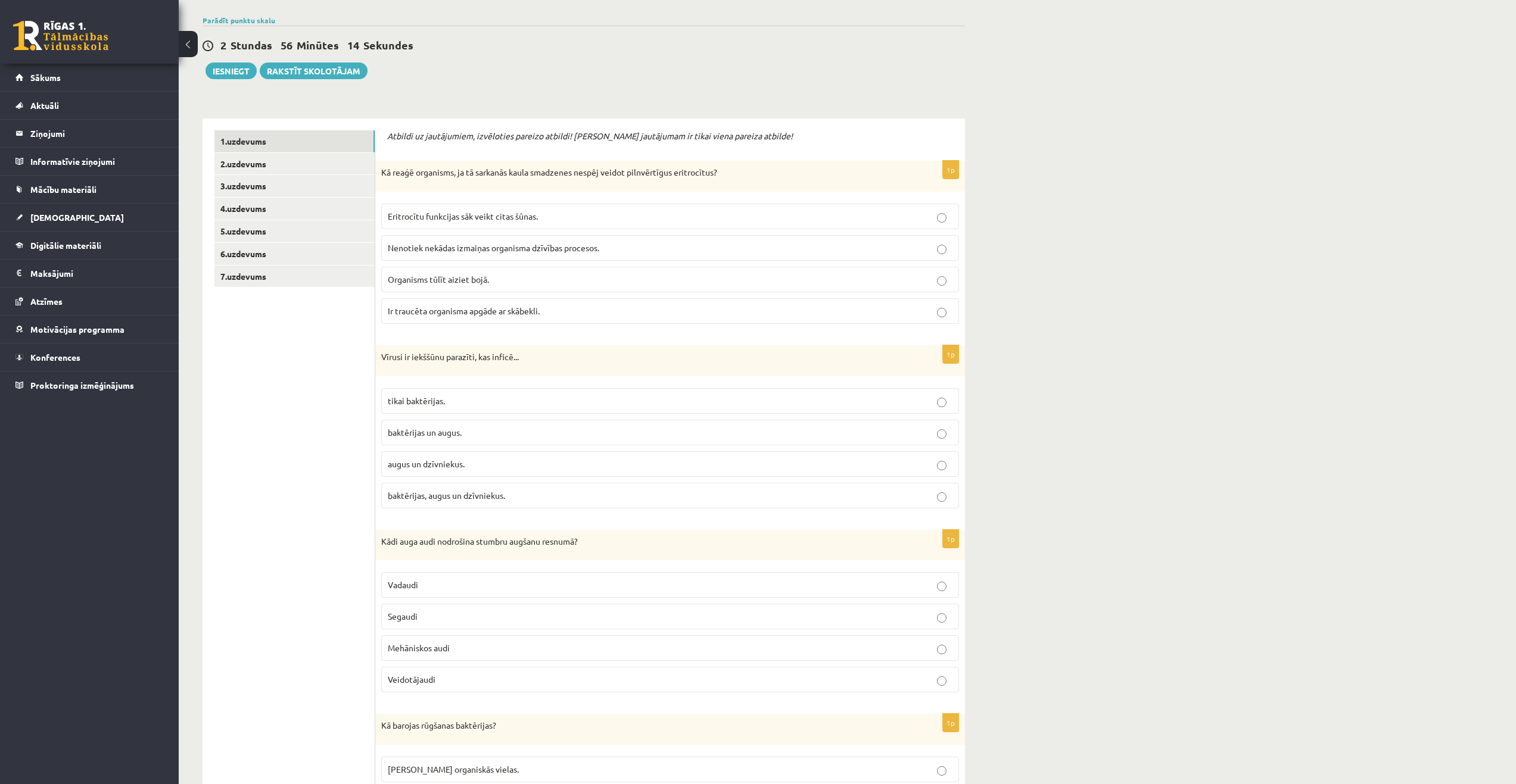
click at [460, 309] on span "Ir traucēta organisma apgāde ar skābekli." at bounding box center [463, 311] width 152 height 11
click at [459, 462] on span "augus un dzīvniekus." at bounding box center [426, 464] width 77 height 11
click at [460, 435] on span "baktērijas un augus." at bounding box center [424, 432] width 74 height 11
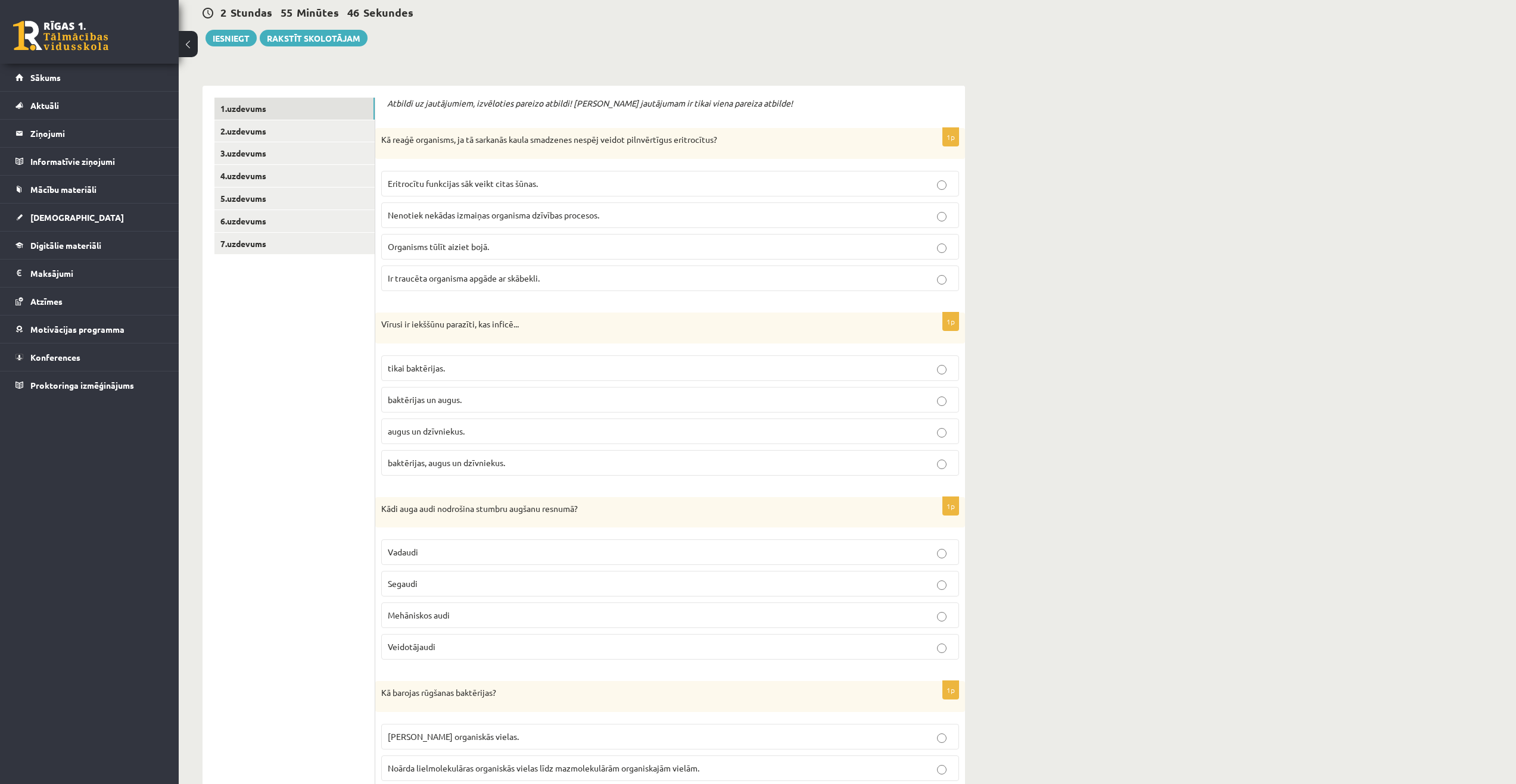
scroll to position [298, 0]
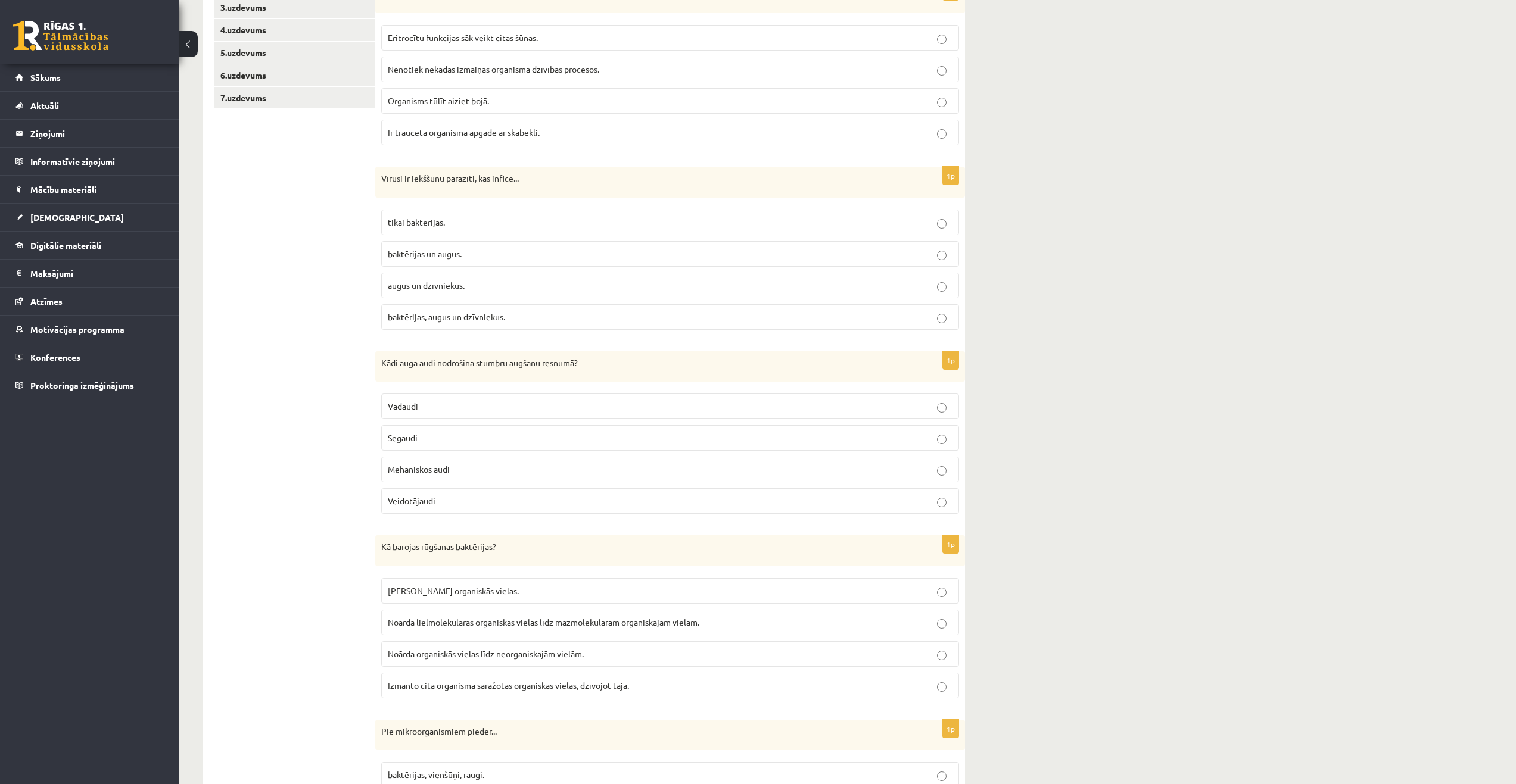
click at [453, 500] on p "Veidotājaudi" at bounding box center [670, 501] width 564 height 13
click at [488, 623] on span "Noārda lielmolekulāras organiskās vielas līdz mazmolekulārām organiskajām vielā…" at bounding box center [544, 623] width 312 height 11
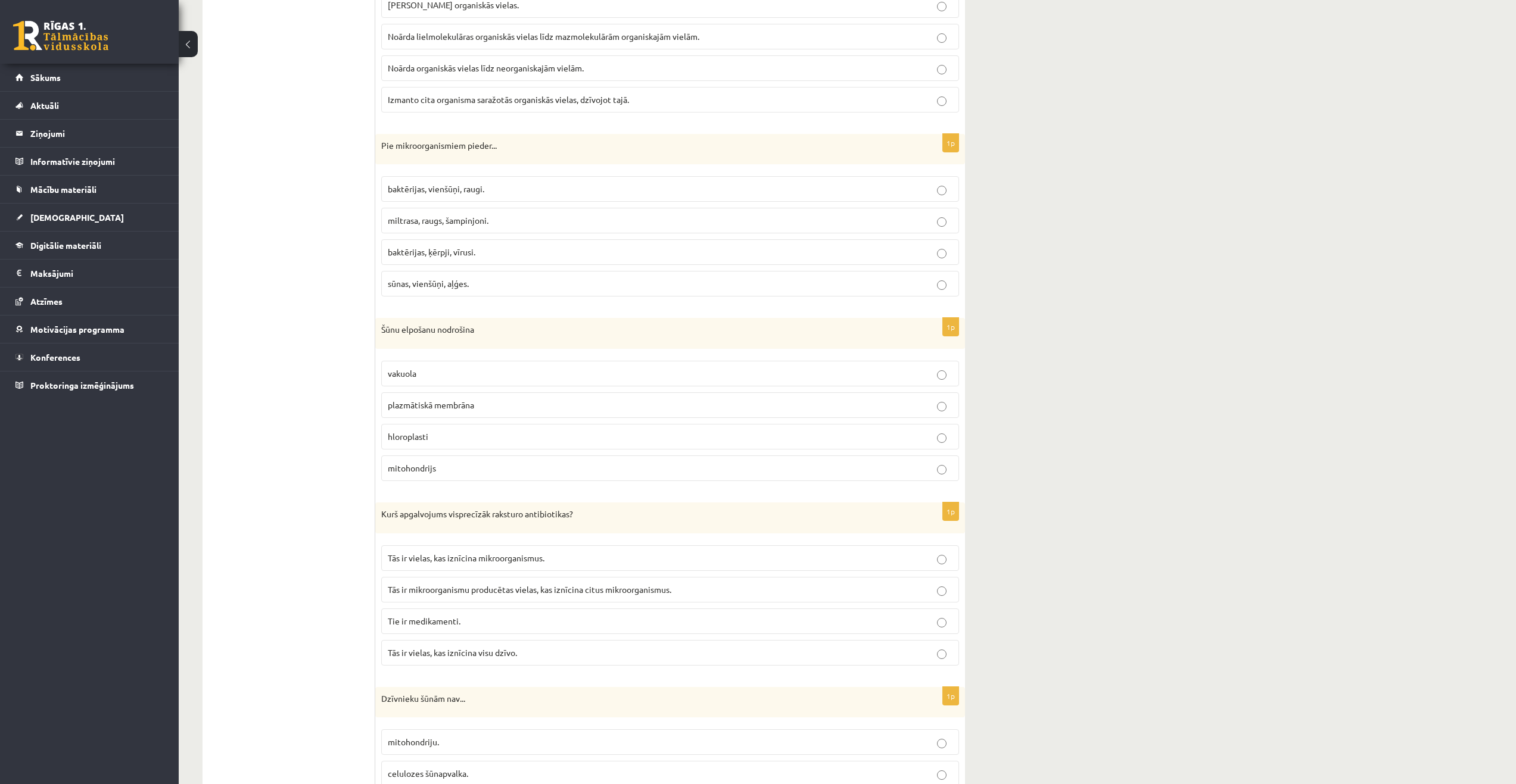
scroll to position [893, 0]
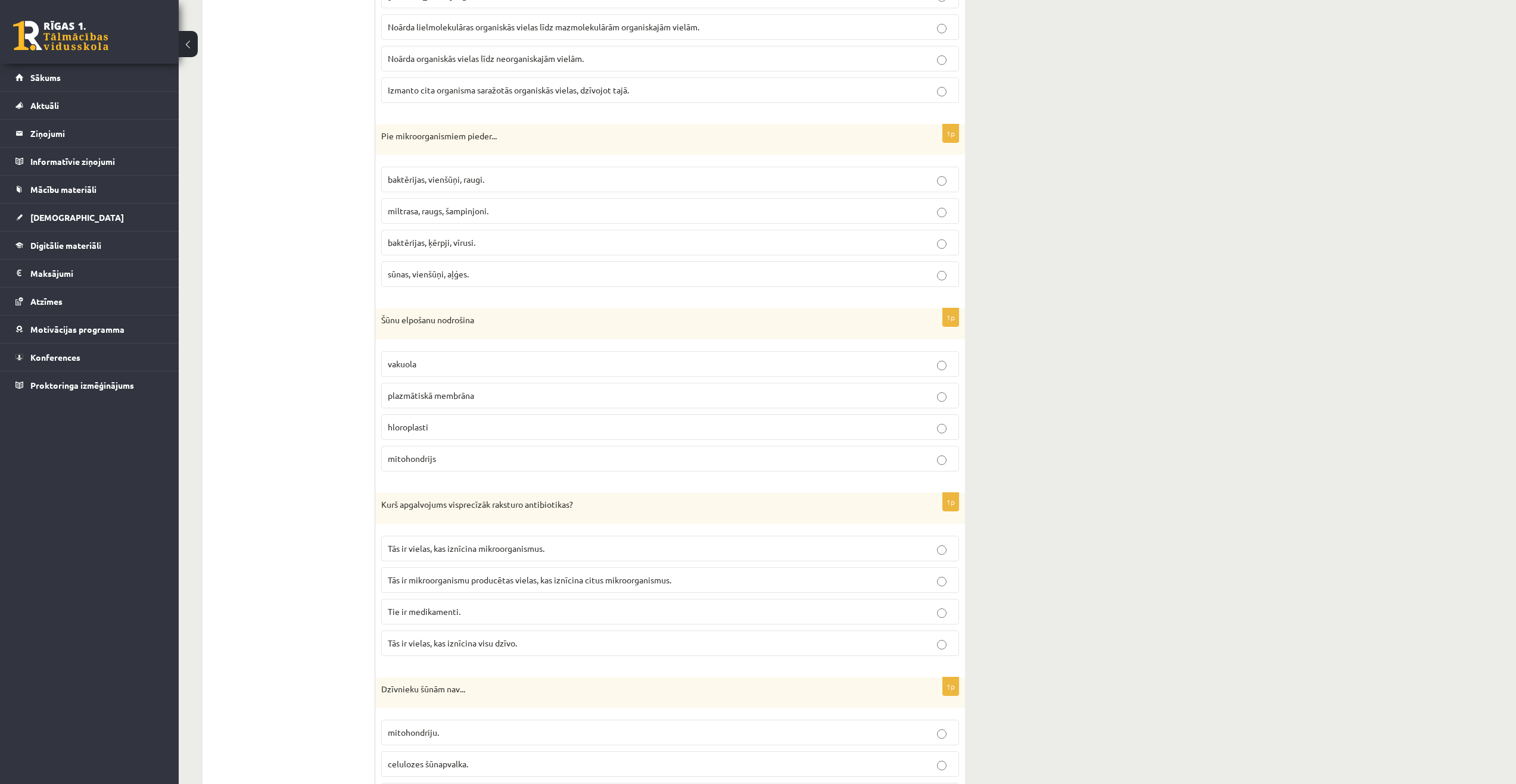
click at [491, 455] on p "mitohondrijs" at bounding box center [670, 459] width 564 height 13
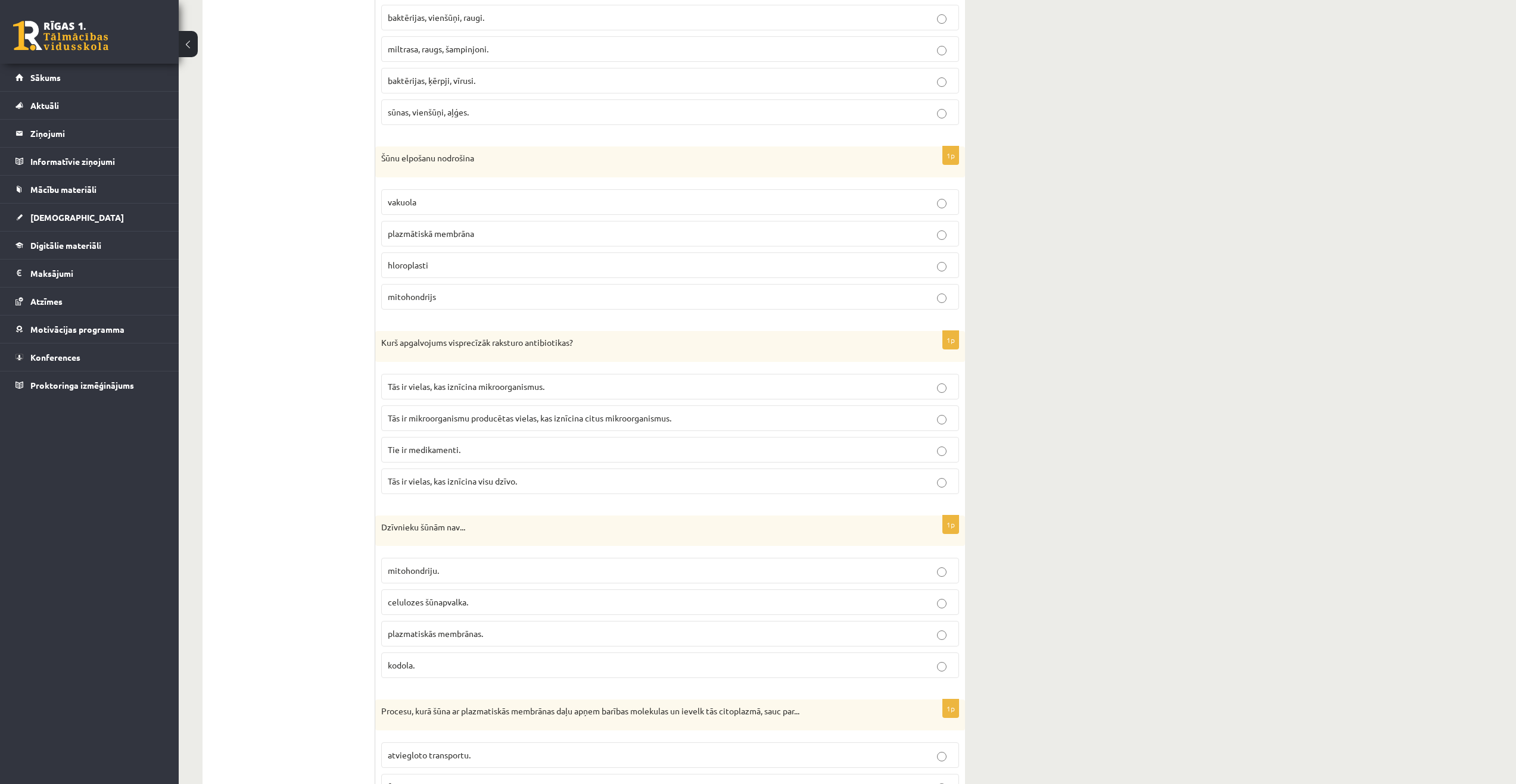
scroll to position [1132, 0]
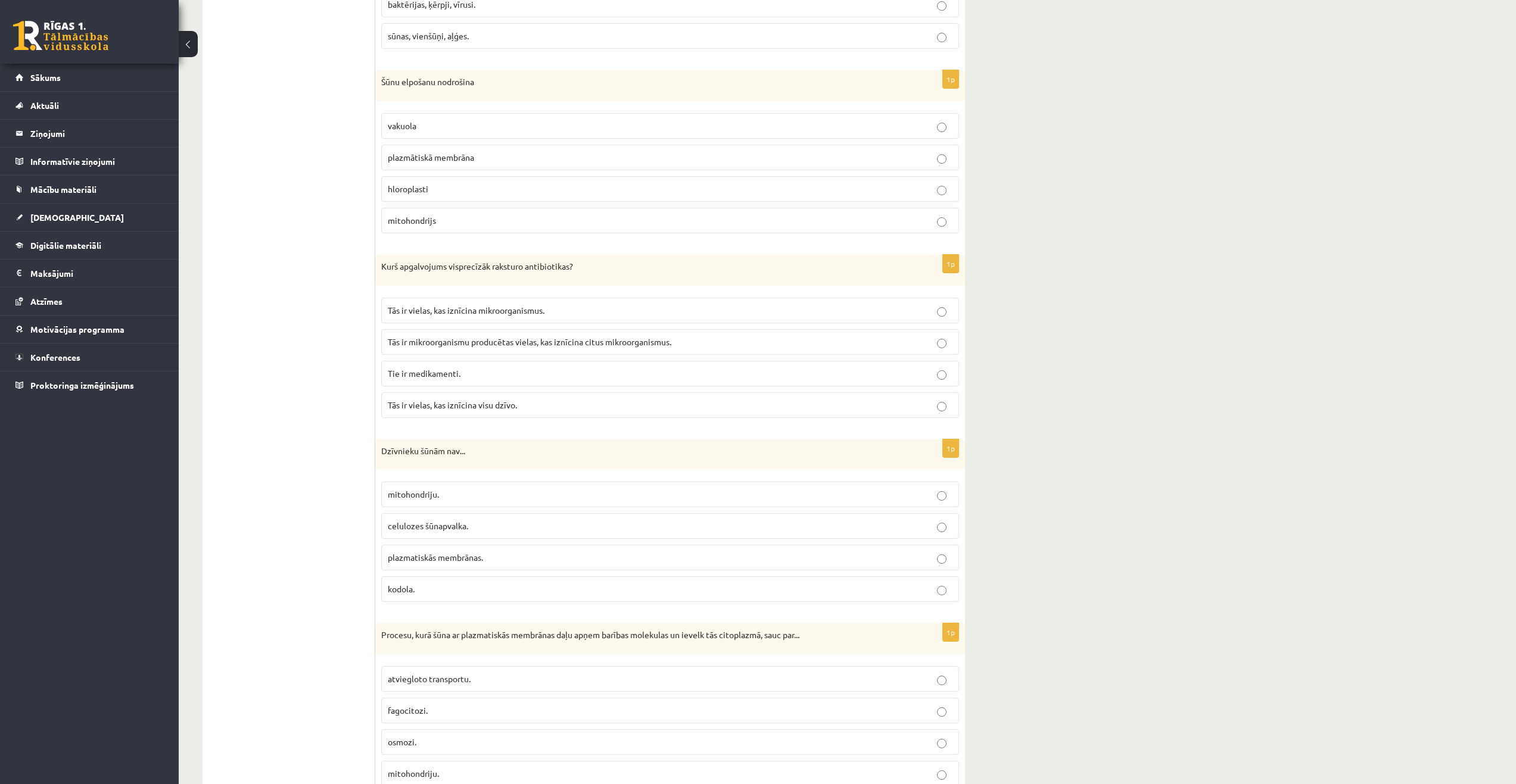
click at [477, 340] on span "Tās ir mikroorganismu producētas vielas, kas iznīcina citus mikroorganismus." at bounding box center [530, 342] width 284 height 11
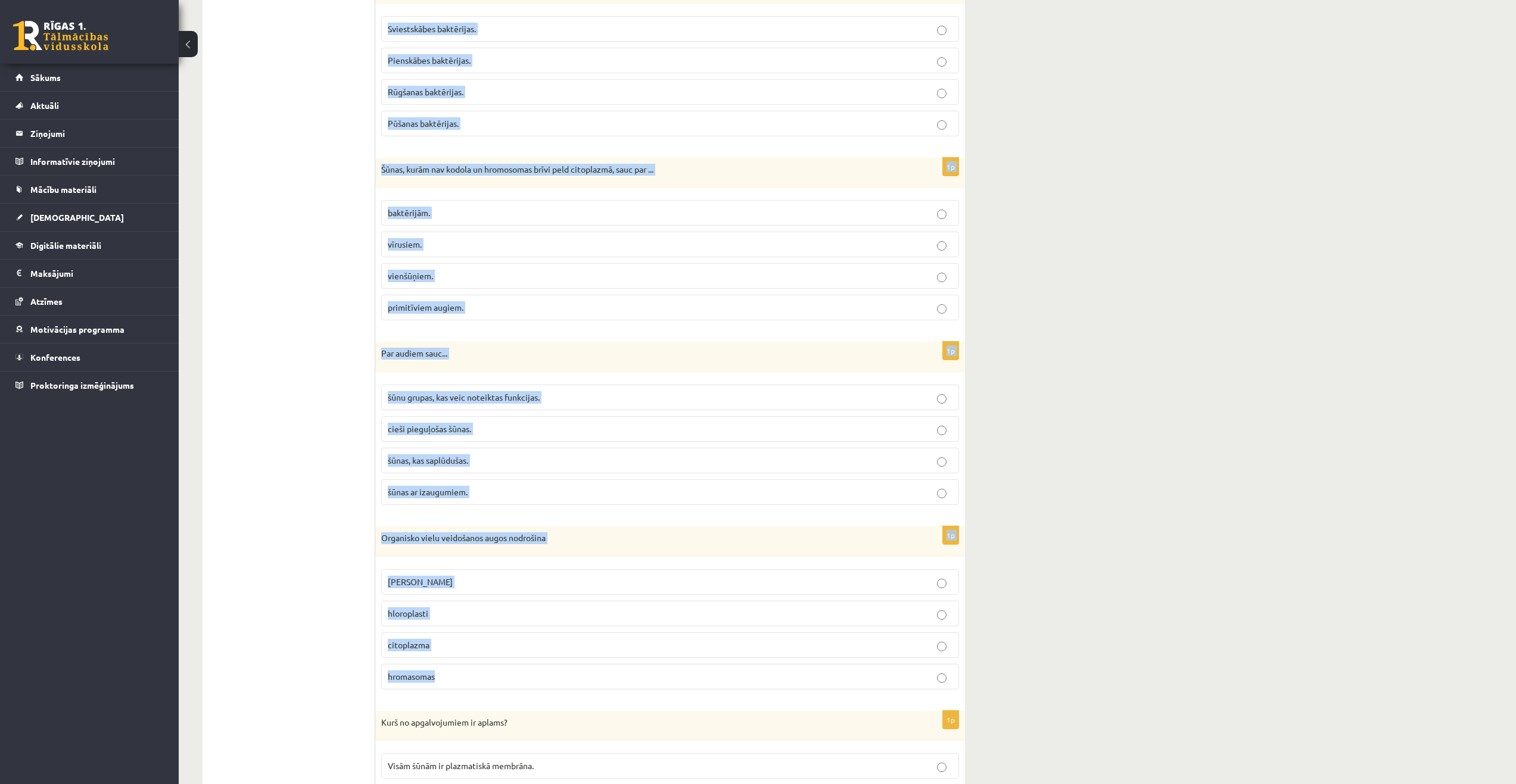
scroll to position [3208, 0]
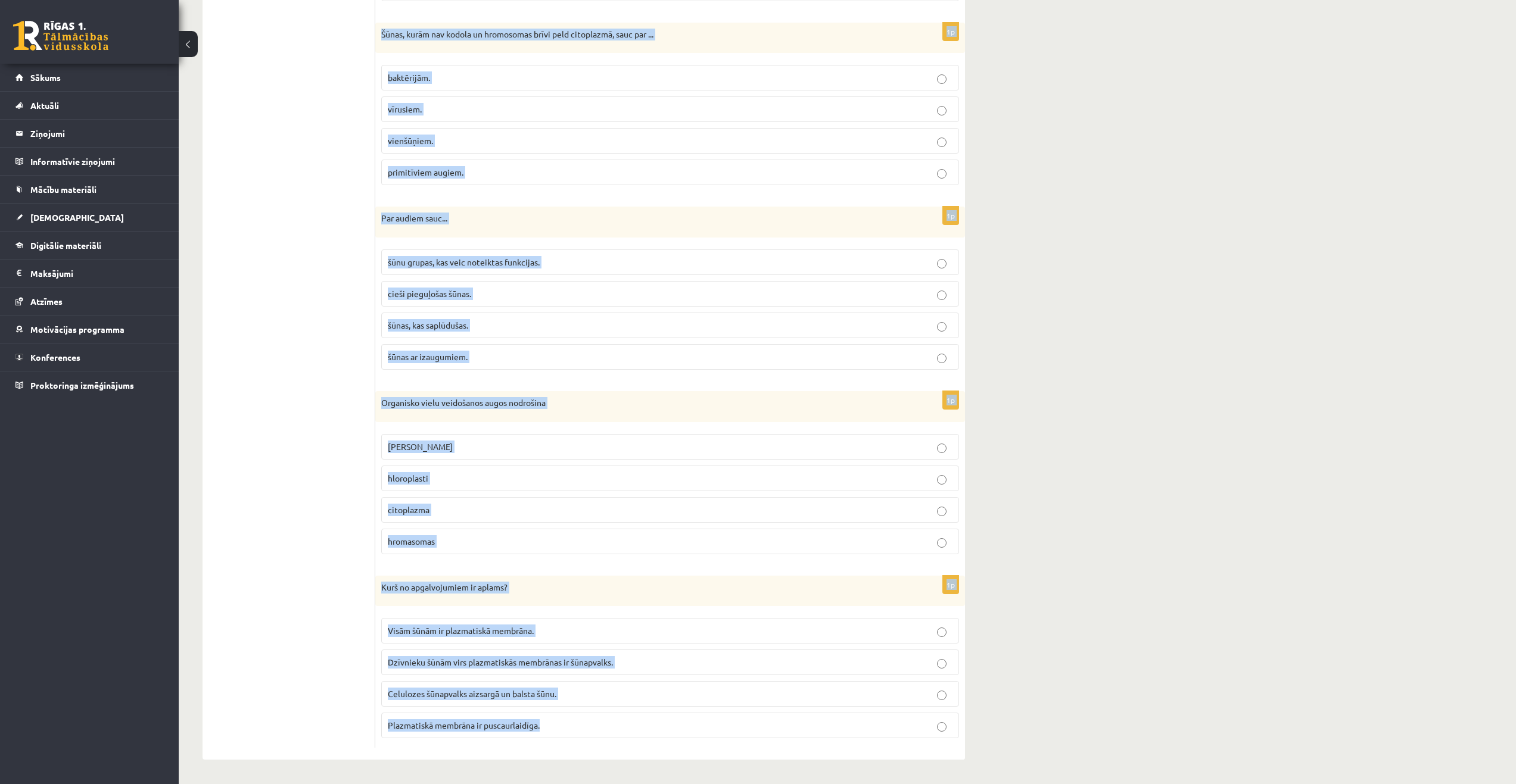
drag, startPoint x: 375, startPoint y: 211, endPoint x: 584, endPoint y: 678, distance: 511.6
copy form "Loremipsu dolor sit... ametconsecte. adipiscin elitseddoe. temporincidi utlabor…"
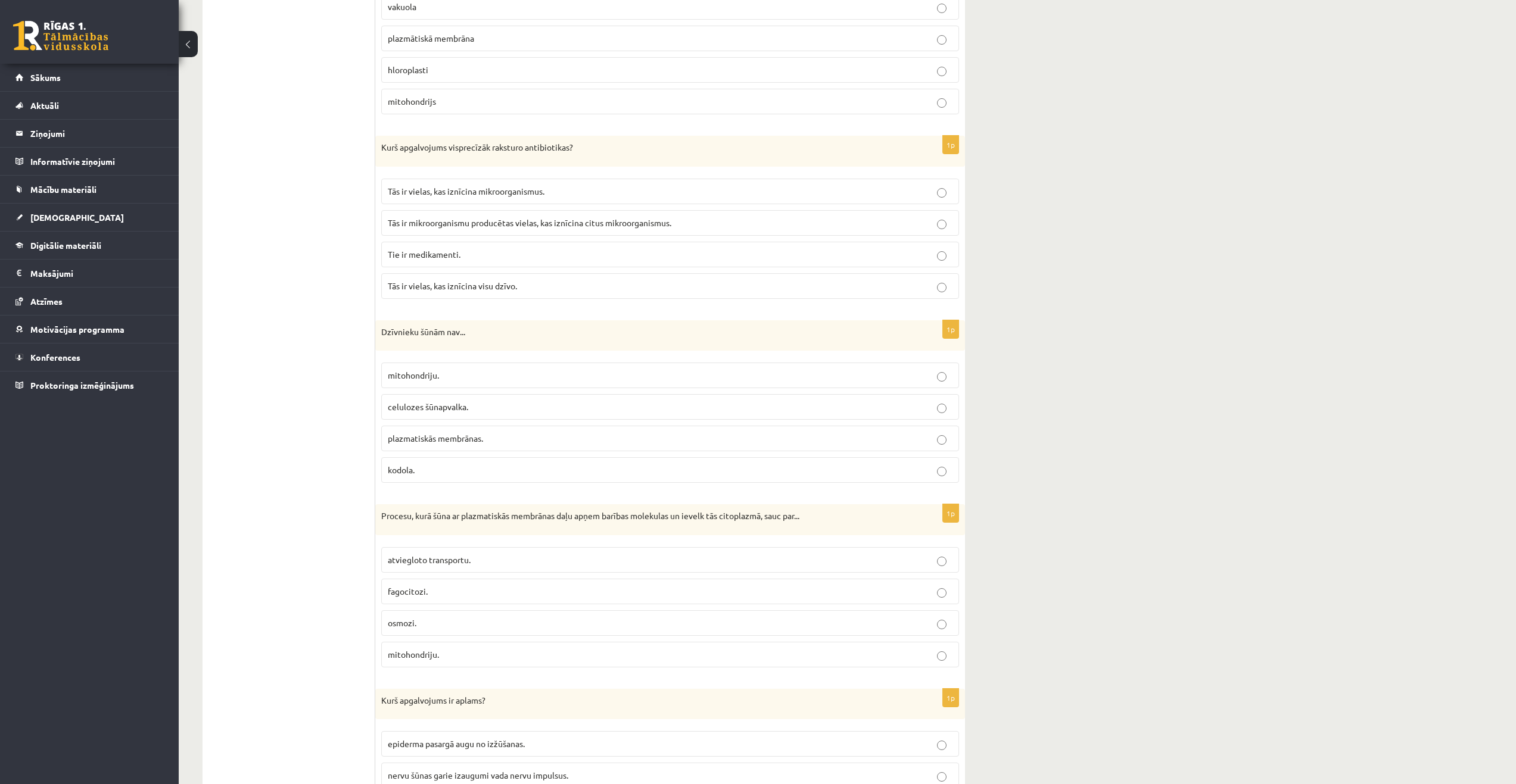
scroll to position [1362, 0]
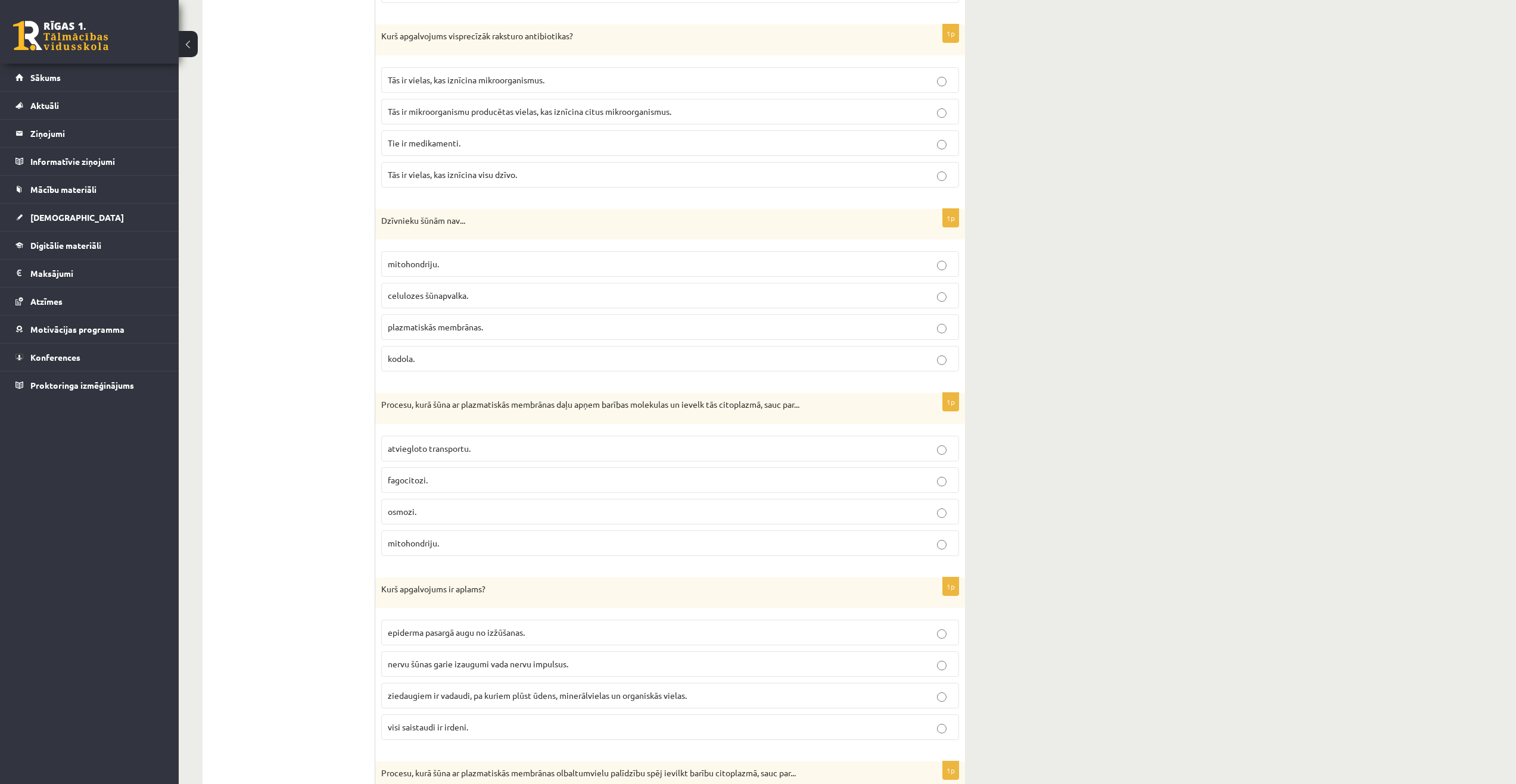
click at [432, 296] on span "celulozes šūnapvalka." at bounding box center [428, 295] width 80 height 11
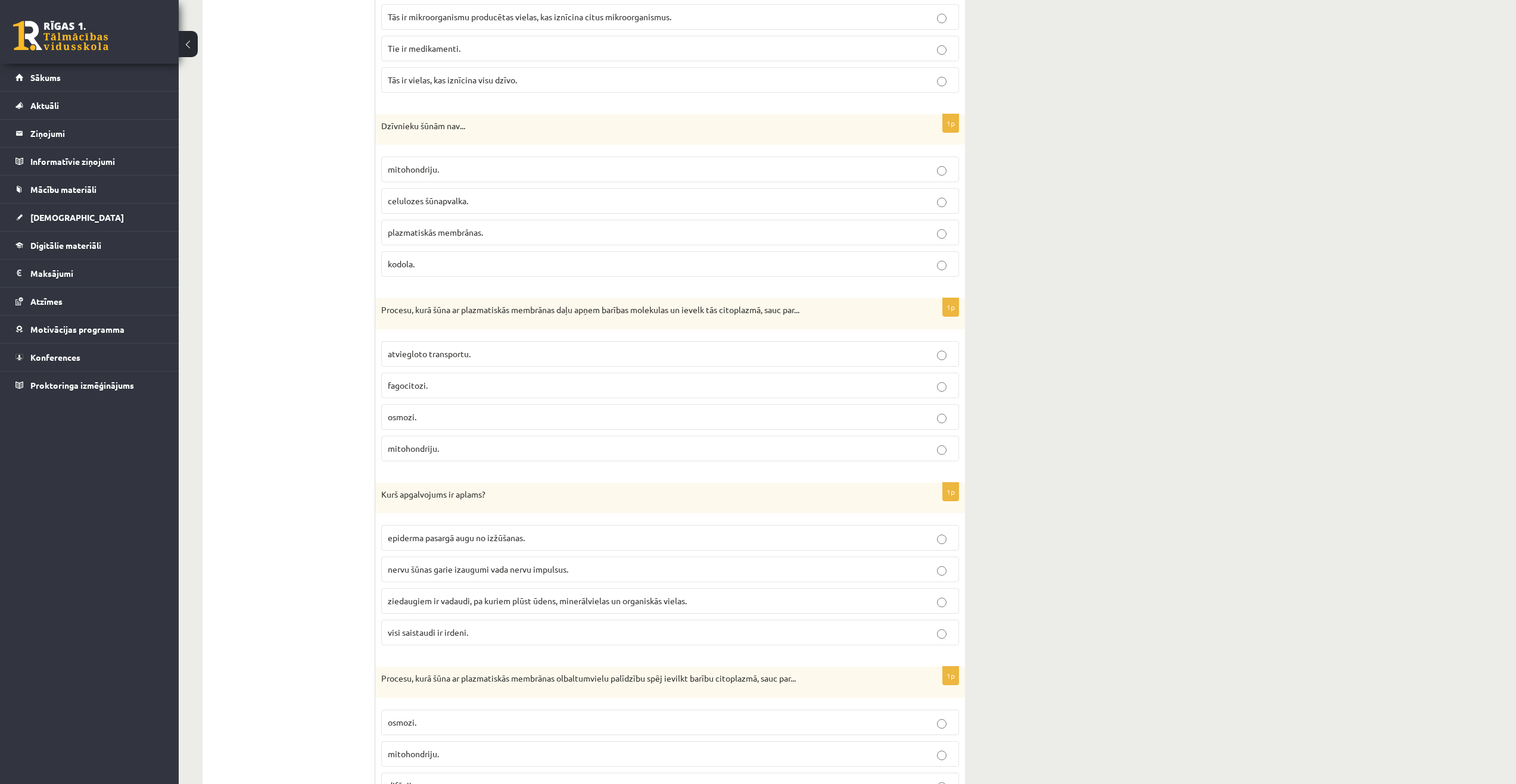
scroll to position [1481, 0]
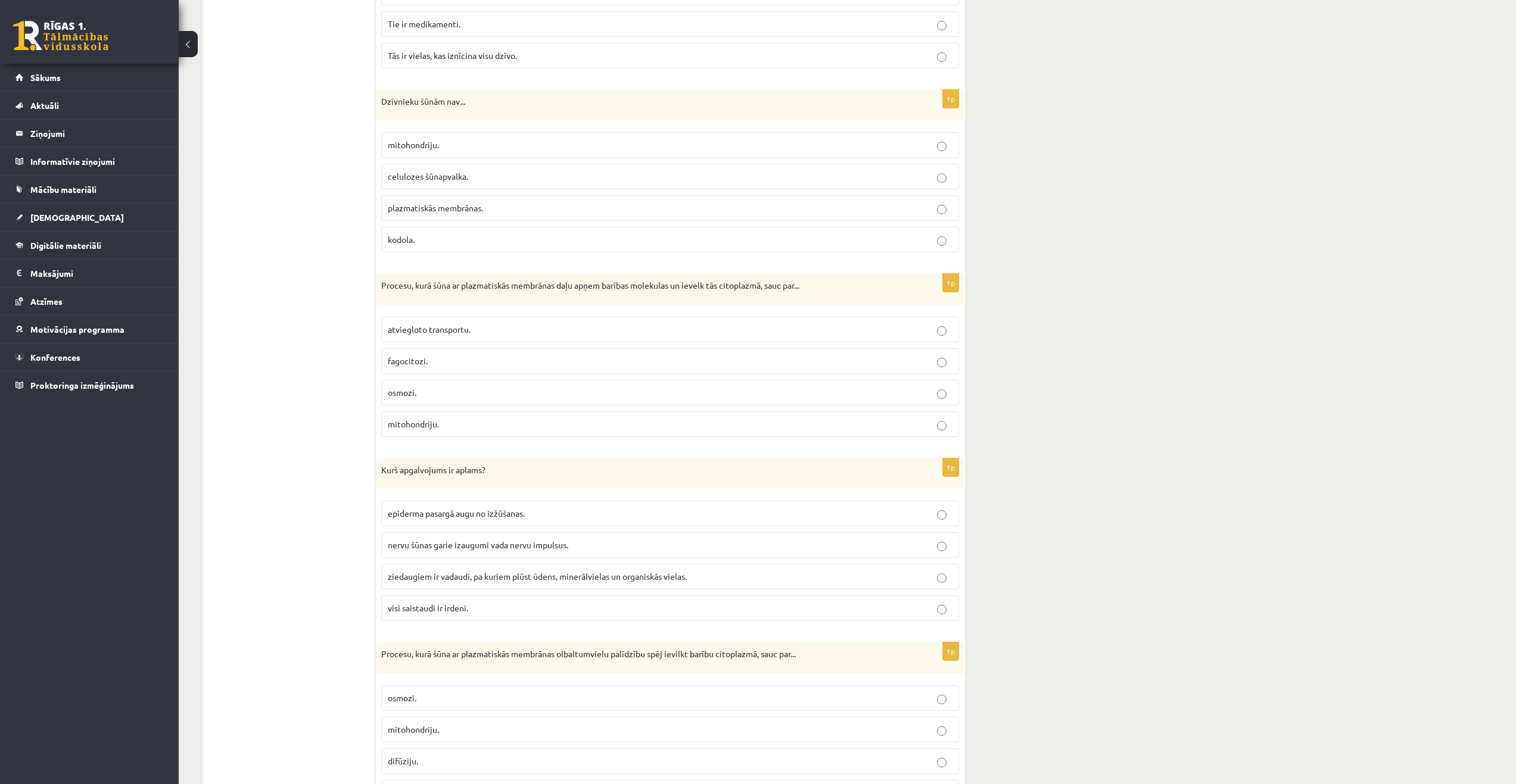
click at [449, 355] on p "fagocitozi." at bounding box center [670, 361] width 564 height 13
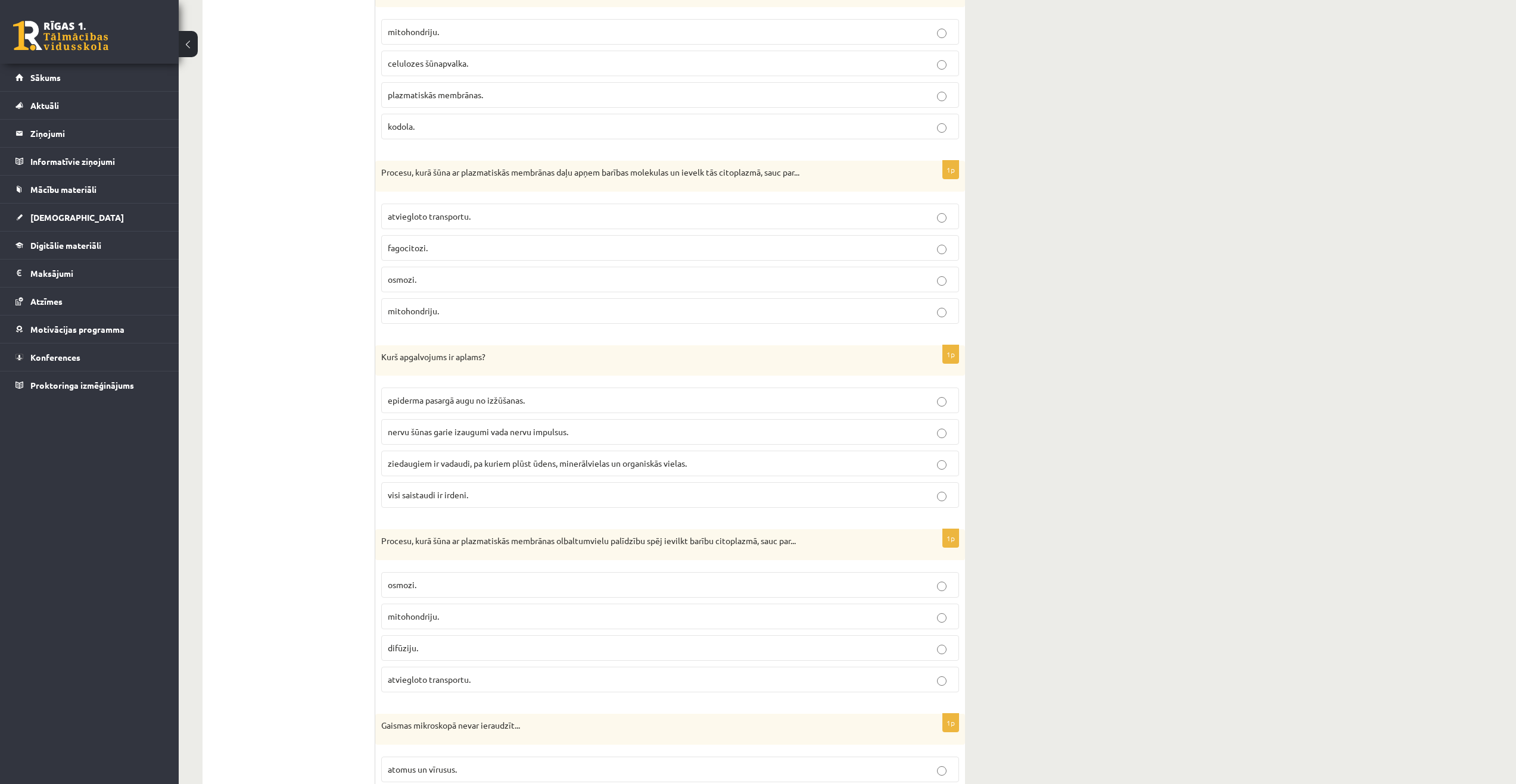
scroll to position [1600, 0]
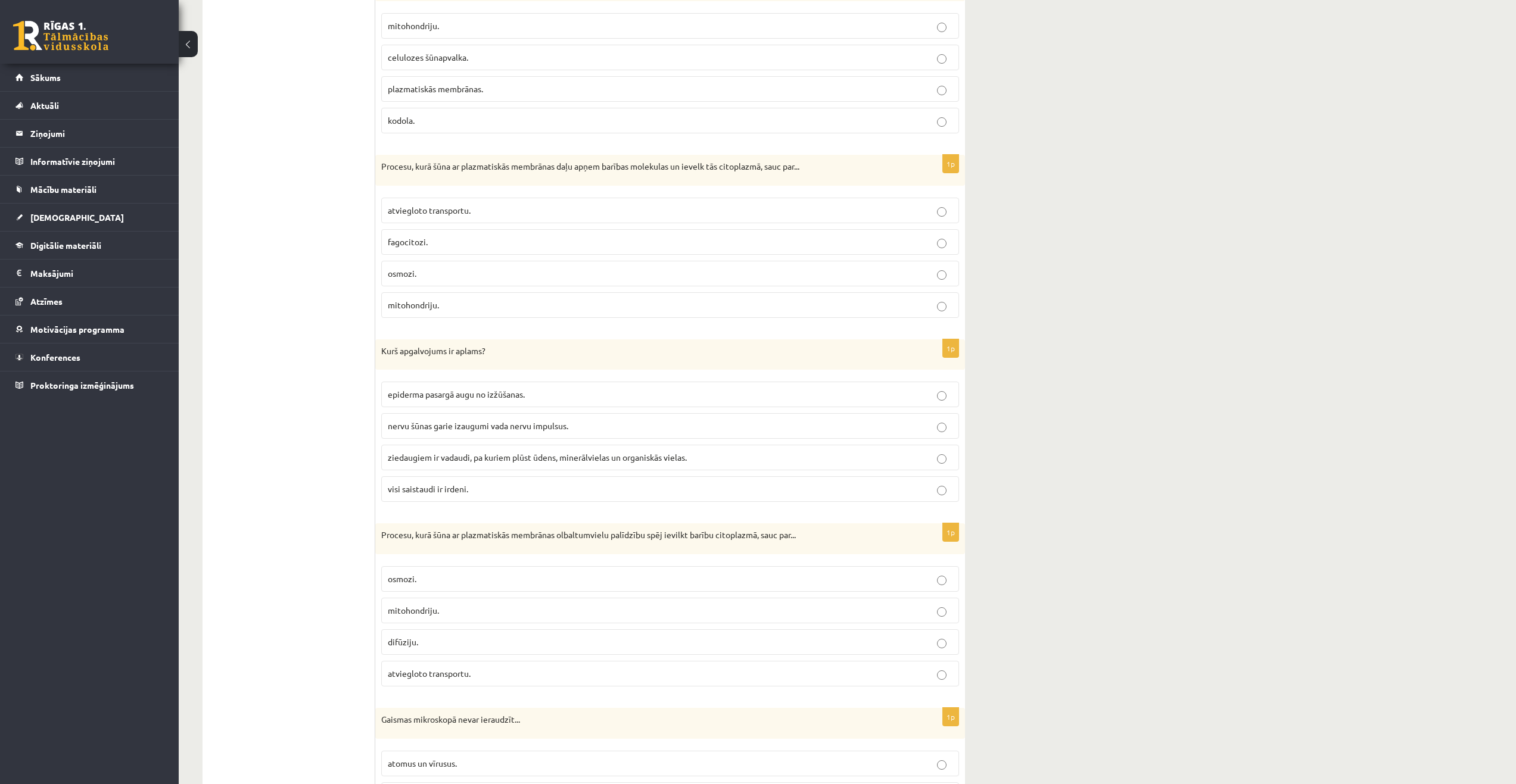
click at [533, 491] on p "visi saistaudi ir irdeni." at bounding box center [670, 489] width 564 height 13
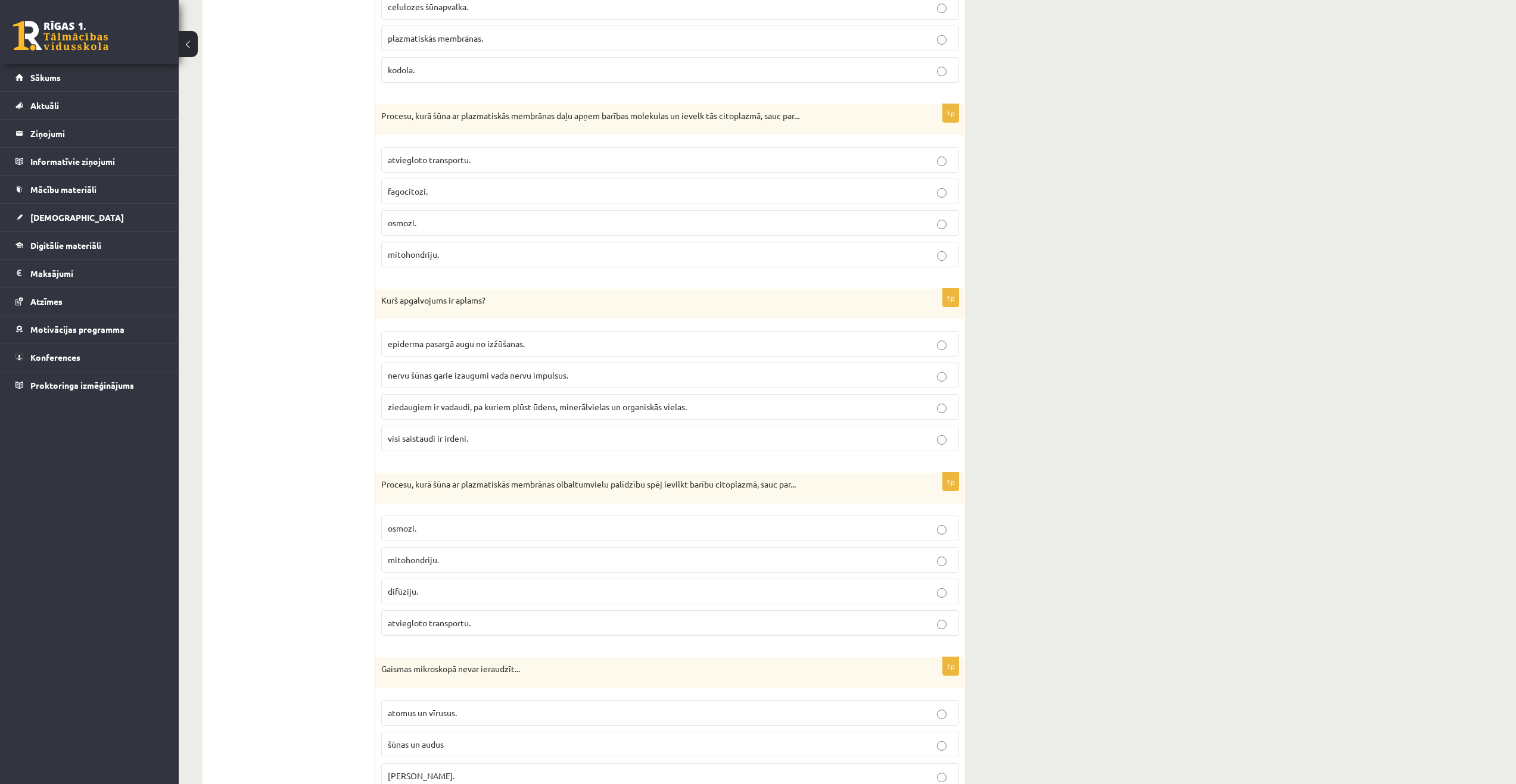
scroll to position [1898, 0]
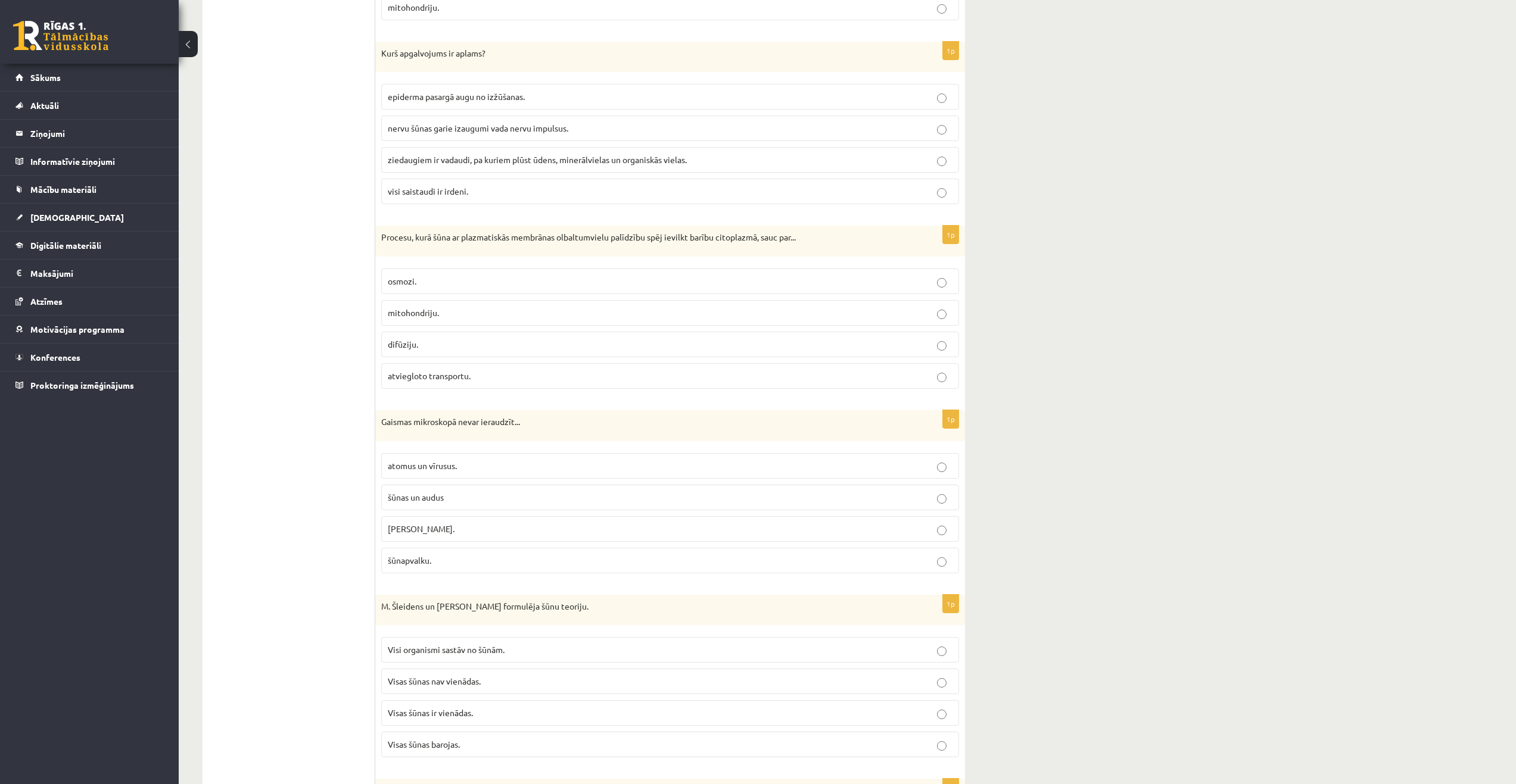
click at [450, 380] on span "atviegloto transportu." at bounding box center [429, 376] width 83 height 11
click at [448, 469] on span "atomus un vīrusus." at bounding box center [422, 466] width 69 height 11
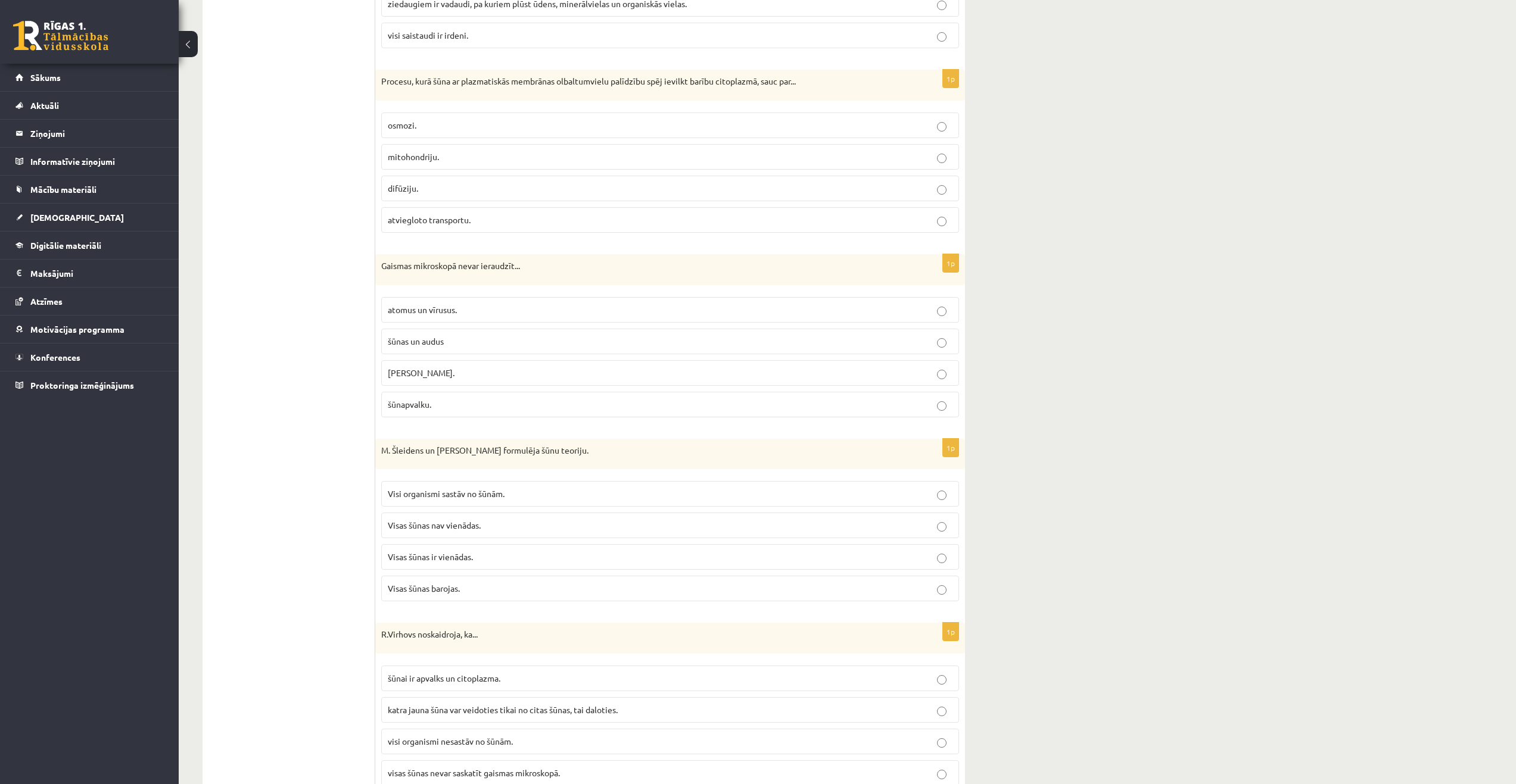
scroll to position [2076, 0]
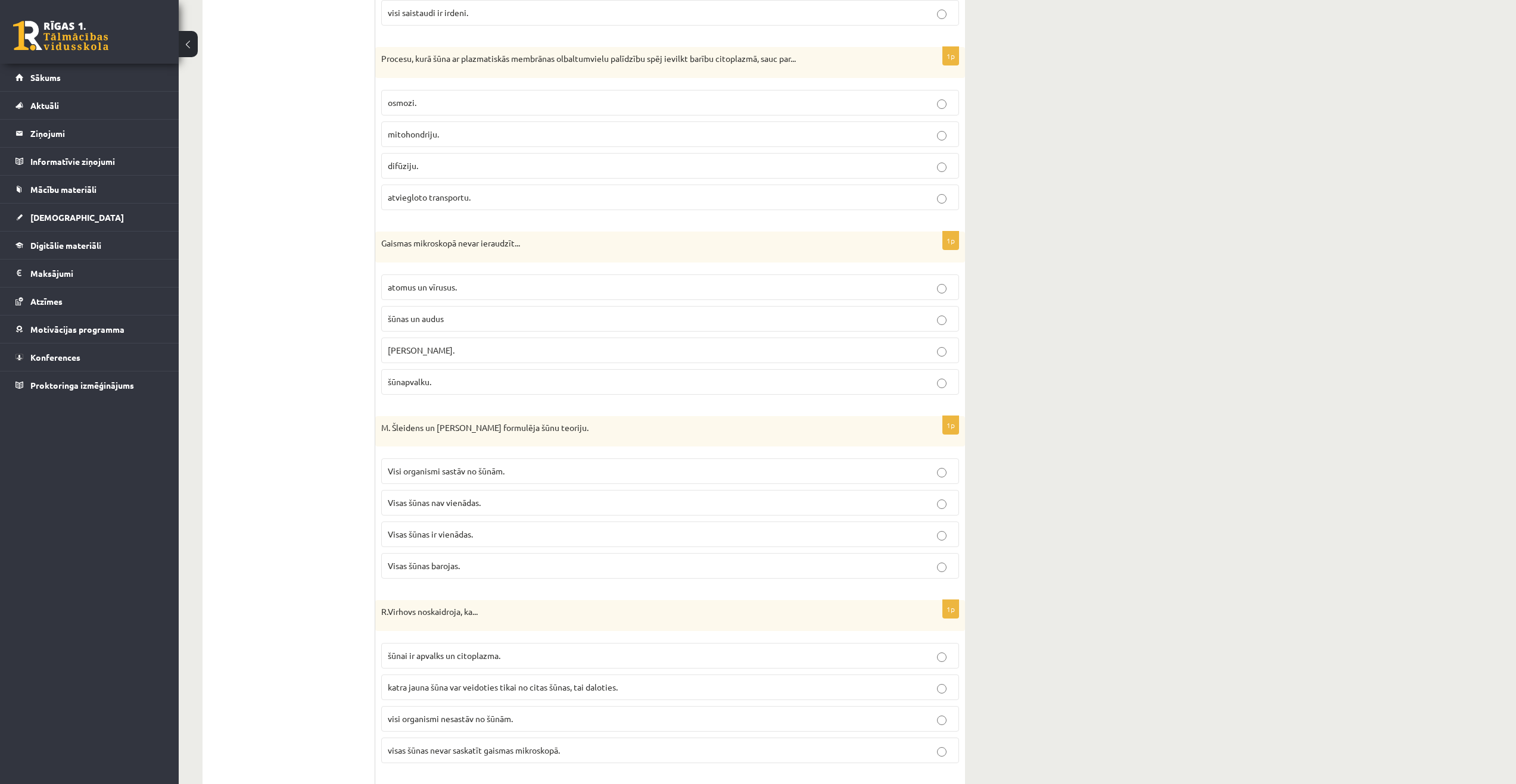
click at [490, 480] on label "Visi organismi sastāv no šūnām." at bounding box center [670, 471] width 578 height 26
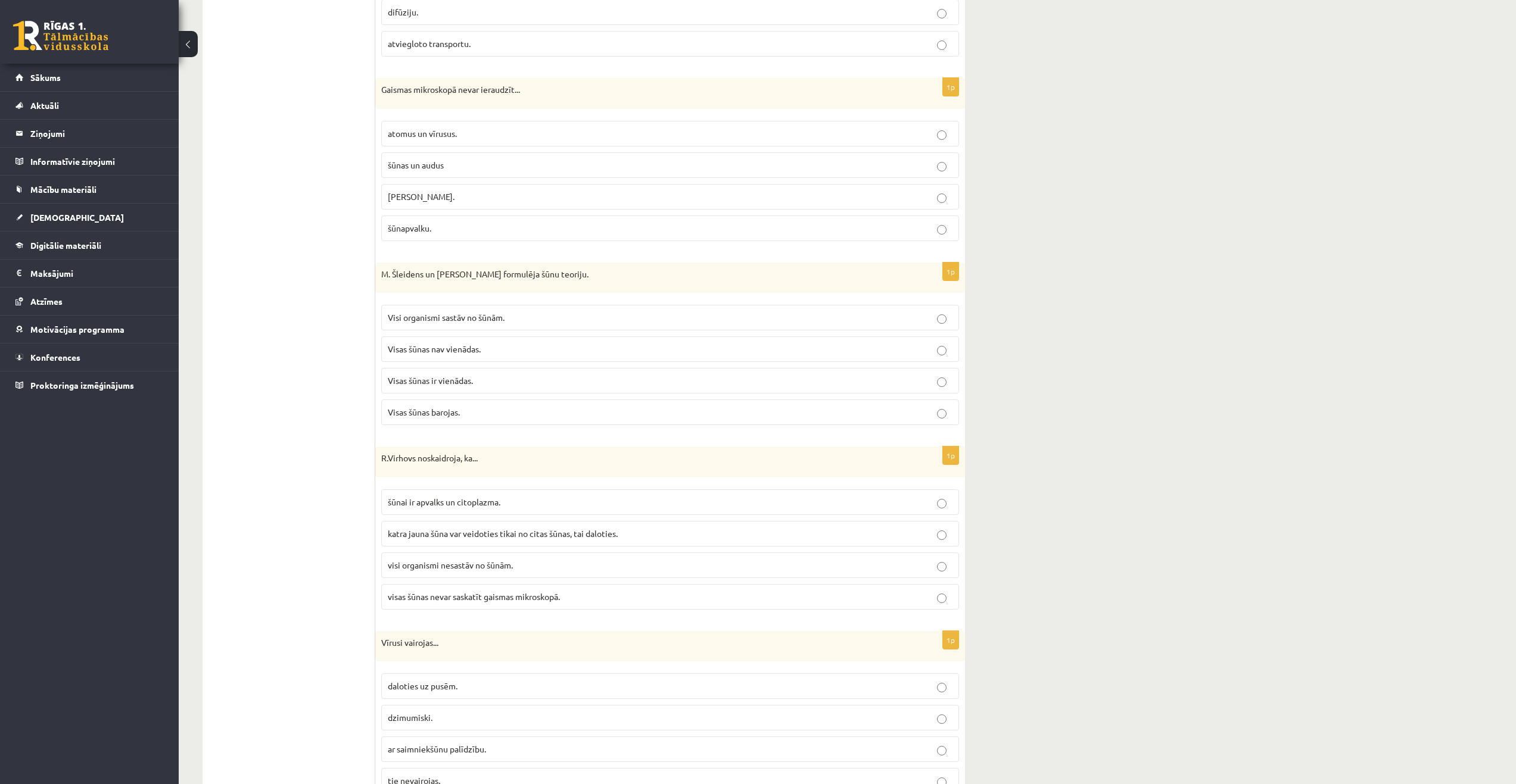
scroll to position [2255, 0]
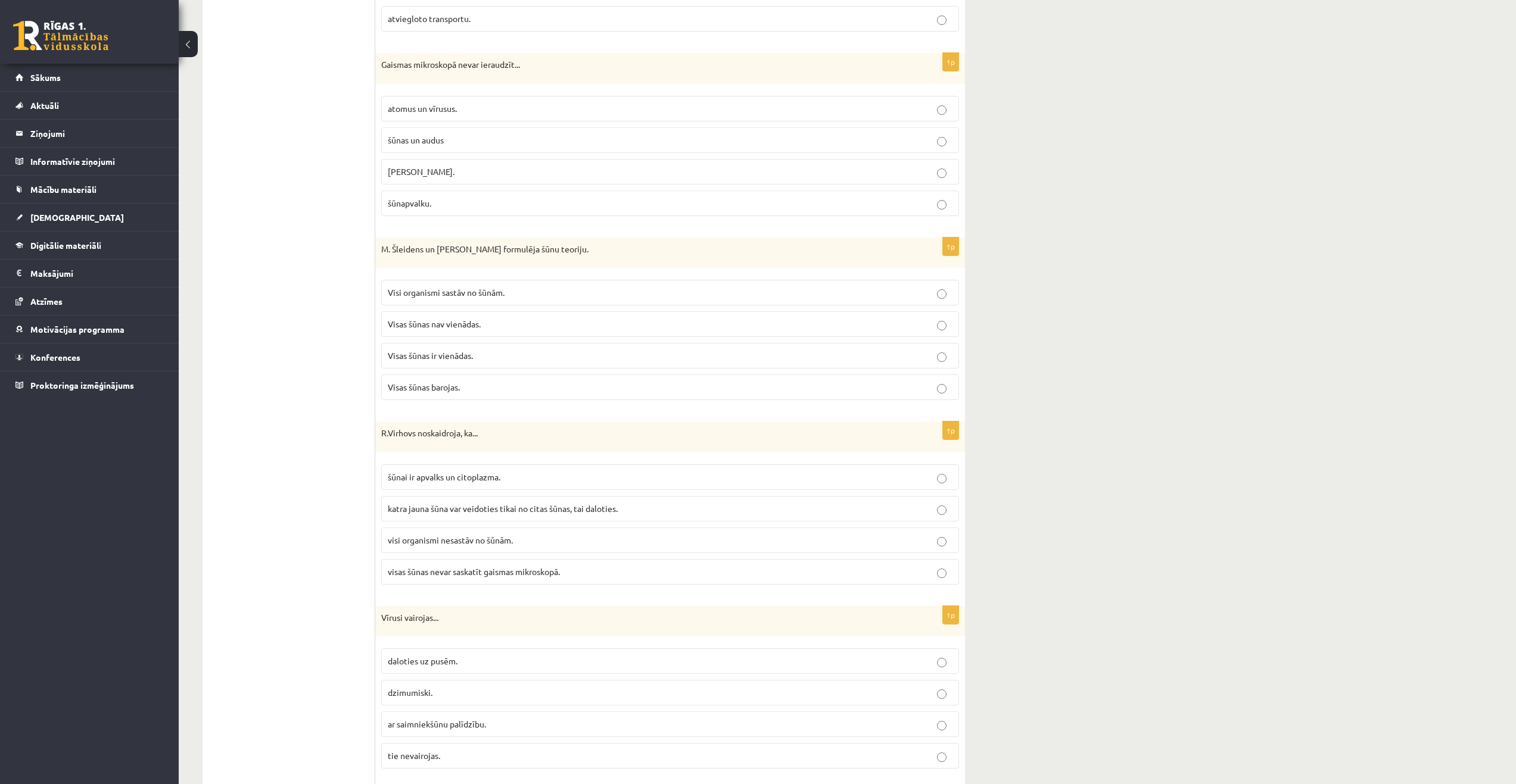
click at [445, 513] on span "katra jauna šūna var veidoties tikai no citas šūnas, tai daloties." at bounding box center [503, 509] width 230 height 11
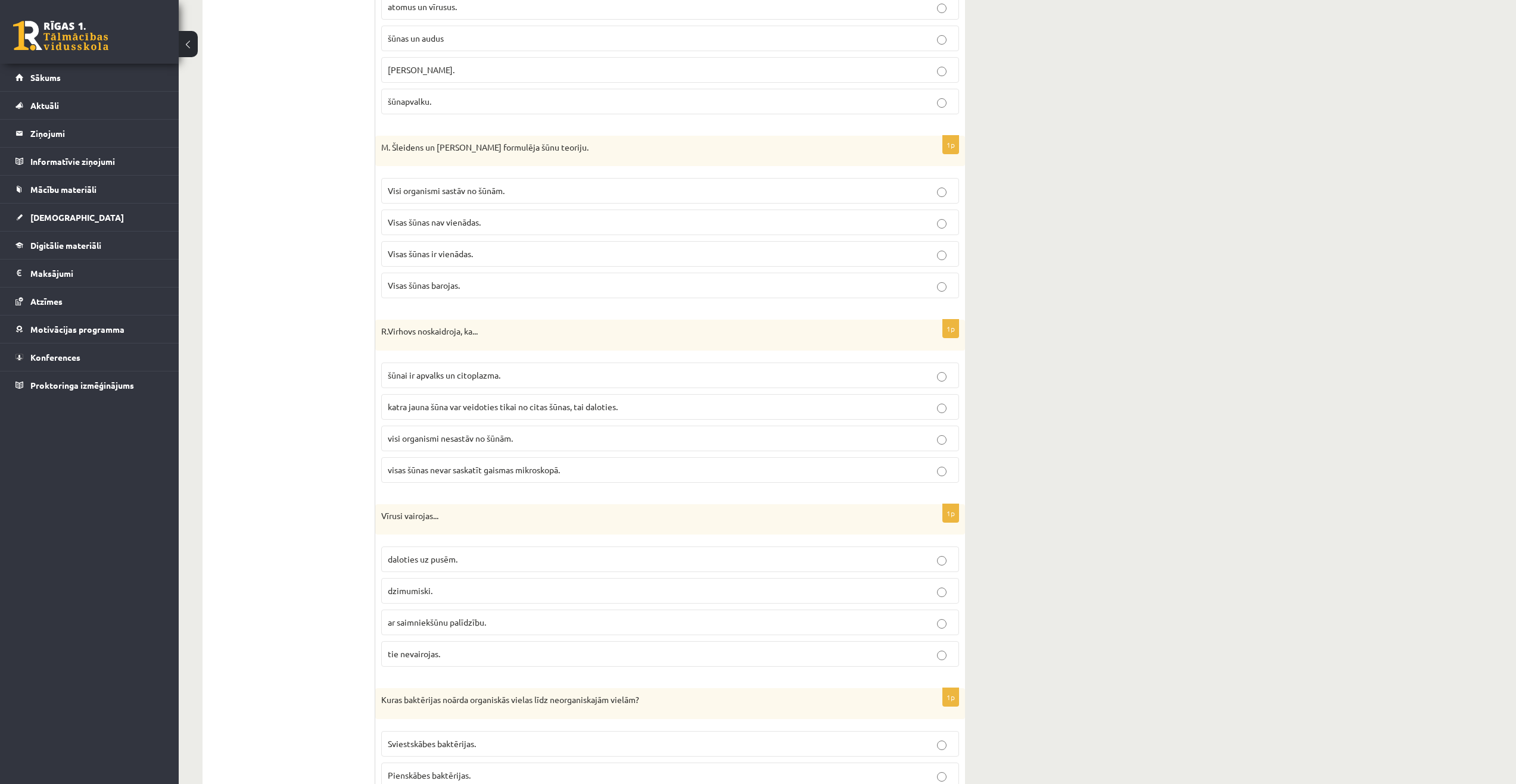
scroll to position [2375, 0]
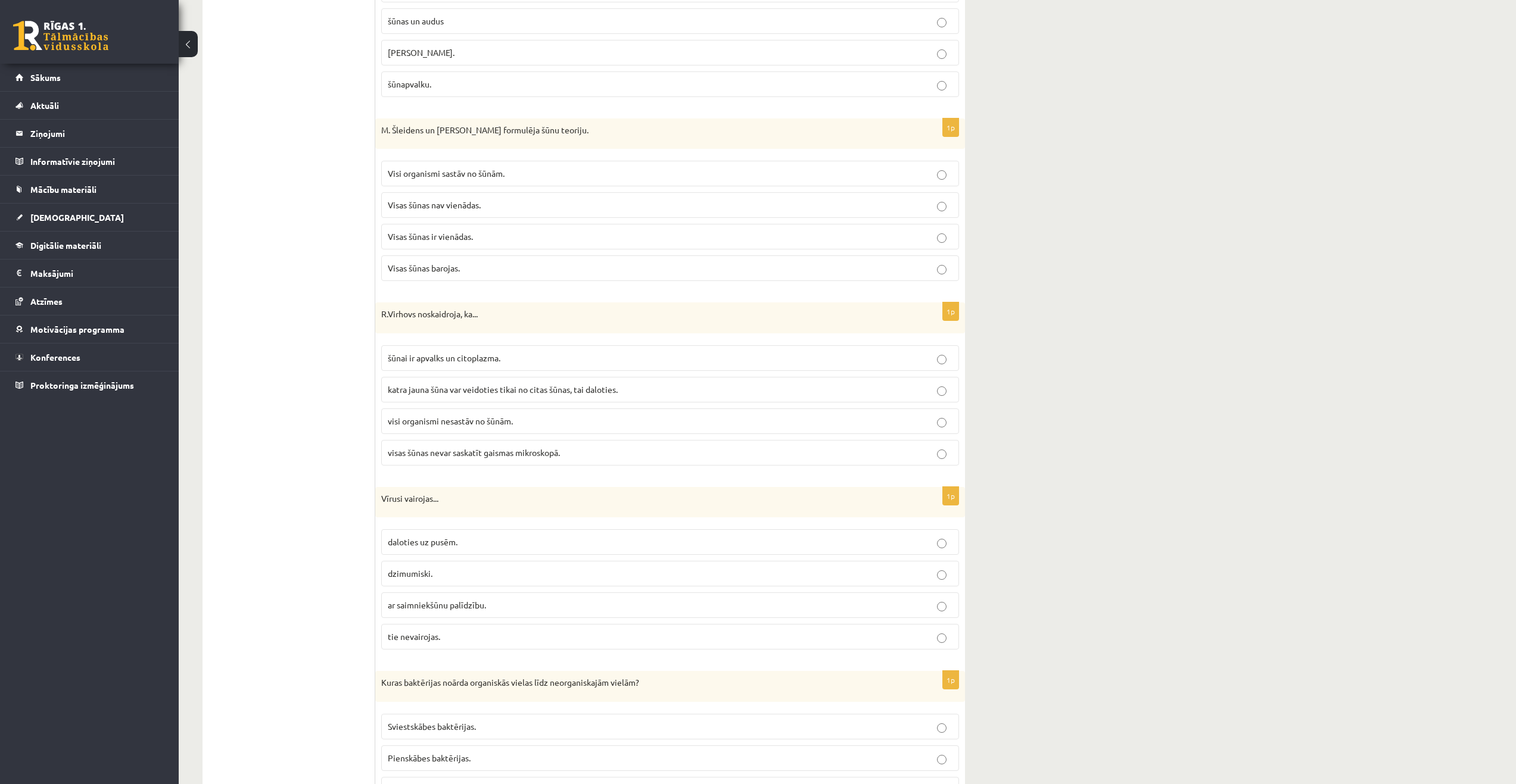
click at [427, 603] on span "ar saimniekšūnu palīdzību." at bounding box center [437, 605] width 98 height 11
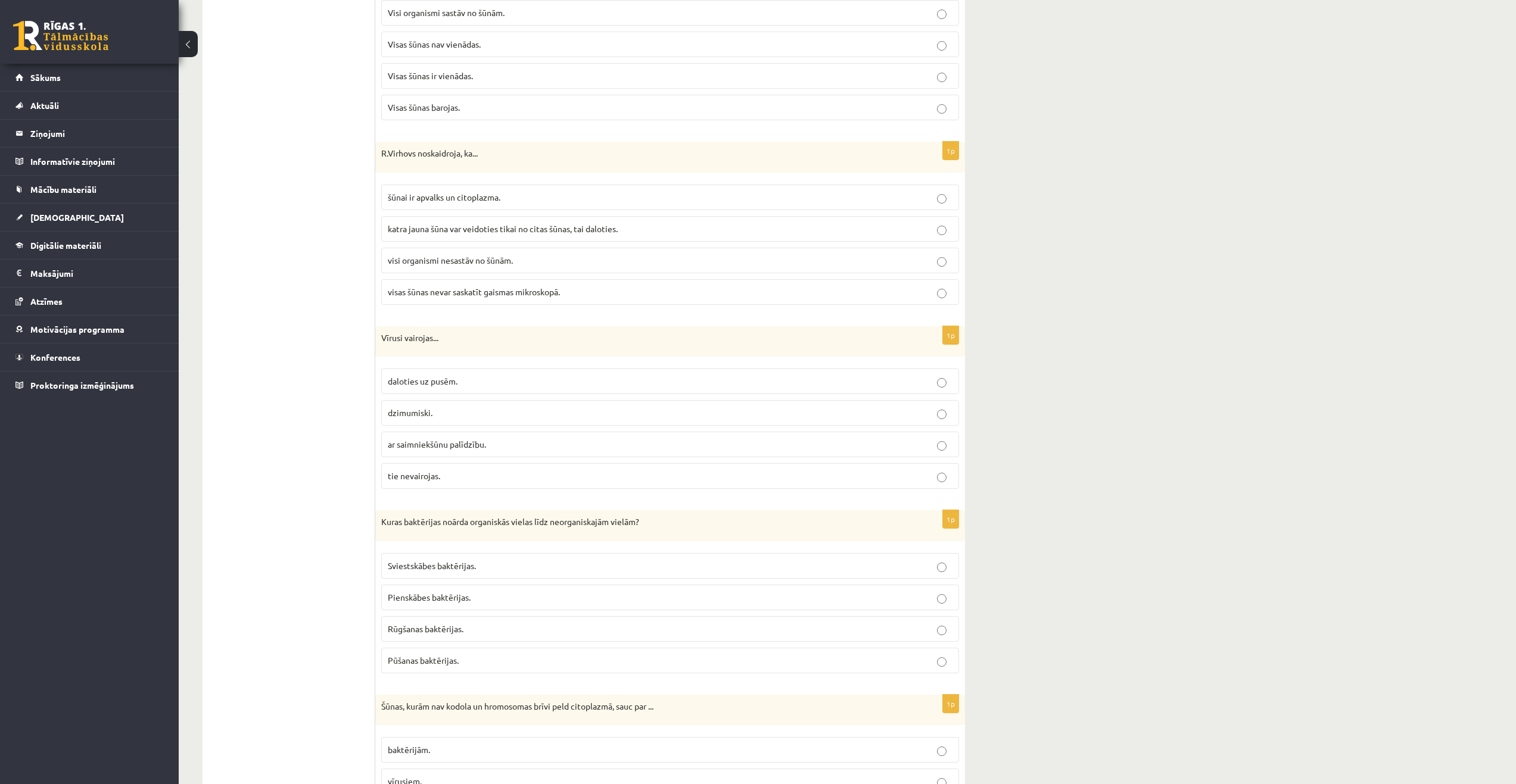
scroll to position [2613, 0]
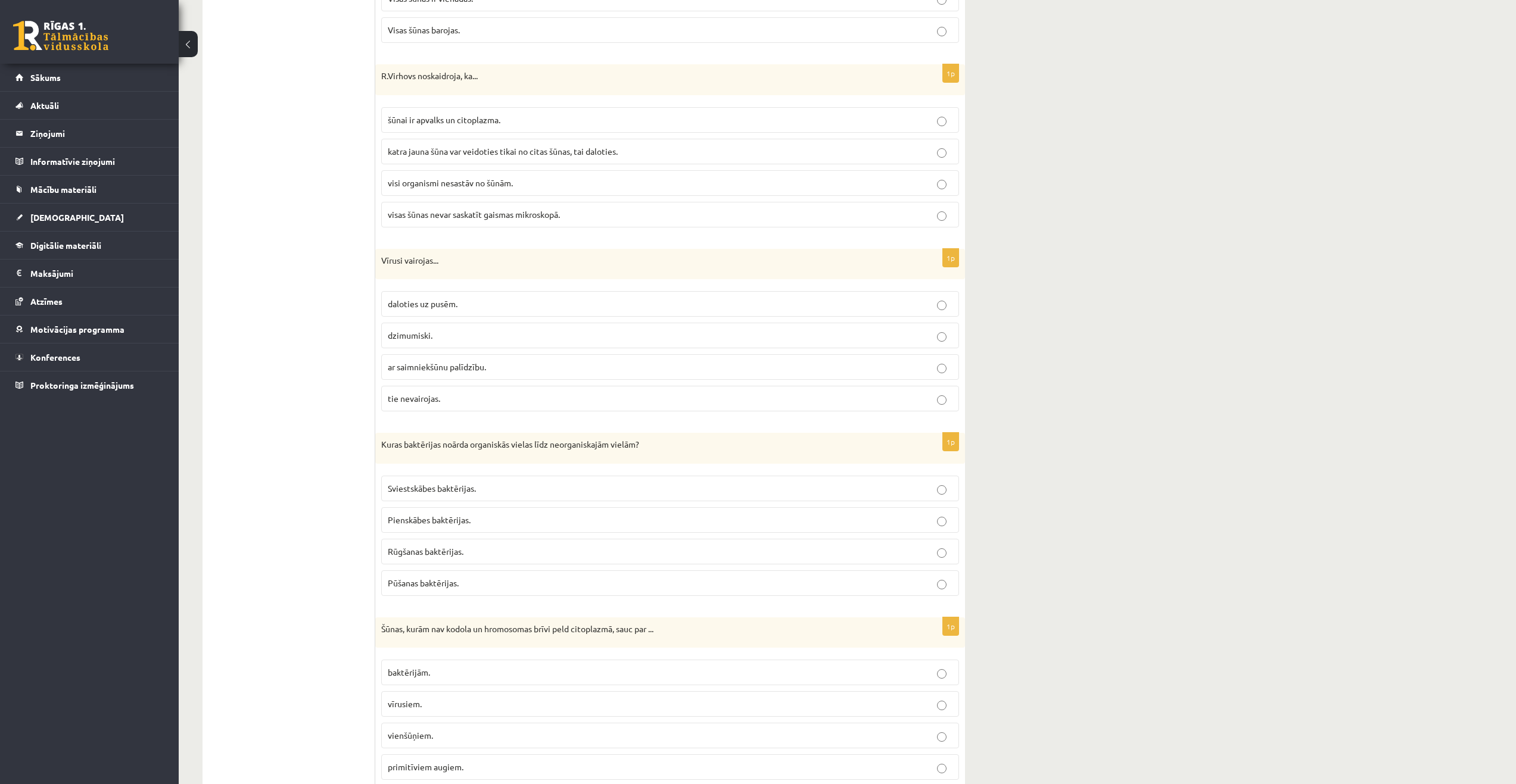
click at [452, 590] on label "Pūšanas baktērijas." at bounding box center [670, 583] width 578 height 26
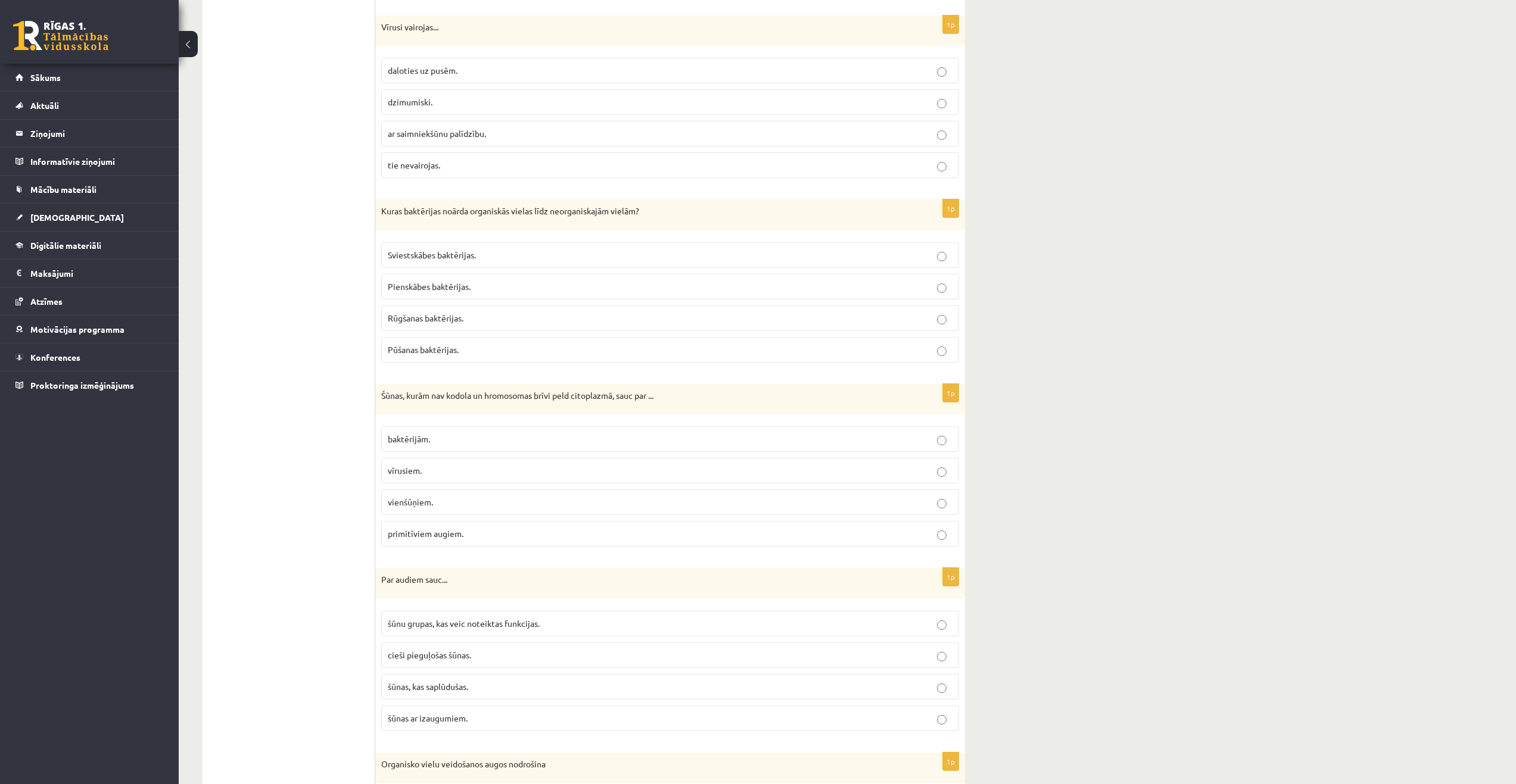
scroll to position [2851, 0]
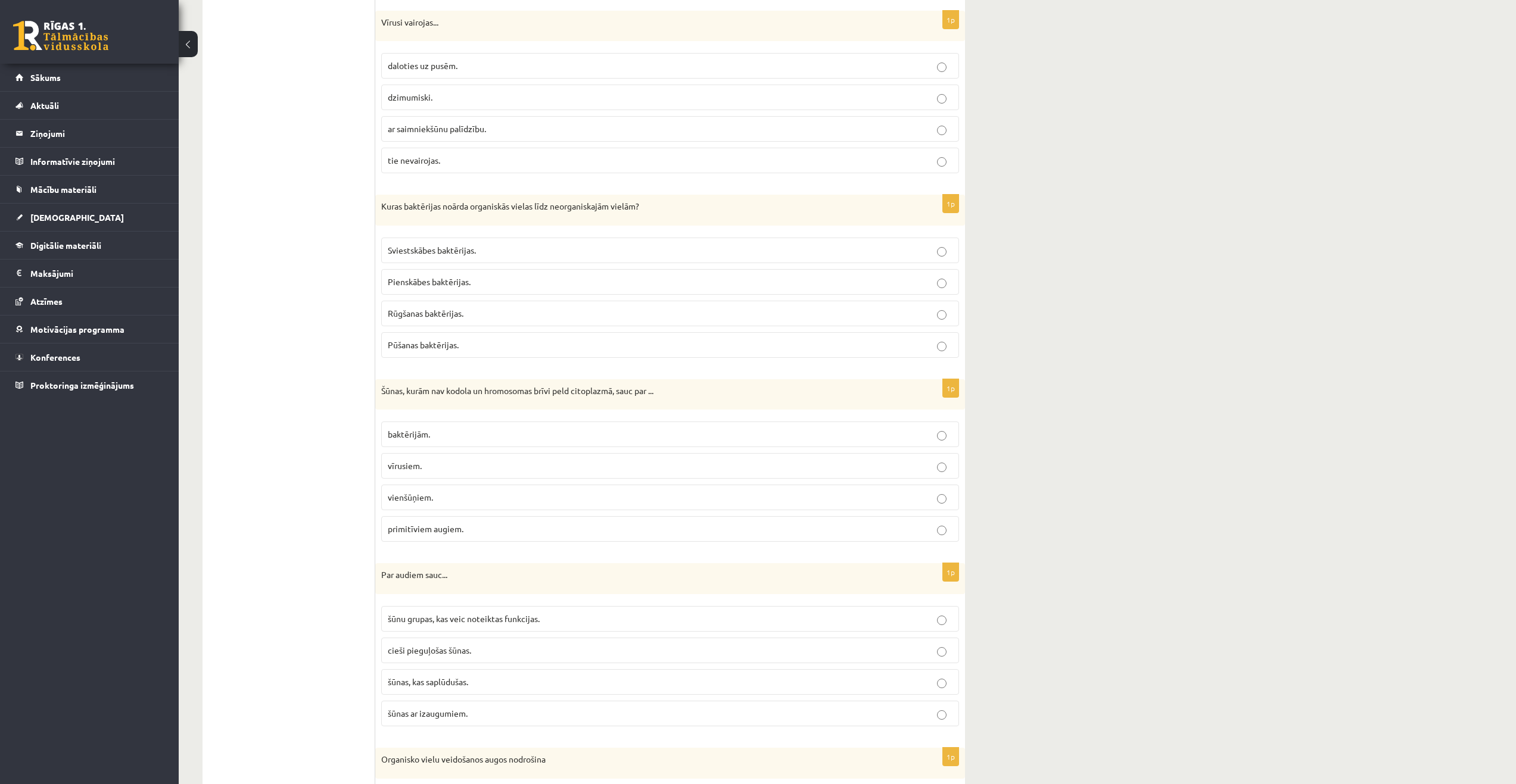
click at [430, 440] on p "baktērijām." at bounding box center [670, 434] width 564 height 13
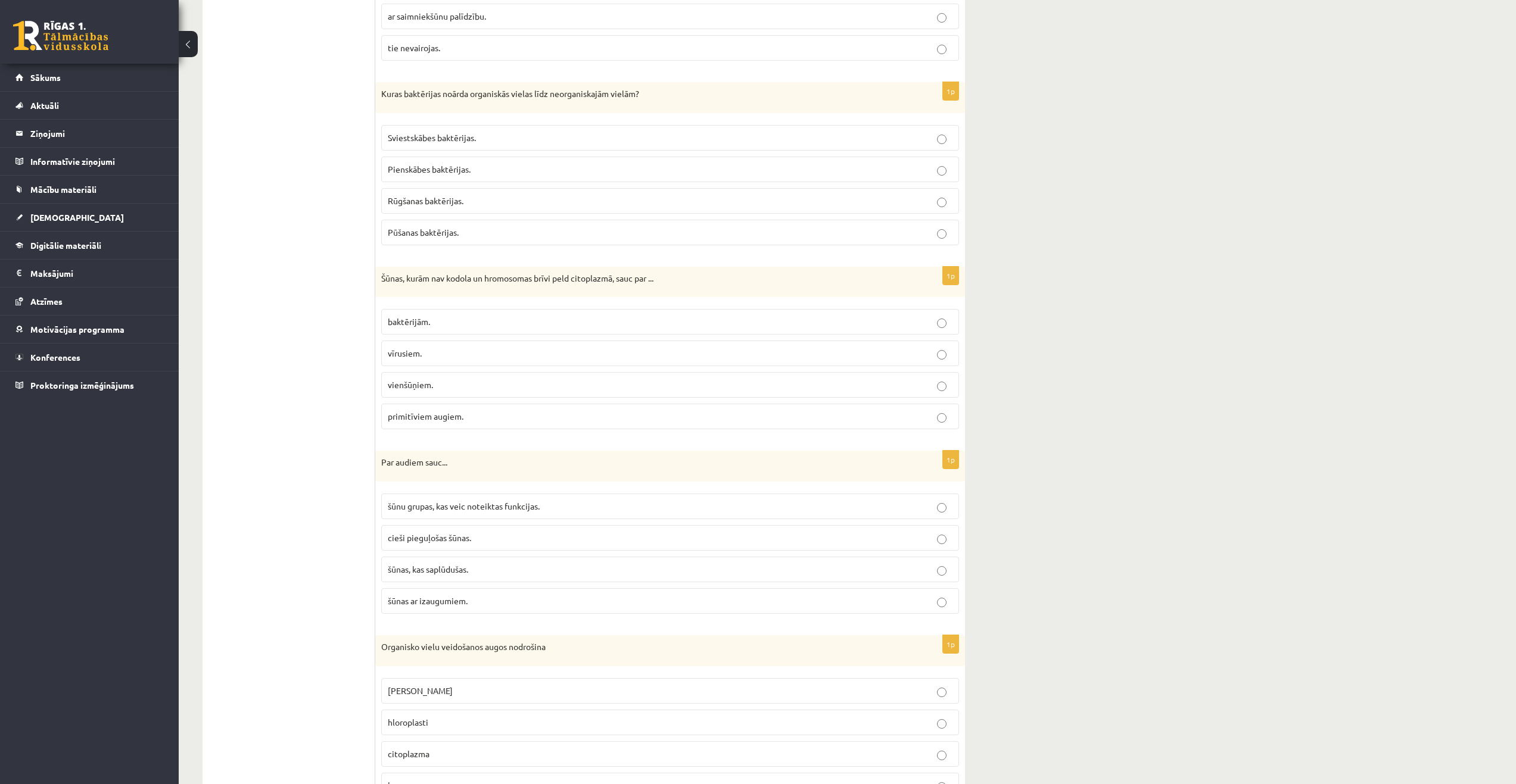
scroll to position [2970, 0]
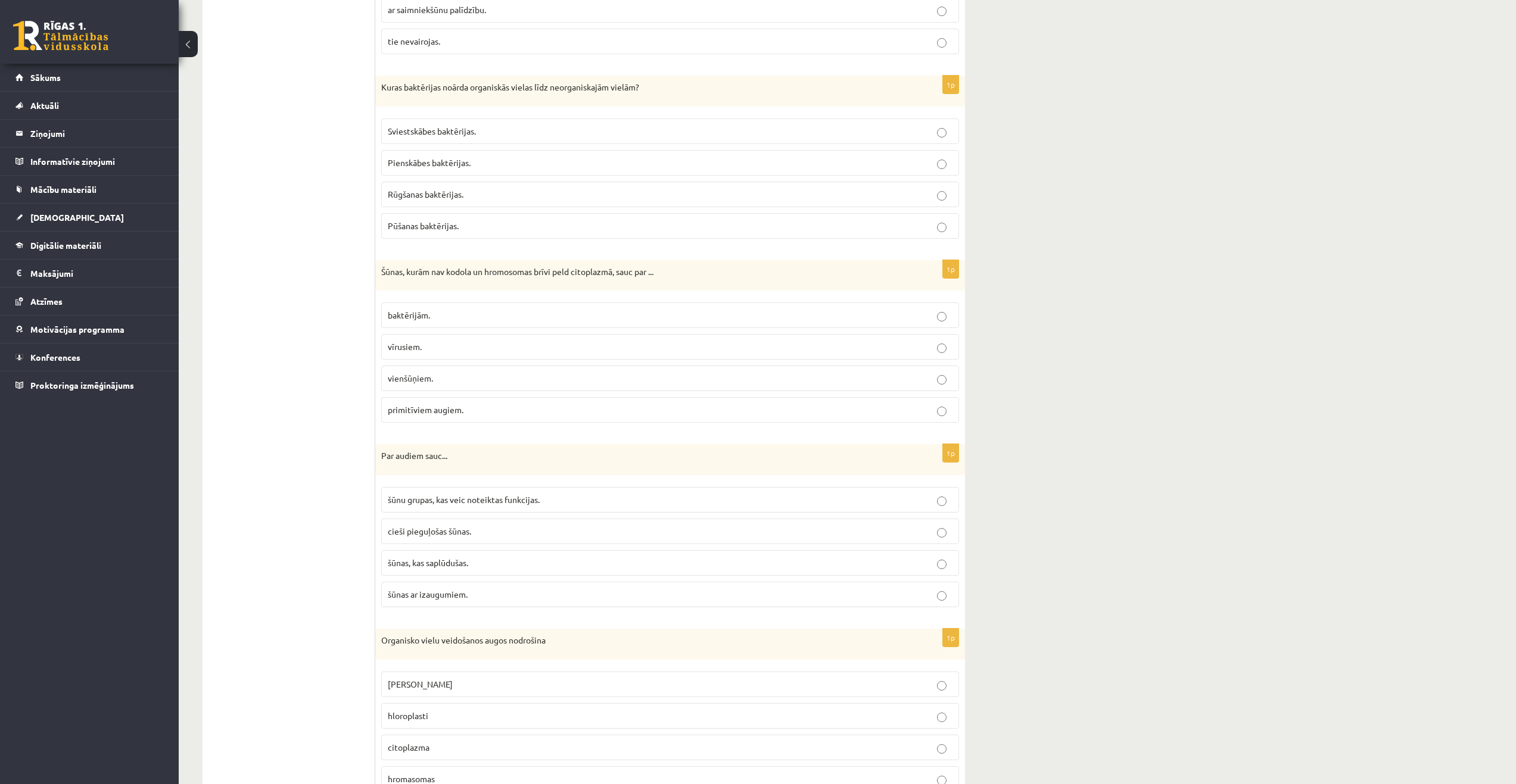
click at [447, 506] on p "šūnu grupas, kas veic noteiktas funkcijas." at bounding box center [670, 500] width 564 height 13
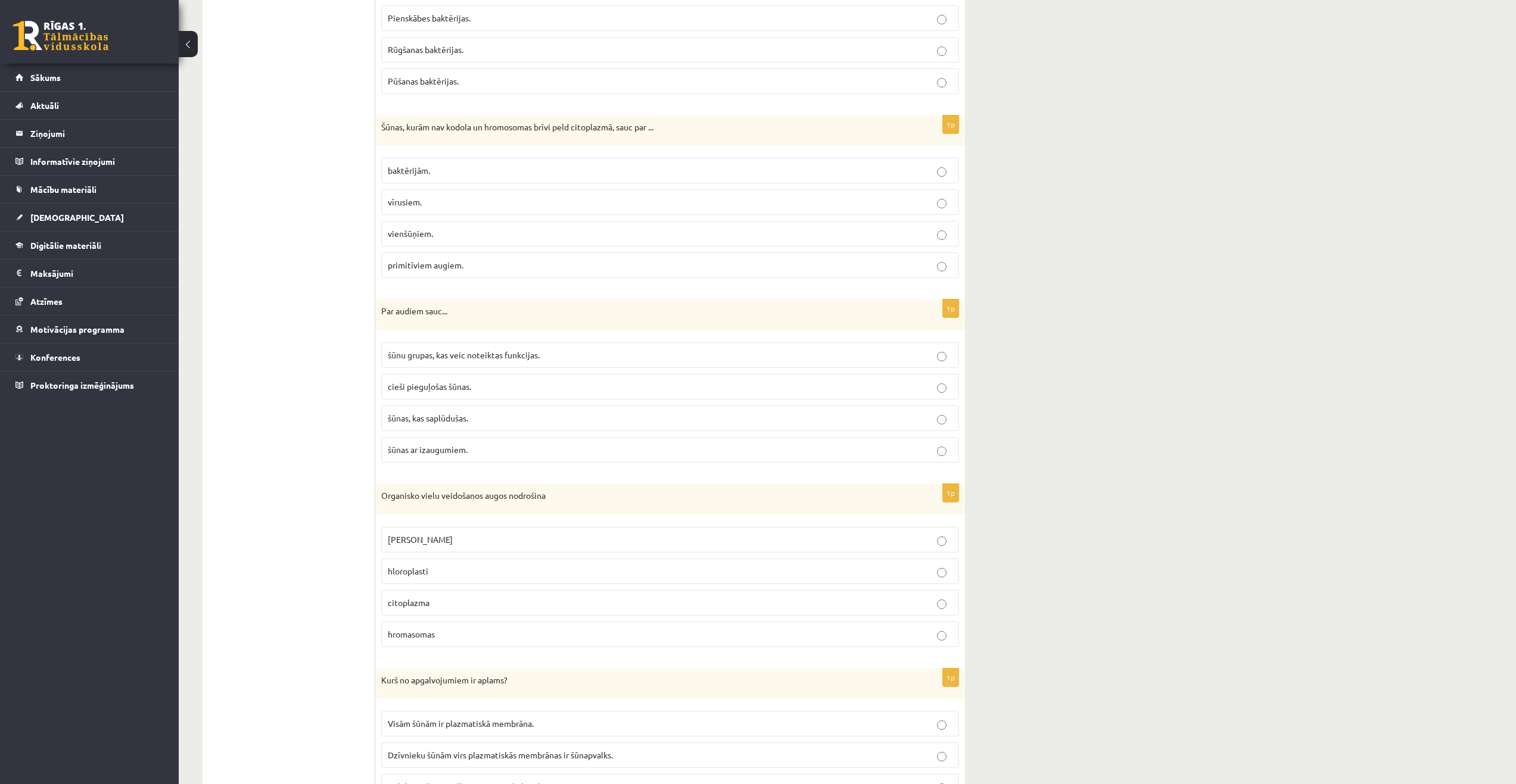
scroll to position [3148, 0]
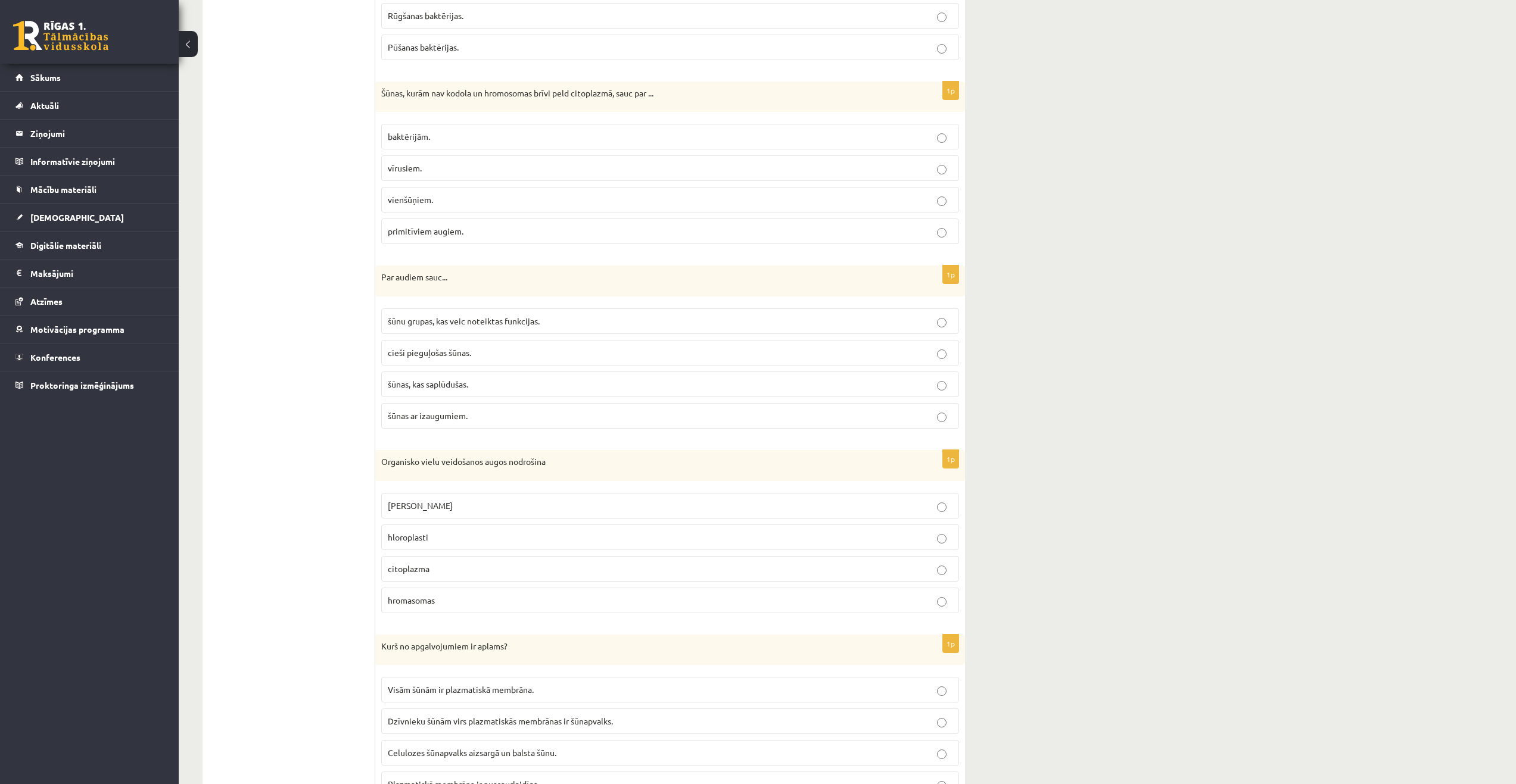
click at [442, 542] on p "hloroplasti" at bounding box center [670, 537] width 564 height 13
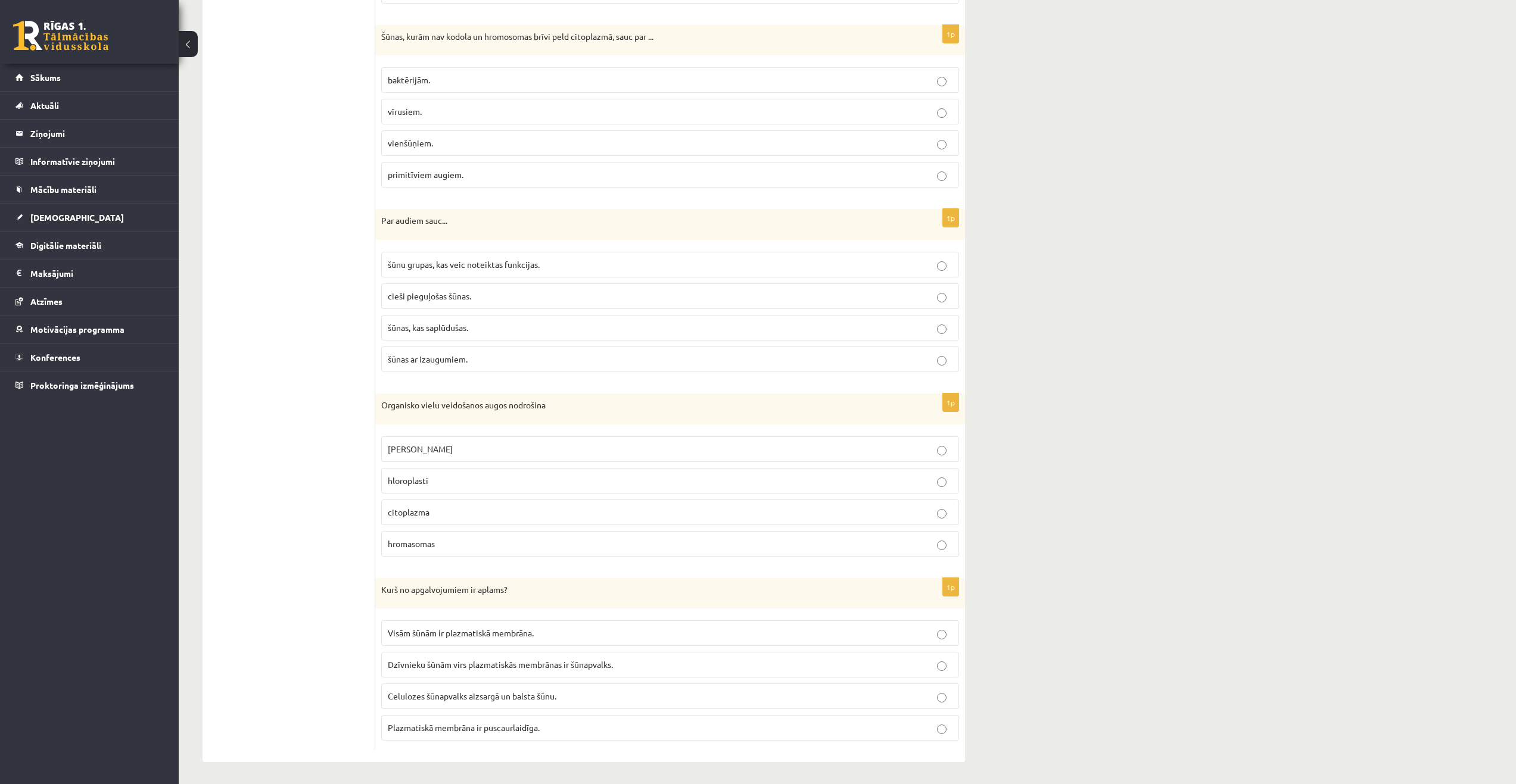
scroll to position [3208, 0]
click at [438, 664] on span "Dzīvnieku šūnām virs plazmatiskās membrānas ir šūnapvalks." at bounding box center [500, 662] width 225 height 11
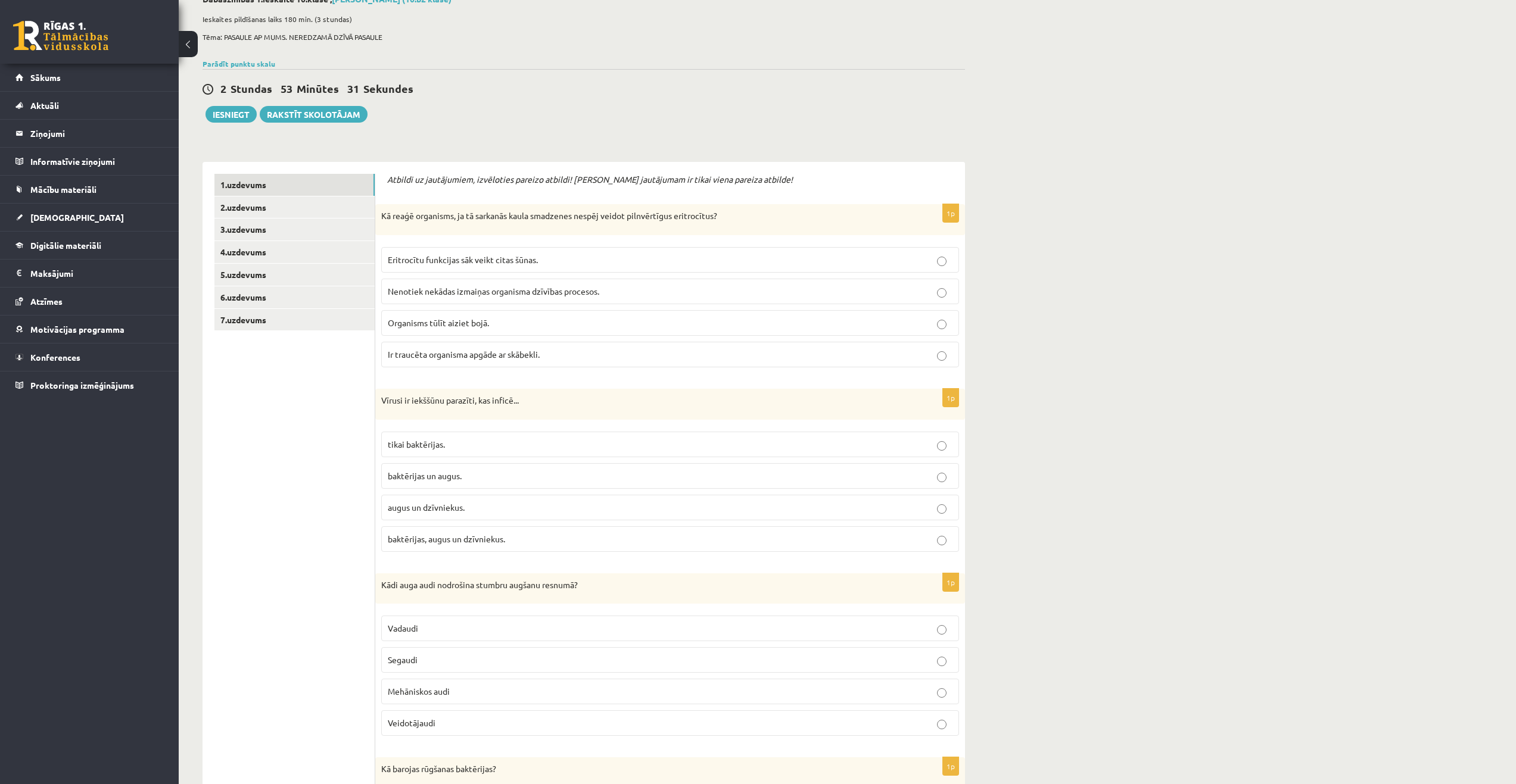
scroll to position [0, 0]
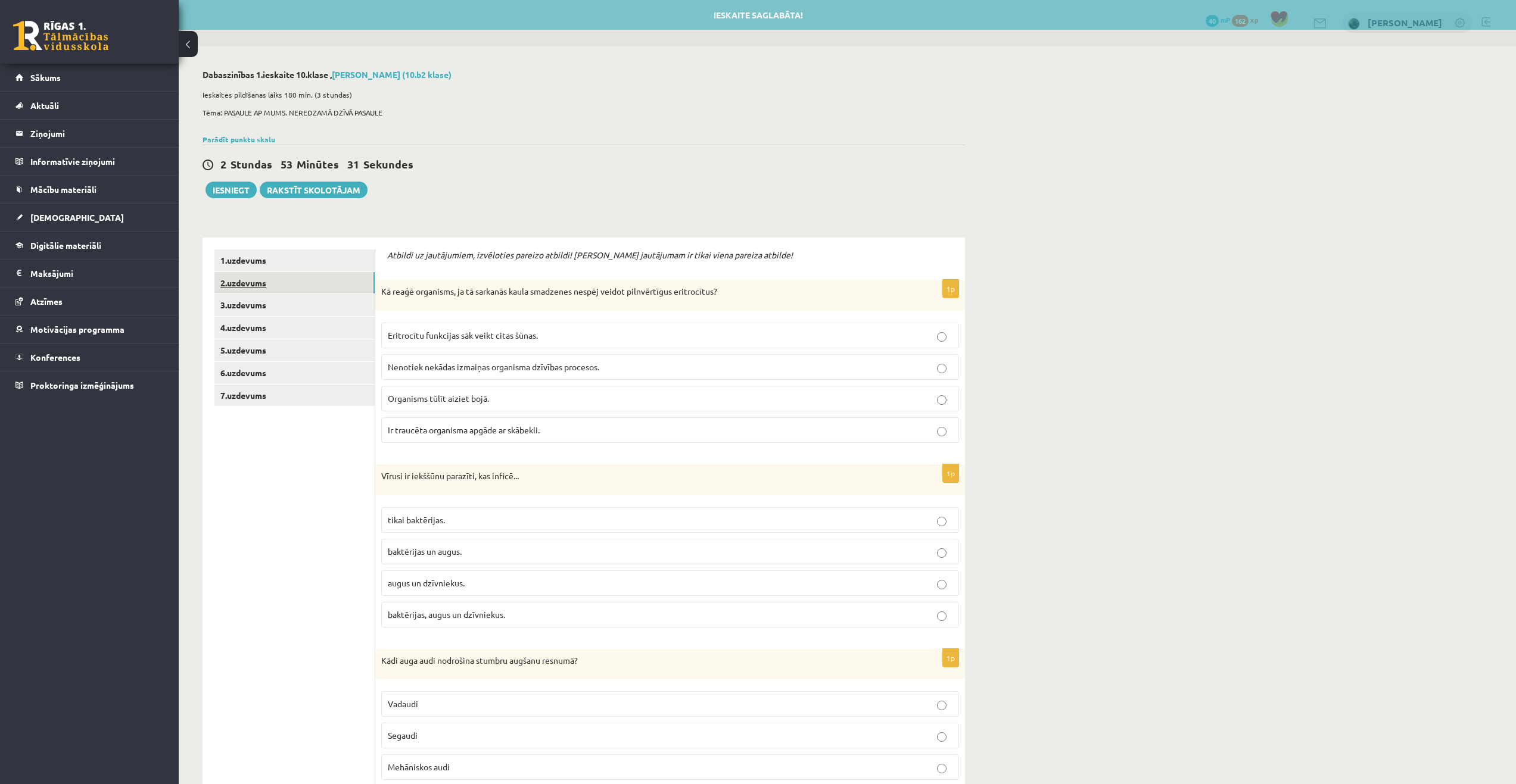
click at [250, 284] on link "2.uzdevums" at bounding box center [294, 283] width 160 height 22
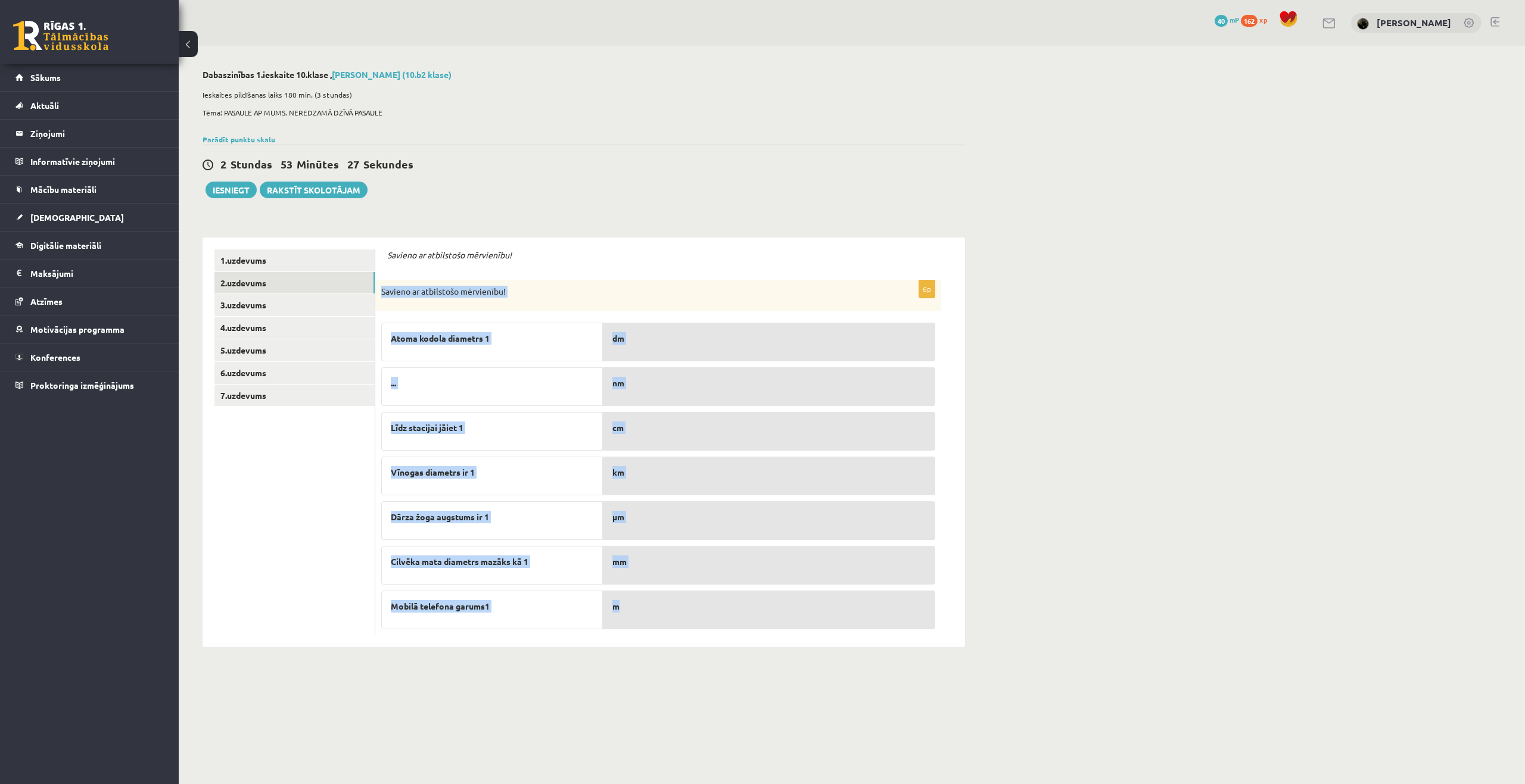
drag, startPoint x: 381, startPoint y: 292, endPoint x: 684, endPoint y: 587, distance: 422.9
click at [689, 608] on div "6p Savieno ar atbilstošo mērvienību! Atoma kodola diametrs 1 ... Līdz stacijai …" at bounding box center [657, 458] width 566 height 355
copy div "Savieno ar atbilstošo mērvienību! Atoma kodola diametrs 1 ... Līdz stacijai jāi…"
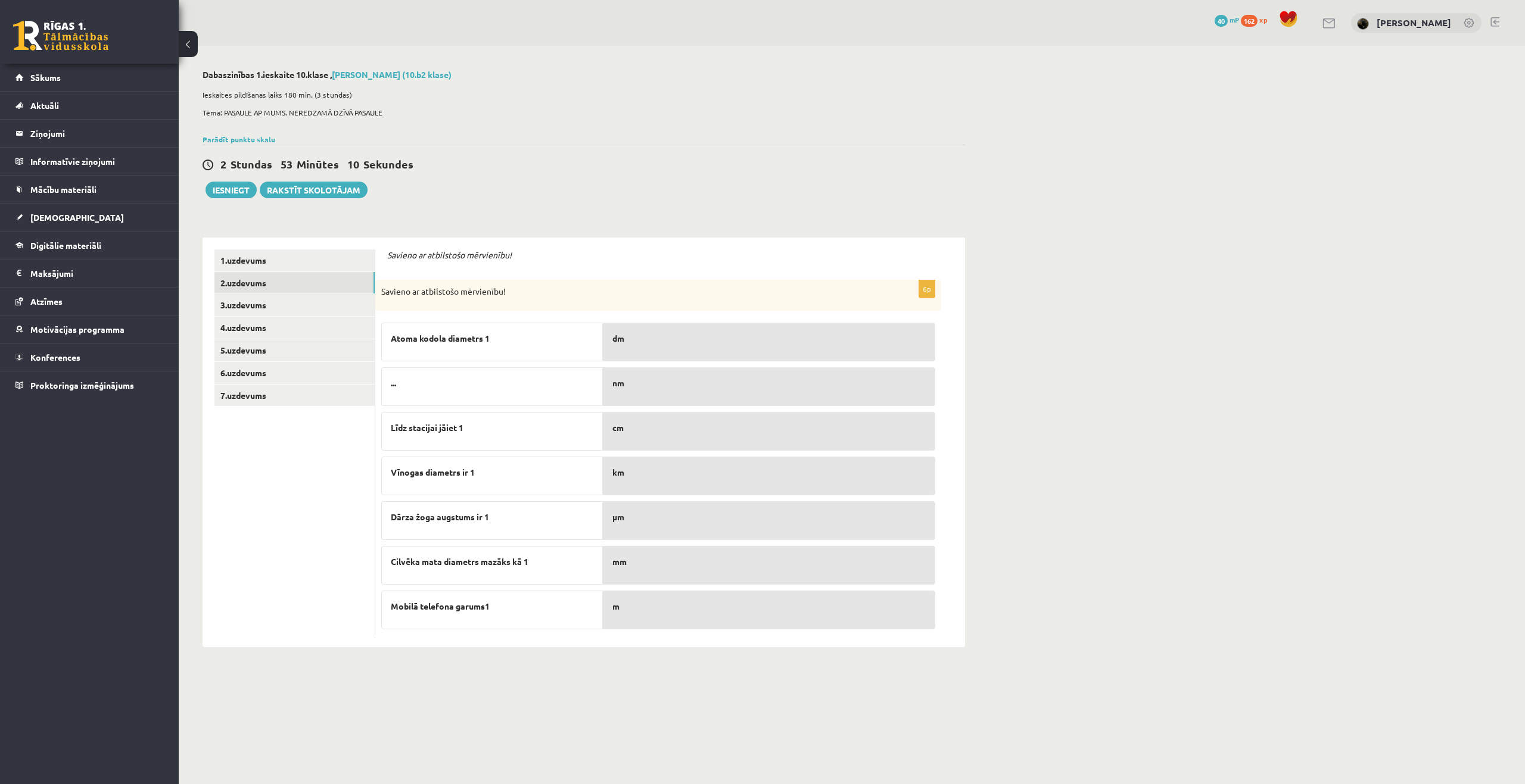
click at [536, 169] on div "2 Stundas 53 Minūtes 10 Sekundes" at bounding box center [584, 164] width 762 height 15
click at [264, 306] on link "3.uzdevums" at bounding box center [294, 305] width 160 height 22
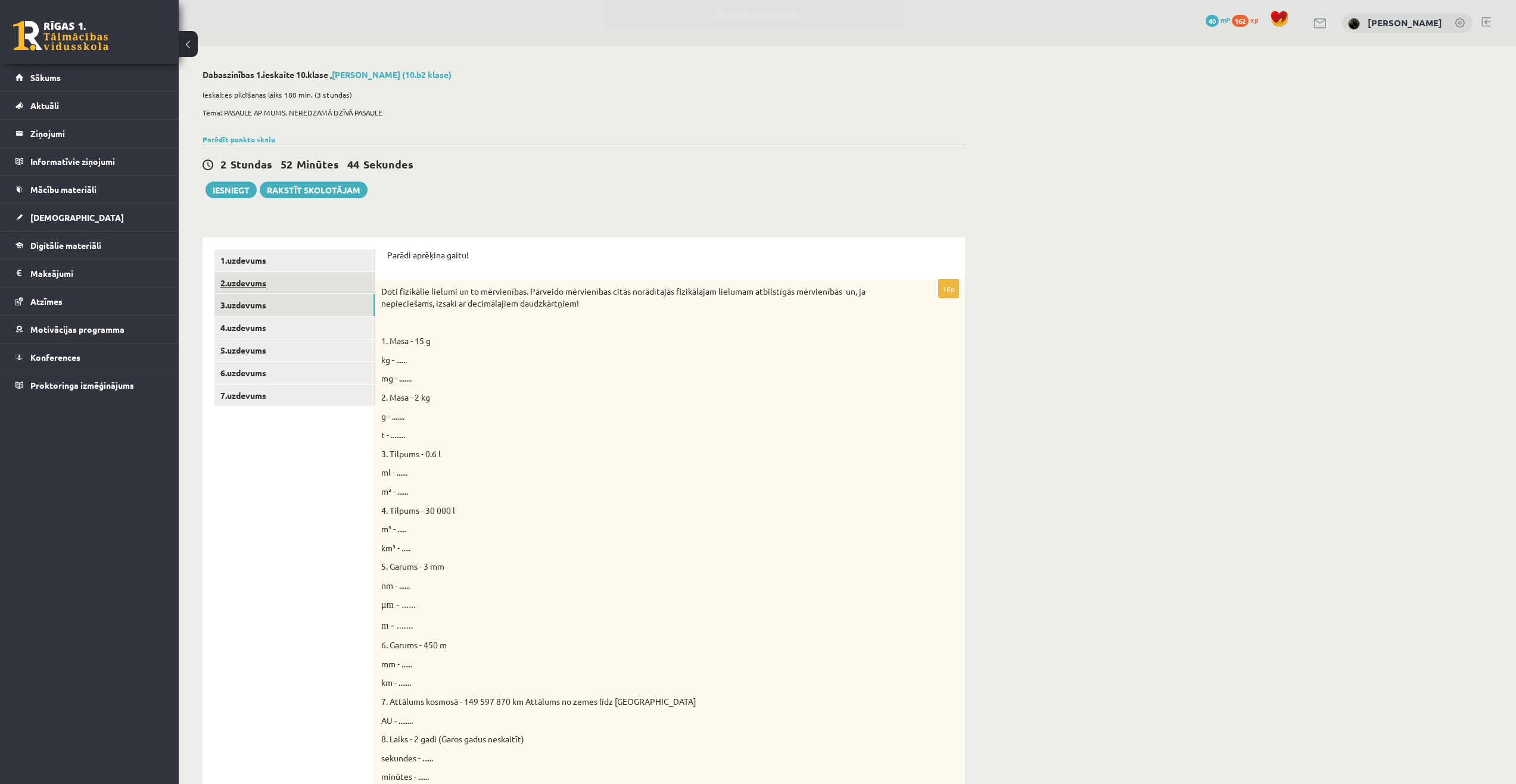
click at [261, 281] on link "2.uzdevums" at bounding box center [294, 283] width 160 height 22
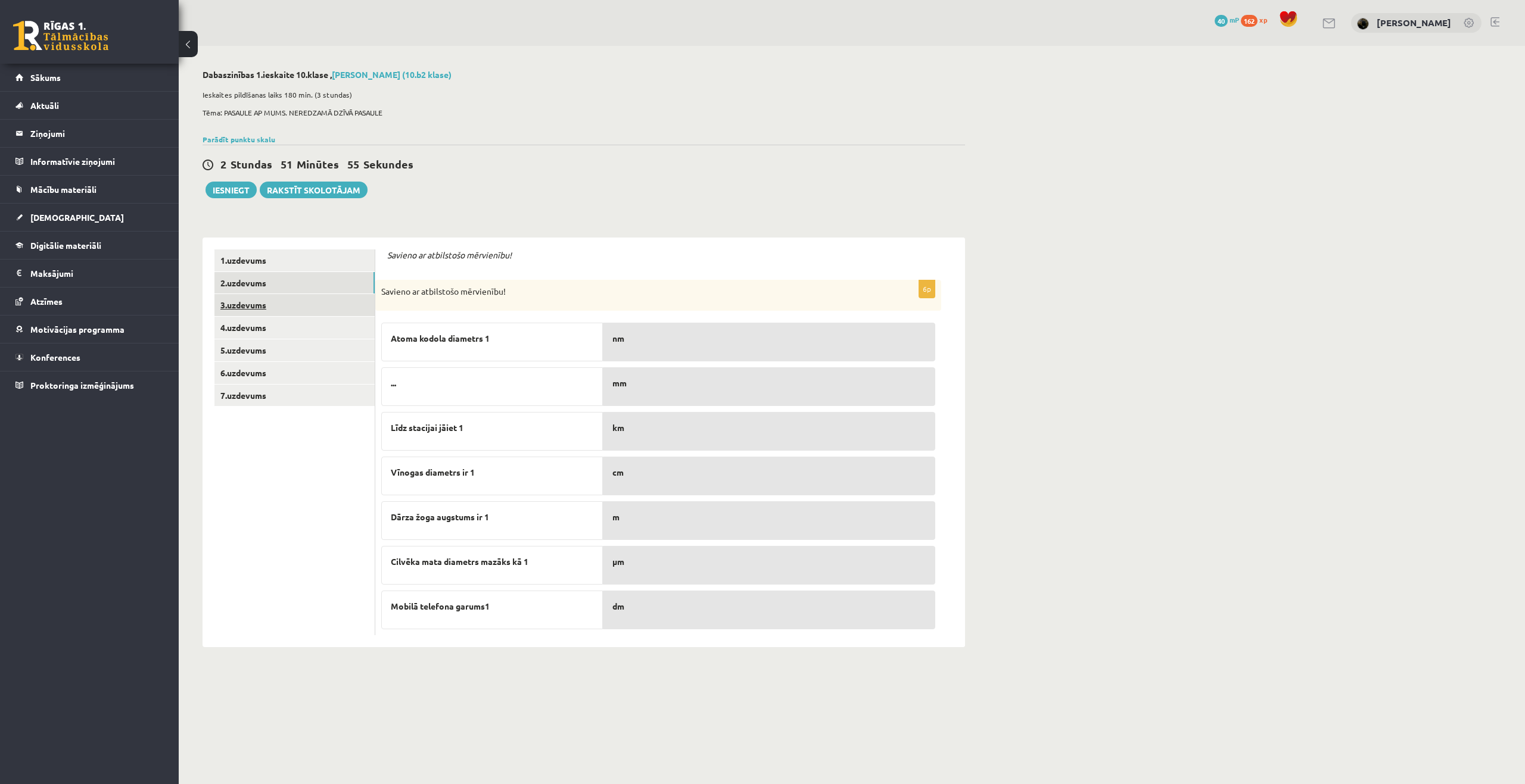
click at [251, 307] on link "3.uzdevums" at bounding box center [294, 305] width 160 height 22
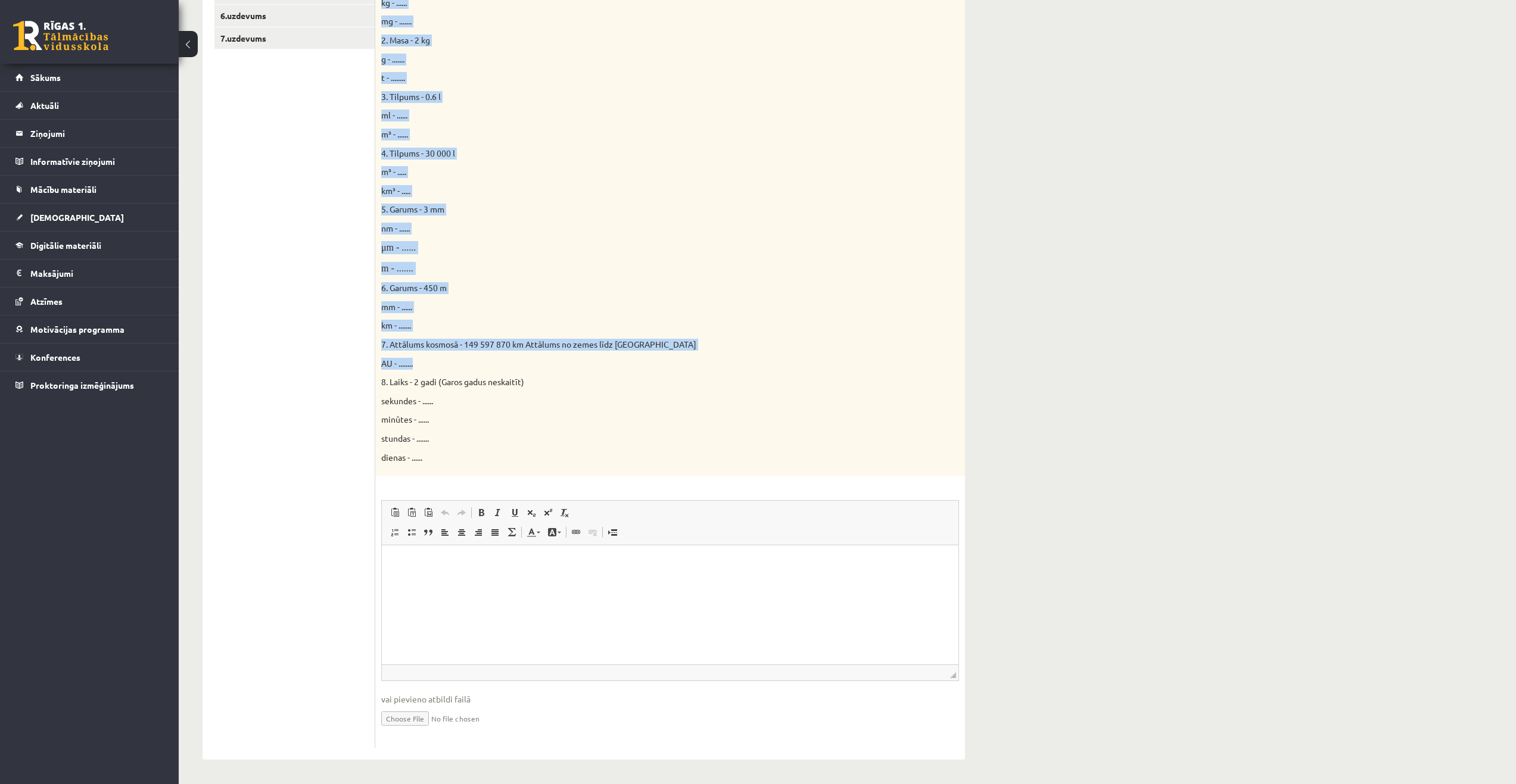
scroll to position [358, 0]
drag, startPoint x: 388, startPoint y: 137, endPoint x: 515, endPoint y: 477, distance: 362.9
click at [515, 477] on form "Parādi aprēķina gaitu! 16p Doti fizikālie lielumi un to mērvienības. Pārveido m…" at bounding box center [670, 320] width 566 height 856
copy form "Parādi aprēķina gaitu! 16p Doti fizikālie lielumi un to mērvienības. Pārveido m…"
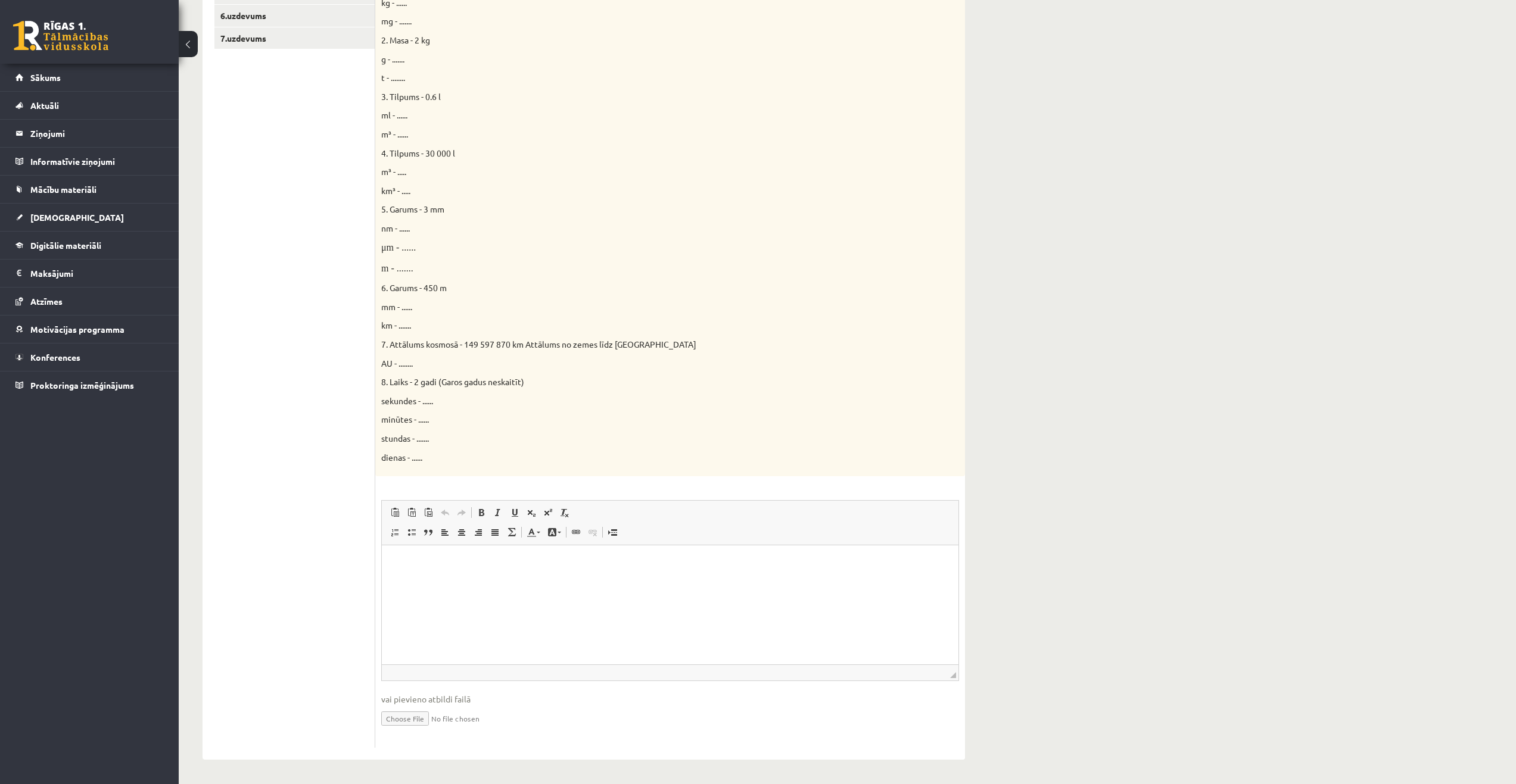
click at [337, 484] on ul "1.uzdevums 2.uzdevums 3.uzdevums 4.uzdevums 5.uzdevums 6.uzdevums 7.uzdevums" at bounding box center [295, 320] width 161 height 856
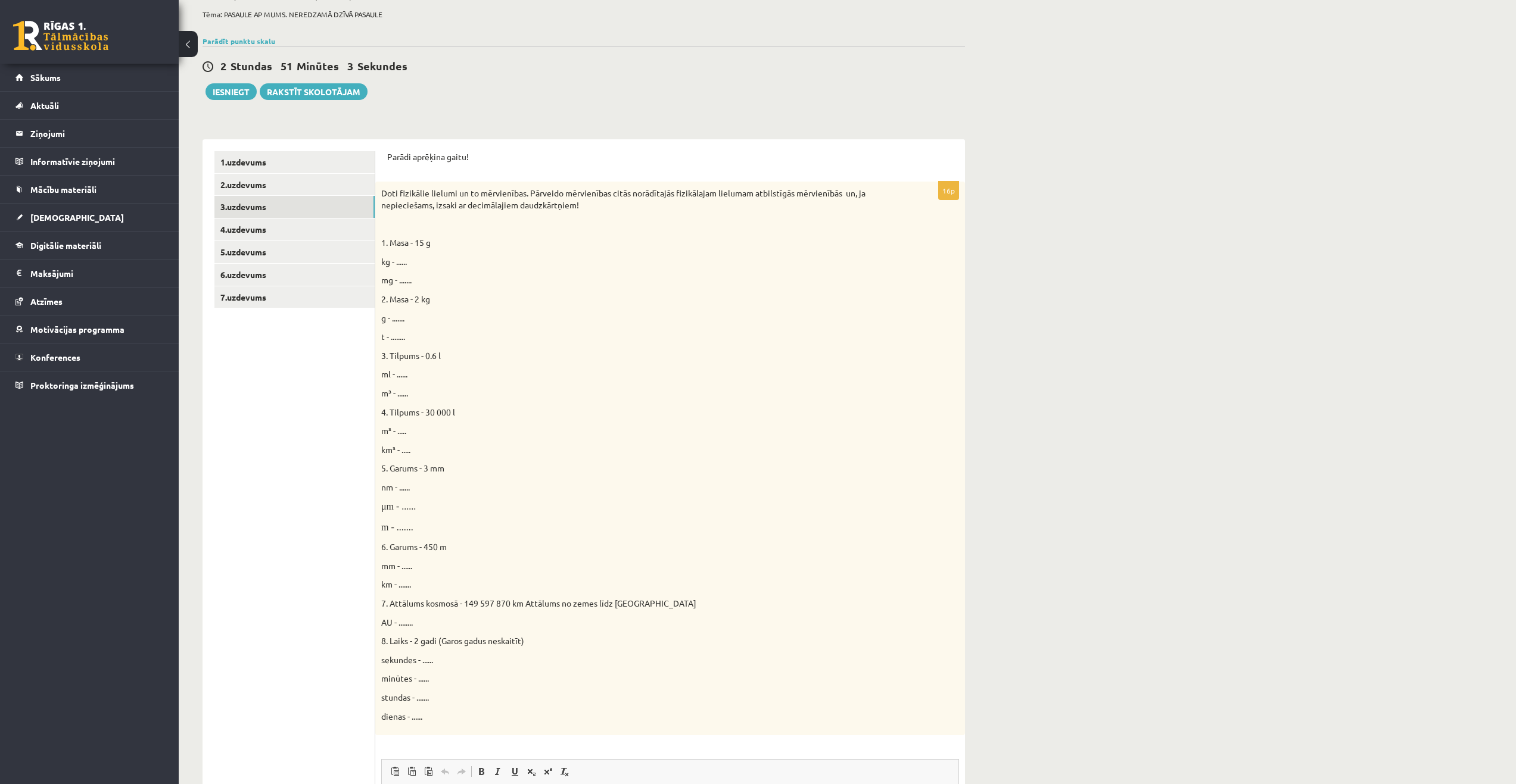
scroll to position [119, 0]
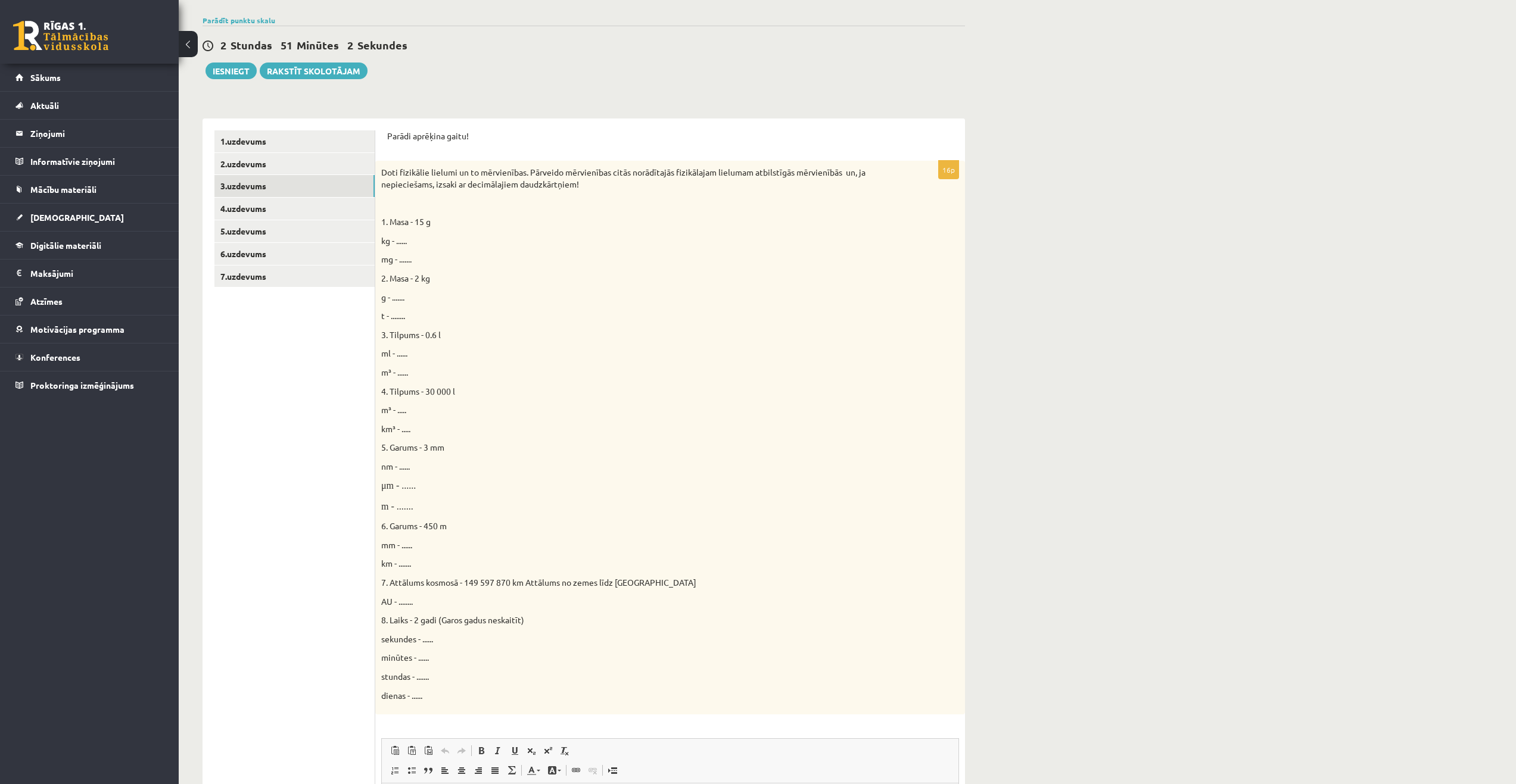
click at [405, 241] on span "kg - ......" at bounding box center [394, 240] width 26 height 11
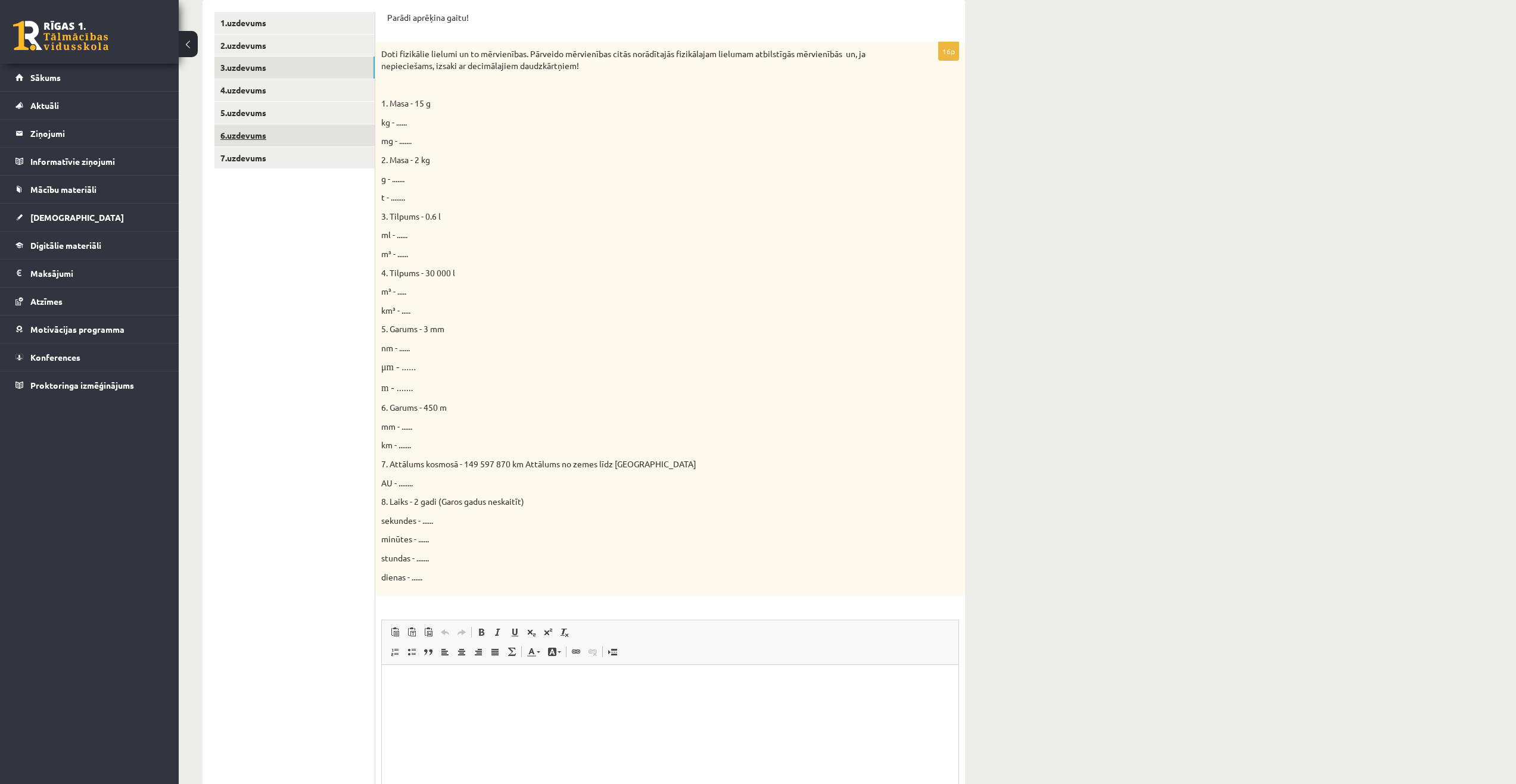
scroll to position [238, 0]
click at [516, 698] on html at bounding box center [670, 683] width 577 height 37
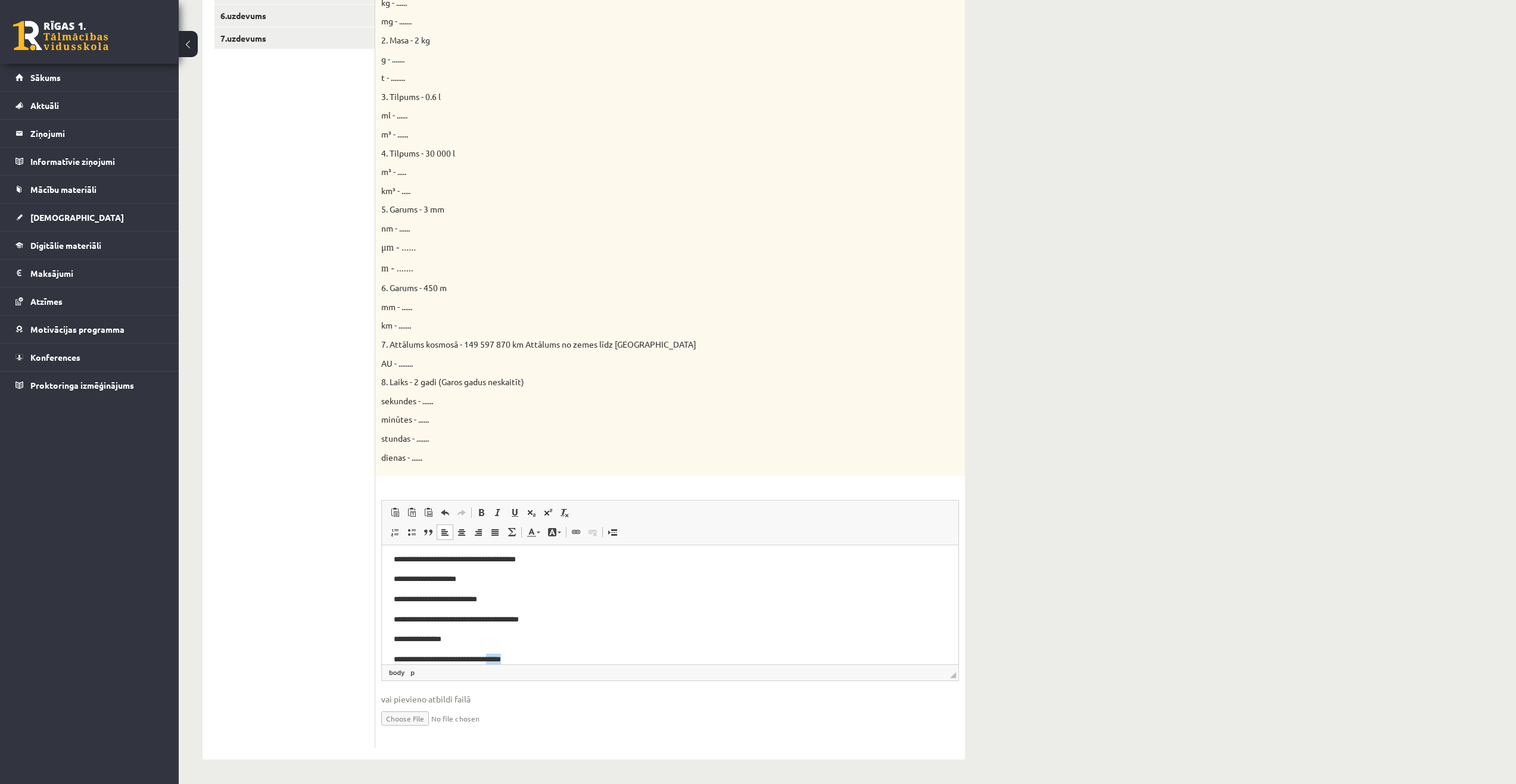
scroll to position [178, 0]
drag, startPoint x: 570, startPoint y: 657, endPoint x: 580, endPoint y: 653, distance: 10.8
click at [580, 653] on html "**********" at bounding box center [670, 516] width 577 height 297
click at [597, 645] on p "**********" at bounding box center [665, 646] width 544 height 13
drag, startPoint x: 412, startPoint y: 646, endPoint x: 793, endPoint y: 1213, distance: 683.1
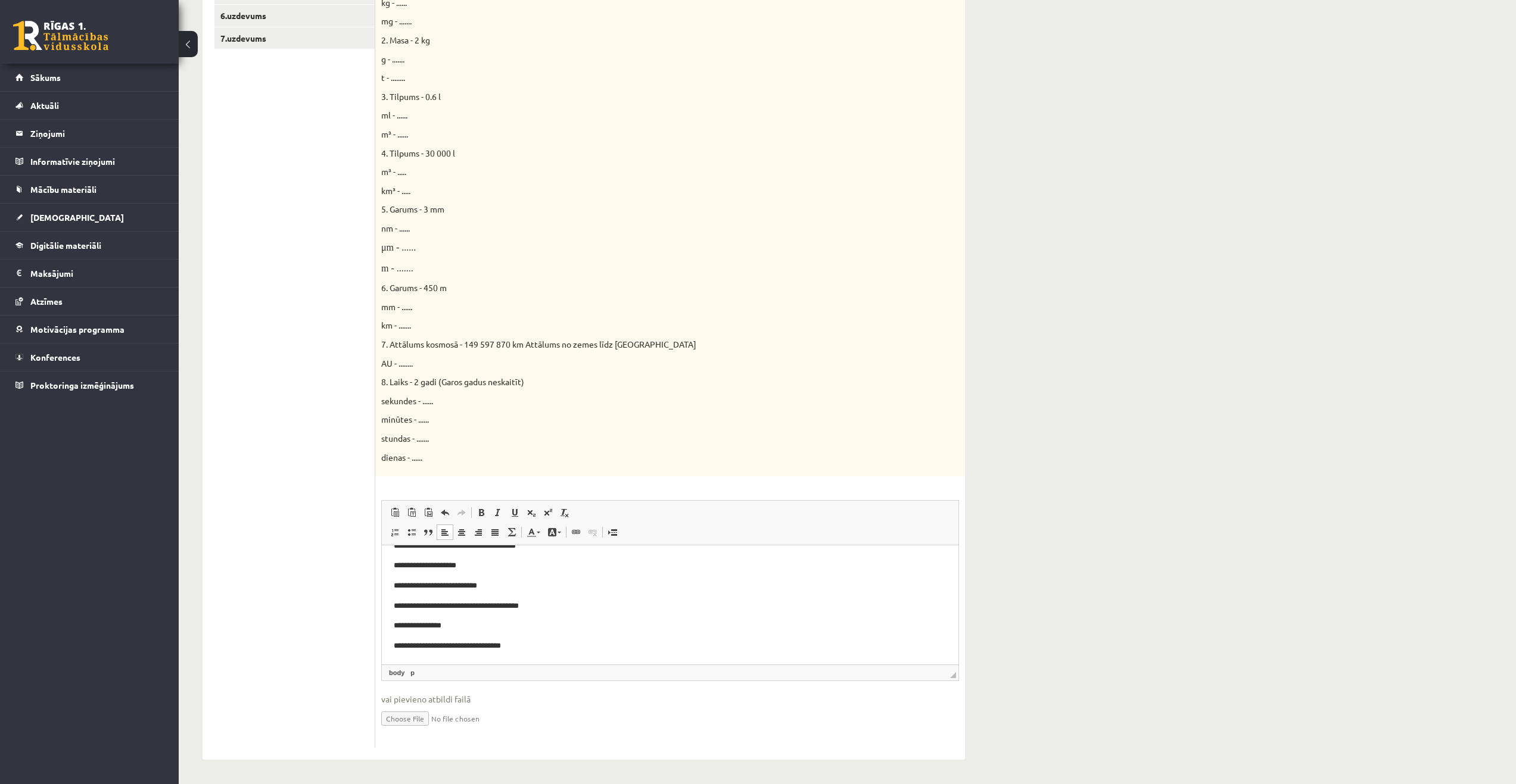
click at [412, 646] on p "**********" at bounding box center [665, 646] width 544 height 13
click at [598, 639] on body "**********" at bounding box center [670, 516] width 553 height 273
drag, startPoint x: 644, startPoint y: 343, endPoint x: 378, endPoint y: 346, distance: 266.0
click at [379, 346] on div "Doti fizikālie lielumi un to mērvienības. Pārveido mērvienības citās norādītajā…" at bounding box center [670, 200] width 590 height 554
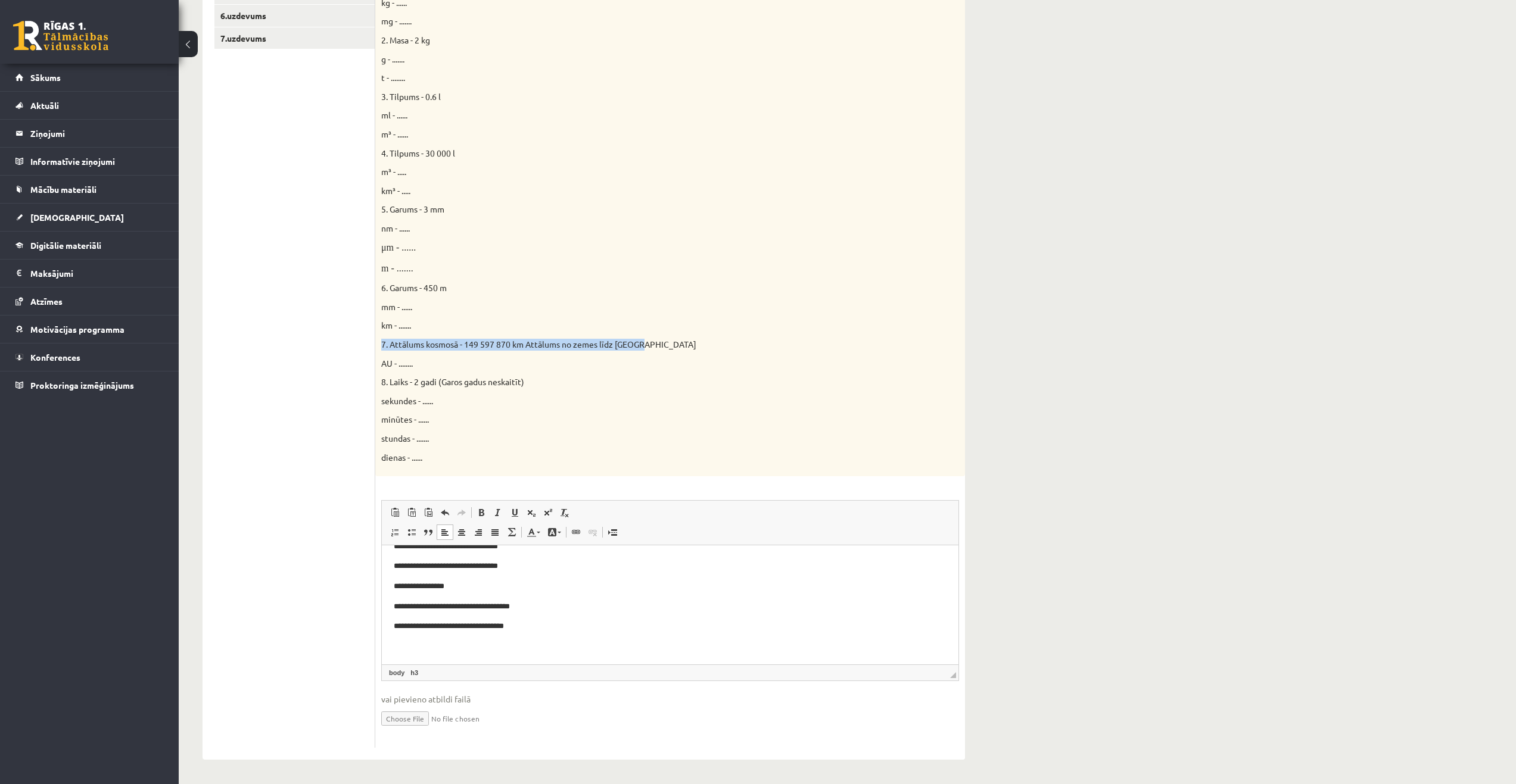
copy span "7. Attālums kosmosā - 149 597 870 km Attālums no zemes līdz [GEOGRAPHIC_DATA]"
click at [490, 642] on h3 "Editor, wiswyg-editor-user-answer-47024838304780" at bounding box center [665, 648] width 544 height 11
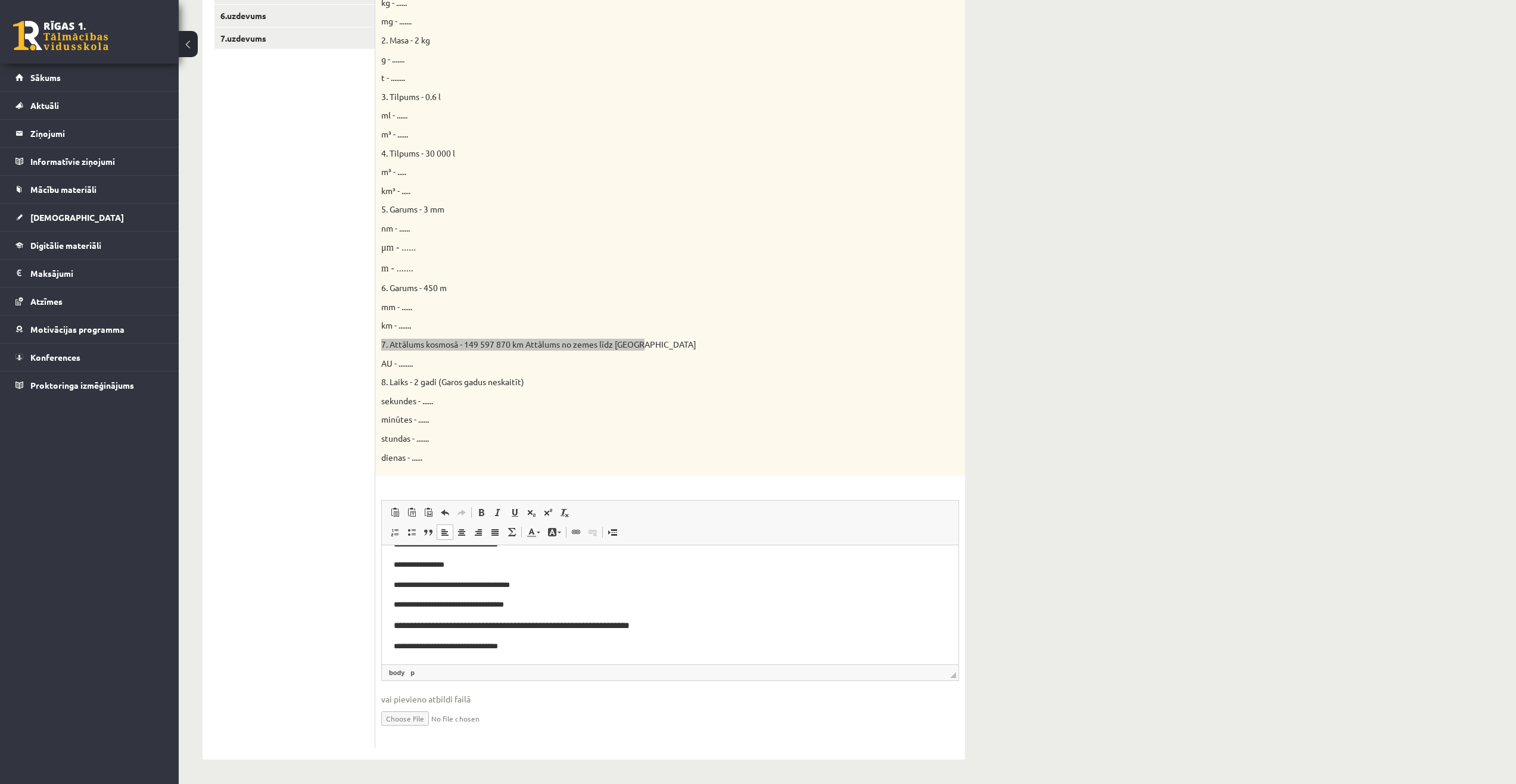
scroll to position [321, 0]
click at [855, 621] on h3 "**********" at bounding box center [665, 626] width 544 height 11
click at [463, 658] on html "**********" at bounding box center [670, 446] width 577 height 438
click at [588, 646] on p "**********" at bounding box center [665, 647] width 544 height 13
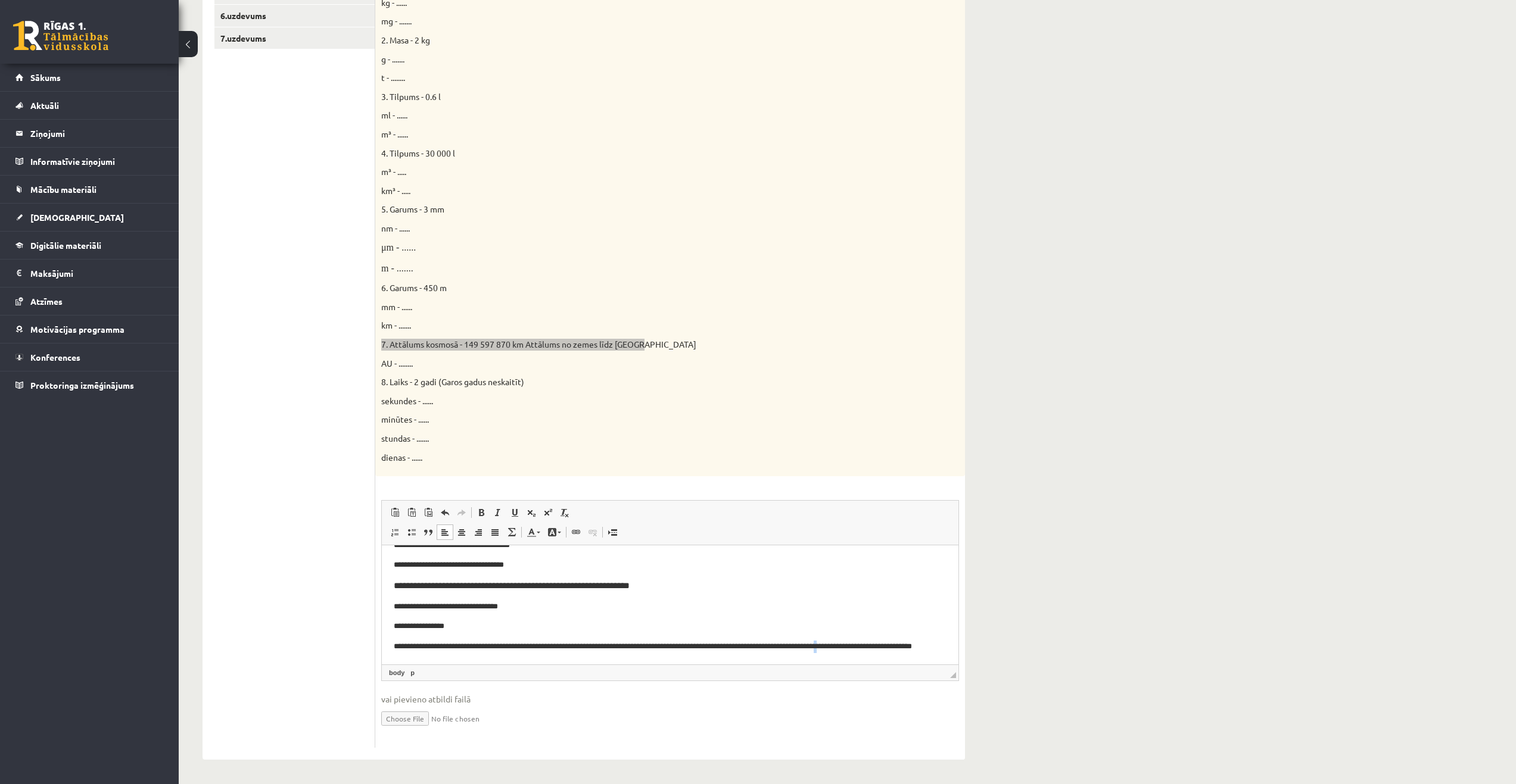
scroll to position [373, 0]
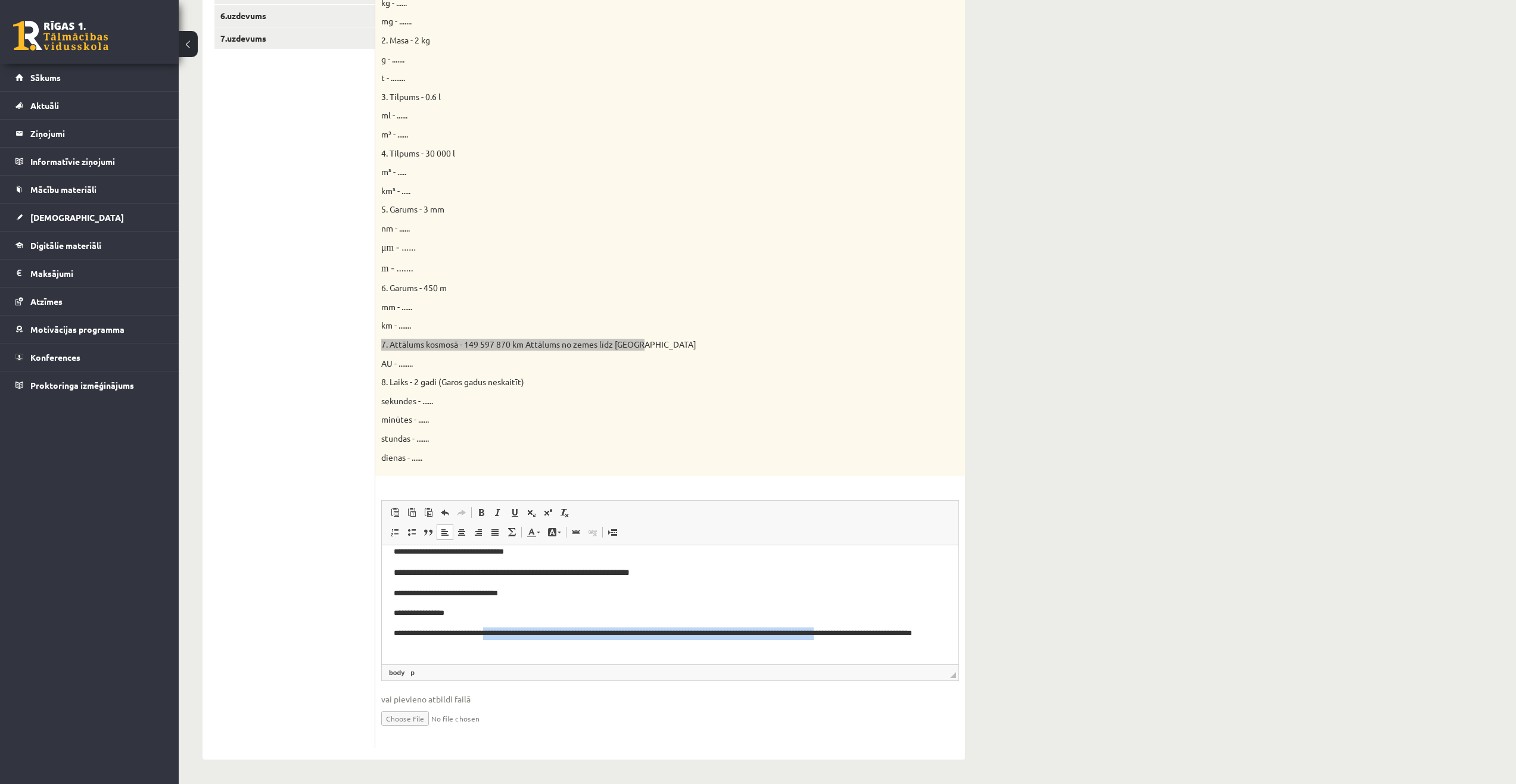
drag, startPoint x: 907, startPoint y: 646, endPoint x: 508, endPoint y: 635, distance: 399.2
click at [508, 635] on p "**********" at bounding box center [665, 640] width 544 height 25
click at [530, 646] on p "**********" at bounding box center [665, 640] width 544 height 25
drag, startPoint x: 527, startPoint y: 646, endPoint x: 392, endPoint y: 633, distance: 135.6
click at [392, 633] on html "**********" at bounding box center [670, 419] width 577 height 491
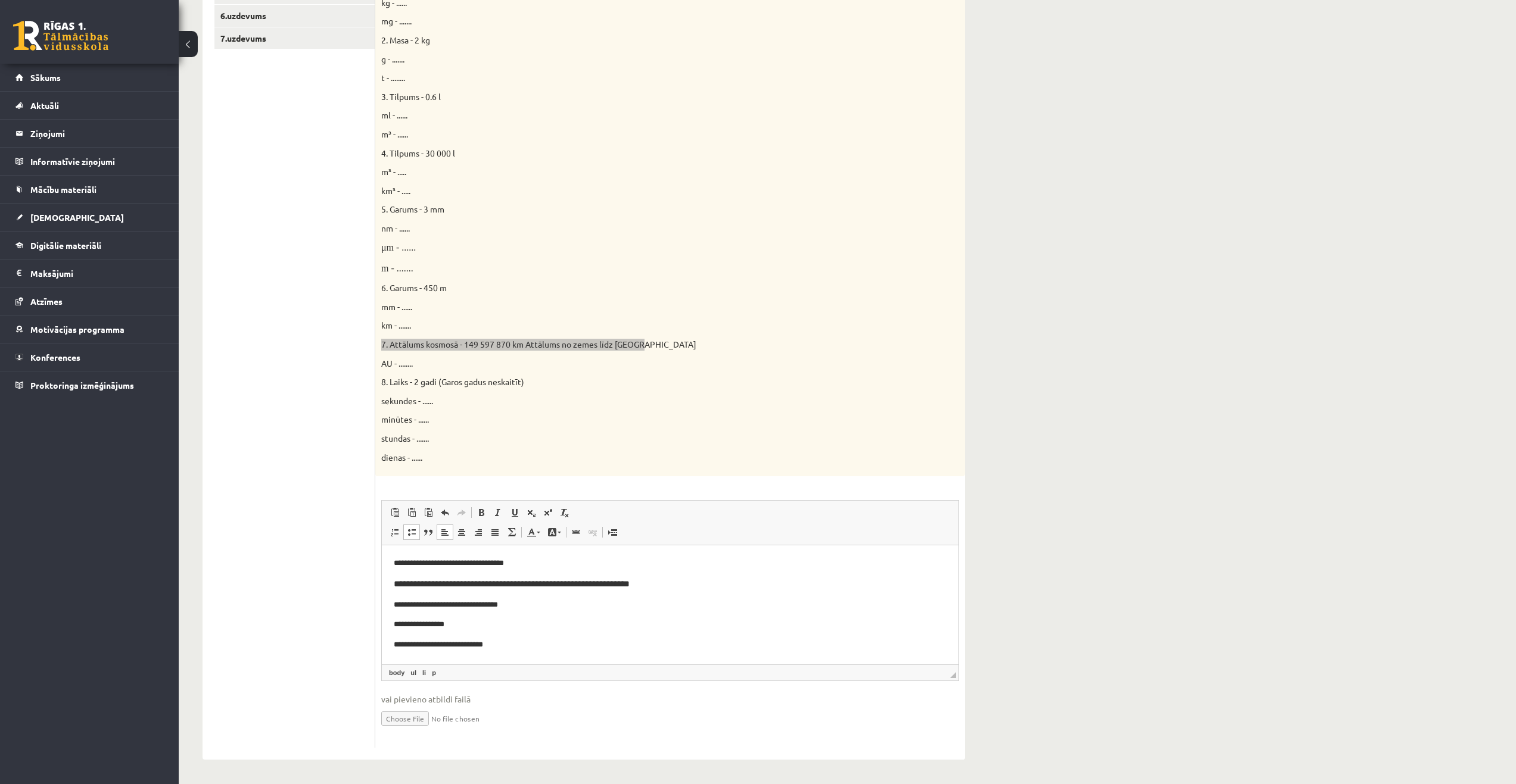
scroll to position [379, 0]
click at [460, 642] on p "Editor, wiswyg-editor-user-answer-47024838304780" at bounding box center [670, 647] width 505 height 13
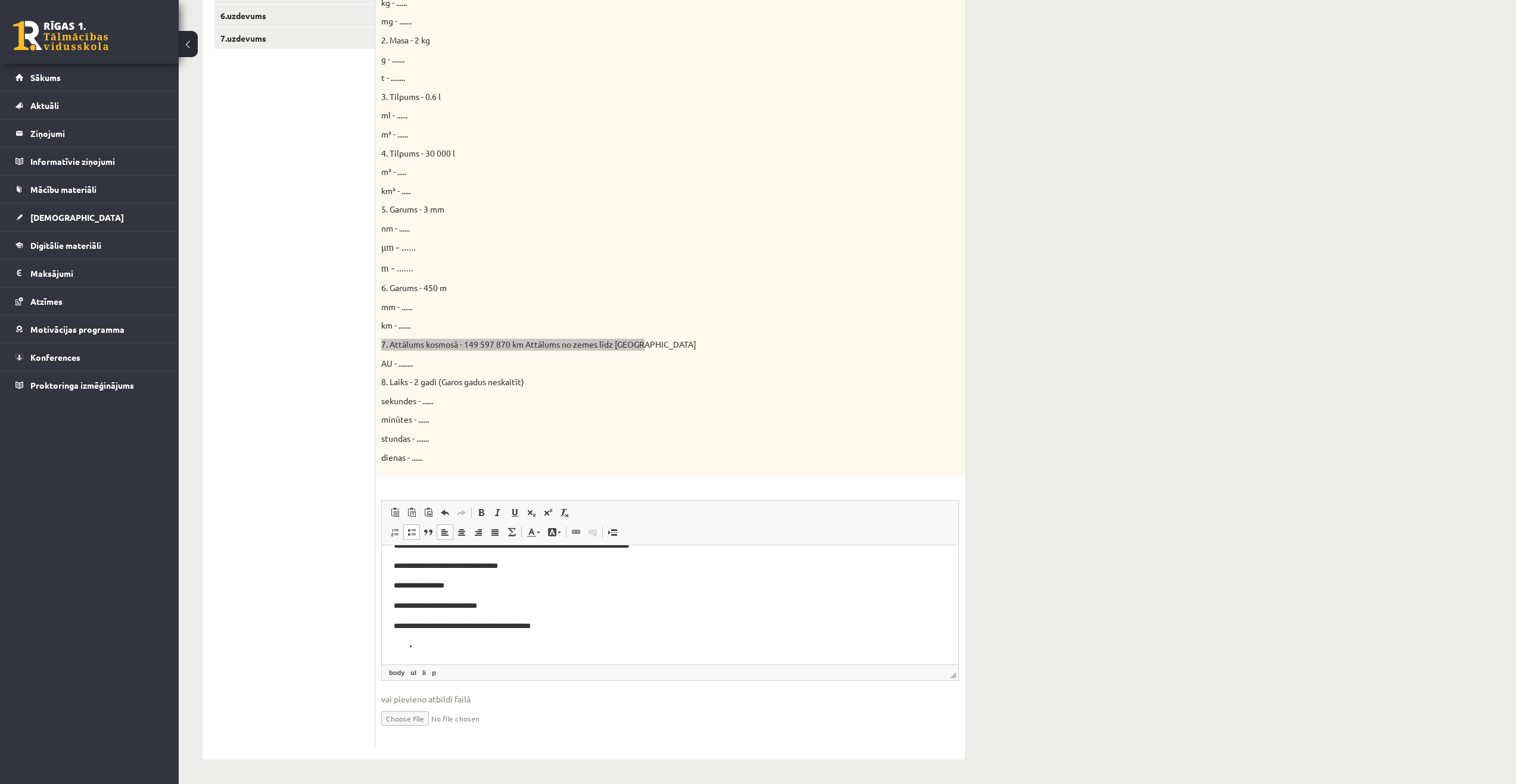
click at [510, 625] on p "**********" at bounding box center [665, 626] width 544 height 13
click at [495, 649] on p "Editor, wiswyg-editor-user-answer-47024838304780" at bounding box center [670, 646] width 505 height 13
click at [485, 646] on p "**********" at bounding box center [665, 646] width 544 height 13
click at [552, 648] on p "**********" at bounding box center [665, 646] width 544 height 13
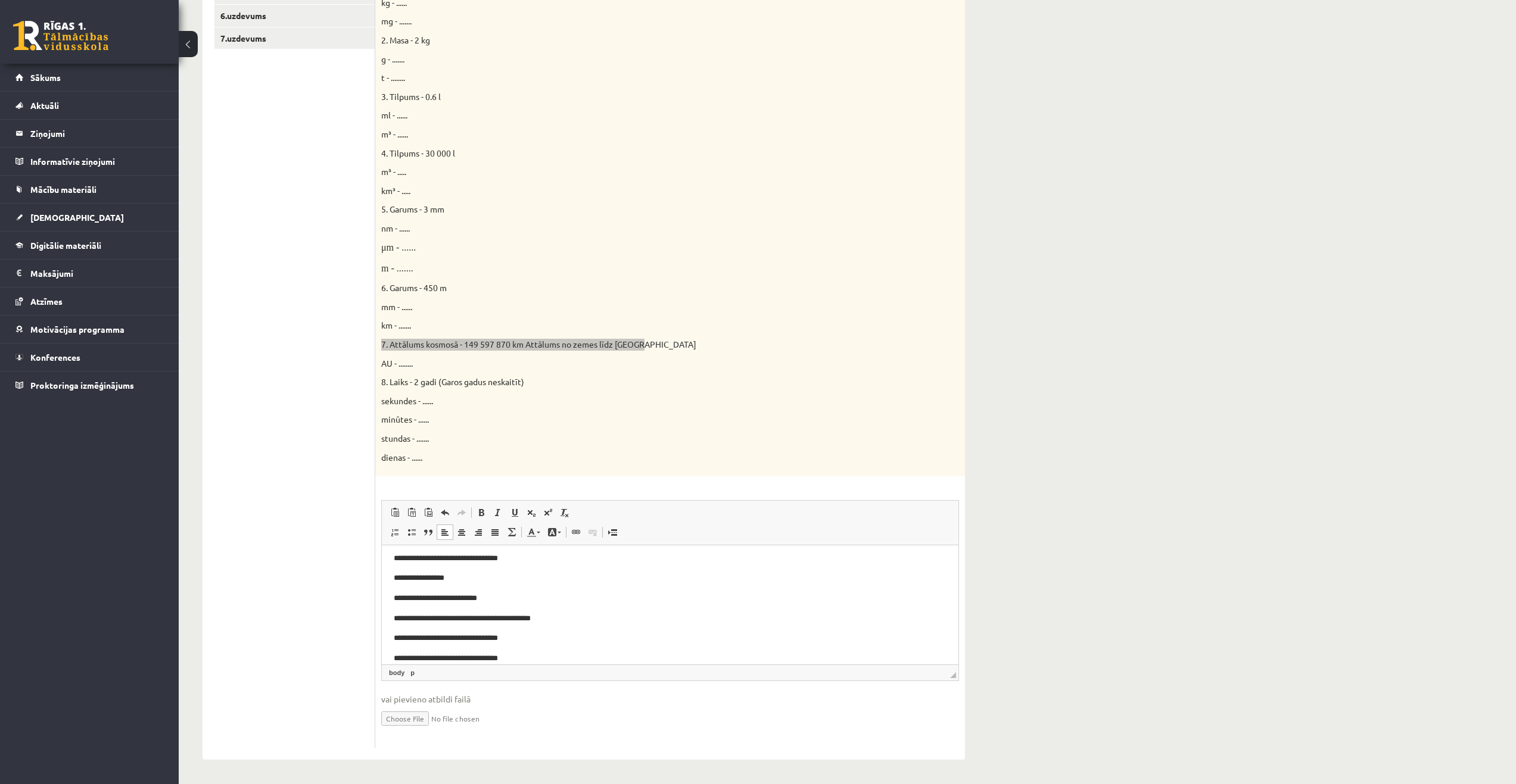
drag, startPoint x: 470, startPoint y: 659, endPoint x: 849, endPoint y: 1235, distance: 689.5
click at [470, 659] on p "**********" at bounding box center [665, 659] width 544 height 13
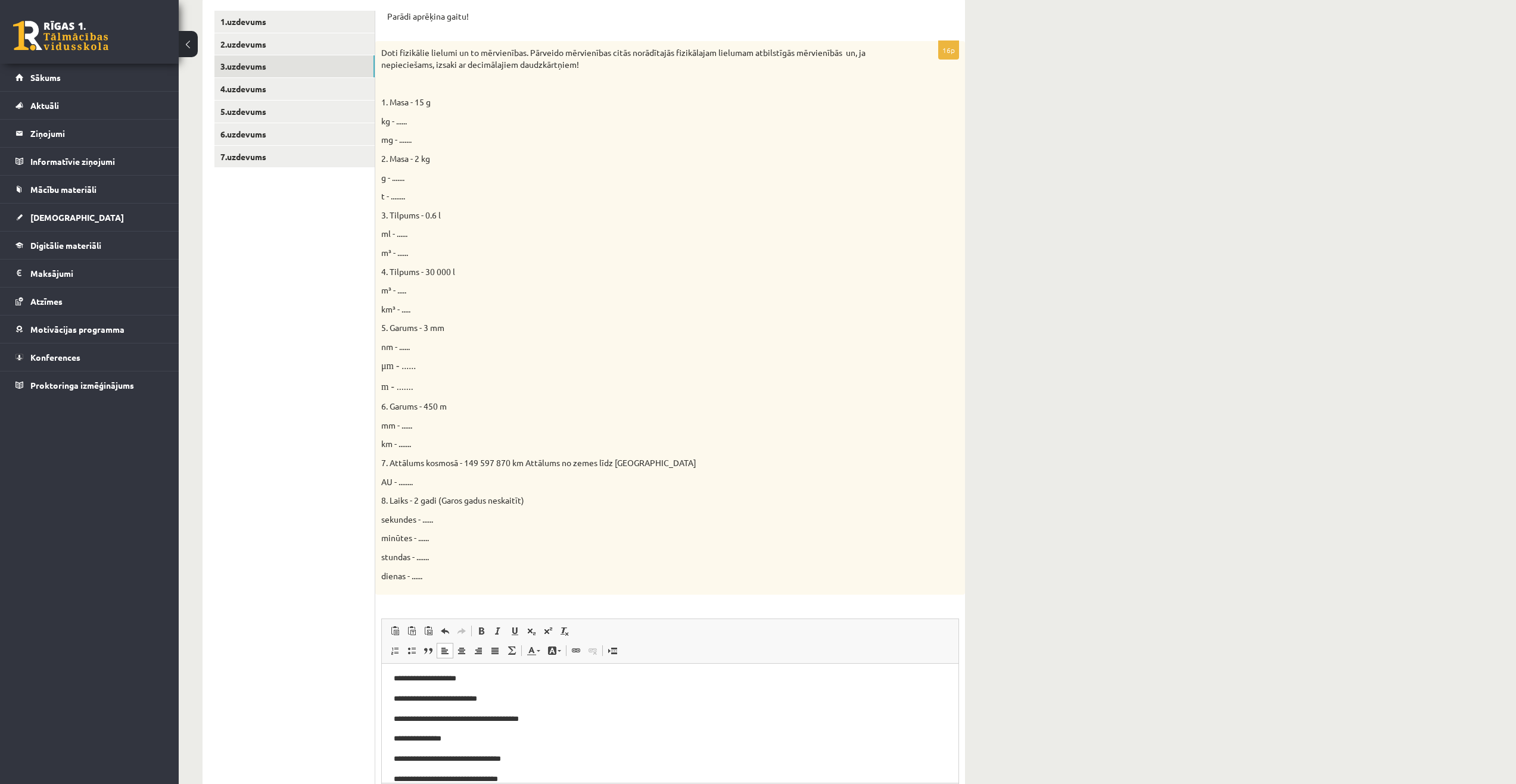
click at [280, 409] on ul "1.uzdevums 2.uzdevums 3.uzdevums 4.uzdevums 5.uzdevums 6.uzdevums 7.uzdevums" at bounding box center [295, 439] width 161 height 856
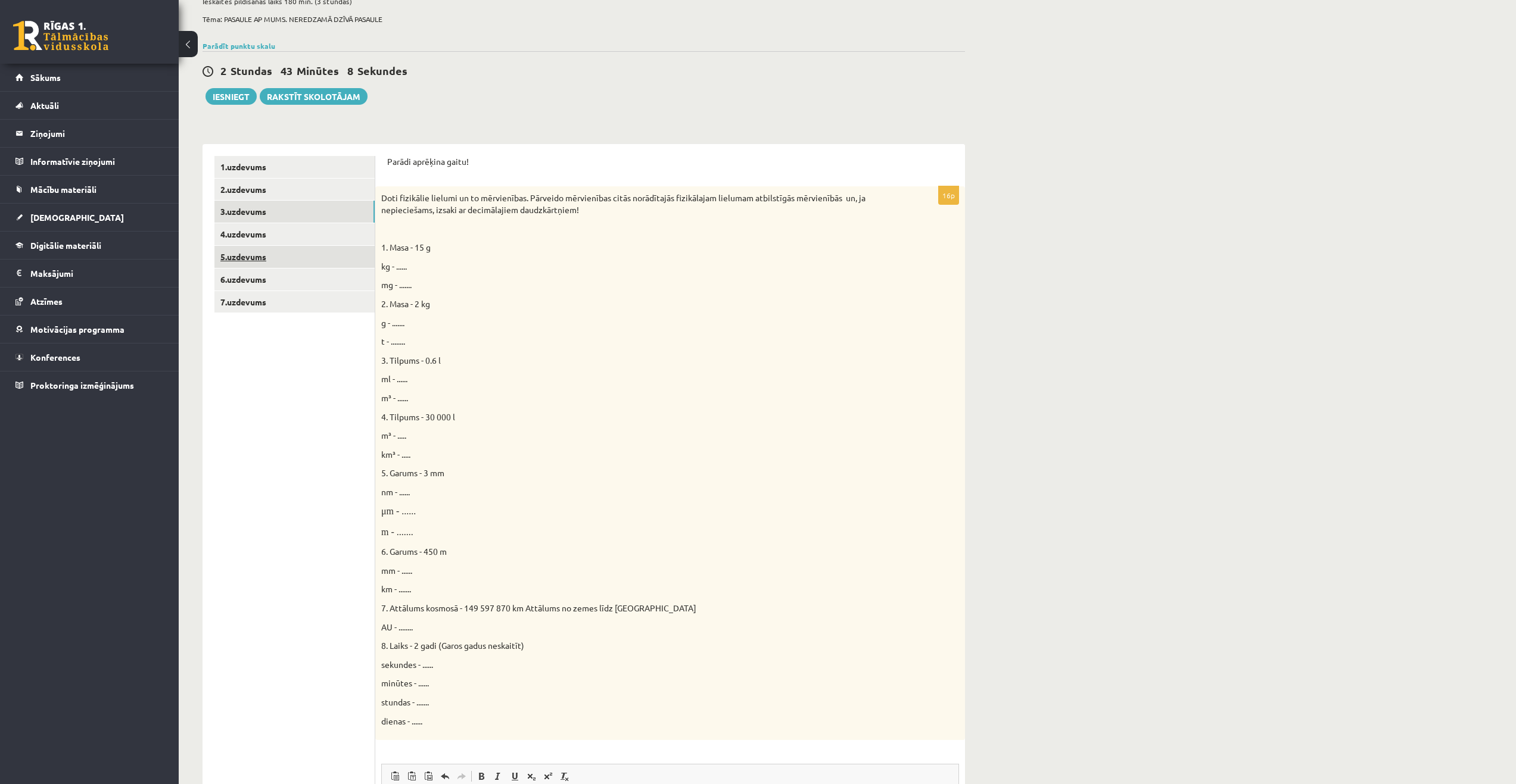
scroll to position [60, 0]
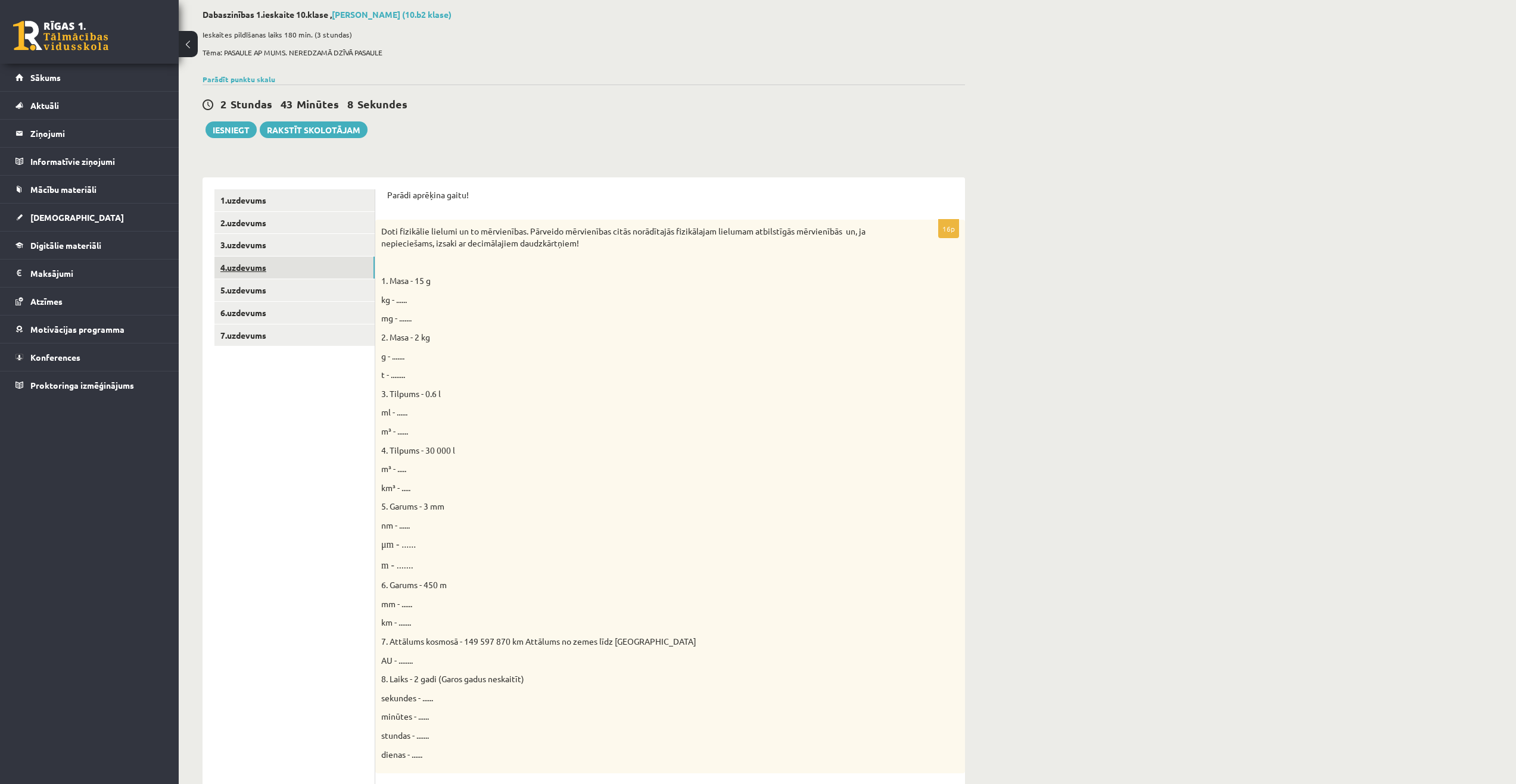
click at [251, 275] on link "4.uzdevums" at bounding box center [294, 268] width 160 height 22
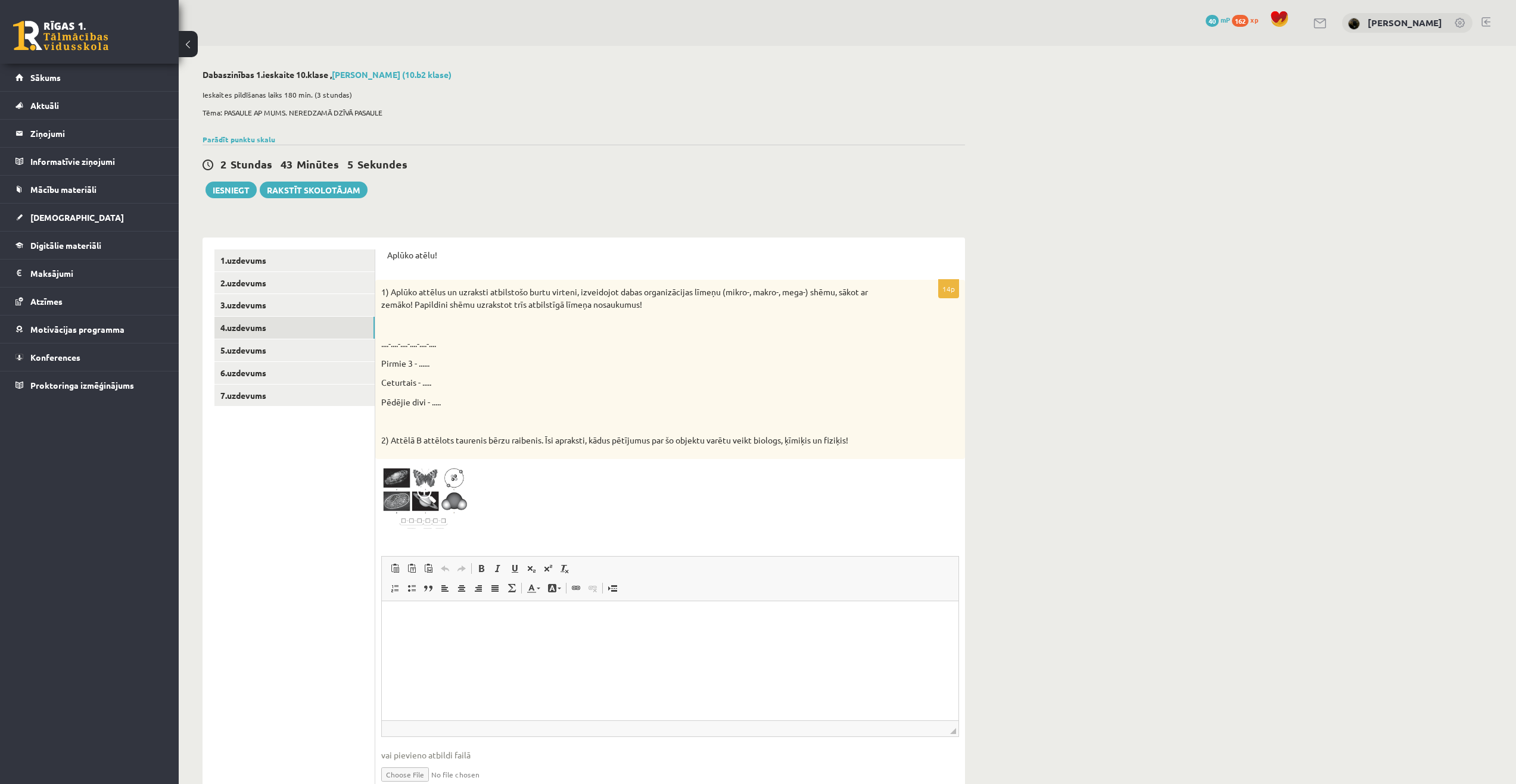
scroll to position [0, 0]
click at [460, 498] on img at bounding box center [426, 499] width 89 height 68
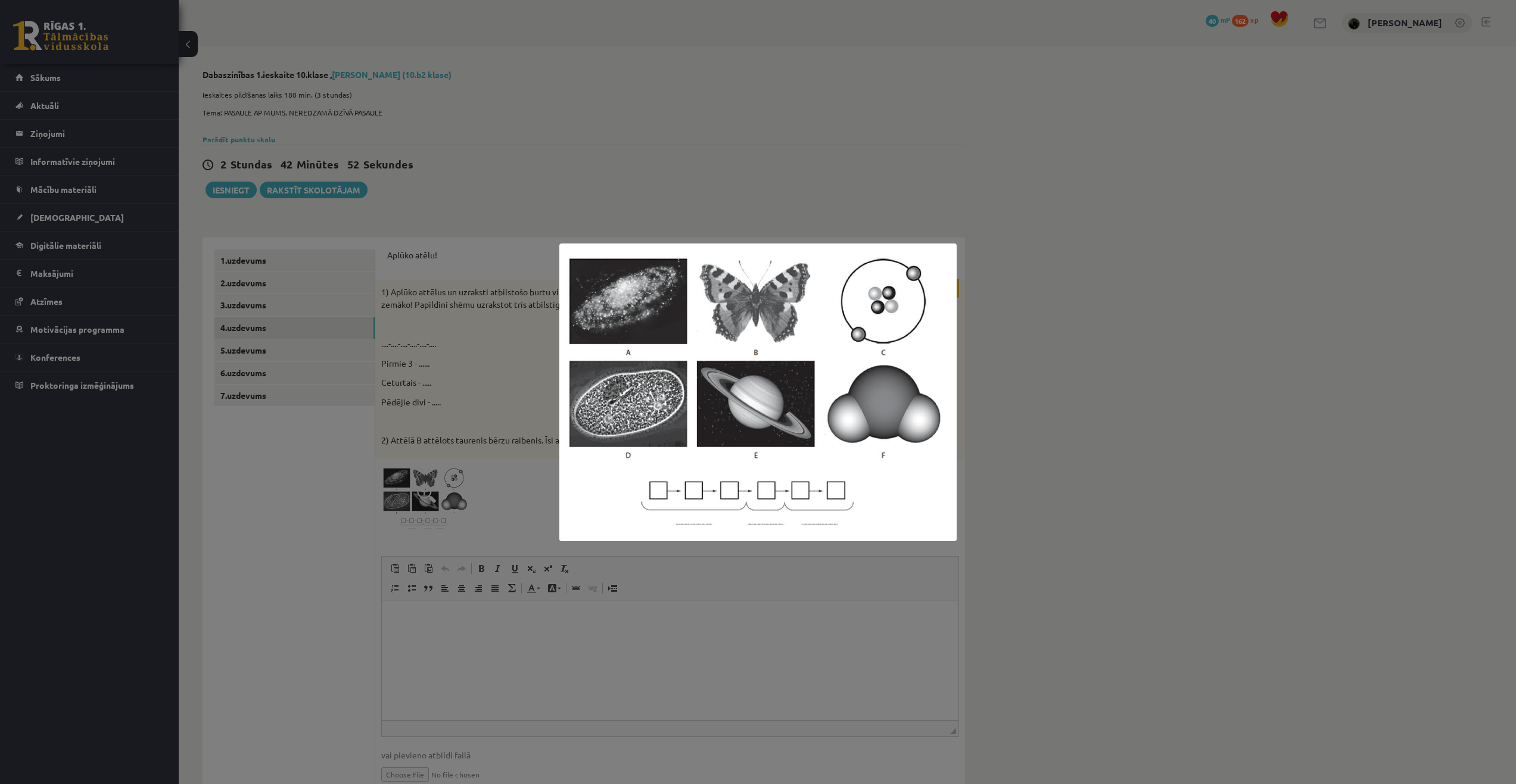
click at [465, 216] on div at bounding box center [758, 392] width 1516 height 784
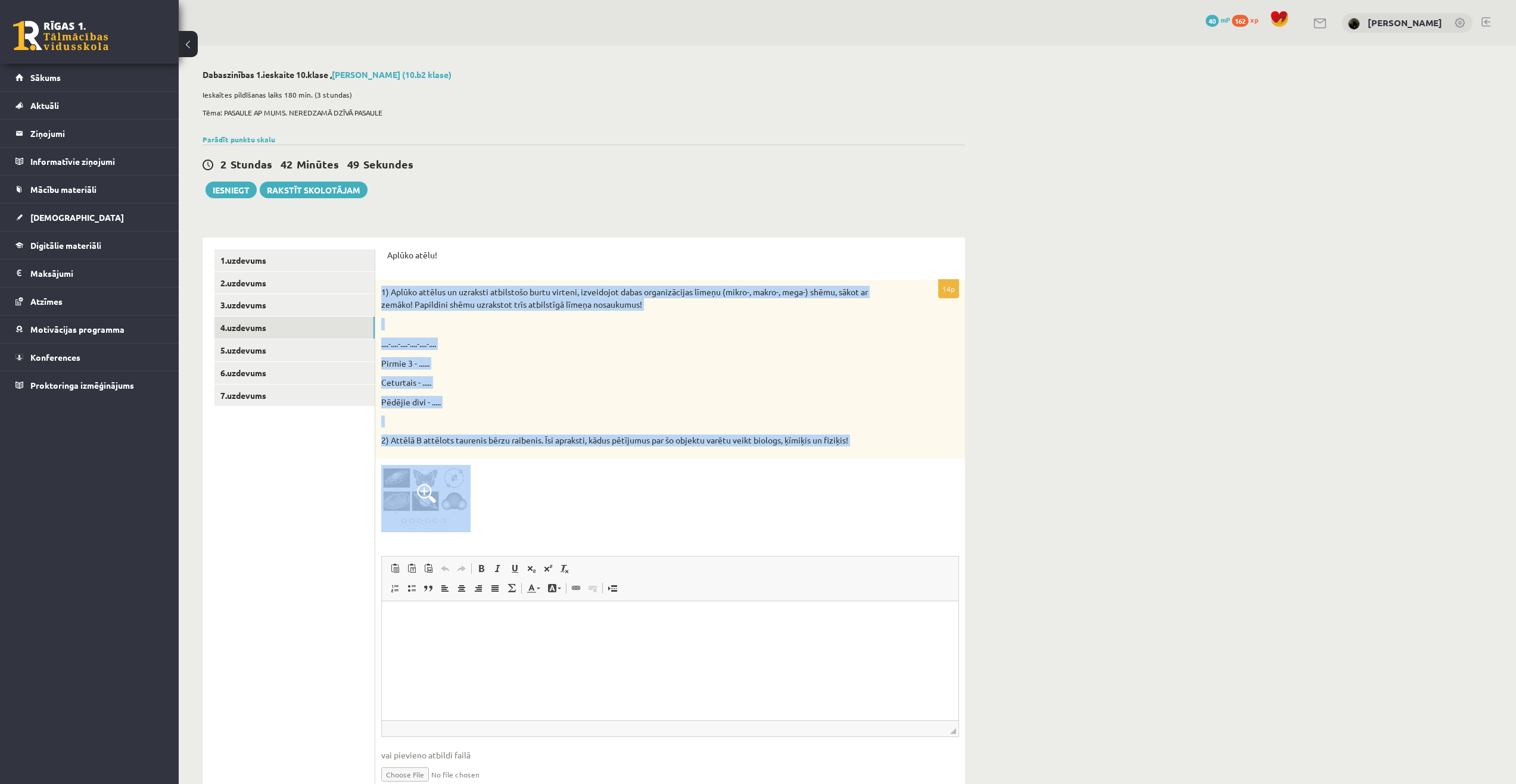
drag, startPoint x: 378, startPoint y: 287, endPoint x: 868, endPoint y: 467, distance: 522.0
click at [868, 467] on div "14p 1) Aplūko attēlus un uzraksti atbilstošo burtu virteni, izveidojot dabas or…" at bounding box center [670, 542] width 590 height 523
copy div "1) Aplūko attēlus un uzraksti atbilstošo burtu virteni, izveidojot dabas organi…"
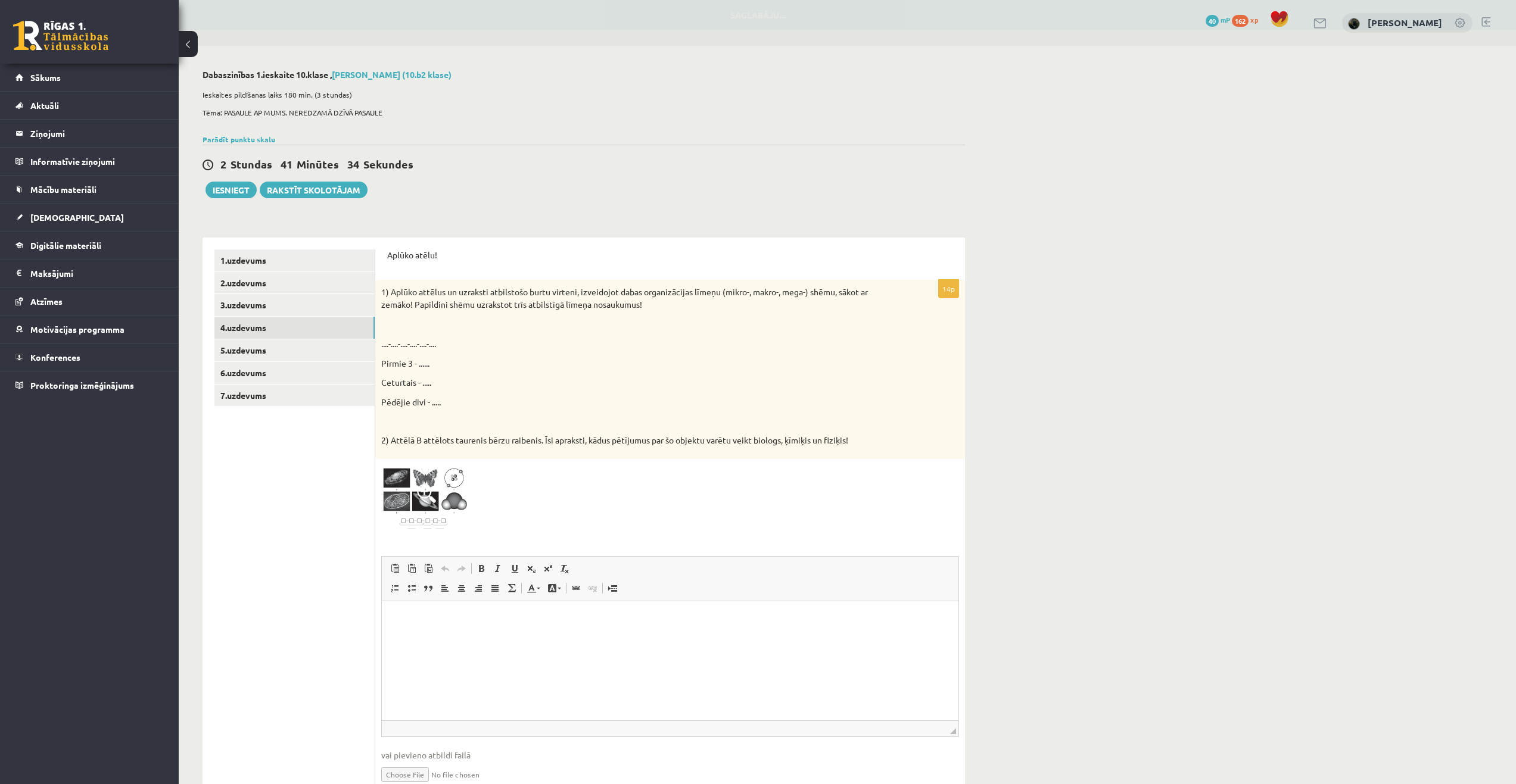
click at [524, 476] on div at bounding box center [670, 499] width 578 height 68
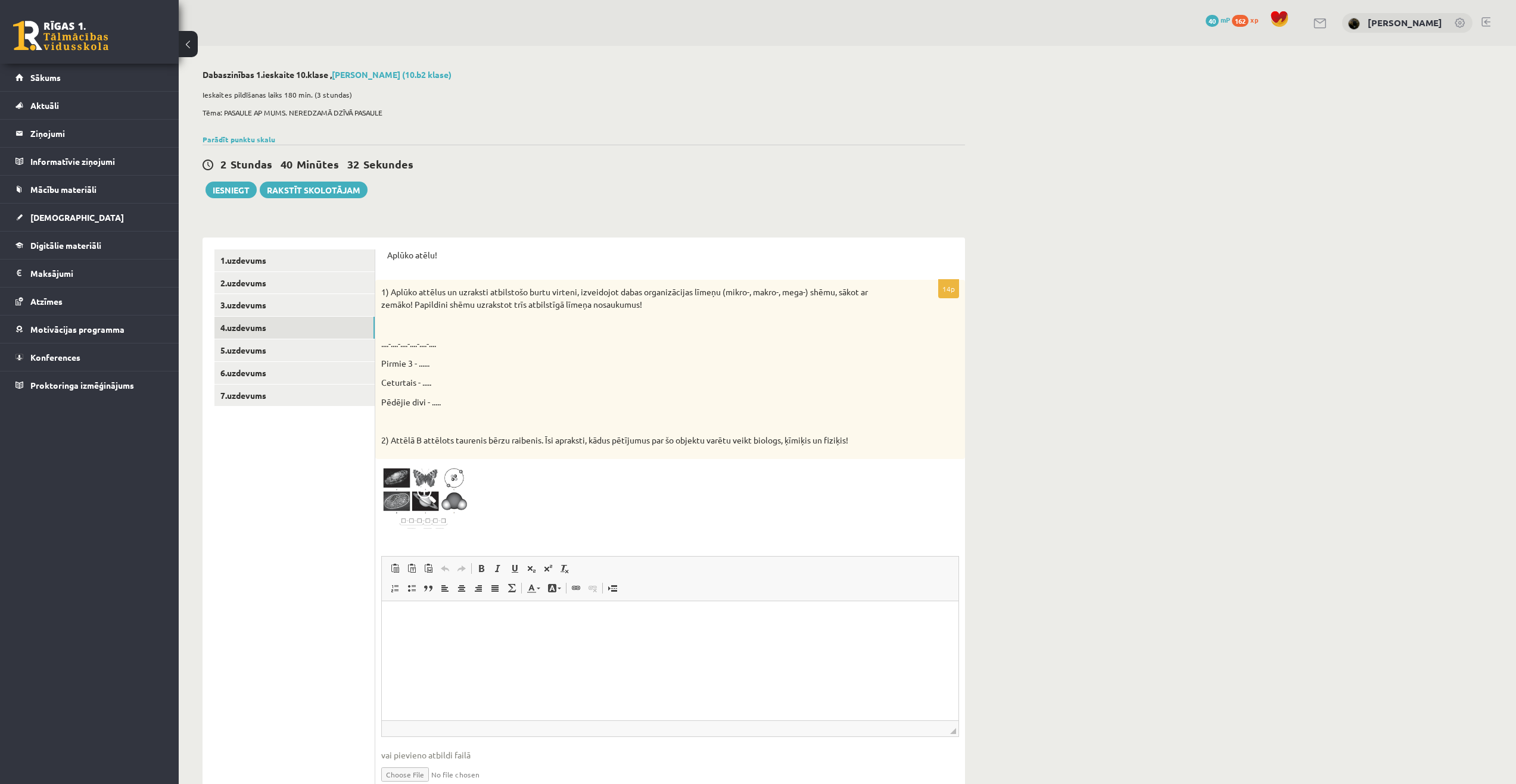
click at [270, 532] on ul "1.uzdevums 2.uzdevums 3.uzdevums 4.uzdevums 5.uzdevums 6.uzdevums 7.uzdevums" at bounding box center [295, 527] width 161 height 555
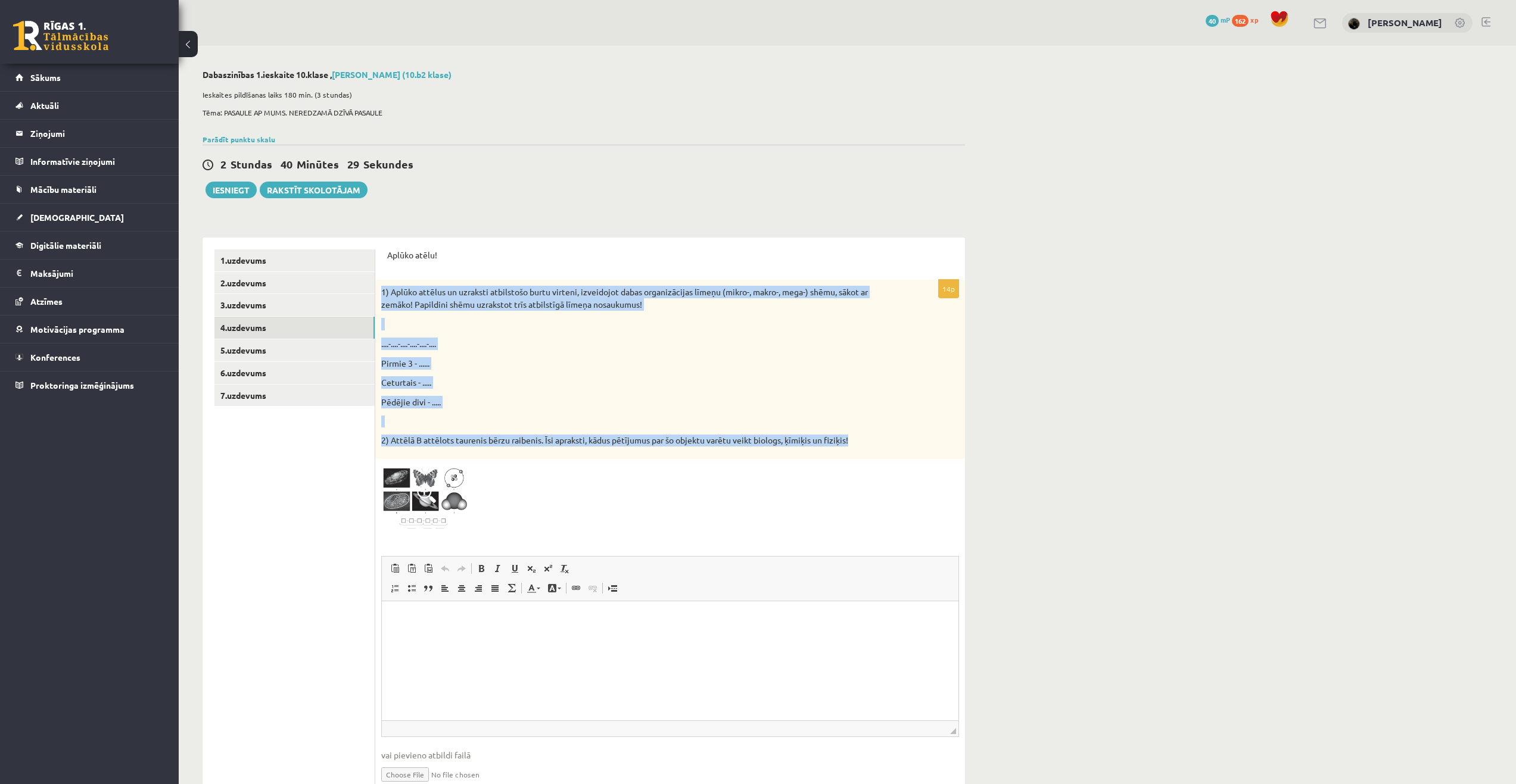
drag, startPoint x: 384, startPoint y: 293, endPoint x: 885, endPoint y: 436, distance: 521.0
click at [885, 436] on div "1) Aplūko attēlus un uzraksti atbilstošo burtu virteni, izveidojot dabas organi…" at bounding box center [670, 369] width 590 height 179
copy div "1) Aplūko attēlus un uzraksti atbilstošo burtu virteni, izveidojot dabas organi…"
click at [409, 499] on img at bounding box center [426, 499] width 89 height 68
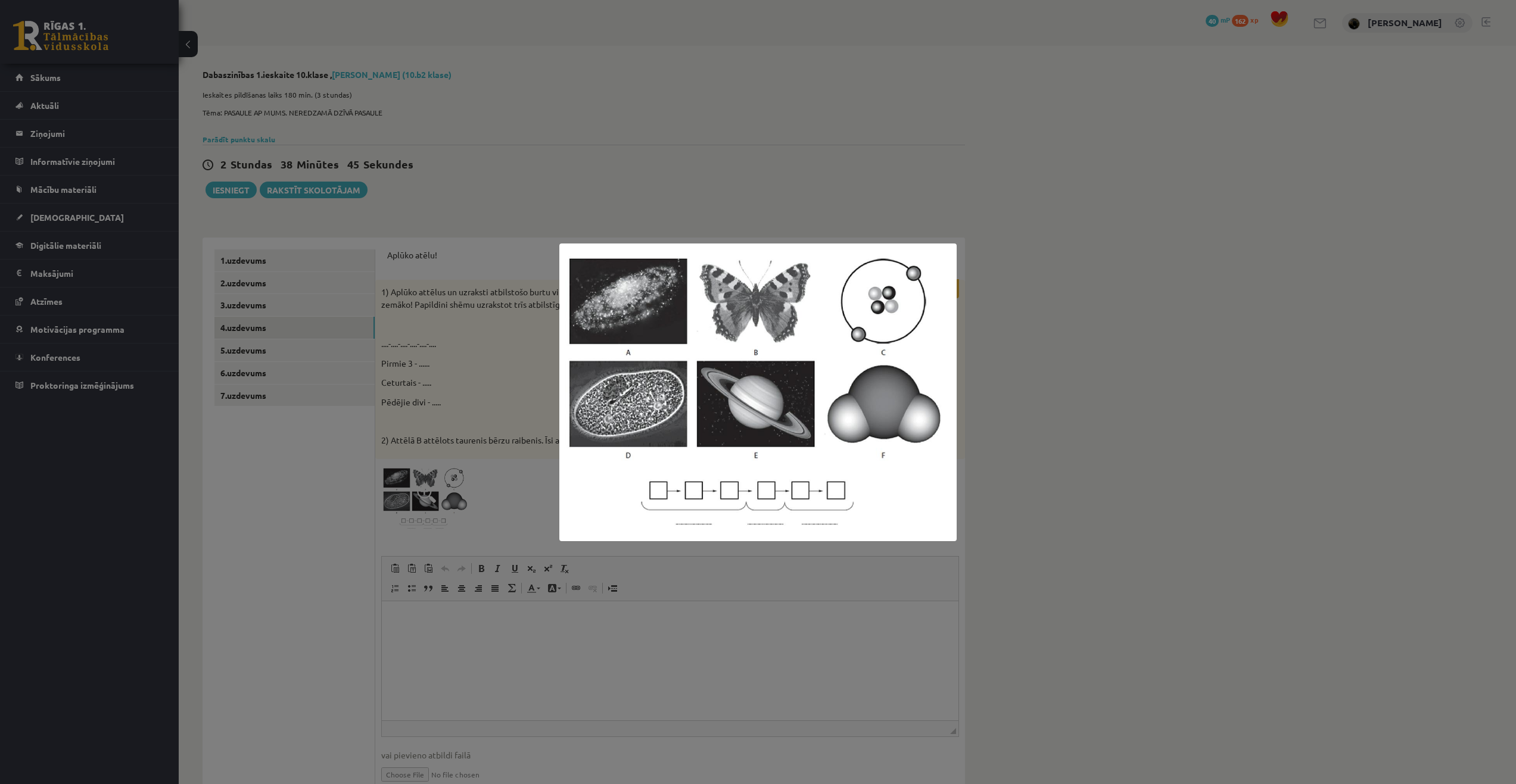
click at [477, 511] on div at bounding box center [758, 392] width 1516 height 784
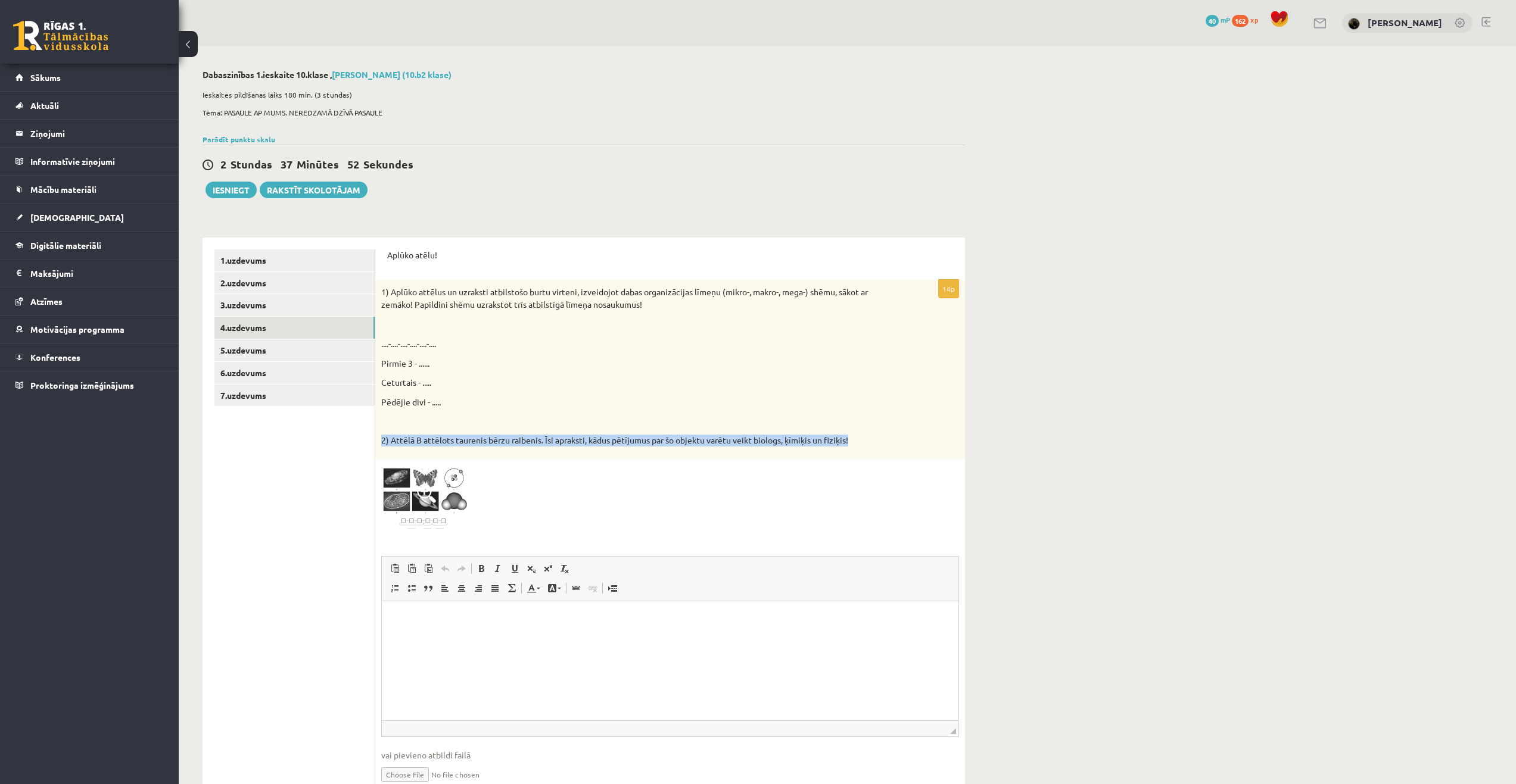
drag, startPoint x: 382, startPoint y: 439, endPoint x: 863, endPoint y: 439, distance: 481.0
click at [863, 439] on p "2) Attēlā B attēlots taurenis bērzu raibenis. Īsi apraksti, kādus pētījumus par…" at bounding box center [640, 441] width 518 height 12
click at [869, 405] on p "Pēdējie divi - ....." at bounding box center [640, 402] width 518 height 13
click at [421, 492] on span at bounding box center [426, 493] width 19 height 19
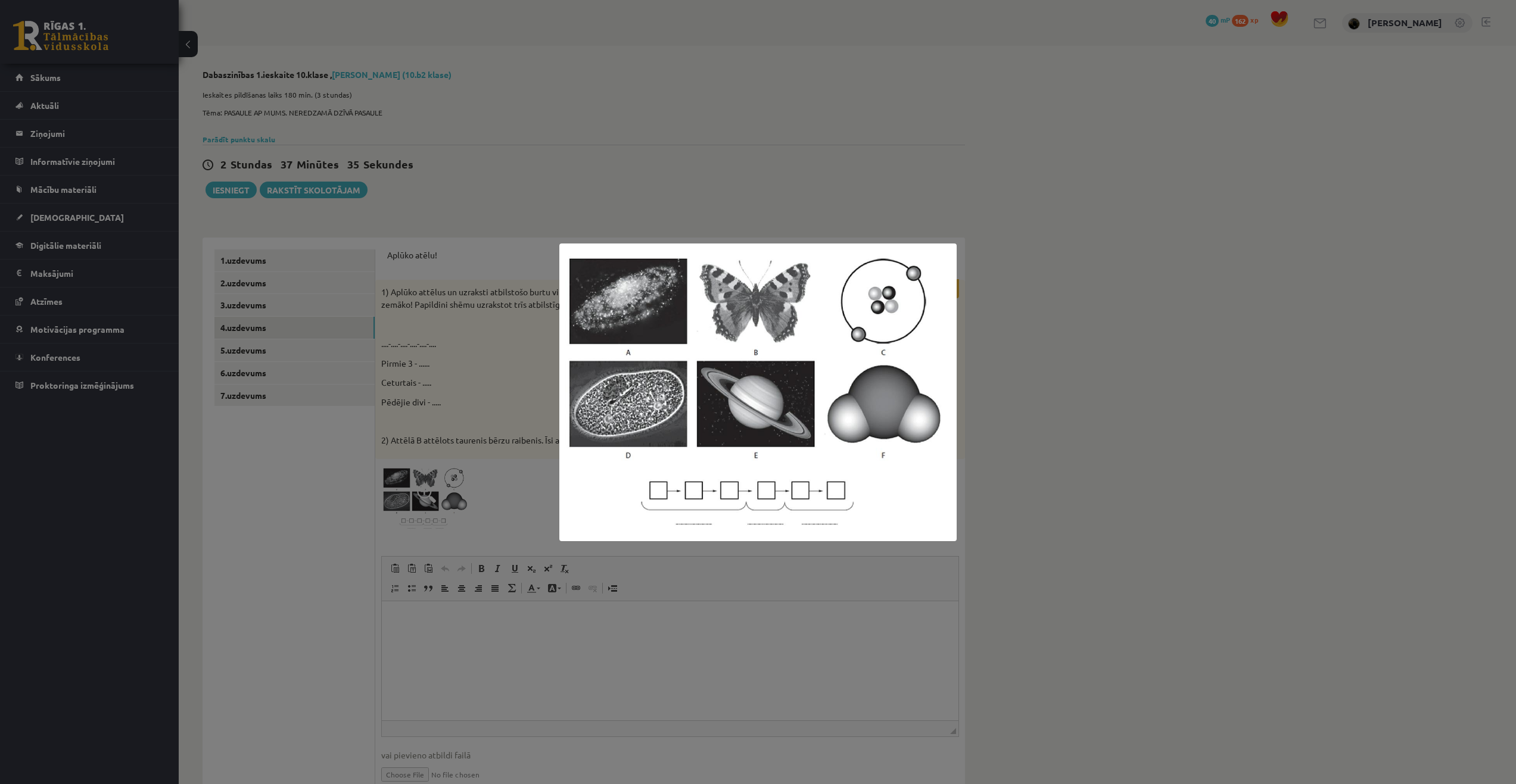
drag, startPoint x: 733, startPoint y: 424, endPoint x: 1049, endPoint y: 506, distance: 326.5
click at [1058, 512] on div at bounding box center [758, 392] width 1516 height 784
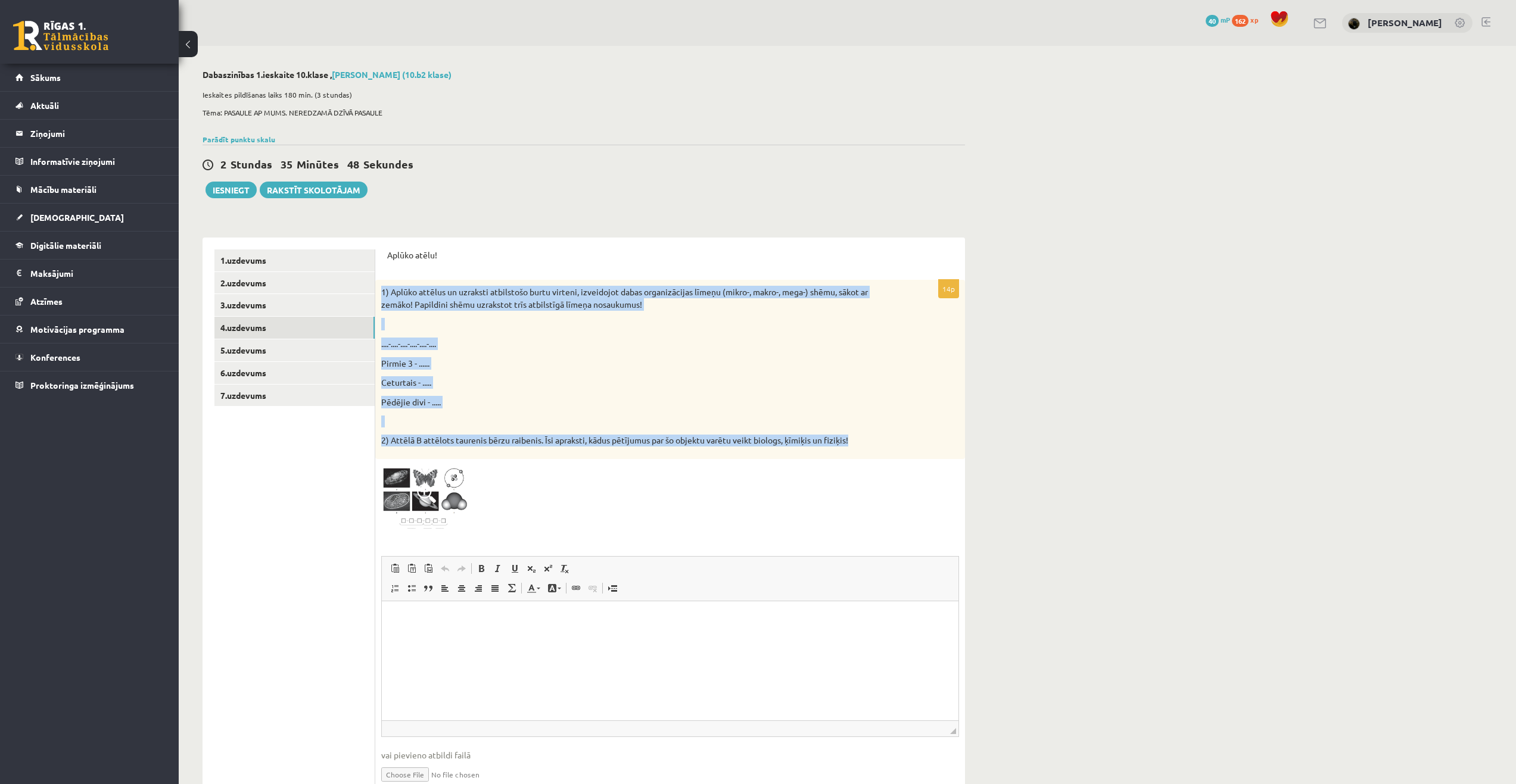
drag, startPoint x: 379, startPoint y: 289, endPoint x: 869, endPoint y: 453, distance: 516.7
click at [869, 453] on div "1) Aplūko attēlus un uzraksti atbilstošo burtu virteni, izveidojot dabas organi…" at bounding box center [670, 369] width 590 height 179
copy div "1) Aplūko attēlus un uzraksti atbilstošo burtu virteni, izveidojot dabas organi…"
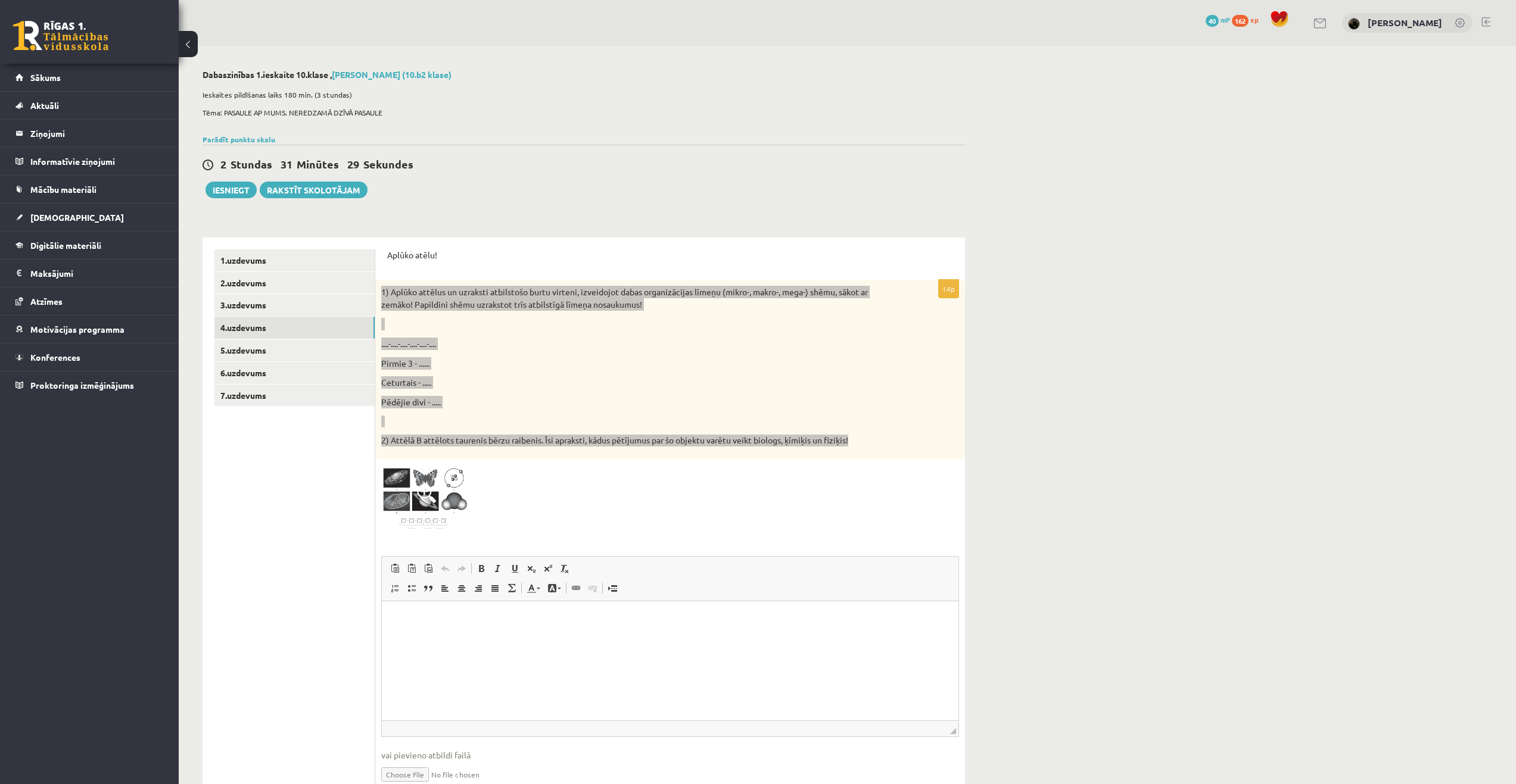
click at [528, 622] on p "Editor, wiswyg-editor-user-answer-47024735831080" at bounding box center [670, 619] width 553 height 13
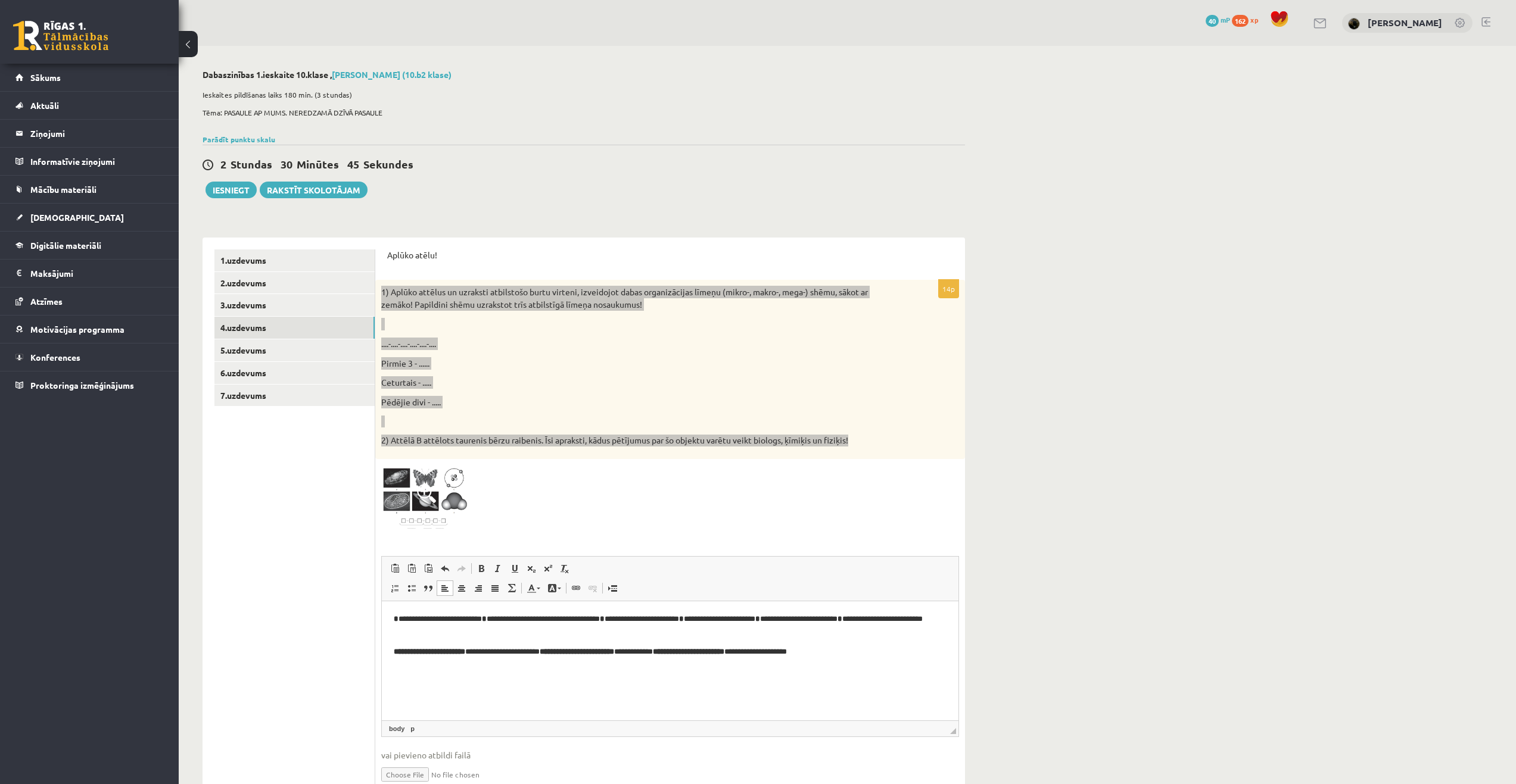
click at [552, 670] on html "**********" at bounding box center [670, 635] width 577 height 69
click at [880, 654] on p "**********" at bounding box center [670, 652] width 553 height 13
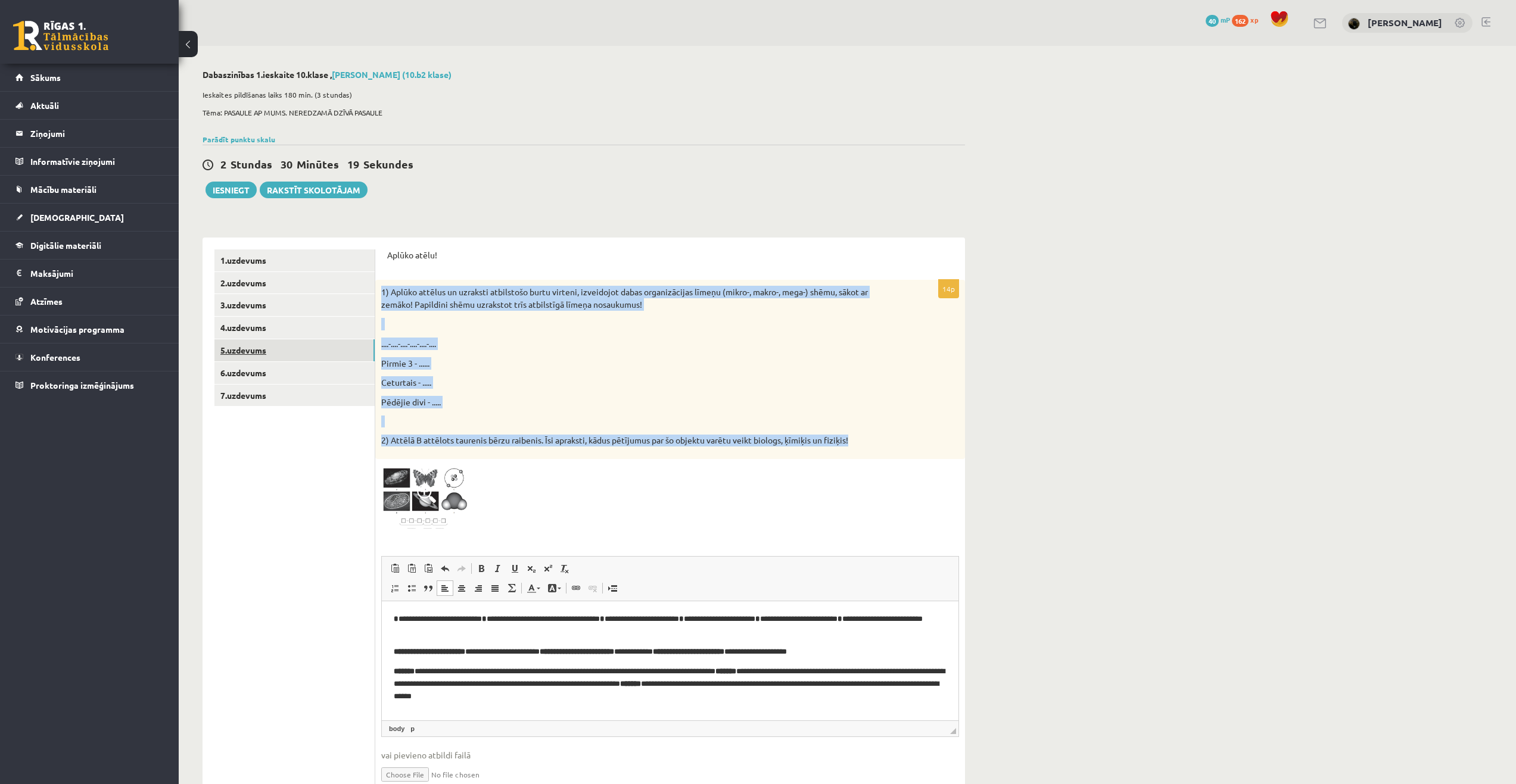
click at [234, 349] on link "5.uzdevums" at bounding box center [294, 351] width 160 height 22
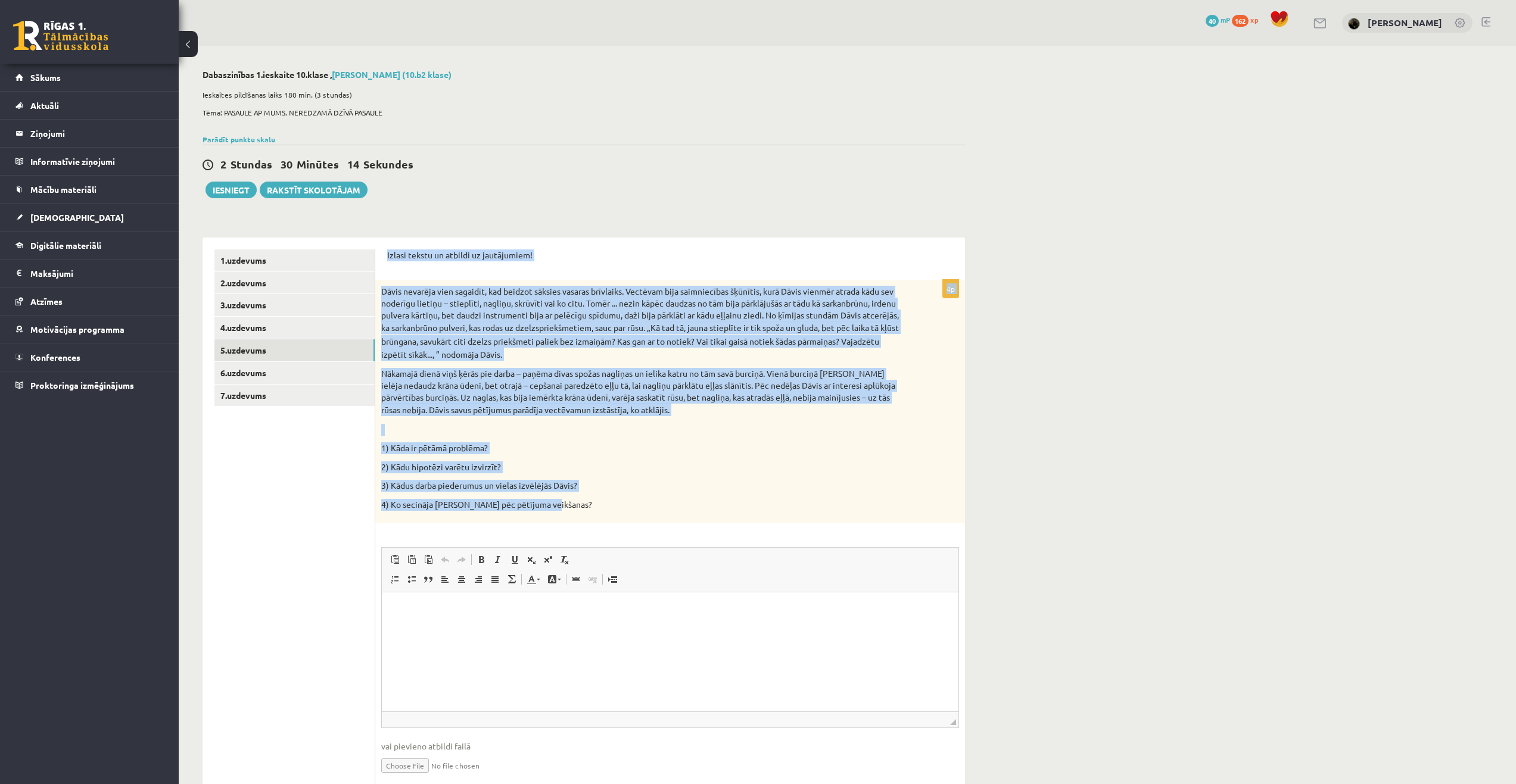
drag, startPoint x: 388, startPoint y: 255, endPoint x: 553, endPoint y: 519, distance: 311.3
click at [555, 520] on form "Izlasi tekstu un atbildi uz jautājumiem! 4p Dāvis nevarēja vien sagaidīt, kad b…" at bounding box center [670, 522] width 566 height 546
copy form "Loremi dolors am consect ad elitseddoei! 7t Incid utlabore etdo magnaali, eni a…"
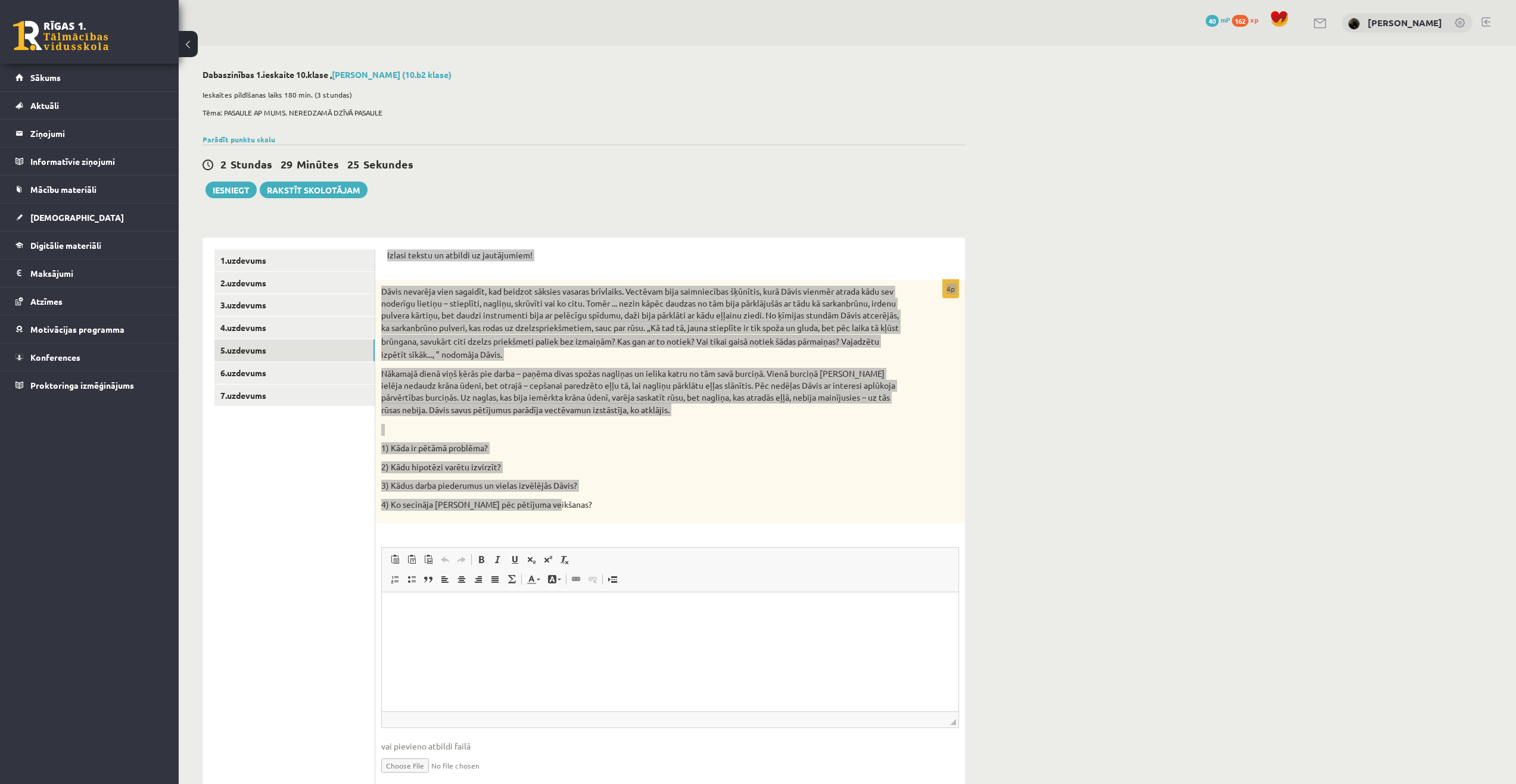
click at [549, 629] on html at bounding box center [670, 611] width 577 height 37
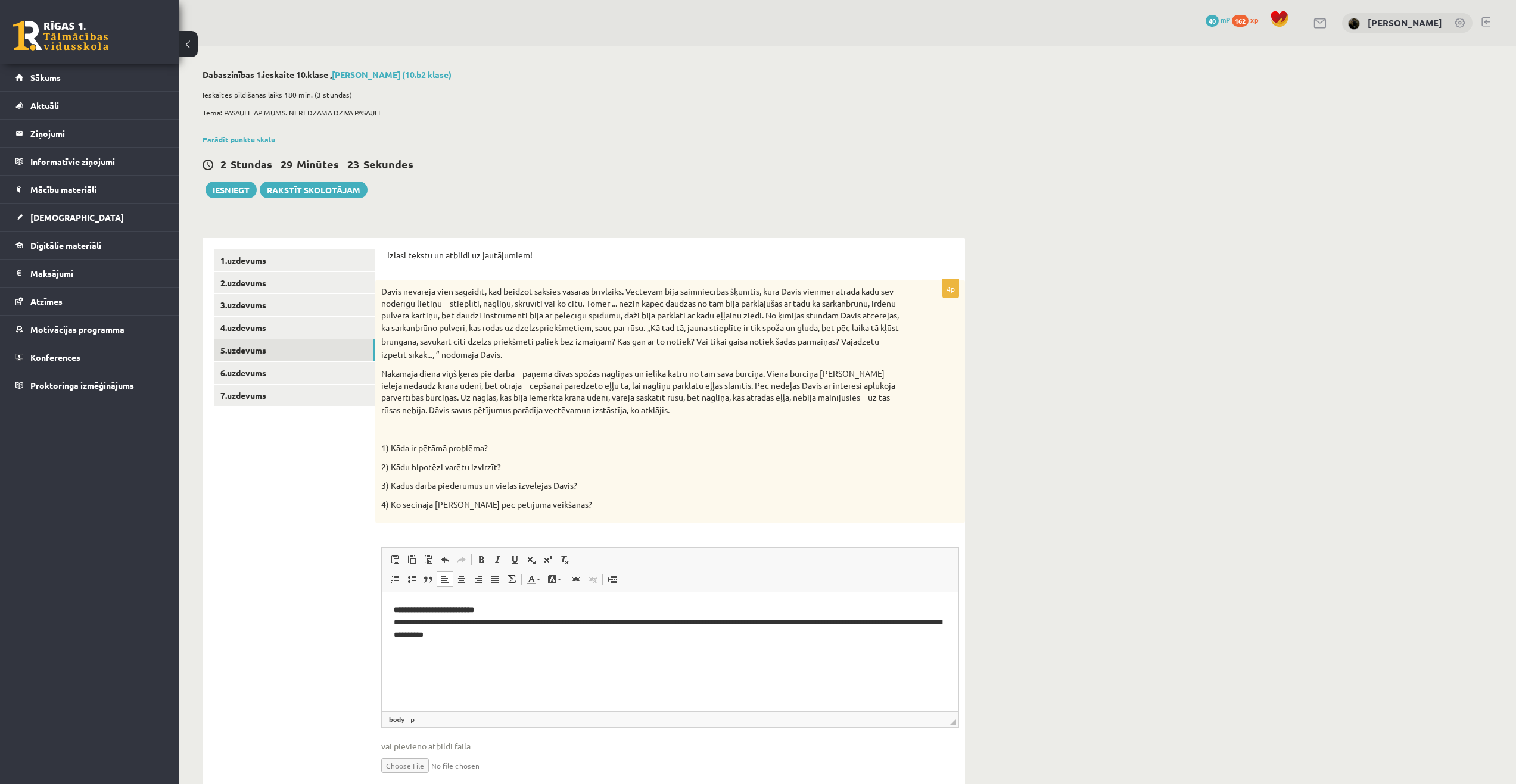
click at [335, 646] on ul "1.uzdevums 2.uzdevums 3.uzdevums 4.uzdevums 5.uzdevums 6.uzdevums 7.uzdevums" at bounding box center [295, 522] width 161 height 546
click at [513, 638] on p "**********" at bounding box center [670, 623] width 553 height 37
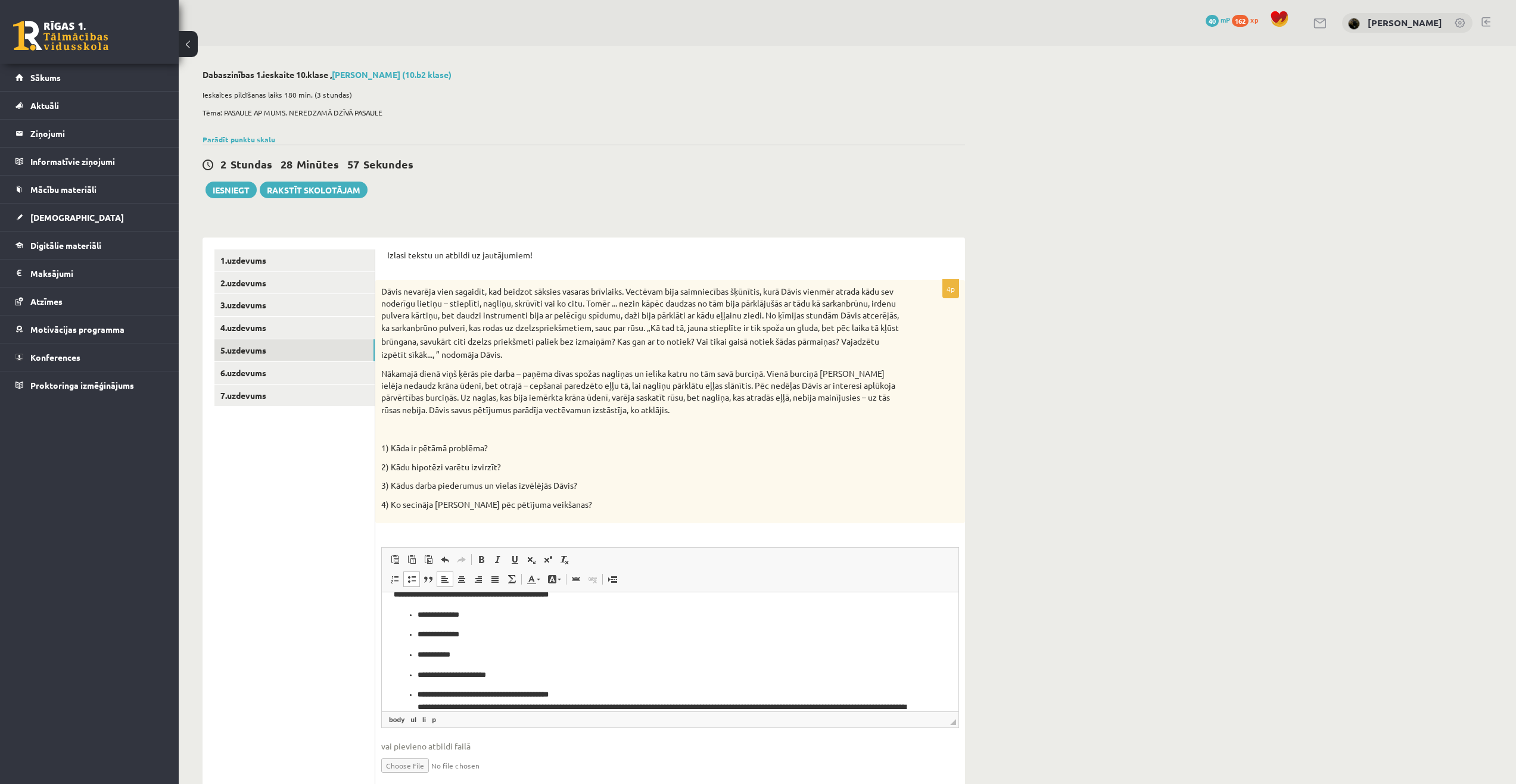
scroll to position [120, 0]
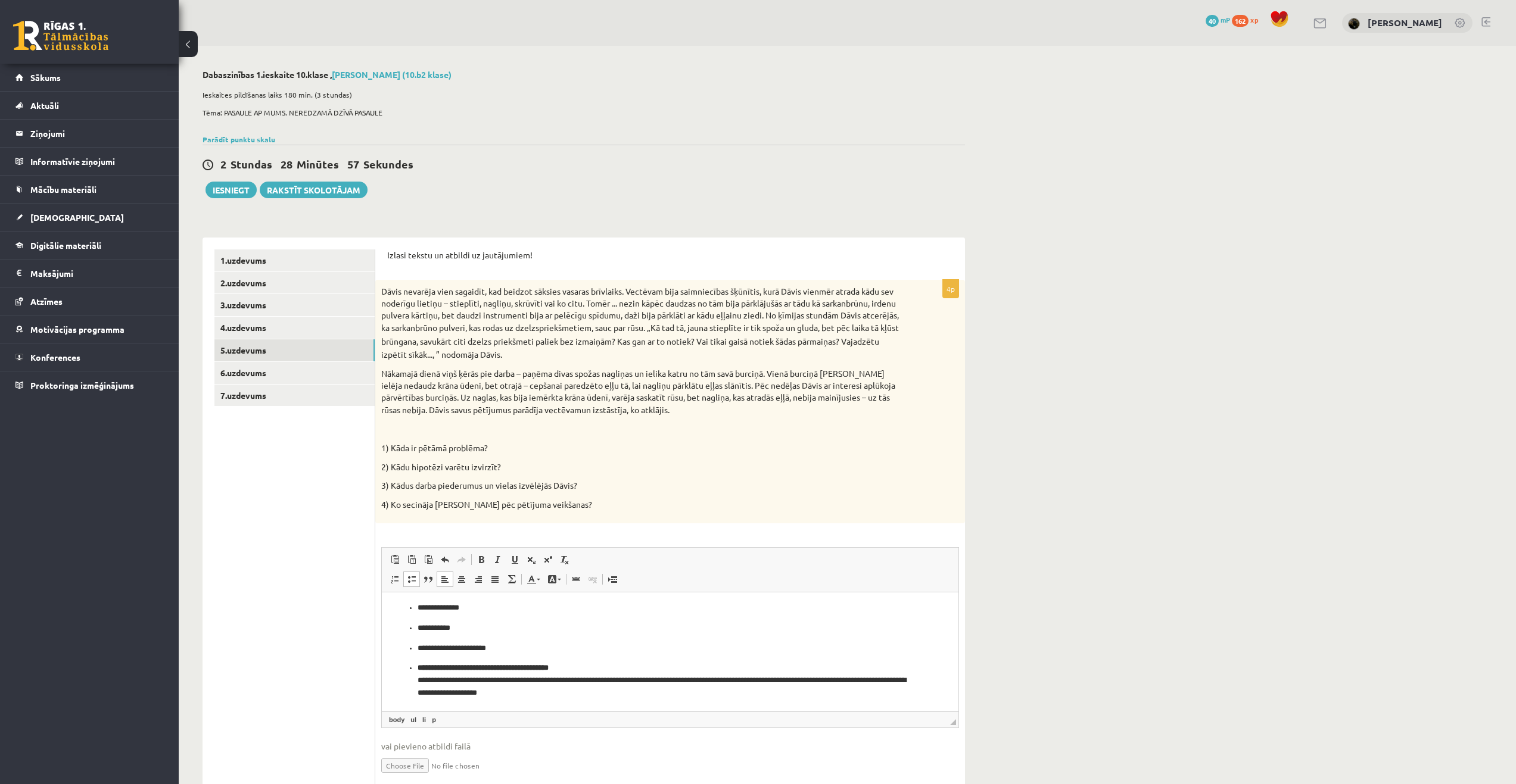
click at [413, 673] on ul "**********" at bounding box center [670, 641] width 553 height 117
click at [412, 668] on ul "**********" at bounding box center [670, 645] width 553 height 125
click at [412, 667] on ul "**********" at bounding box center [670, 645] width 553 height 125
click at [418, 666] on li "**********" at bounding box center [670, 668] width 505 height 13
drag, startPoint x: 408, startPoint y: 666, endPoint x: 399, endPoint y: 665, distance: 9.1
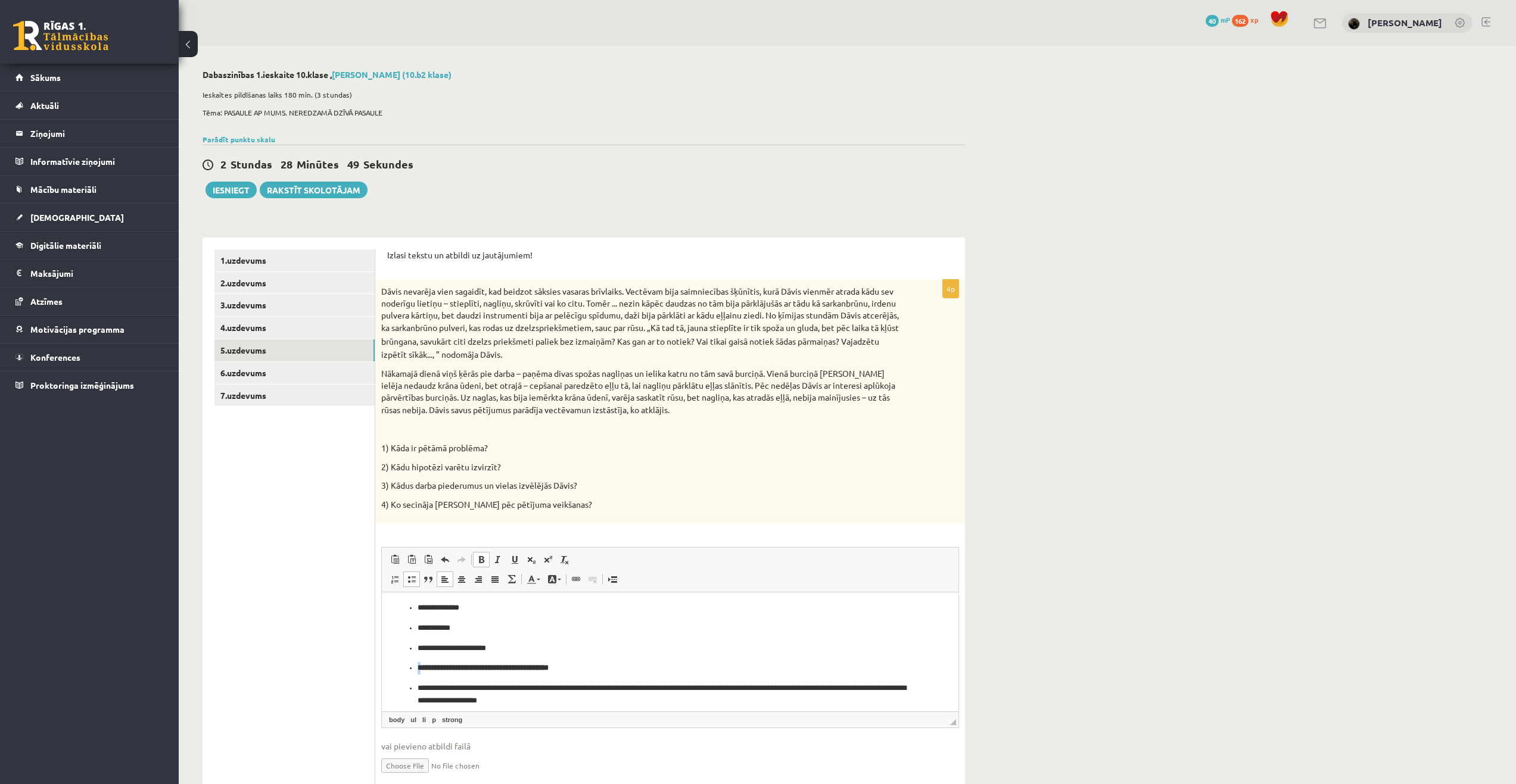
click at [399, 665] on ul "**********" at bounding box center [670, 645] width 553 height 125
click at [390, 670] on html "**********" at bounding box center [670, 596] width 577 height 247
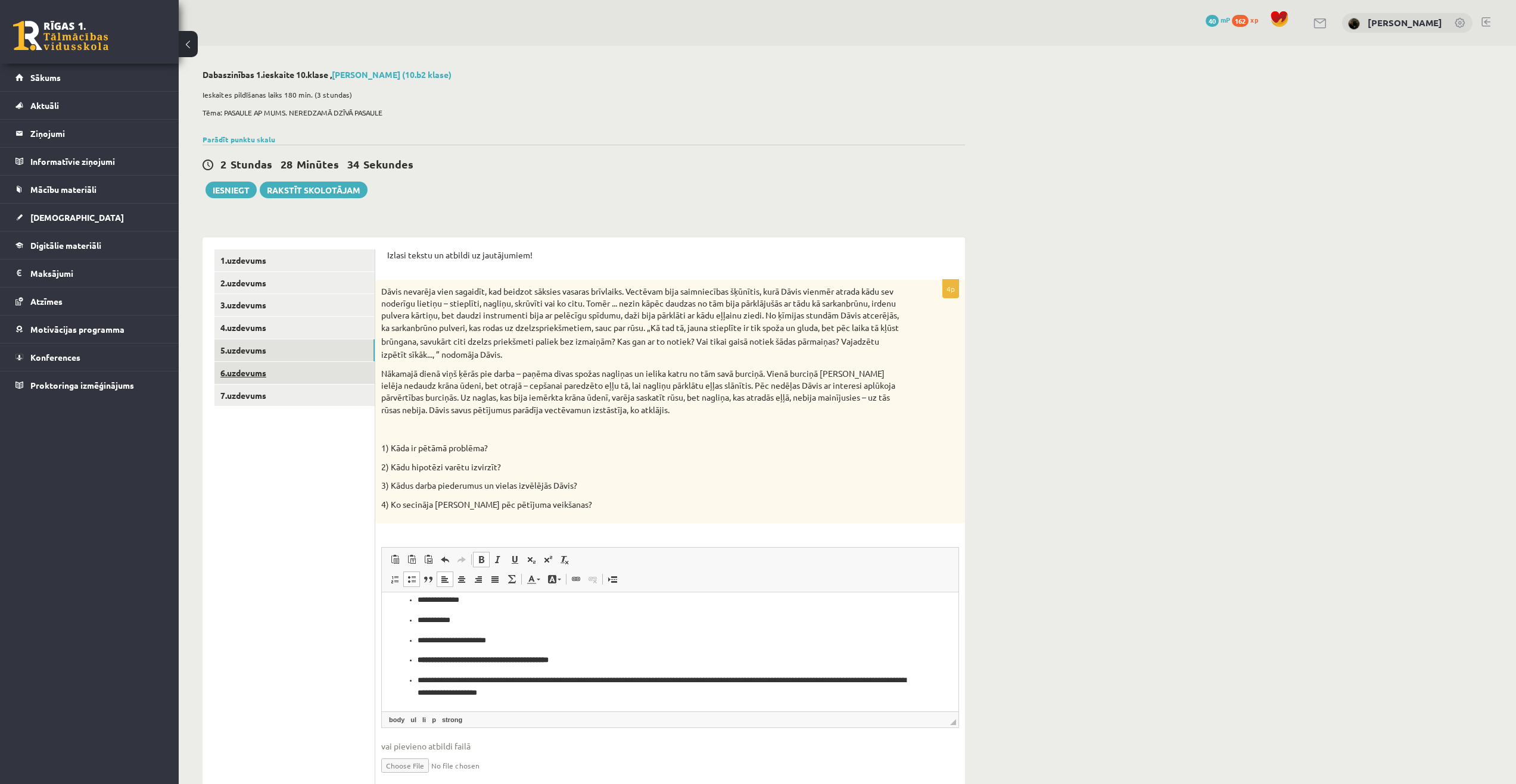
click at [286, 373] on link "6.uzdevums" at bounding box center [294, 373] width 160 height 22
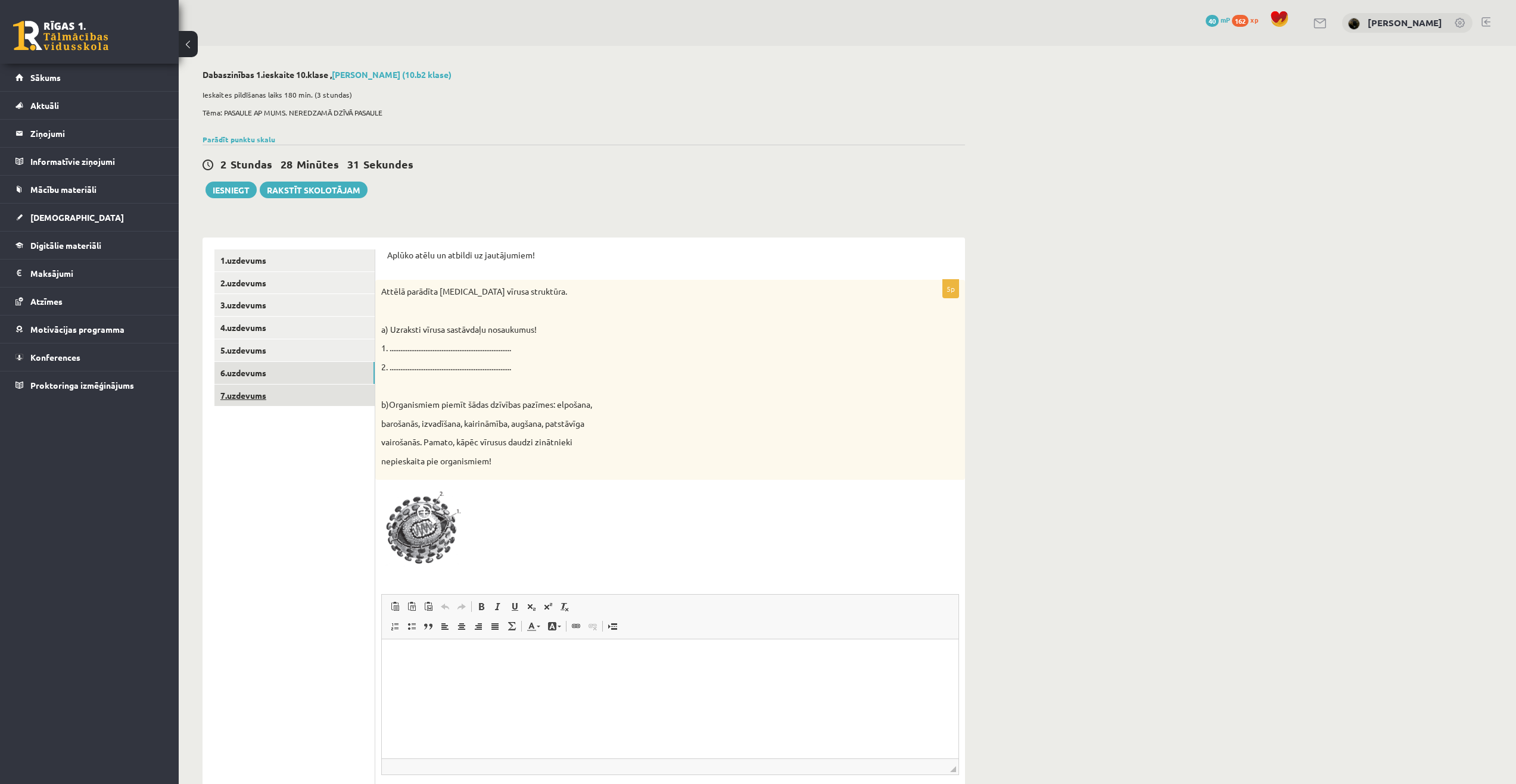
scroll to position [0, 0]
click at [311, 396] on link "7.uzdevums" at bounding box center [294, 396] width 160 height 22
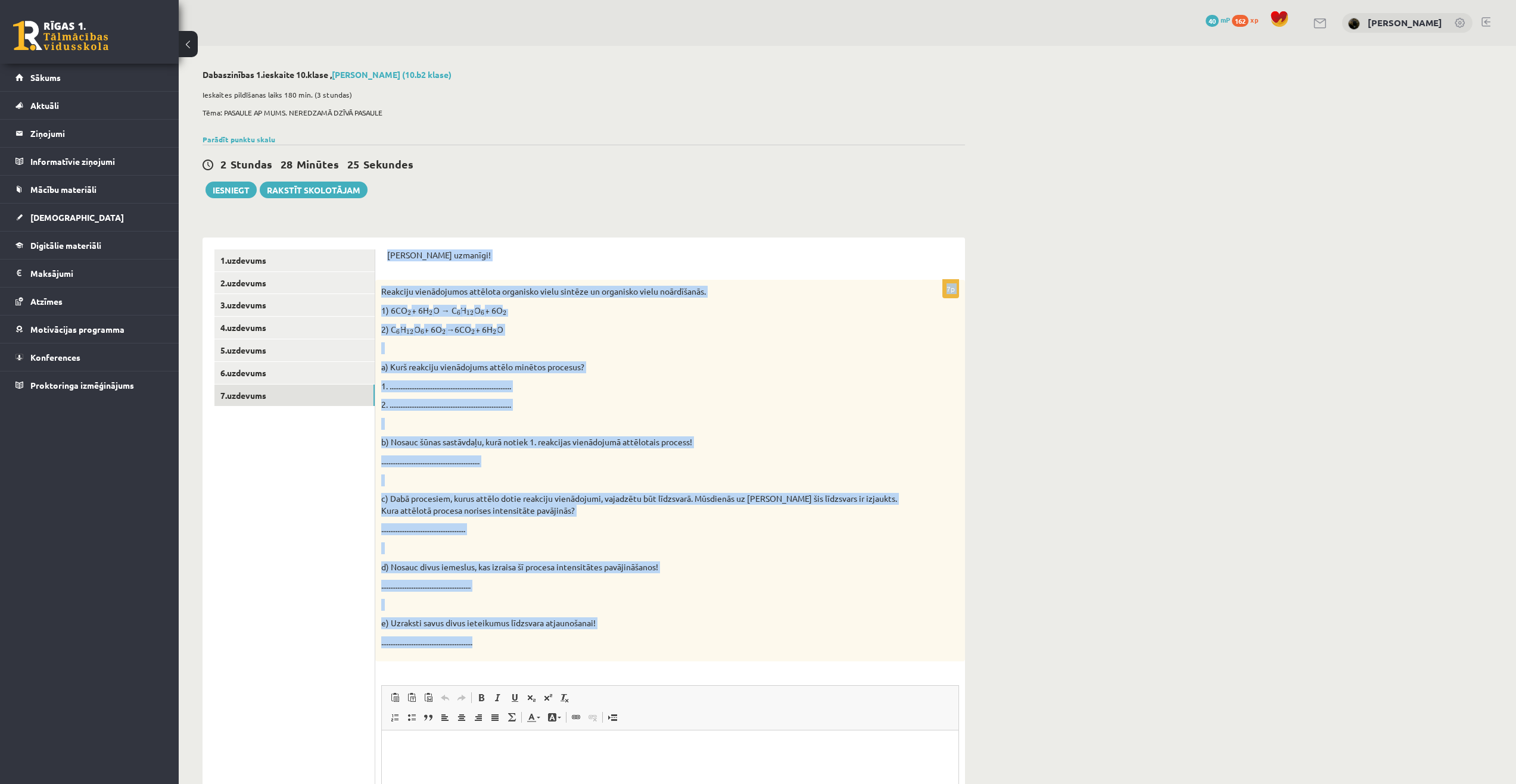
drag, startPoint x: 407, startPoint y: 254, endPoint x: 626, endPoint y: 649, distance: 451.6
click at [626, 649] on div "[PERSON_NAME] uzmanīgi! 7p Reakciju vienādojumos attēlota organisko vielu sintē…" at bounding box center [670, 591] width 590 height 707
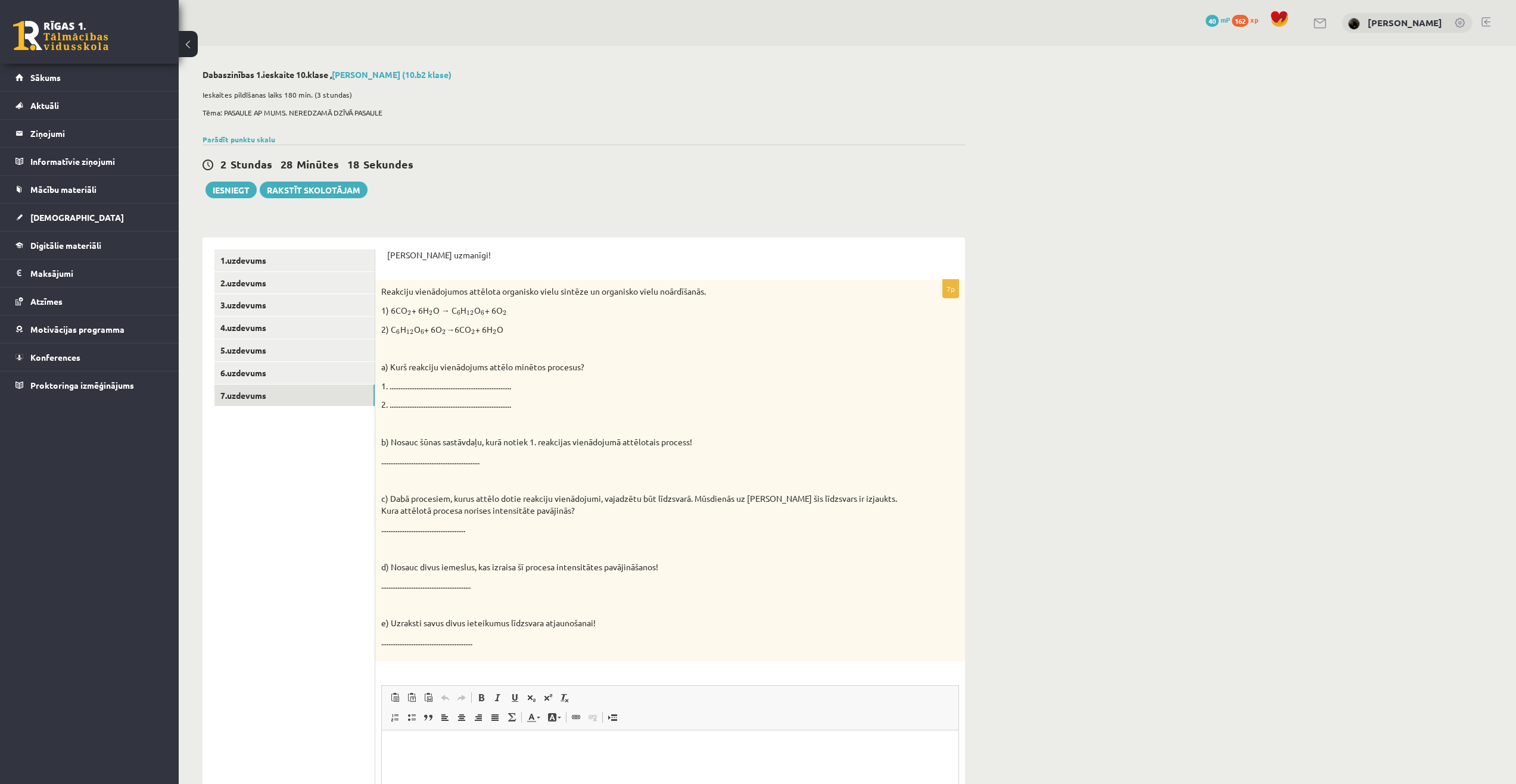
click at [498, 136] on div "Parādīt punktu skalu Atzīme No Līdz 1 0 13 2 14 20 3 21 27 4 28 35 5 36 42 6 43…" at bounding box center [584, 139] width 762 height 11
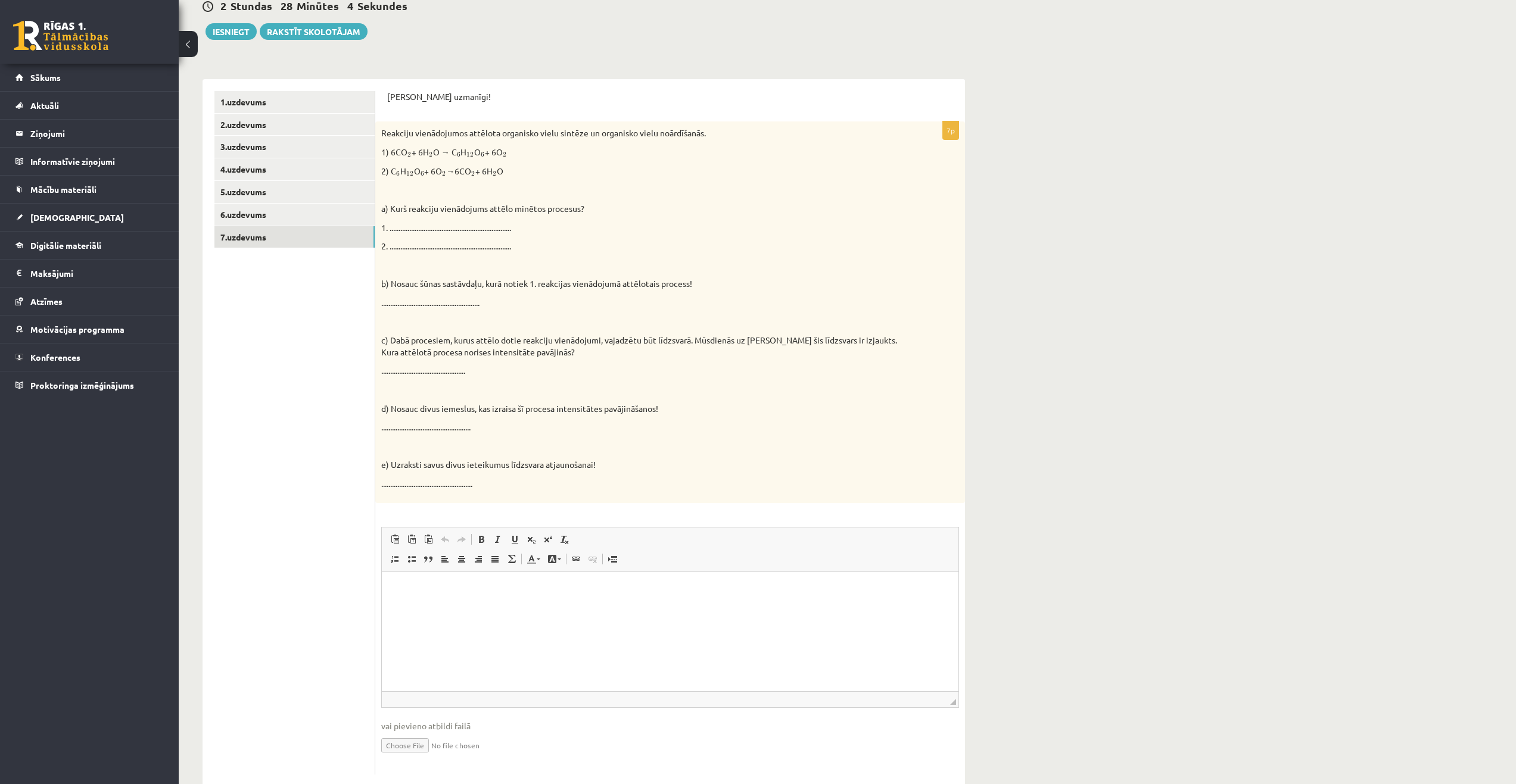
scroll to position [185, 0]
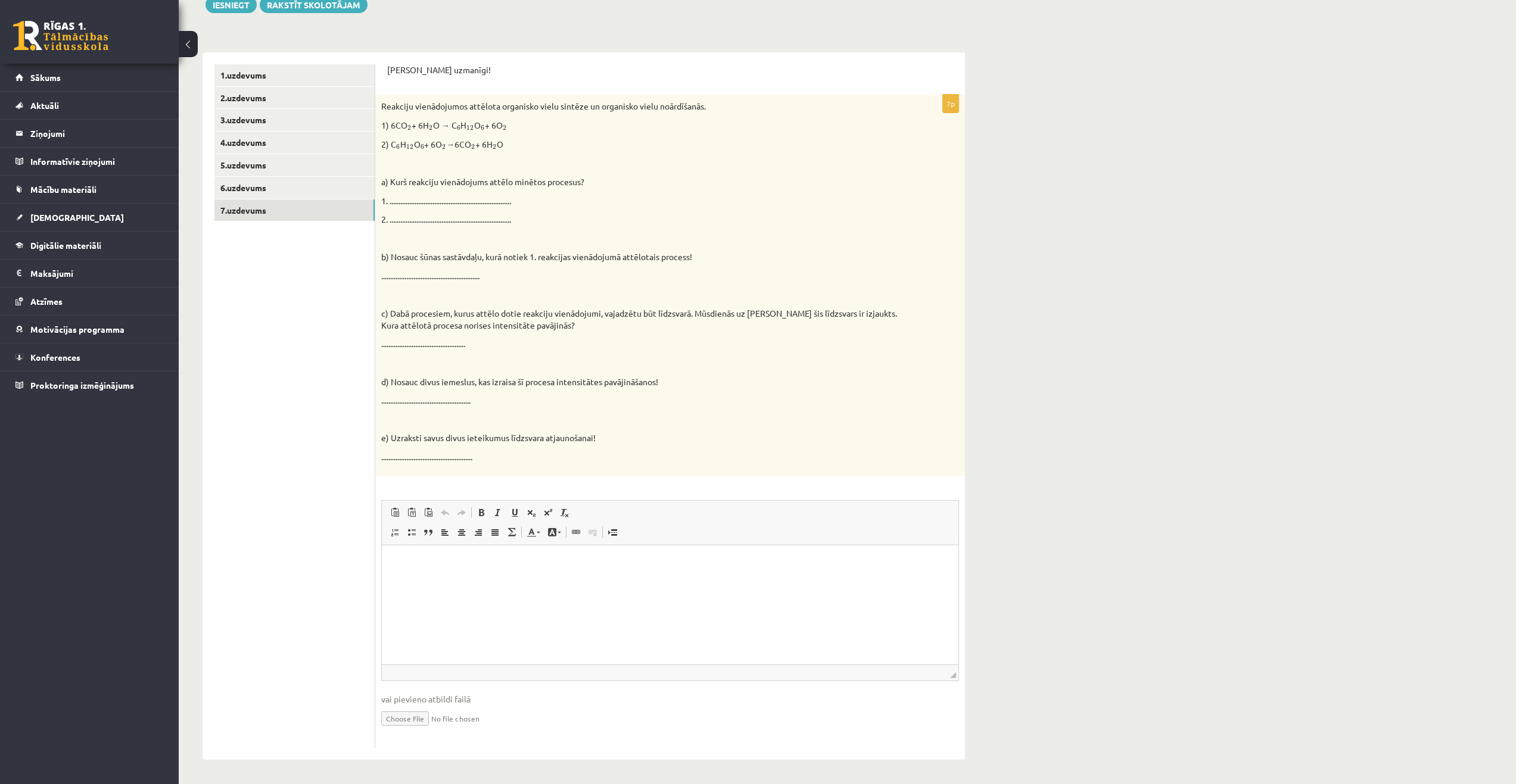
click at [470, 581] on html at bounding box center [670, 563] width 577 height 37
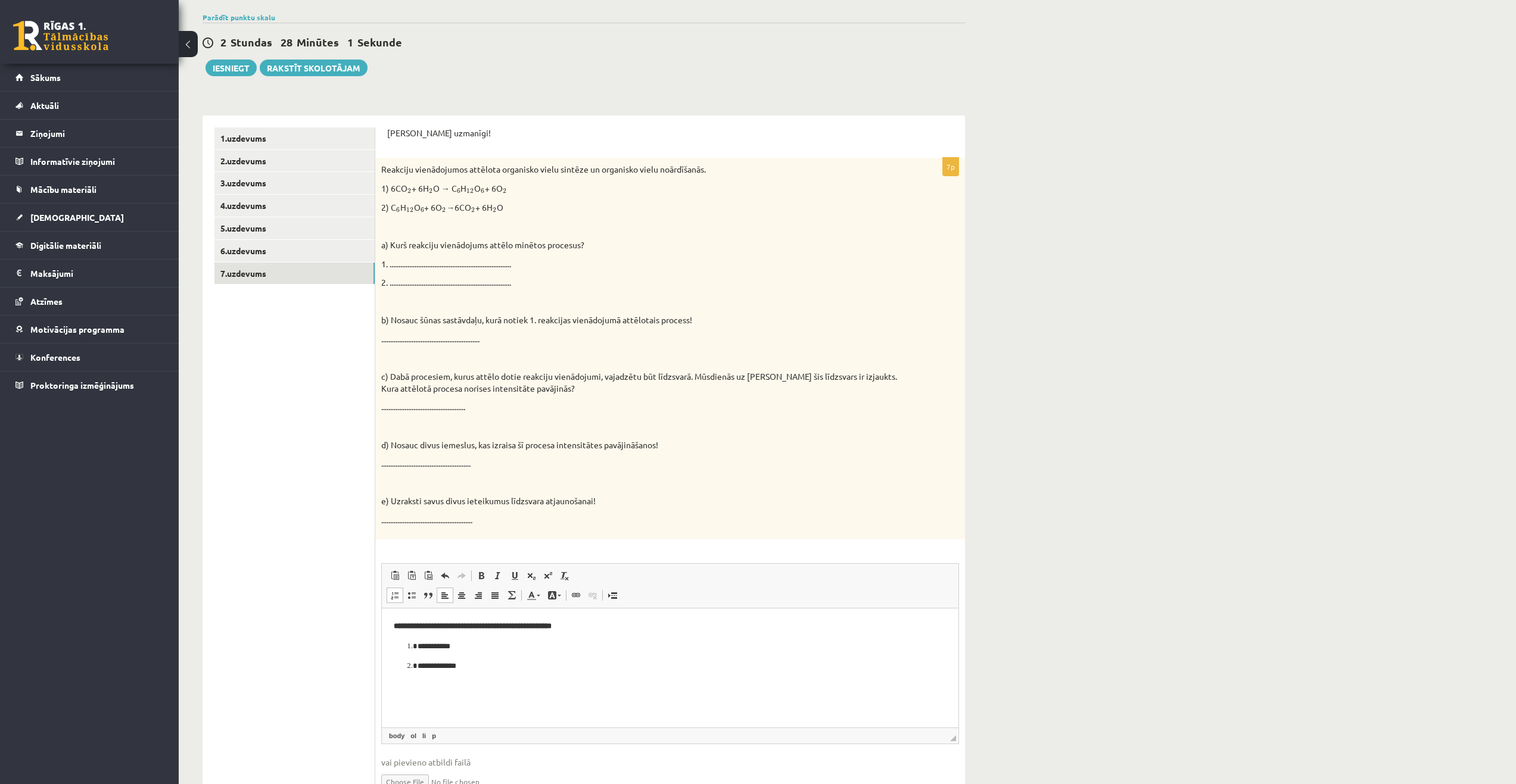
scroll to position [125, 0]
click at [317, 475] on ul "1.uzdevums 2.uzdevums 3.uzdevums 4.uzdevums 5.uzdevums 6.uzdevums 7.uzdevums" at bounding box center [295, 465] width 161 height 684
click at [505, 677] on html "**********" at bounding box center [670, 642] width 577 height 76
paste body "Editor, wiswyg-editor-user-answer-47024831638380"
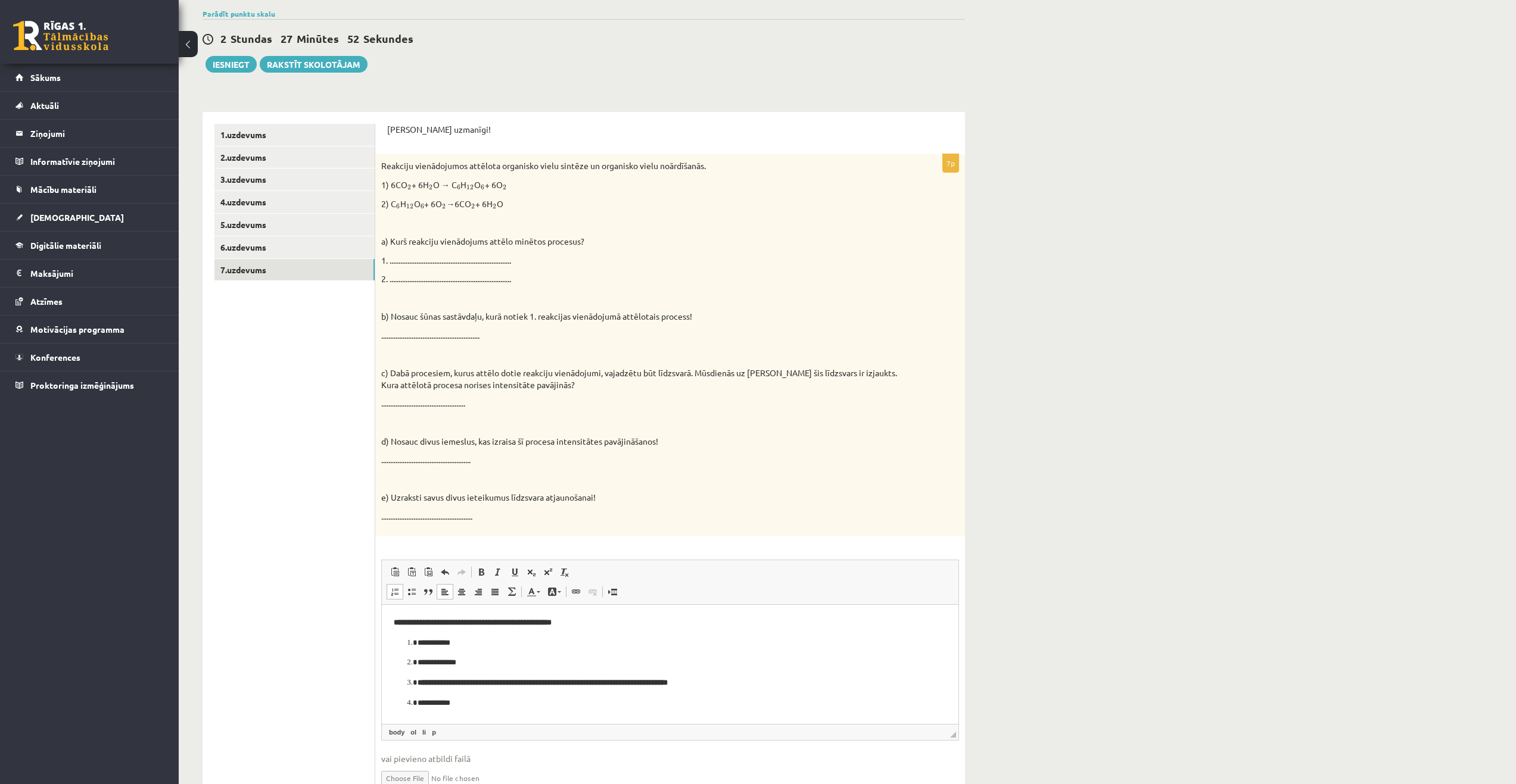
click at [418, 683] on li "**********" at bounding box center [670, 682] width 505 height 13
click at [476, 659] on p "**********" at bounding box center [670, 662] width 505 height 13
click at [418, 681] on li "**********" at bounding box center [670, 682] width 505 height 13
drag, startPoint x: 467, startPoint y: 659, endPoint x: 491, endPoint y: 691, distance: 40.0
click at [491, 691] on html "**********" at bounding box center [670, 653] width 577 height 96
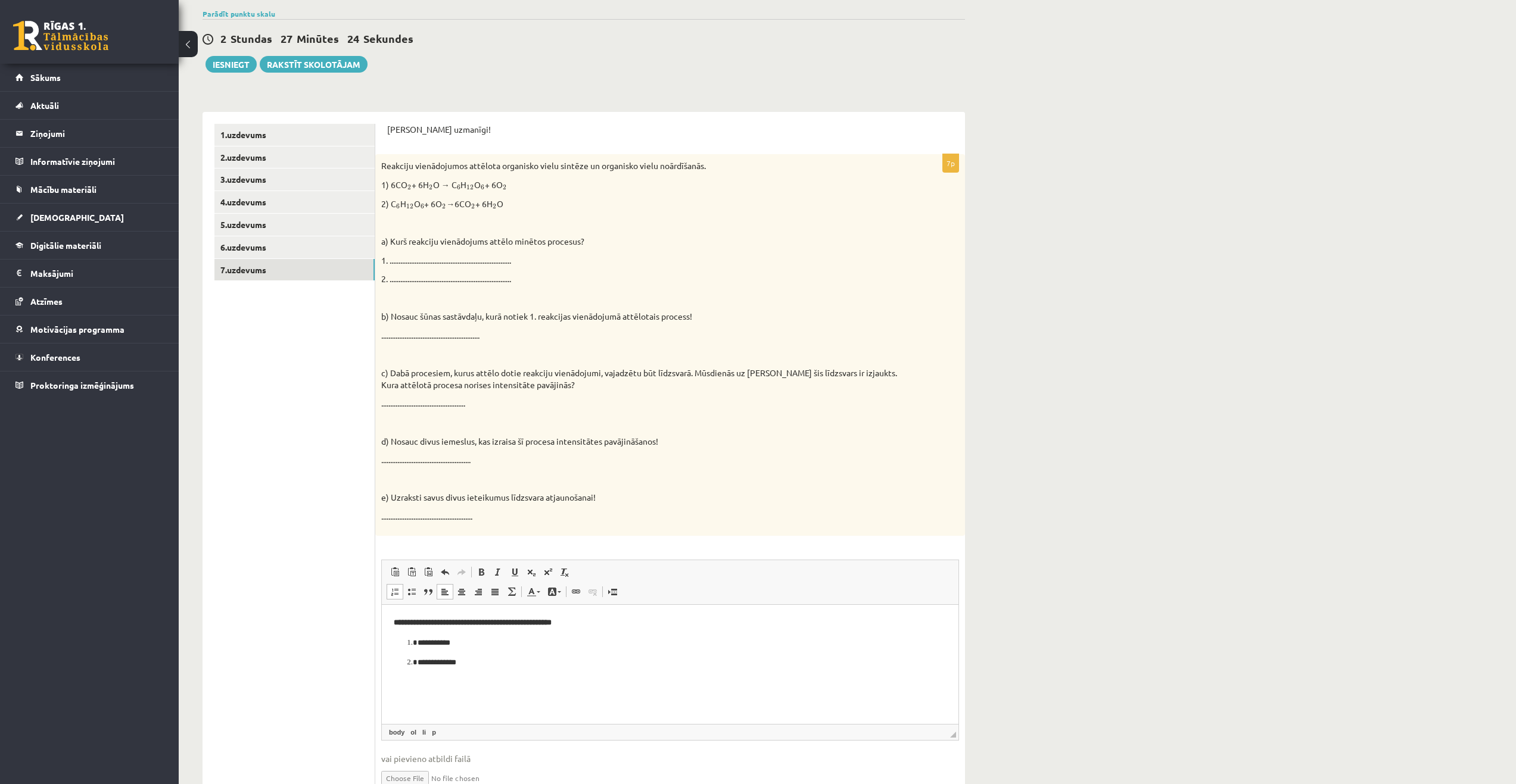
click at [418, 639] on li "**********" at bounding box center [670, 643] width 505 height 13
drag, startPoint x: 465, startPoint y: 643, endPoint x: 524, endPoint y: 667, distance: 63.7
click at [524, 667] on ol "**********" at bounding box center [670, 653] width 553 height 32
click at [524, 667] on p "**********" at bounding box center [670, 662] width 505 height 13
click at [418, 660] on li "**********" at bounding box center [670, 662] width 505 height 13
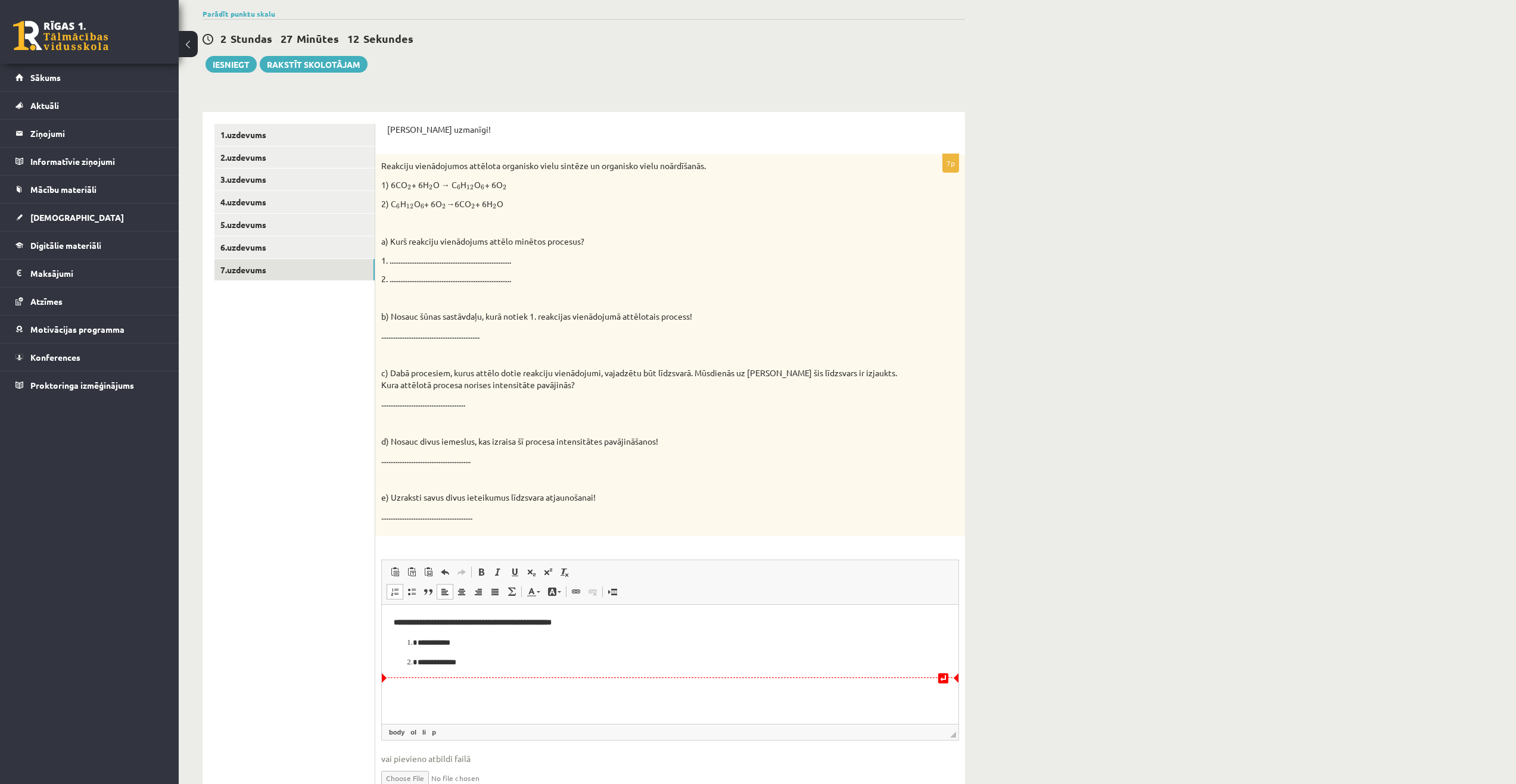
click at [490, 654] on ol "**********" at bounding box center [670, 653] width 553 height 32
click at [490, 651] on ol "**********" at bounding box center [670, 653] width 553 height 32
click at [481, 663] on p "**********" at bounding box center [670, 662] width 505 height 13
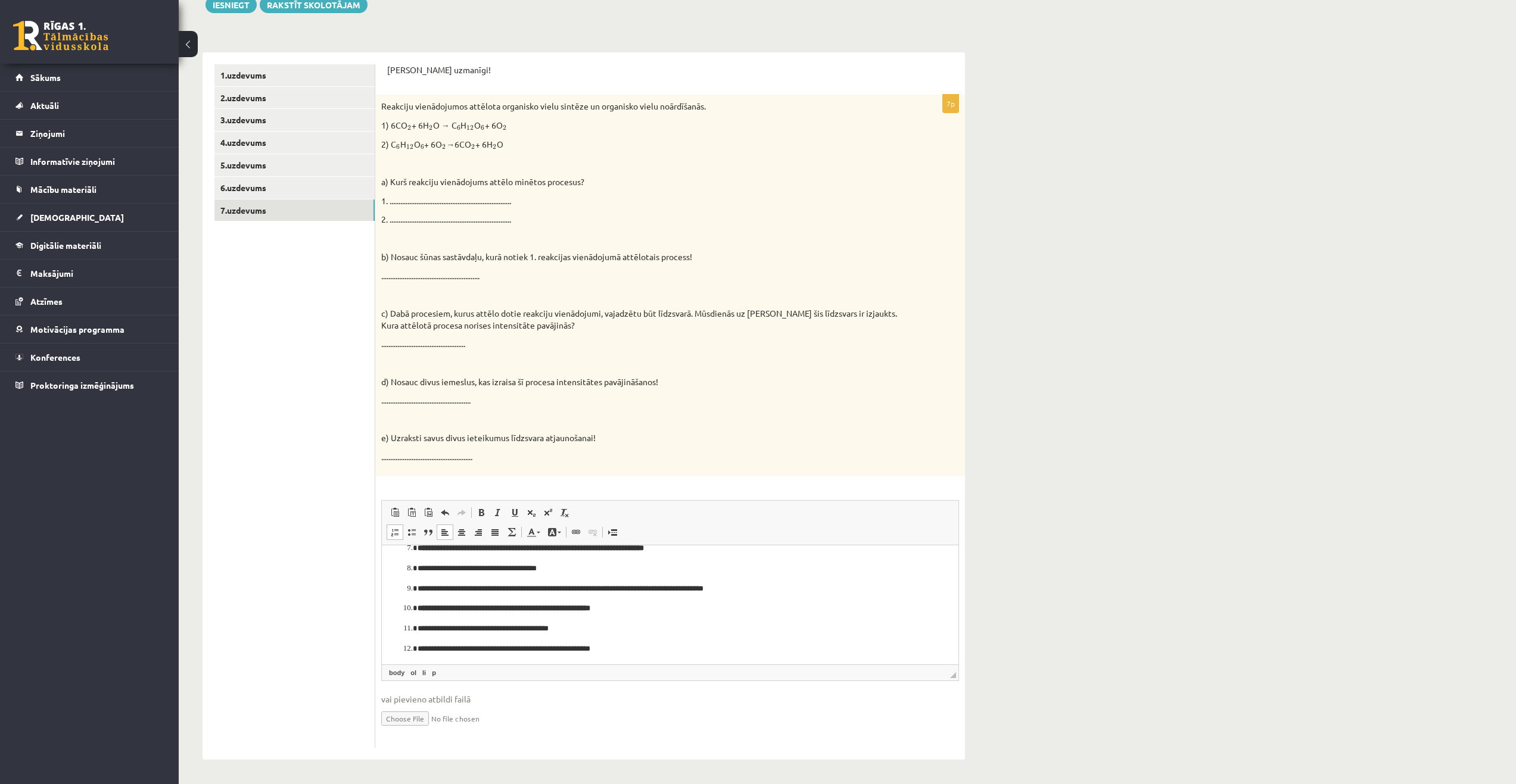
scroll to position [158, 0]
click at [242, 192] on link "6.uzdevums" at bounding box center [294, 188] width 160 height 22
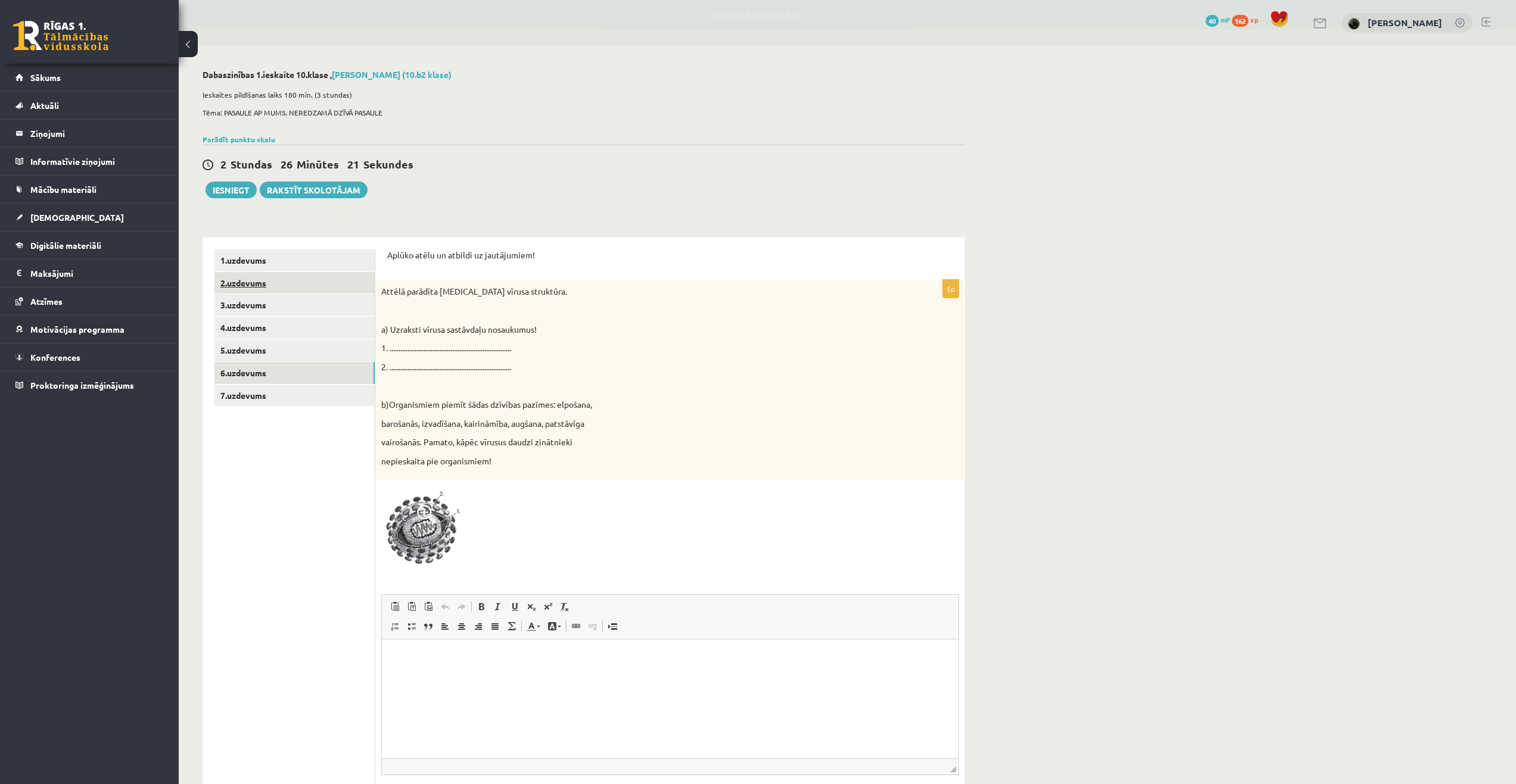
scroll to position [0, 0]
click at [444, 520] on img at bounding box center [426, 528] width 89 height 85
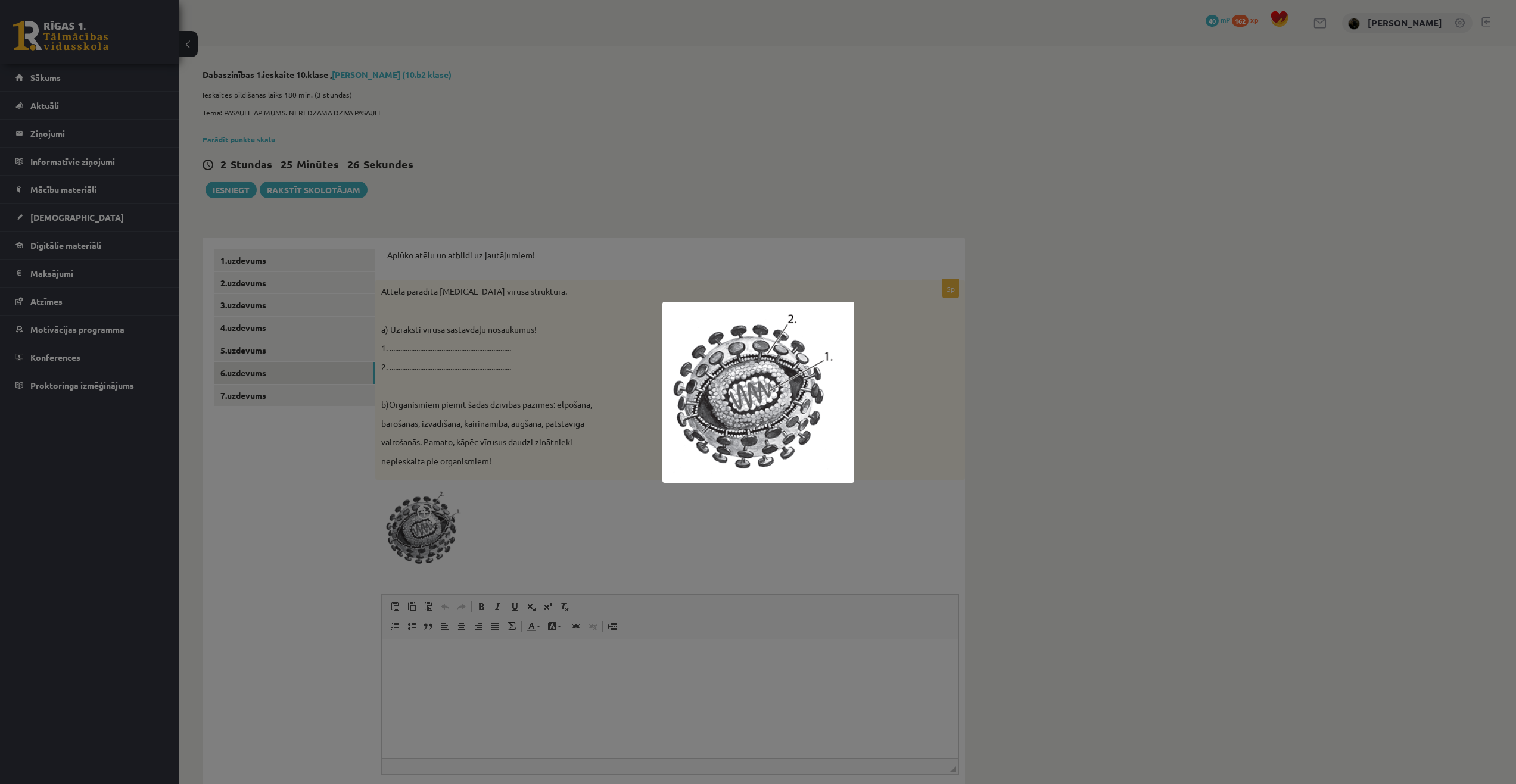
click at [658, 187] on div at bounding box center [758, 392] width 1516 height 784
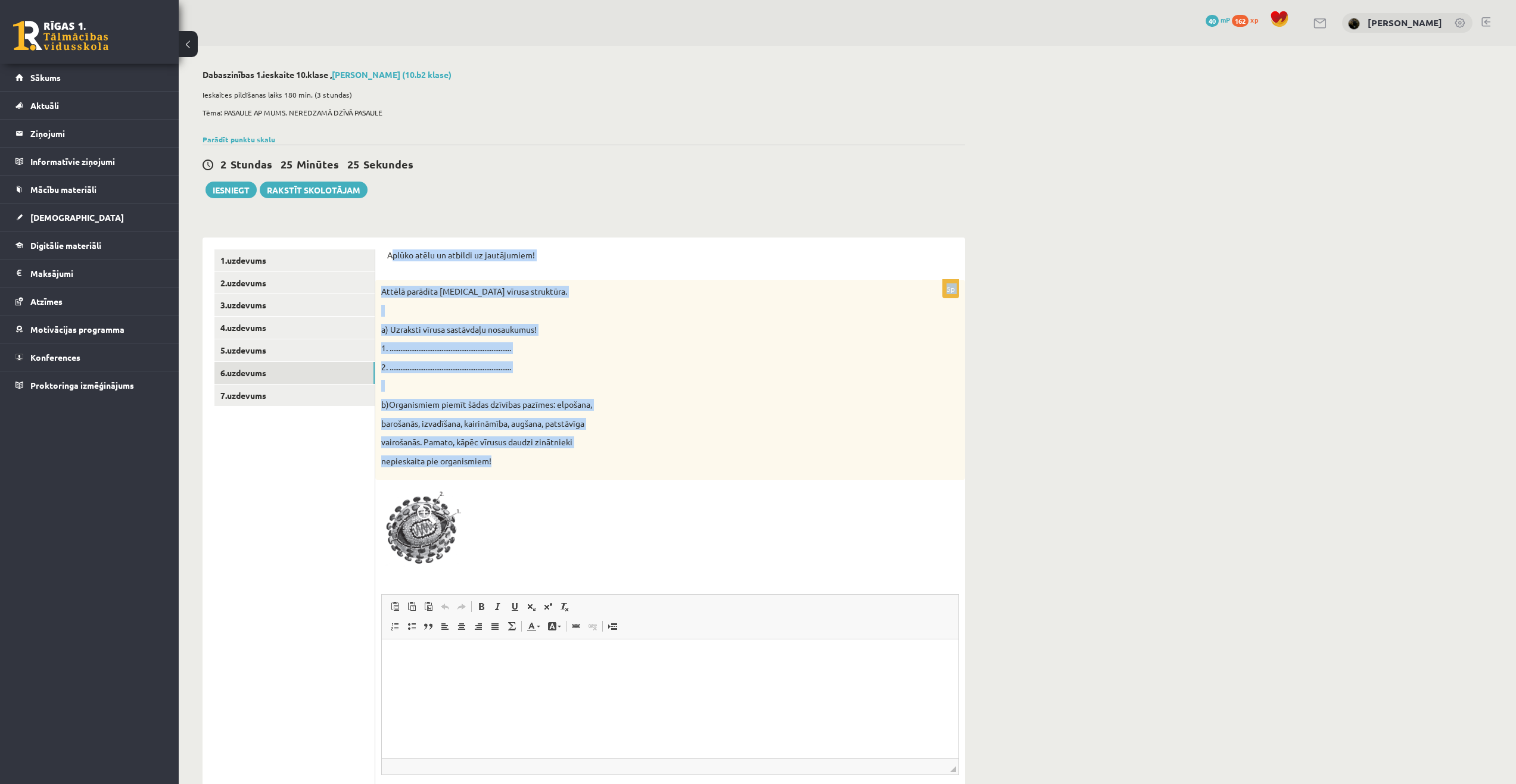
drag, startPoint x: 390, startPoint y: 257, endPoint x: 556, endPoint y: 471, distance: 270.8
click at [556, 471] on form "Aplūko atēlu un atbildi uz jautājumiem! 5p Attēlā parādīta [MEDICAL_DATA] vīrus…" at bounding box center [670, 545] width 566 height 592
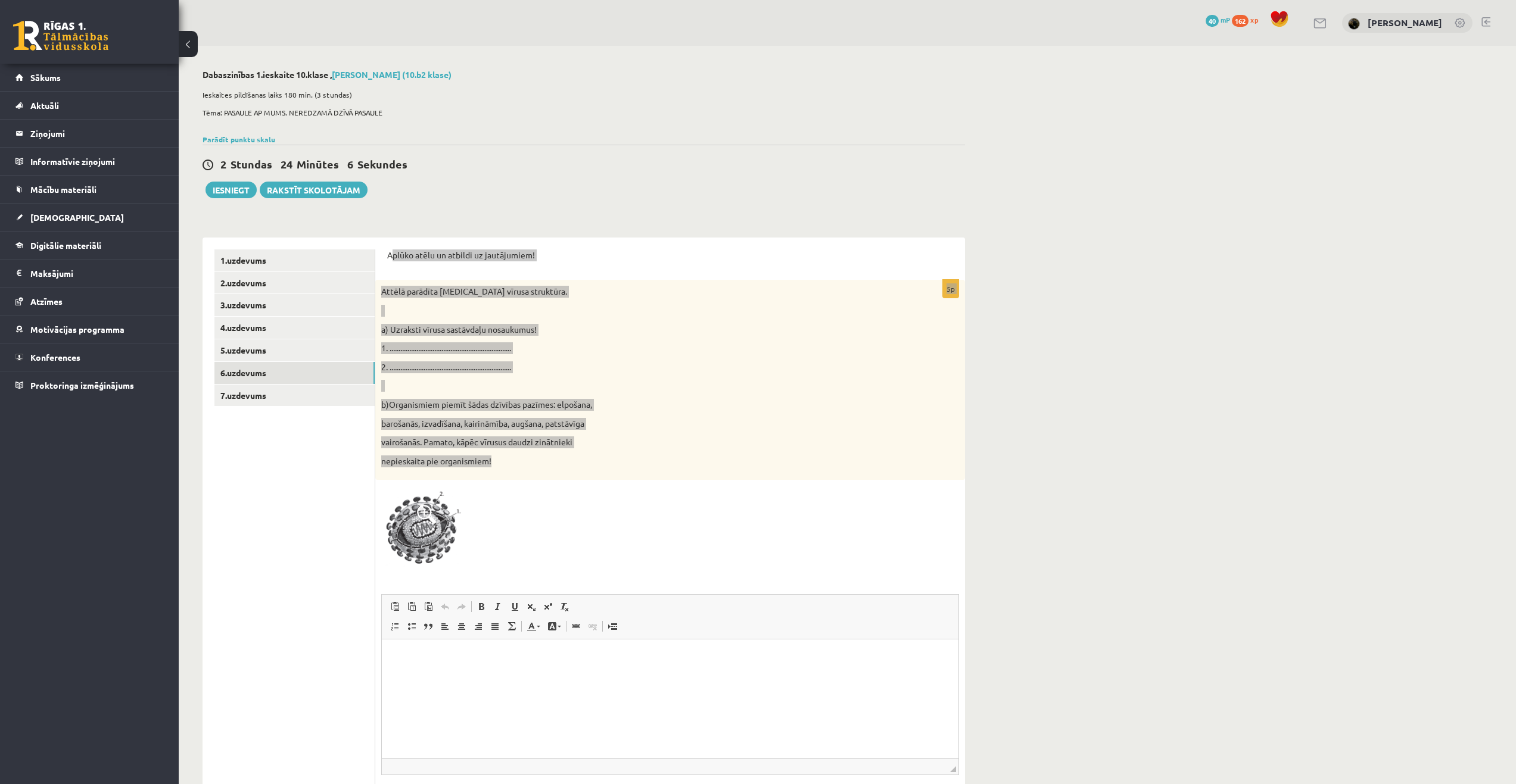
click at [561, 671] on html at bounding box center [670, 657] width 577 height 37
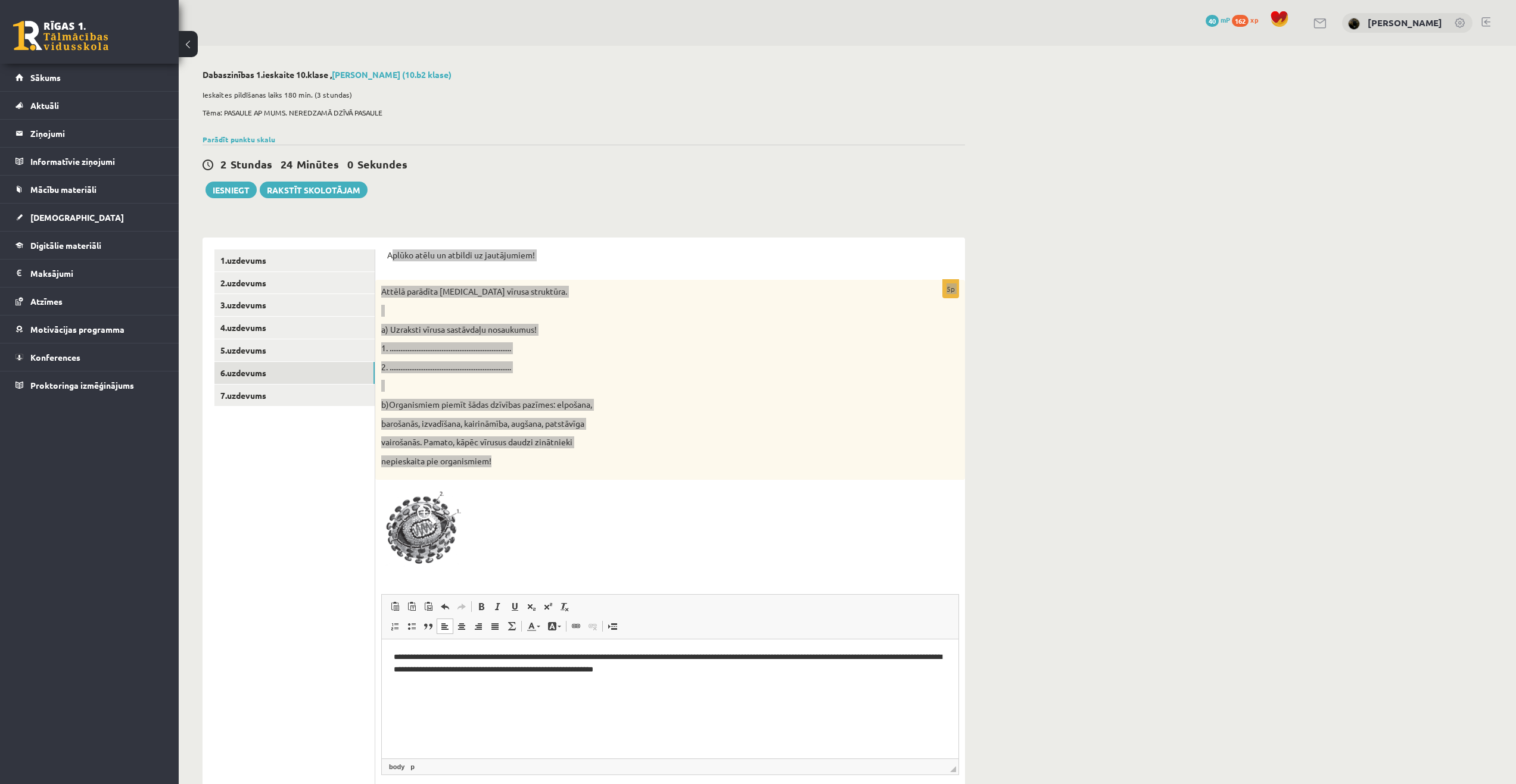
click at [788, 676] on html "**********" at bounding box center [670, 663] width 577 height 49
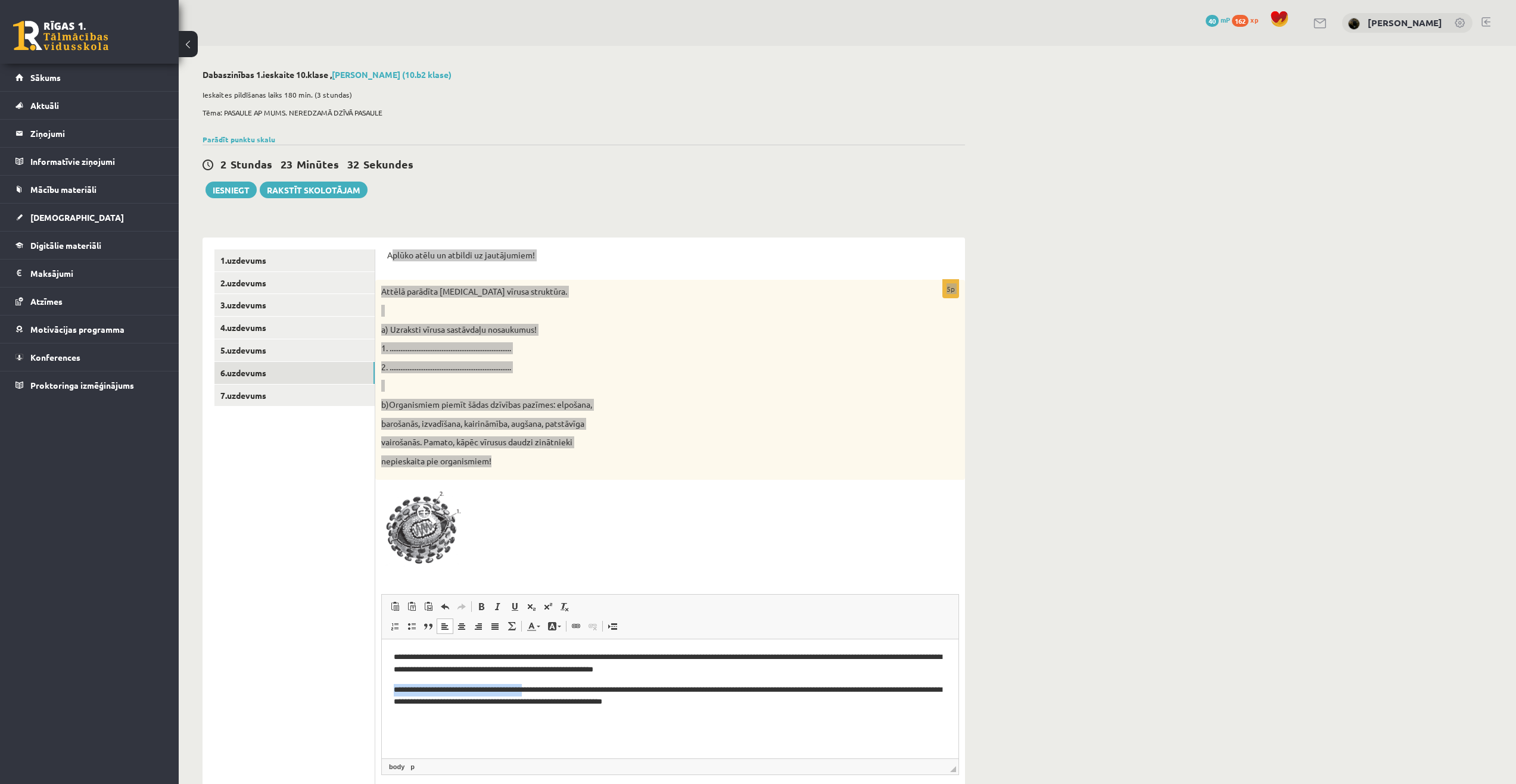
drag, startPoint x: 553, startPoint y: 687, endPoint x: 388, endPoint y: 684, distance: 165.0
click at [388, 684] on html "**********" at bounding box center [670, 679] width 577 height 81
click at [476, 607] on link "Bold Keyboard shortcut Ctrl+B" at bounding box center [481, 606] width 16 height 15
click at [424, 720] on html "**********" at bounding box center [670, 679] width 577 height 81
click at [481, 720] on html "**********" at bounding box center [670, 679] width 577 height 81
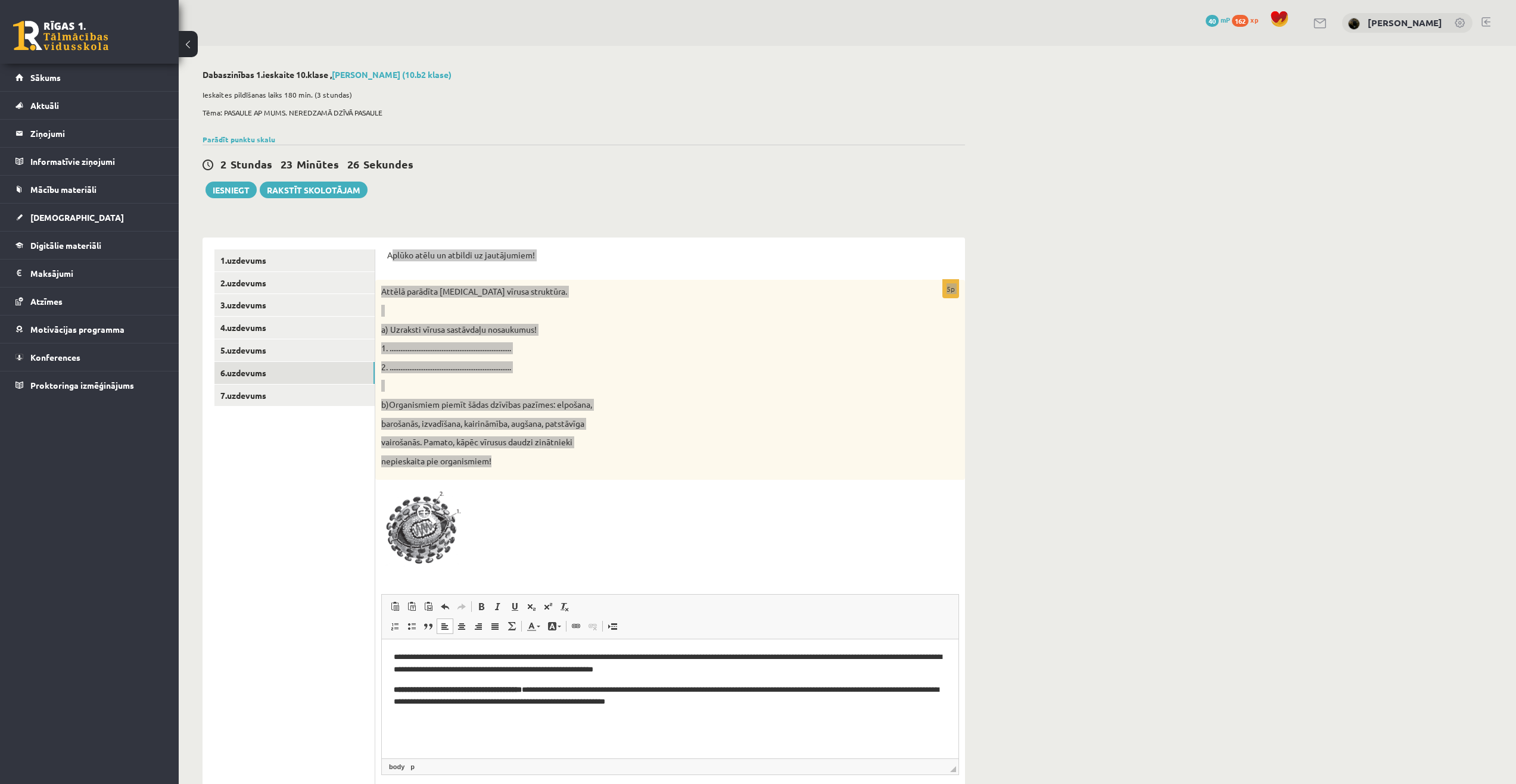
click at [749, 705] on p "**********" at bounding box center [670, 696] width 553 height 25
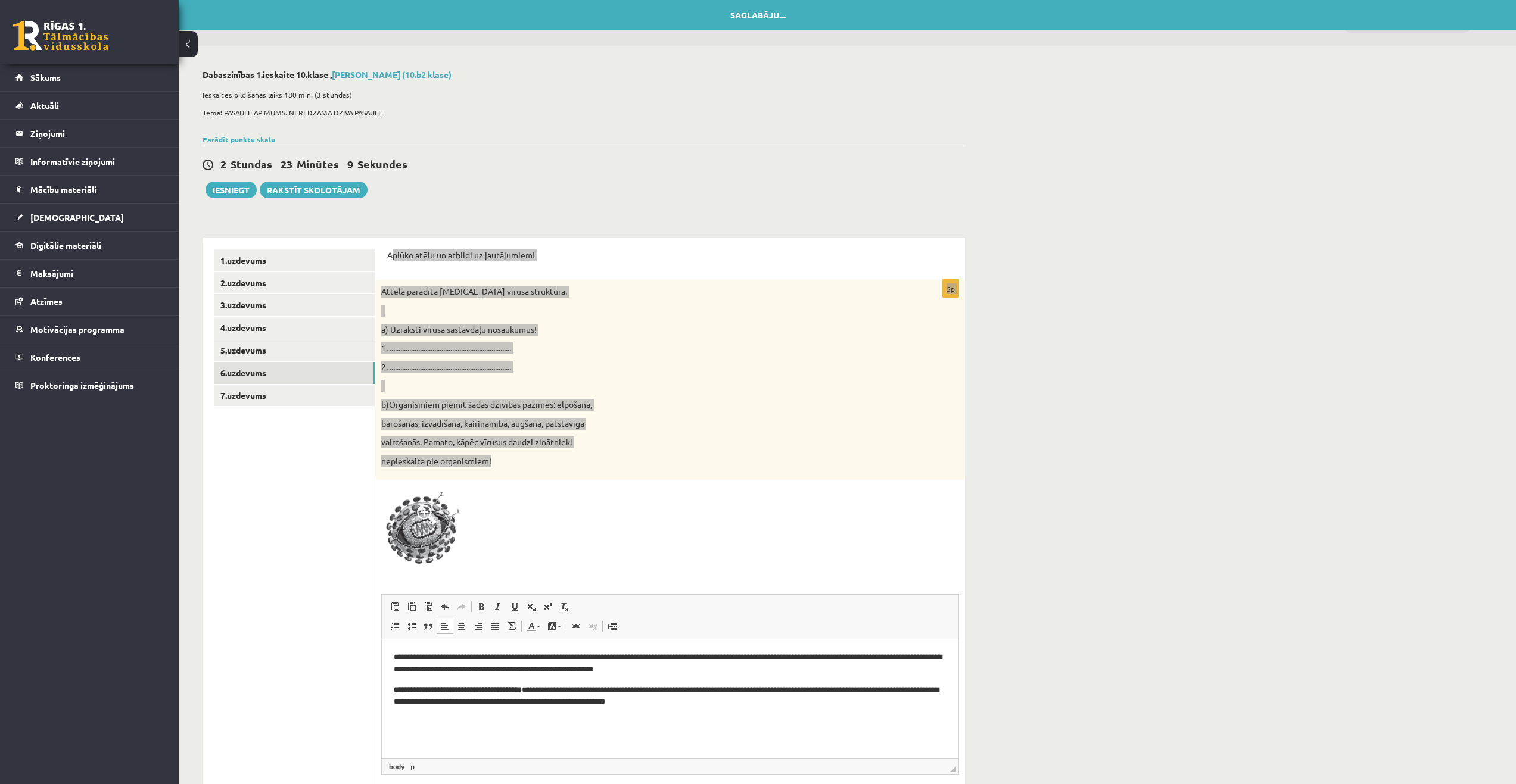
click at [796, 701] on p "**********" at bounding box center [670, 696] width 553 height 25
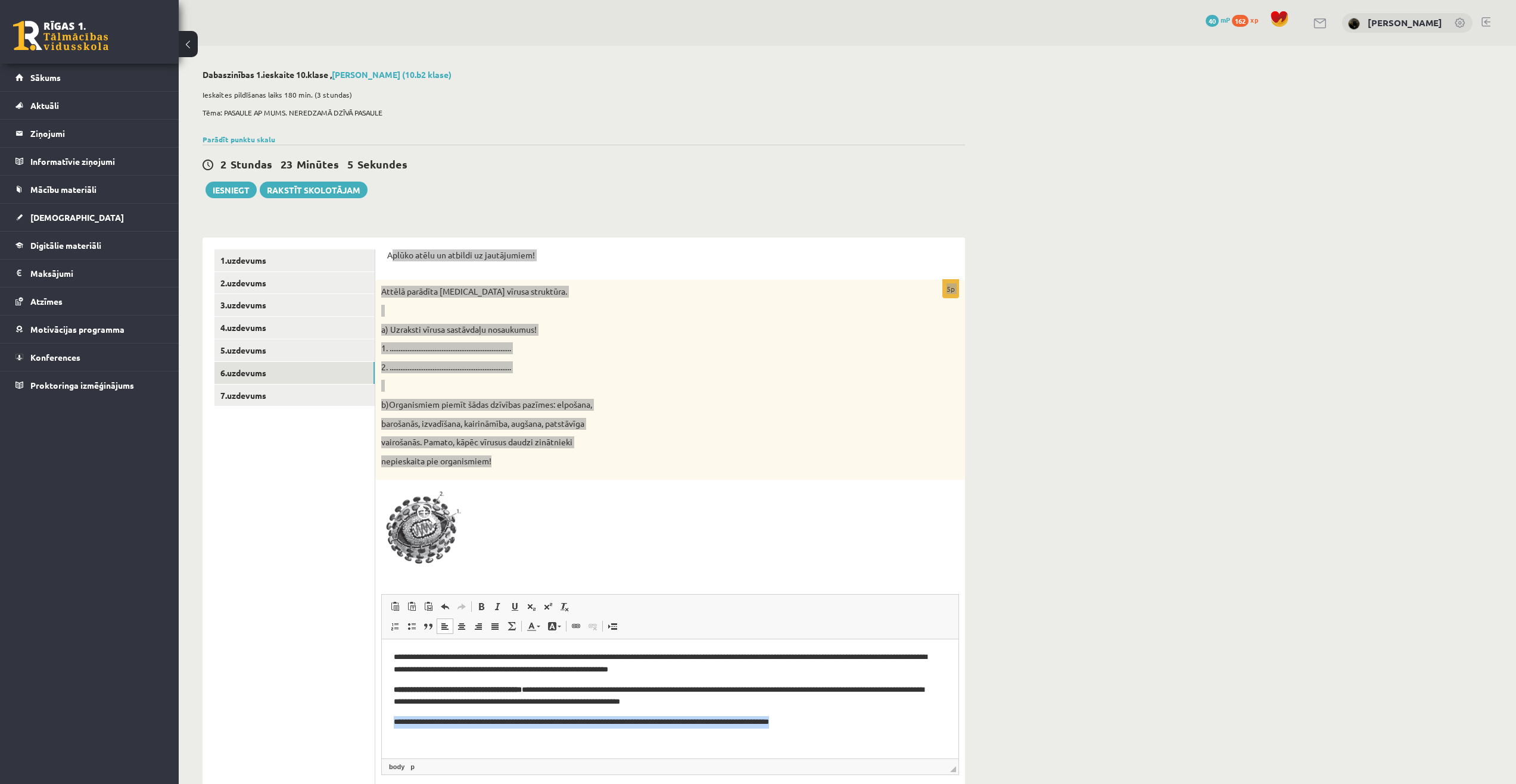
drag, startPoint x: 842, startPoint y: 716, endPoint x: 392, endPoint y: 720, distance: 450.0
click at [388, 727] on html "**********" at bounding box center [670, 699] width 577 height 121
click at [480, 607] on span at bounding box center [482, 607] width 10 height 10
click at [824, 731] on body "**********" at bounding box center [670, 699] width 553 height 97
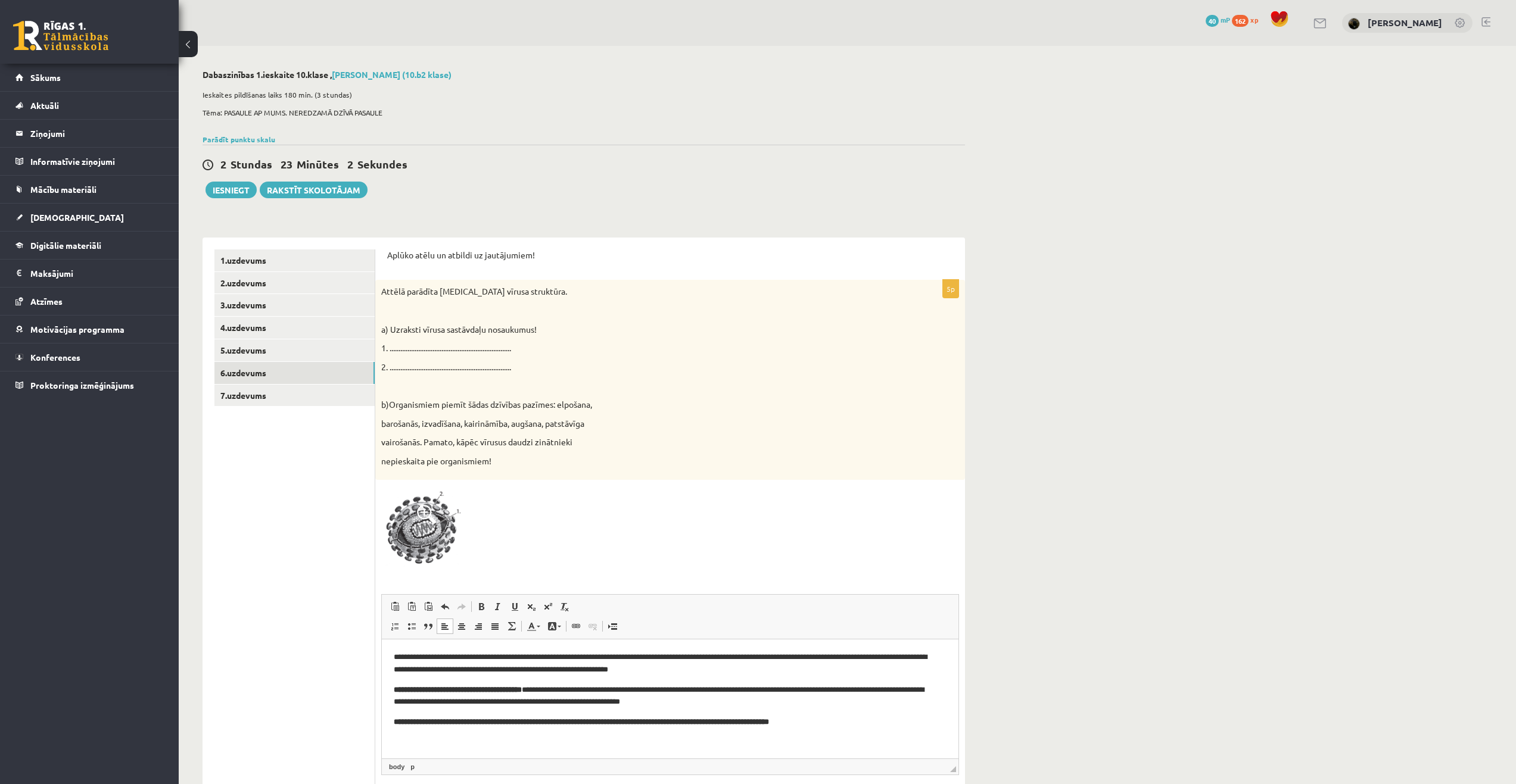
click at [334, 698] on ul "1.uzdevums 2.uzdevums 3.uzdevums 4.uzdevums 5.uzdevums 6.uzdevums 7.uzdevums" at bounding box center [295, 545] width 161 height 592
click at [271, 394] on link "7.uzdevums" at bounding box center [294, 396] width 160 height 22
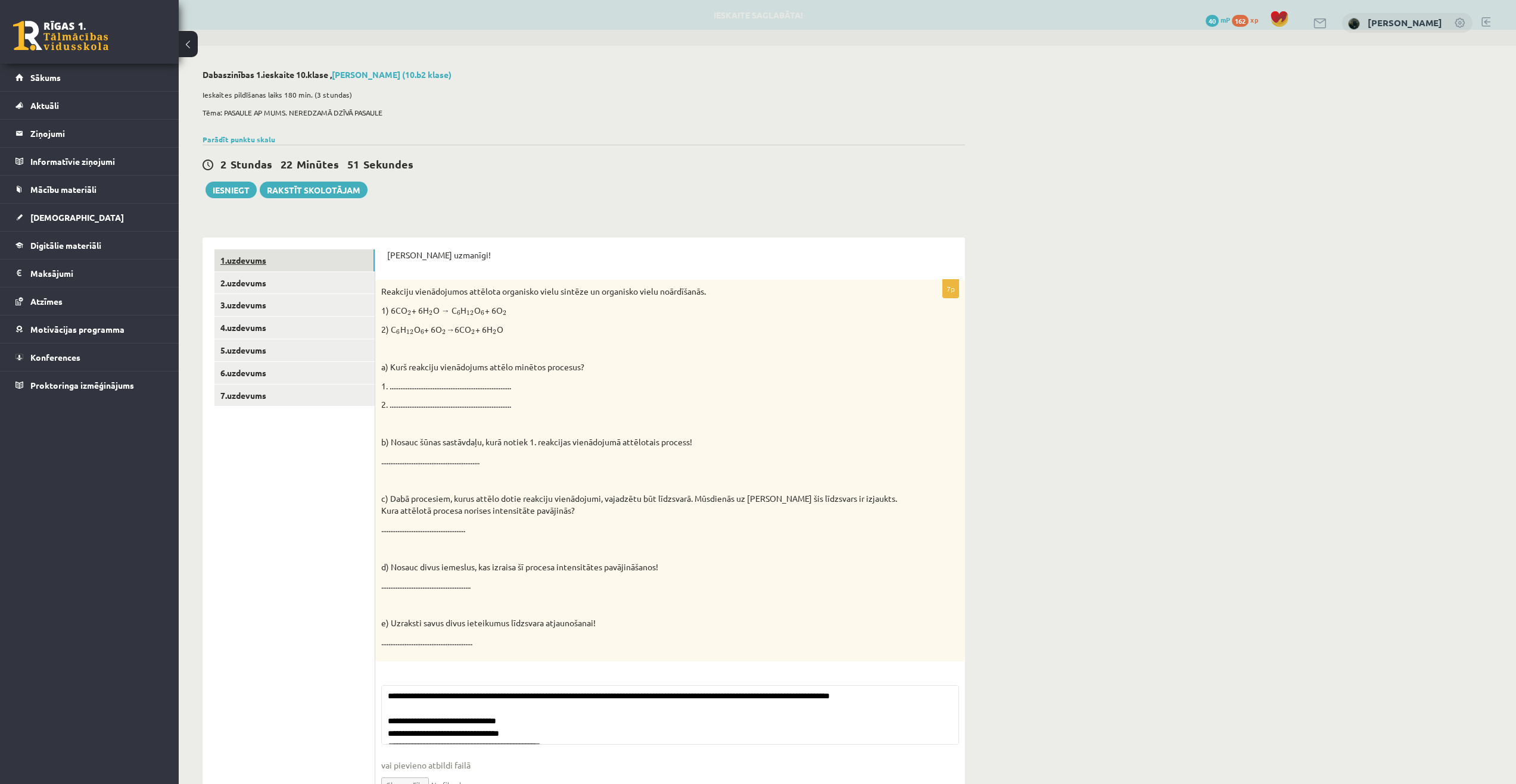
click at [250, 262] on link "1.uzdevums" at bounding box center [294, 261] width 160 height 22
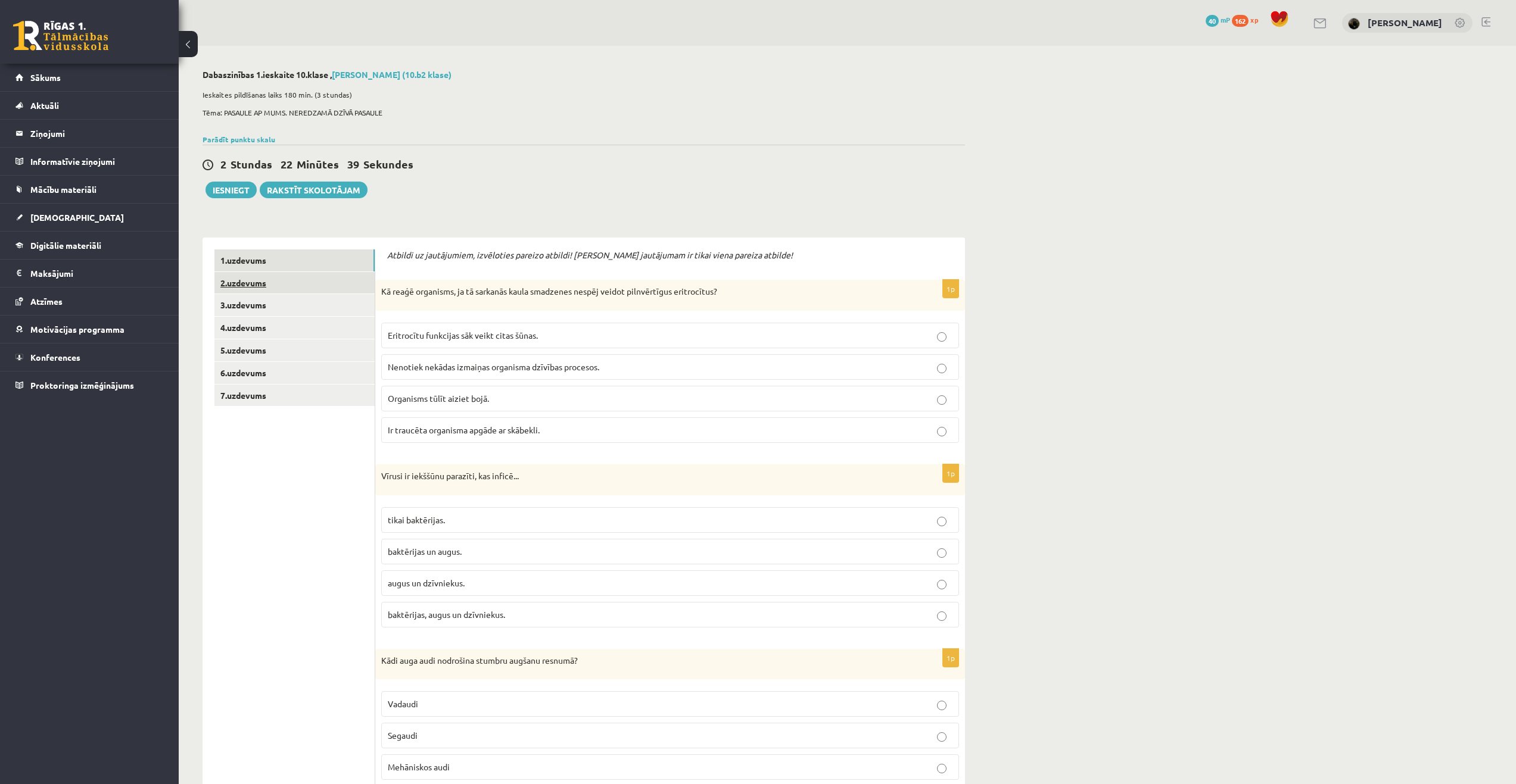
click at [244, 284] on link "2.uzdevums" at bounding box center [294, 283] width 160 height 22
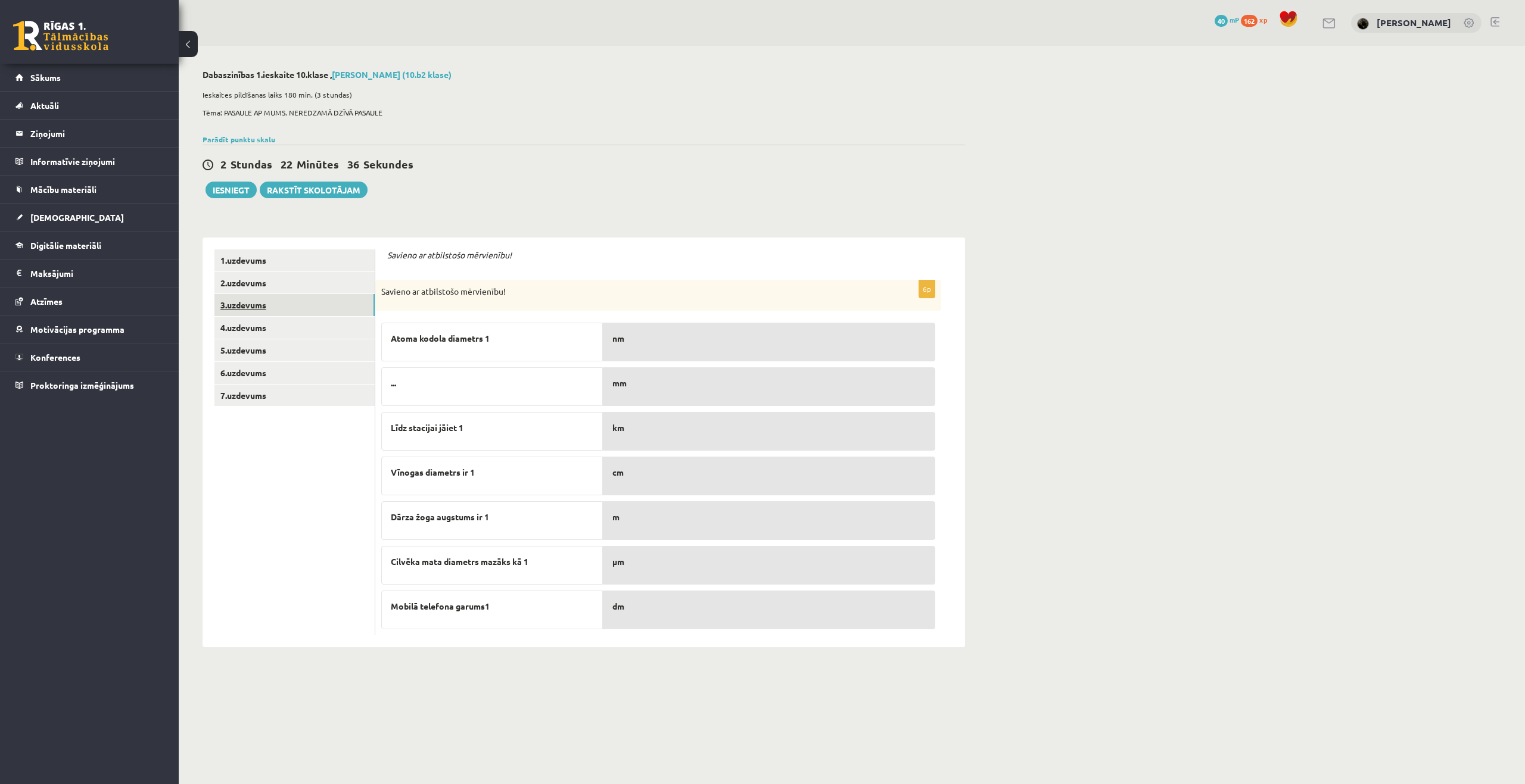
click at [266, 303] on link "3.uzdevums" at bounding box center [294, 305] width 160 height 22
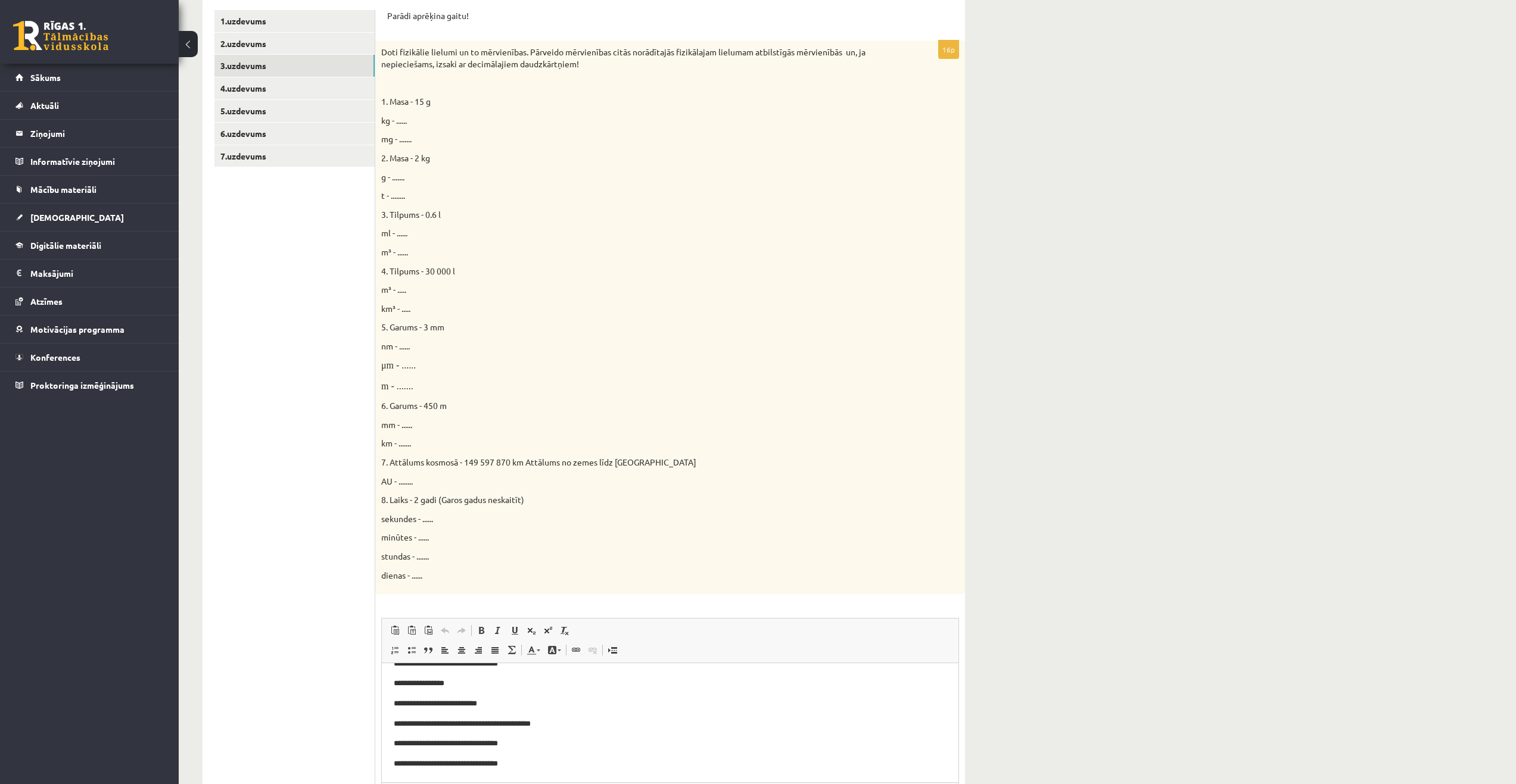
scroll to position [422, 0]
click at [268, 89] on link "4.uzdevums" at bounding box center [294, 88] width 160 height 22
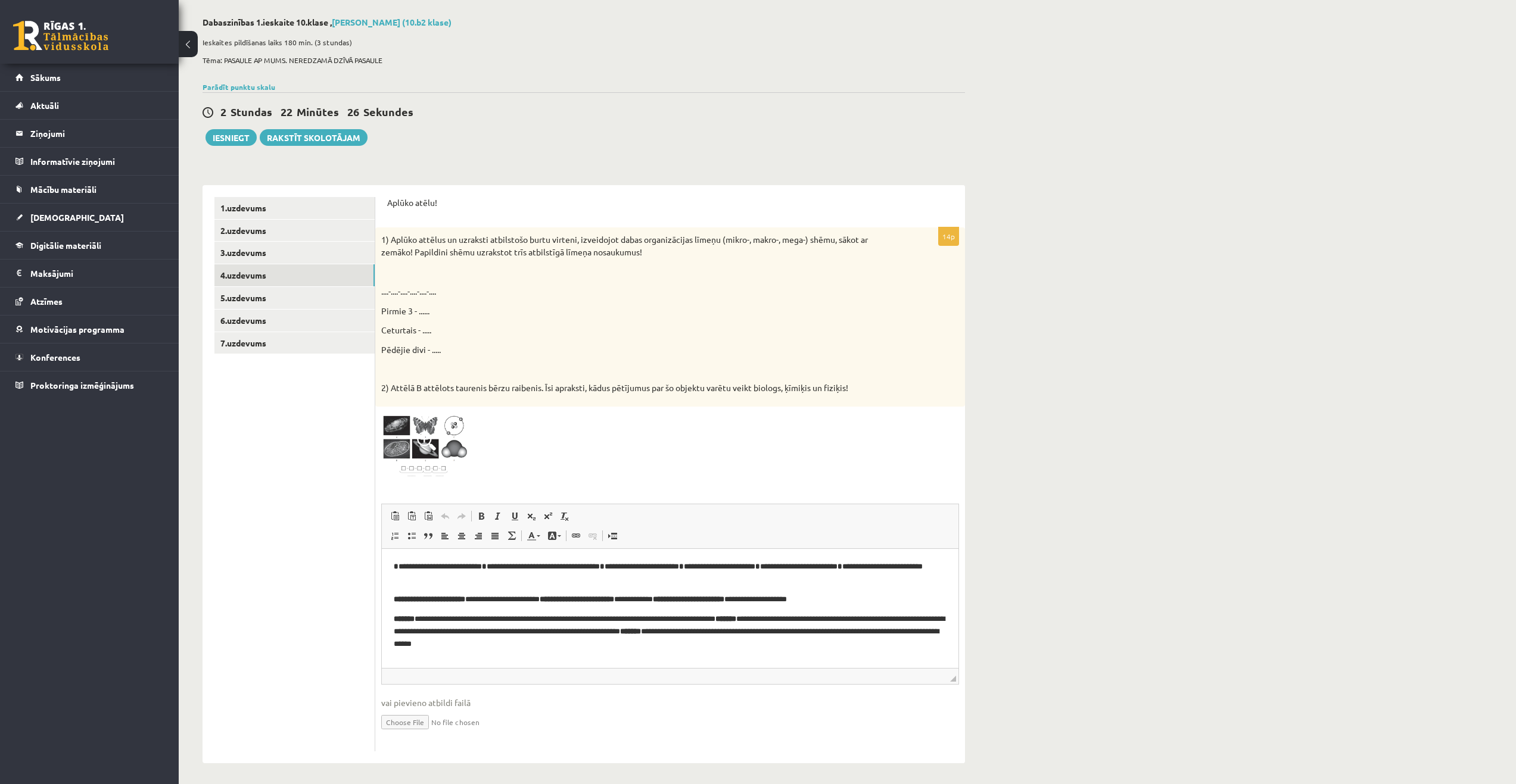
scroll to position [57, 0]
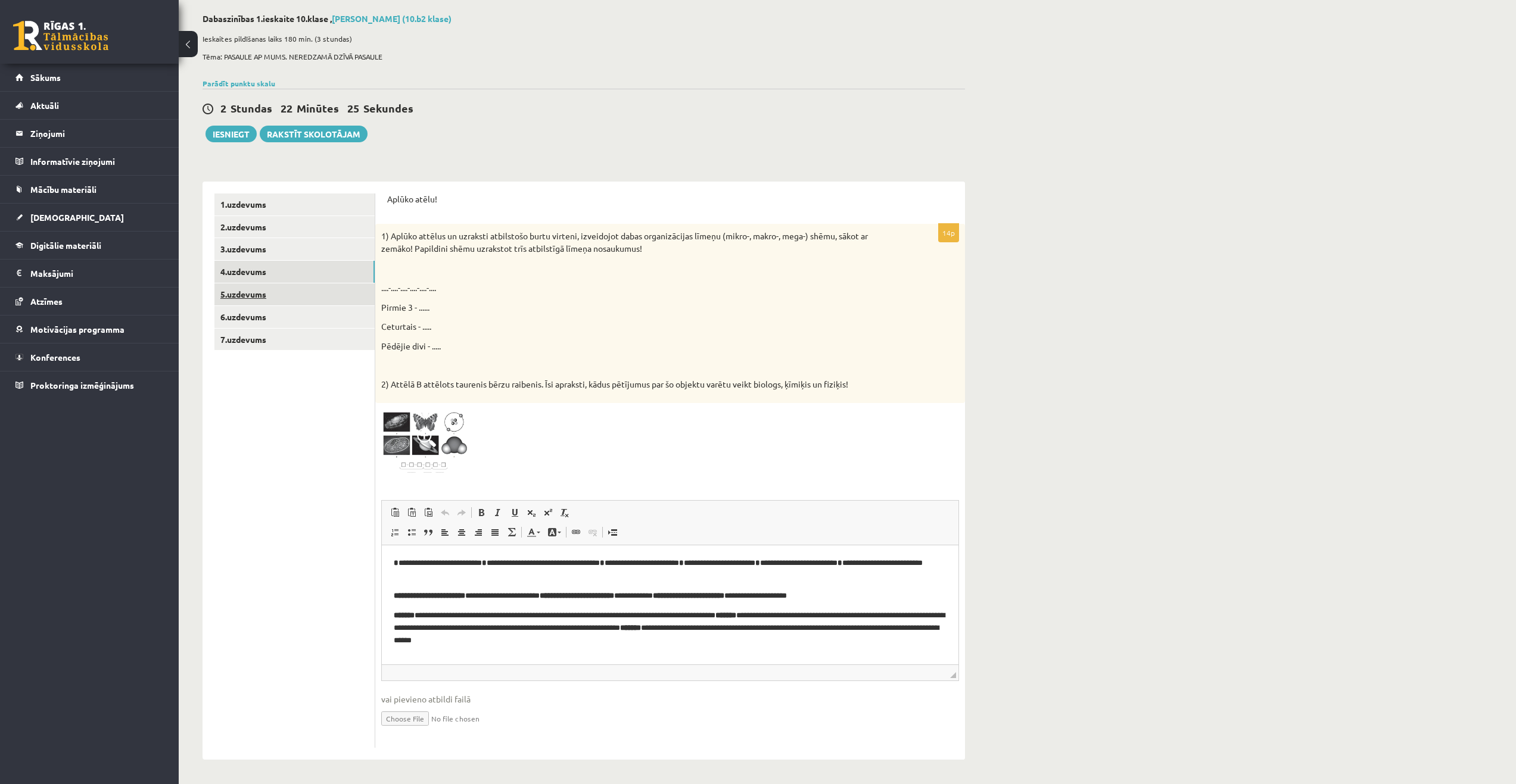
click at [262, 297] on link "5.uzdevums" at bounding box center [294, 295] width 160 height 22
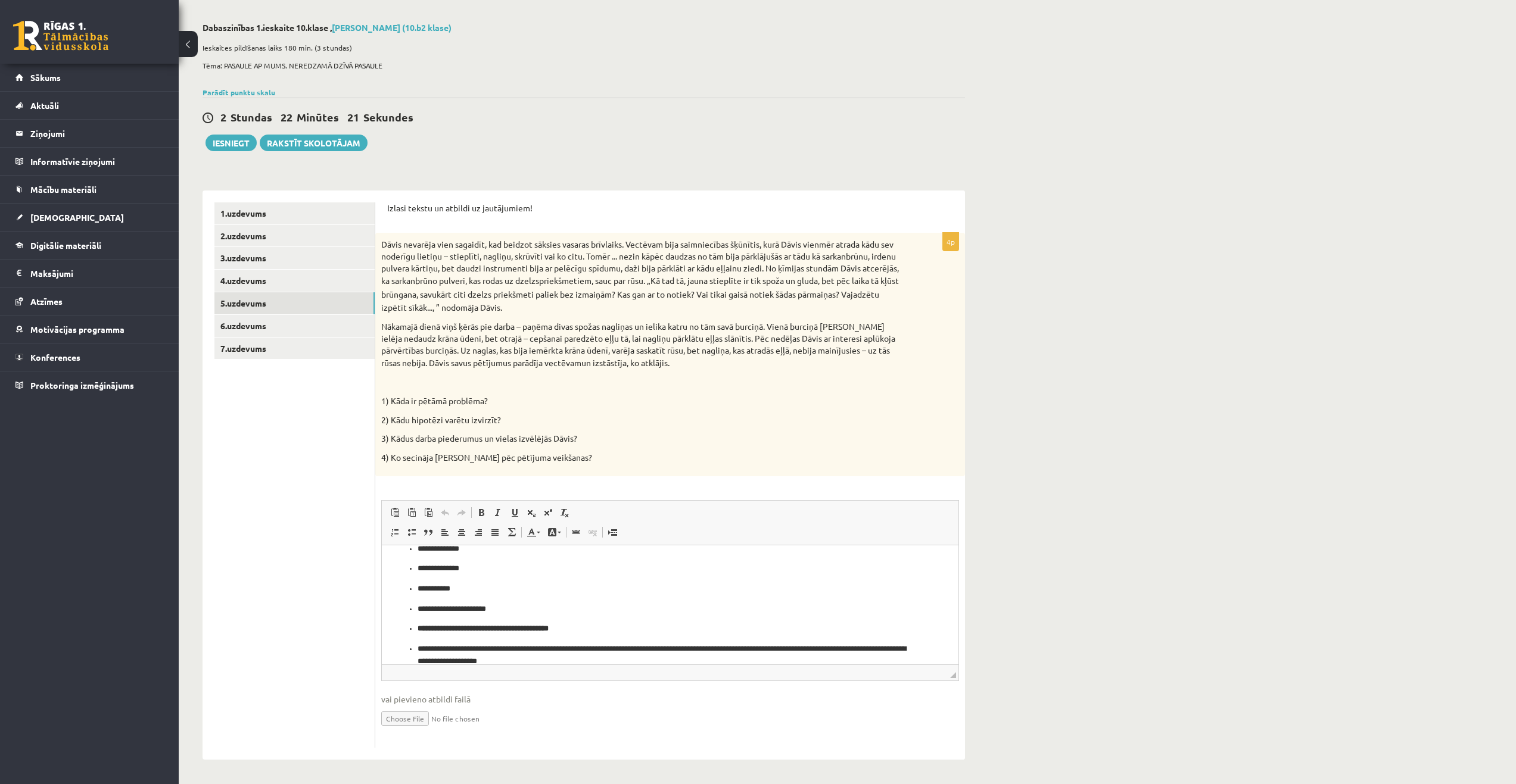
scroll to position [127, 0]
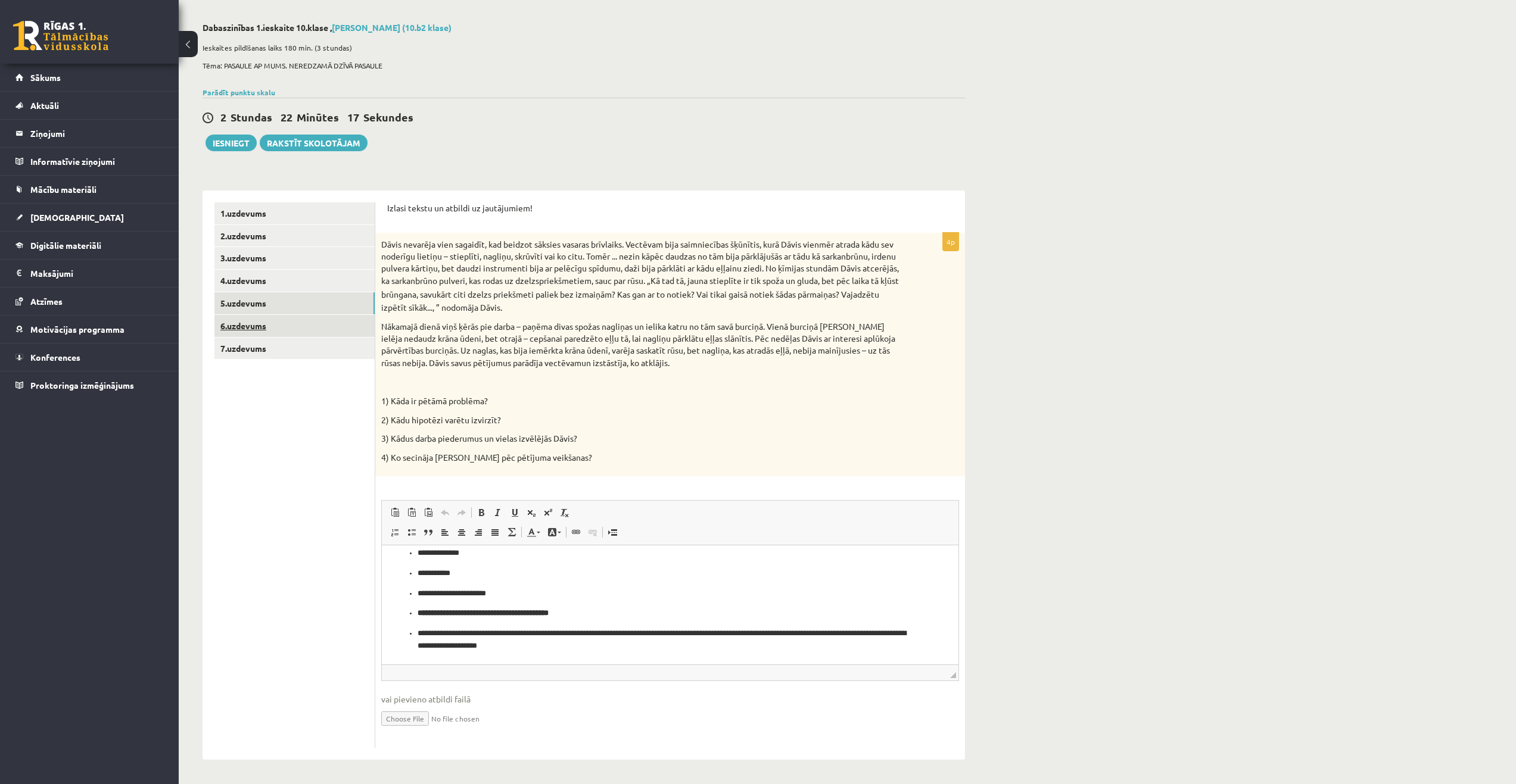
click at [268, 324] on link "6.uzdevums" at bounding box center [294, 326] width 160 height 22
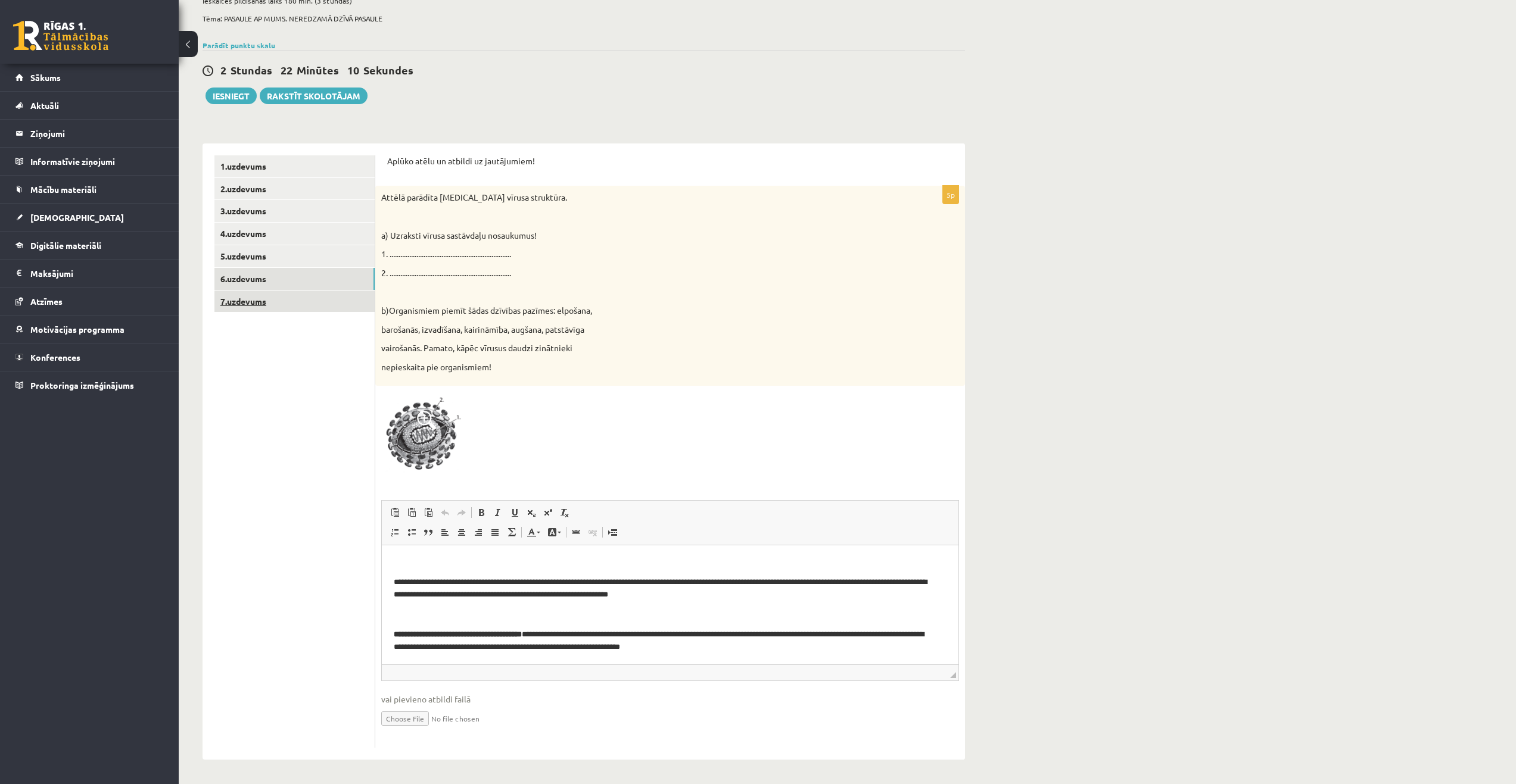
scroll to position [0, 0]
click at [245, 299] on link "7.uzdevums" at bounding box center [294, 301] width 160 height 22
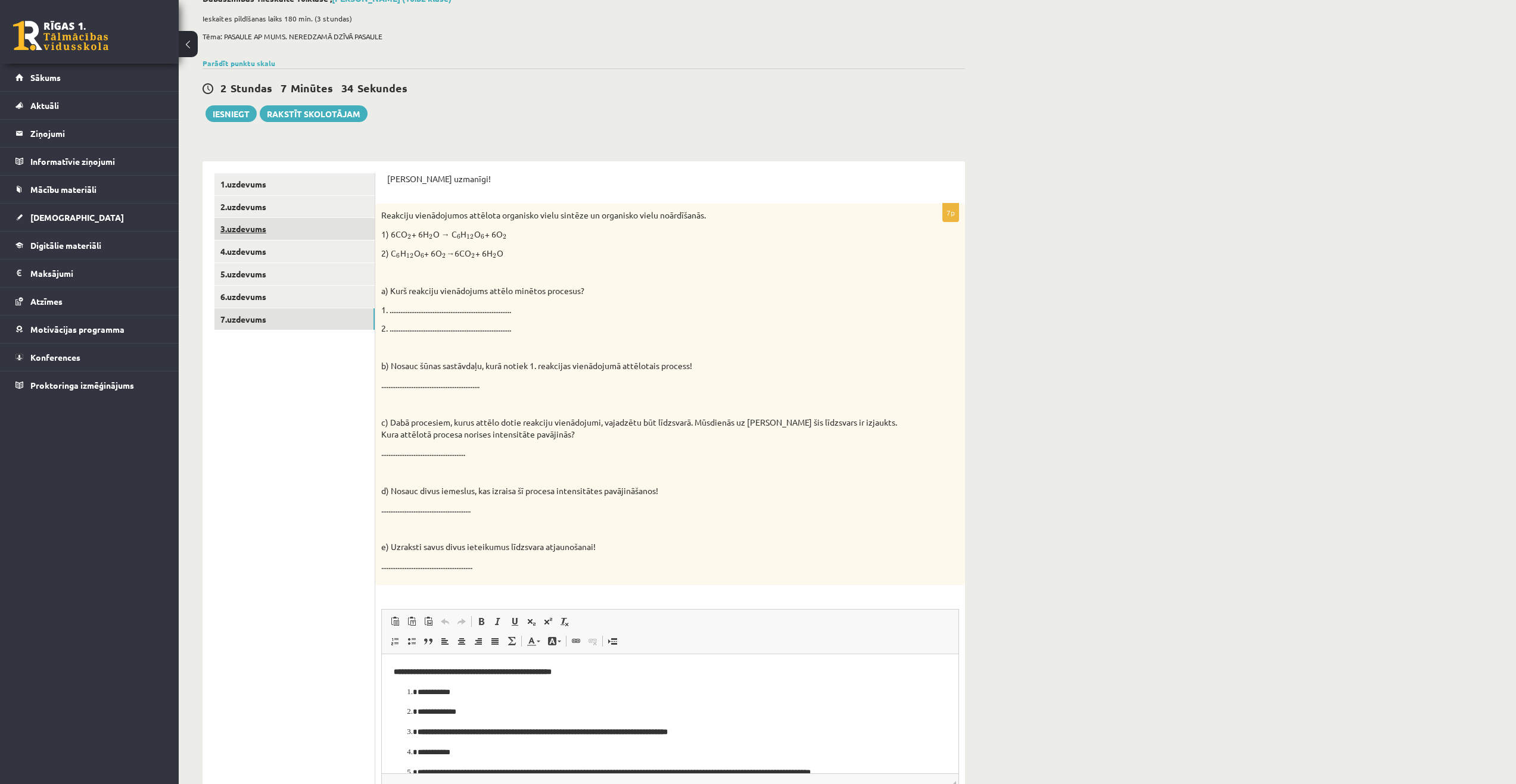
scroll to position [154, 0]
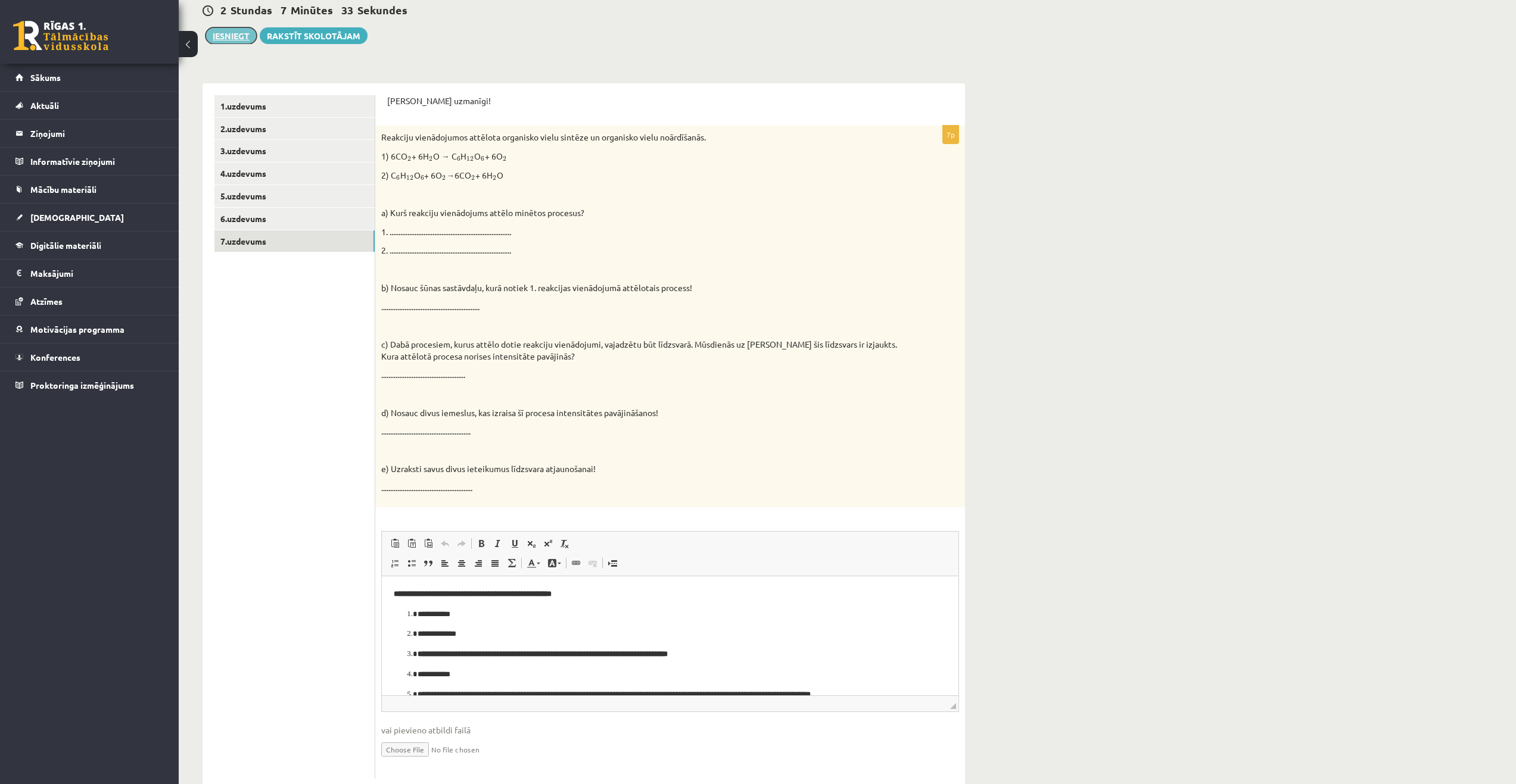
click at [224, 42] on button "Iesniegt" at bounding box center [231, 35] width 51 height 16
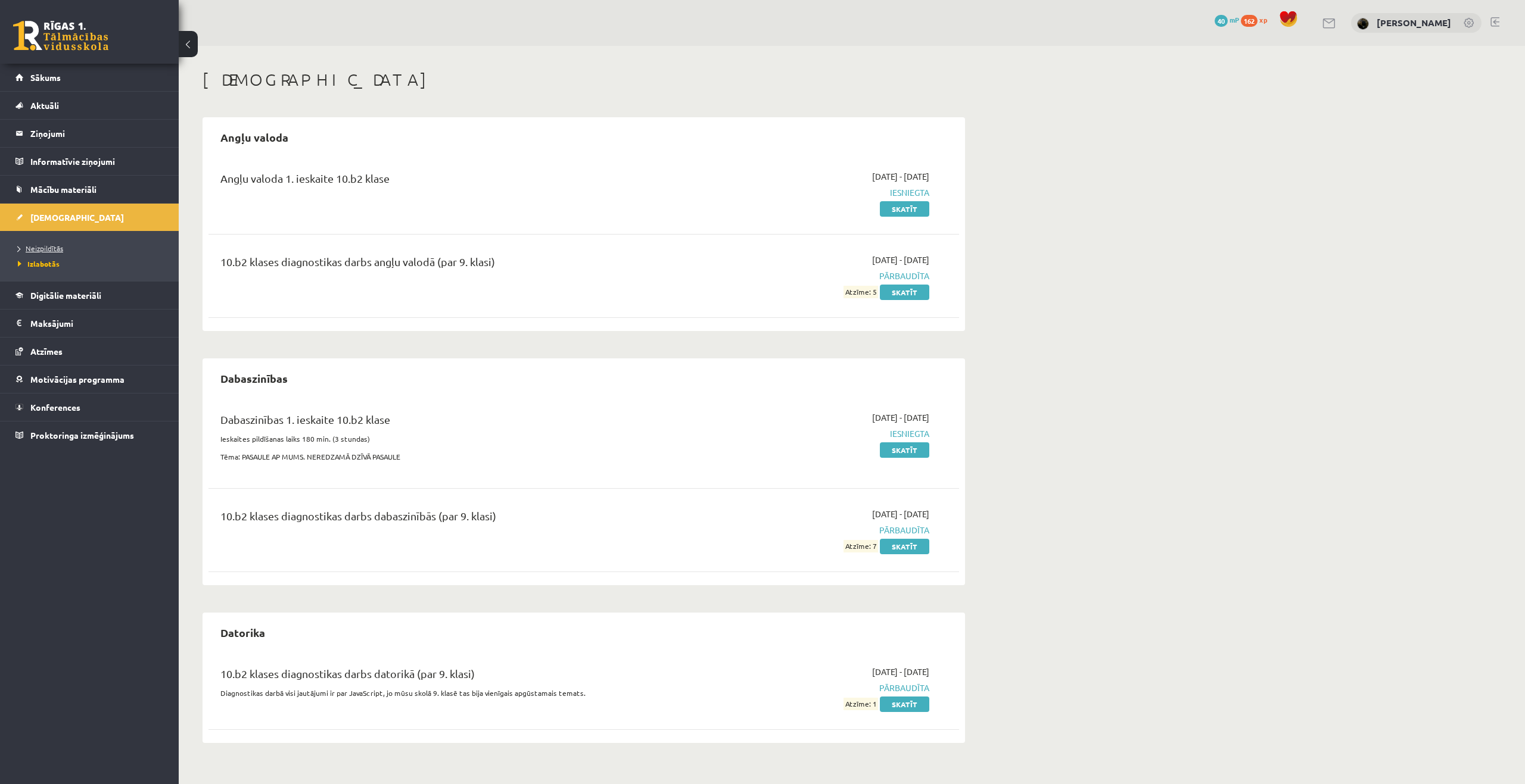
click at [48, 251] on span "Neizpildītās" at bounding box center [40, 248] width 45 height 10
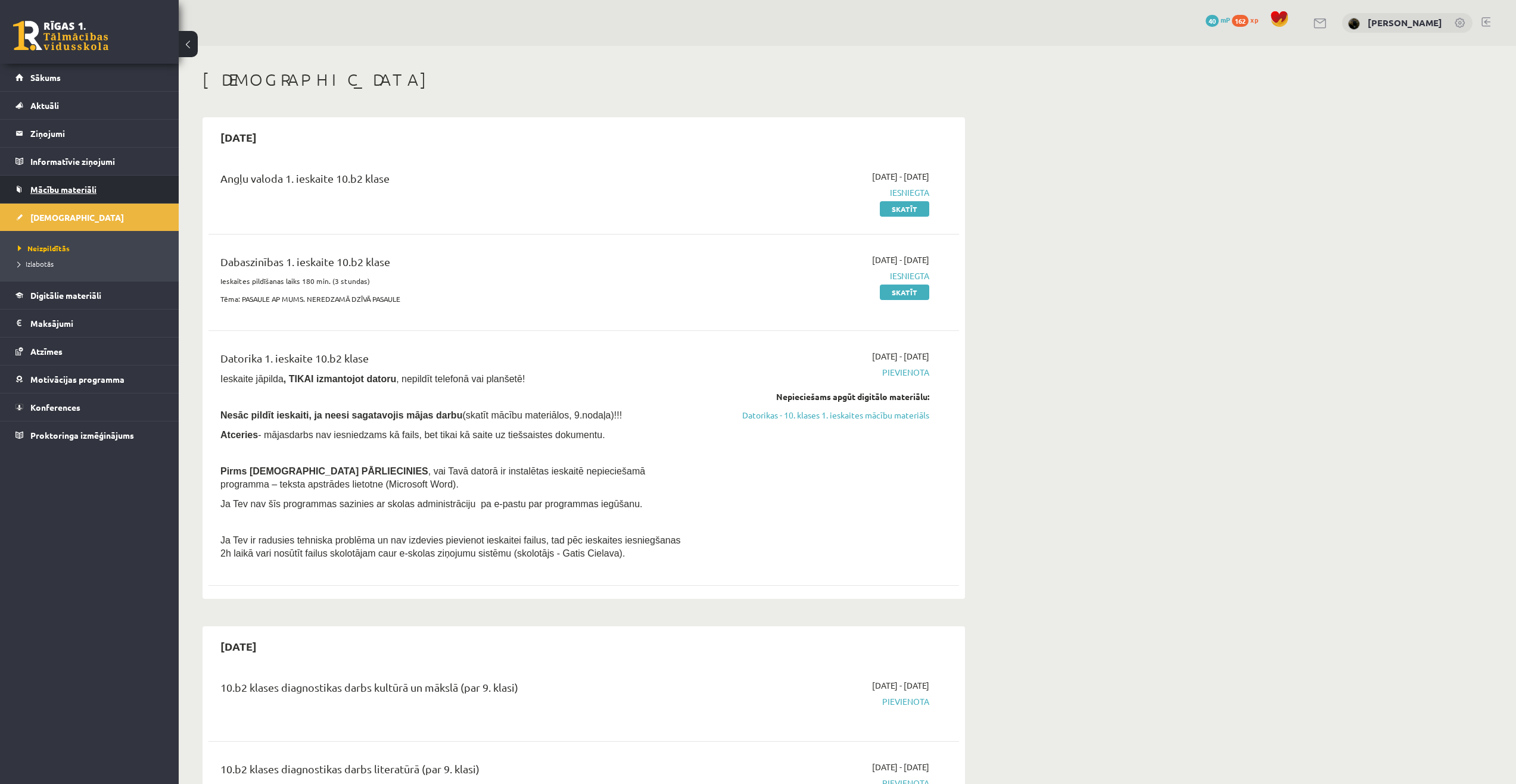
click at [69, 189] on span "Mācību materiāli" at bounding box center [63, 189] width 66 height 11
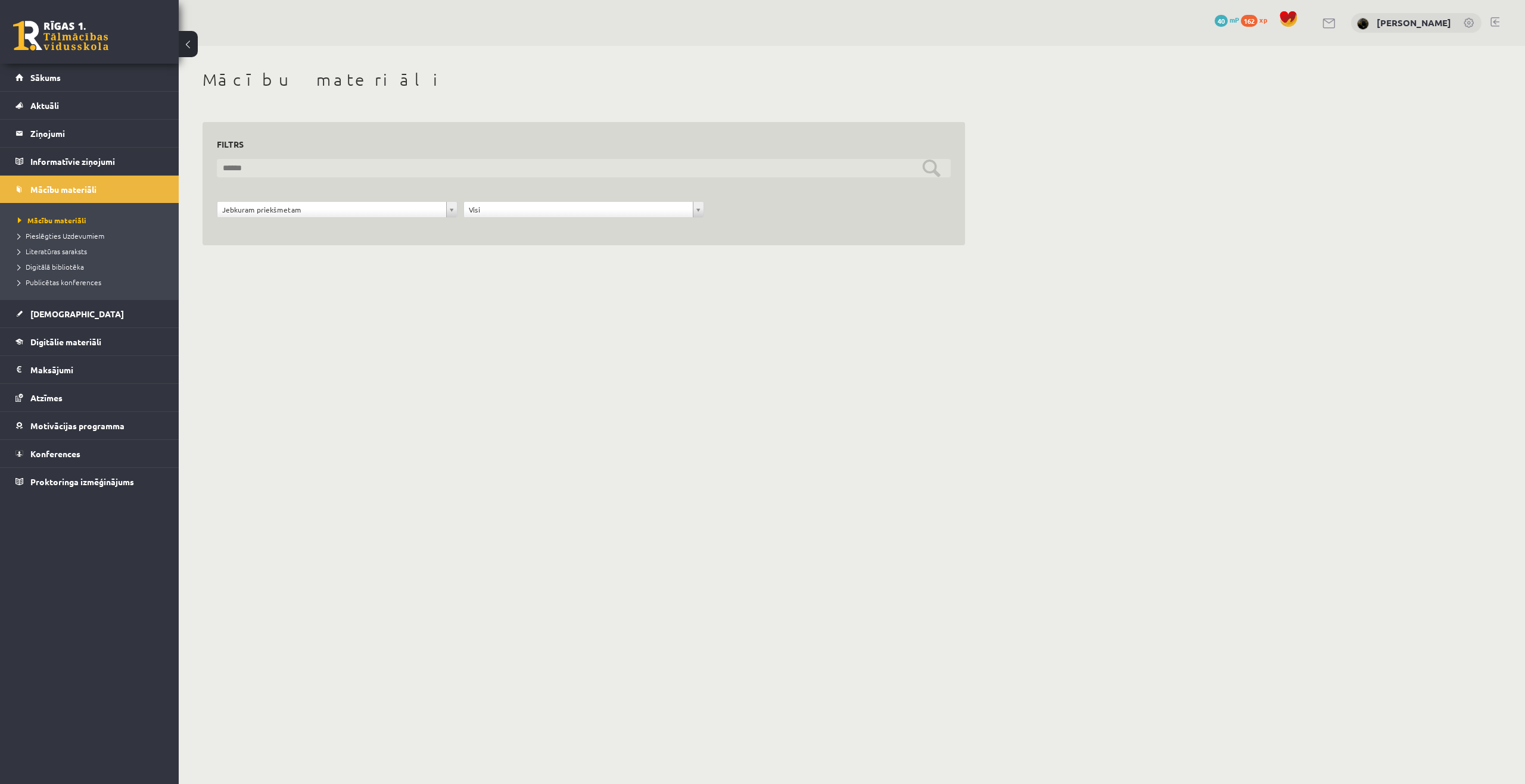
click at [312, 163] on input "text" at bounding box center [583, 168] width 734 height 18
click at [824, 348] on body "0 Dāvanas 40 mP 162 xp Valērija Ņeverovska Sākums Aktuāli Kā mācīties eSKOLĀ Ko…" at bounding box center [762, 392] width 1525 height 784
click at [74, 253] on span "Literatūras saraksts" at bounding box center [52, 251] width 69 height 10
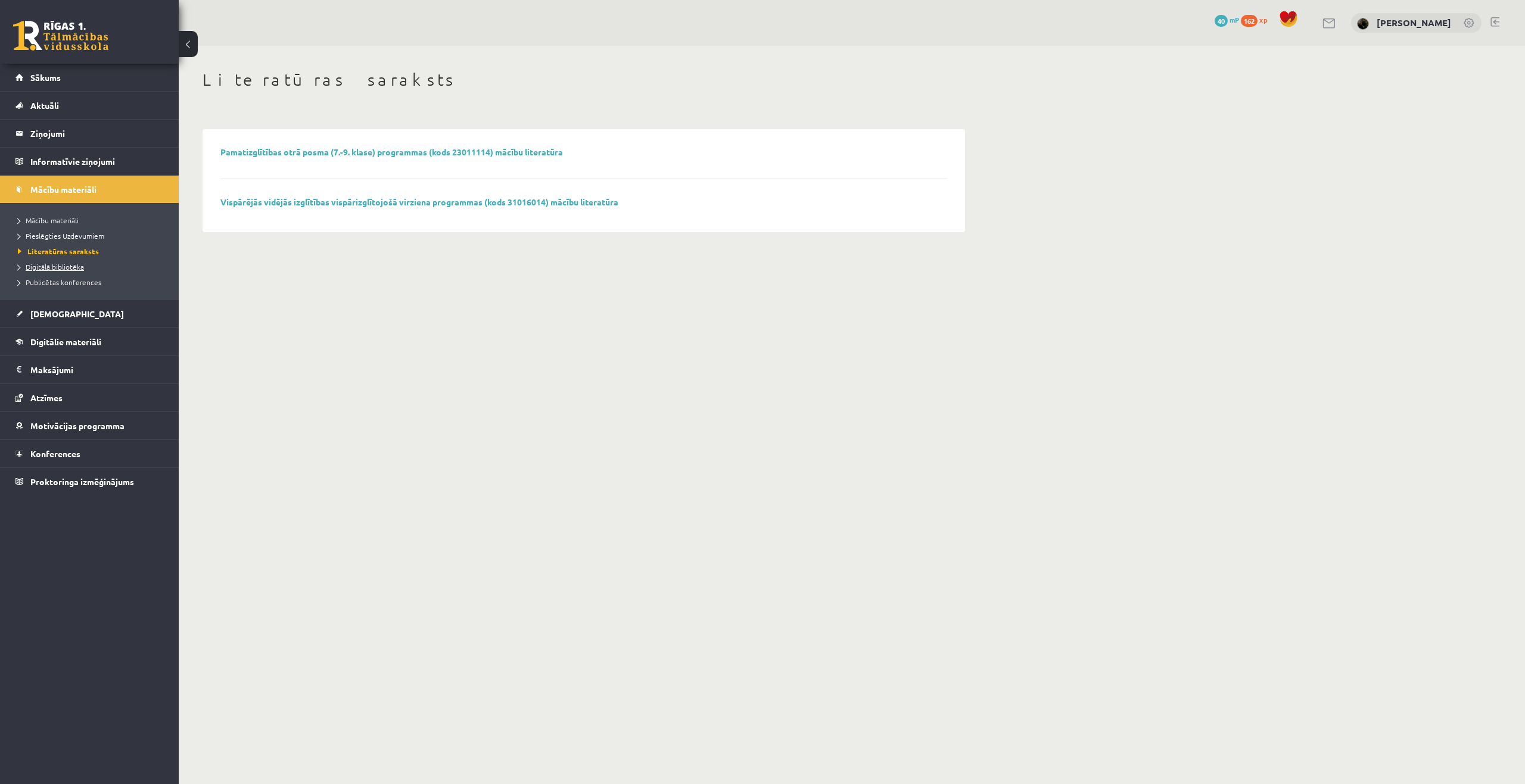
click at [68, 267] on span "Digitālā bibliotēka" at bounding box center [51, 267] width 66 height 10
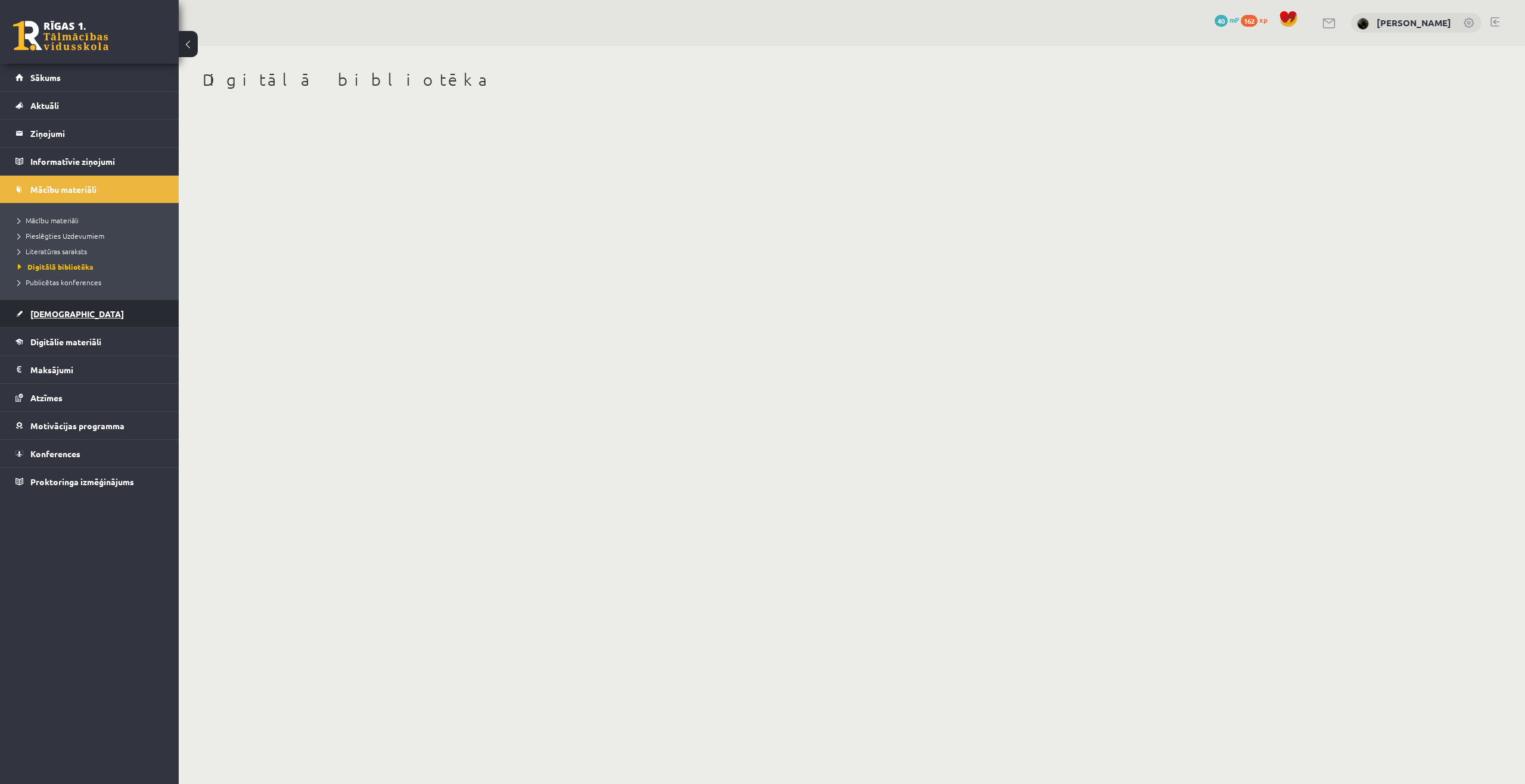
click at [47, 317] on span "[DEMOGRAPHIC_DATA]" at bounding box center [77, 314] width 94 height 11
